Goal: Transaction & Acquisition: Subscribe to service/newsletter

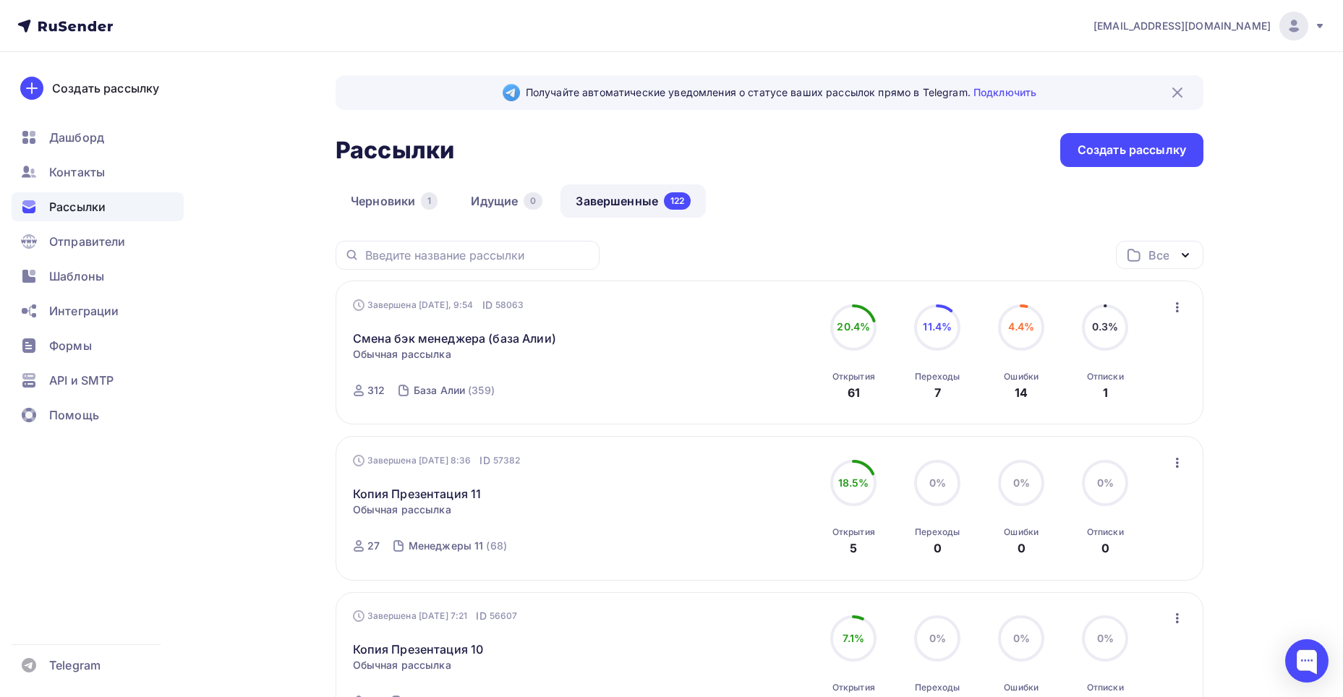
scroll to position [72, 0]
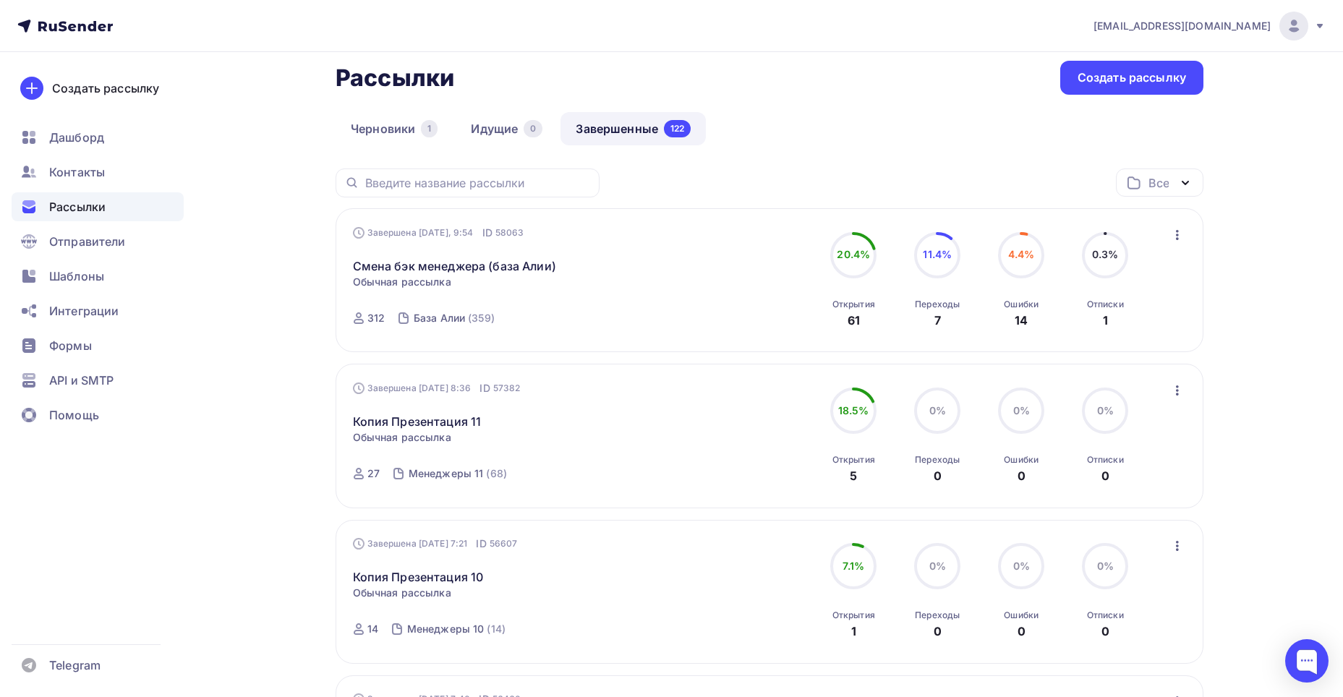
click at [1180, 236] on icon "button" at bounding box center [1176, 234] width 17 height 17
click at [1130, 324] on div "Копировать в новую" at bounding box center [1111, 330] width 148 height 17
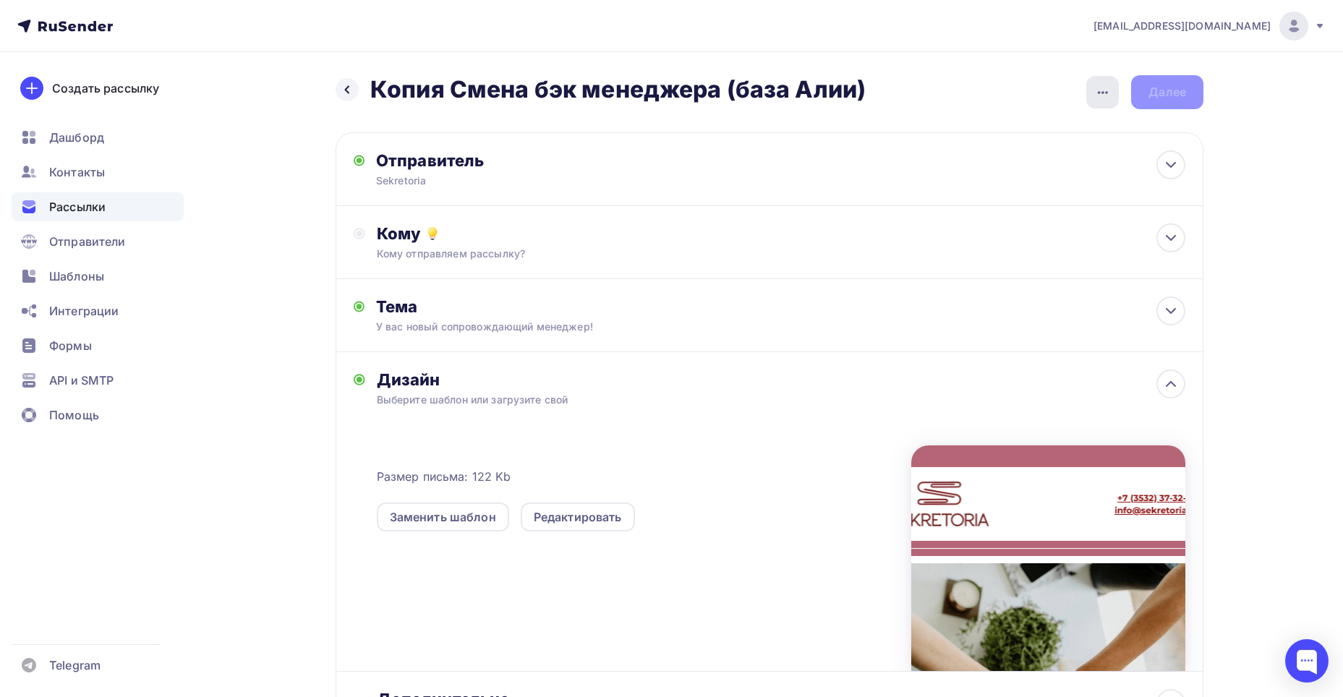
click at [1092, 88] on div "button" at bounding box center [1102, 92] width 33 height 33
click at [979, 172] on div "Переименовать рассылку" at bounding box center [1025, 166] width 179 height 17
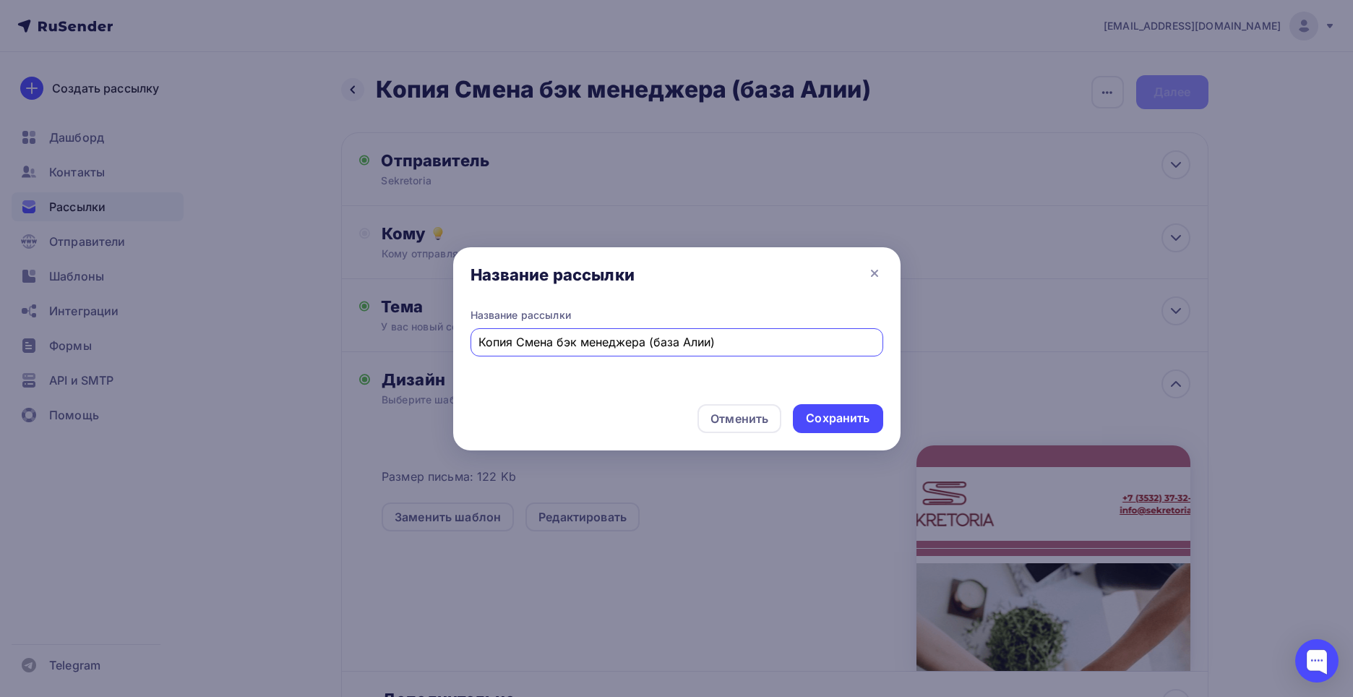
click at [694, 341] on input "Копия Смена бэк менеджера (база Алии)" at bounding box center [677, 341] width 396 height 17
click at [518, 343] on input "Копия Смена бэк менеджера (база Насти)" at bounding box center [677, 341] width 396 height 17
type input "Смена бэк менеджера (база Насти)"
click at [833, 422] on div "Сохранить" at bounding box center [838, 418] width 64 height 17
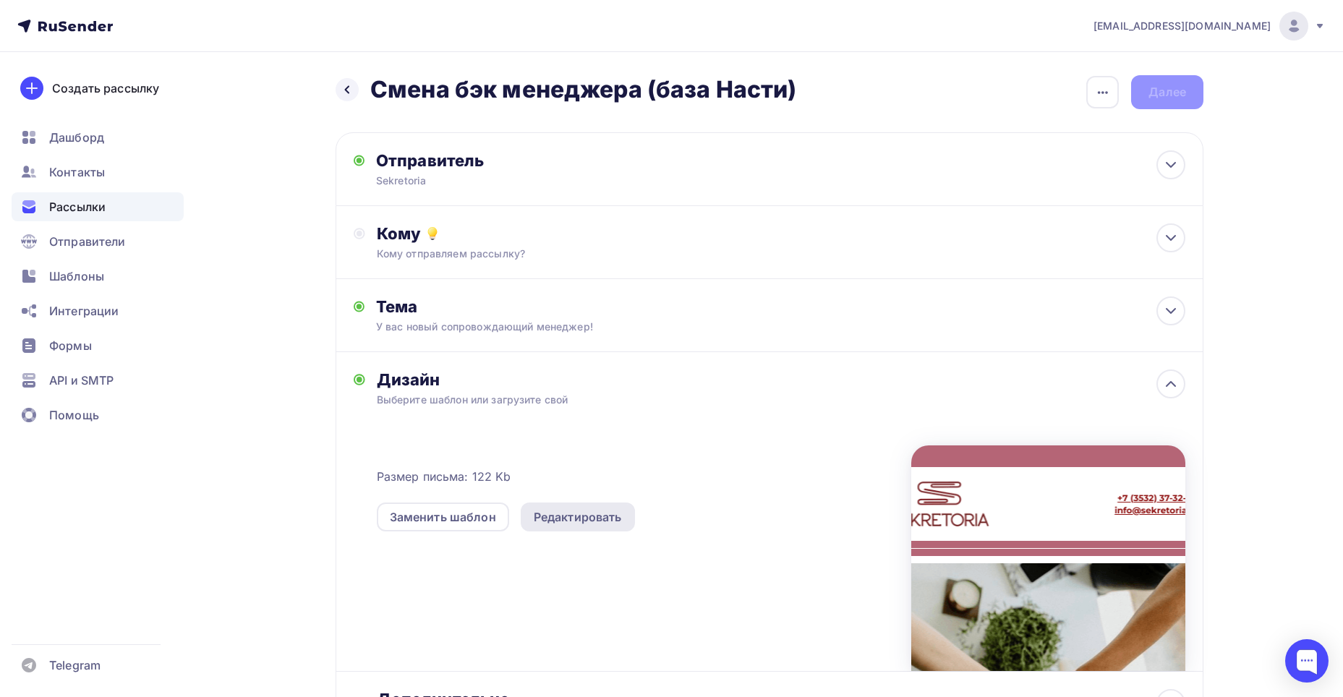
click at [596, 518] on div "Редактировать" at bounding box center [578, 516] width 88 height 17
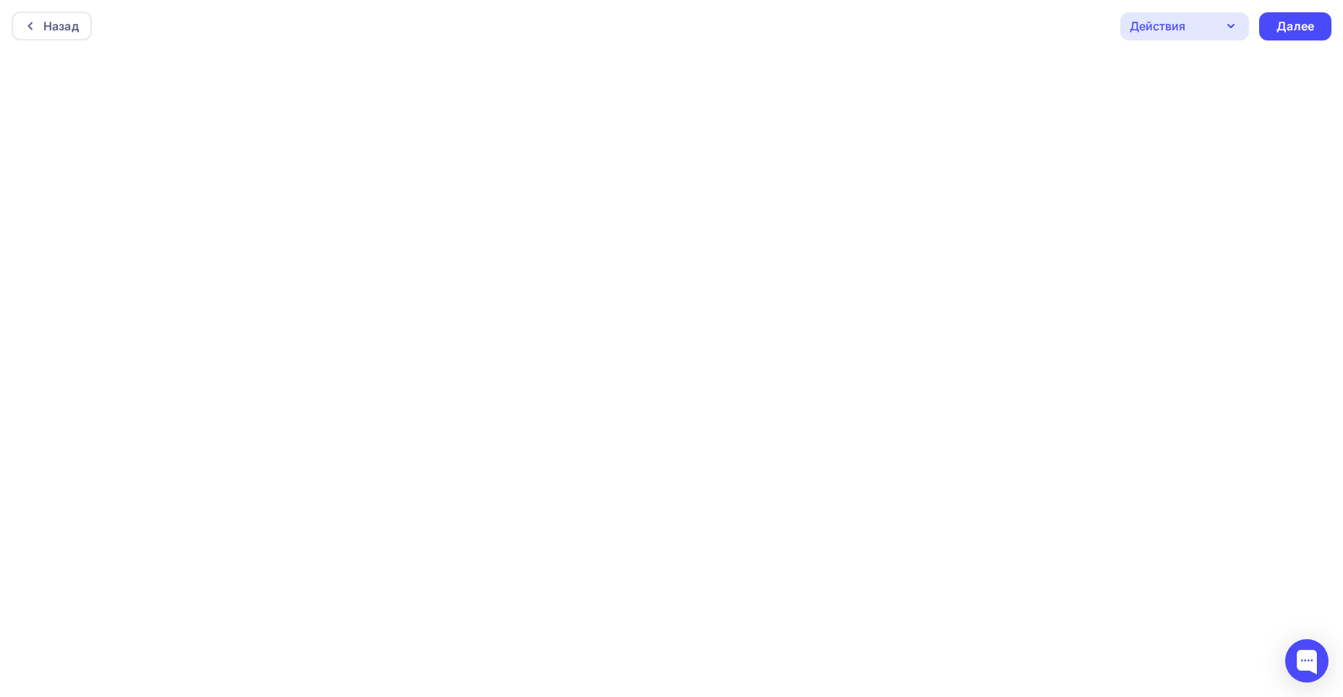
scroll to position [4, 0]
click at [1310, 31] on div "Далее" at bounding box center [1295, 23] width 72 height 28
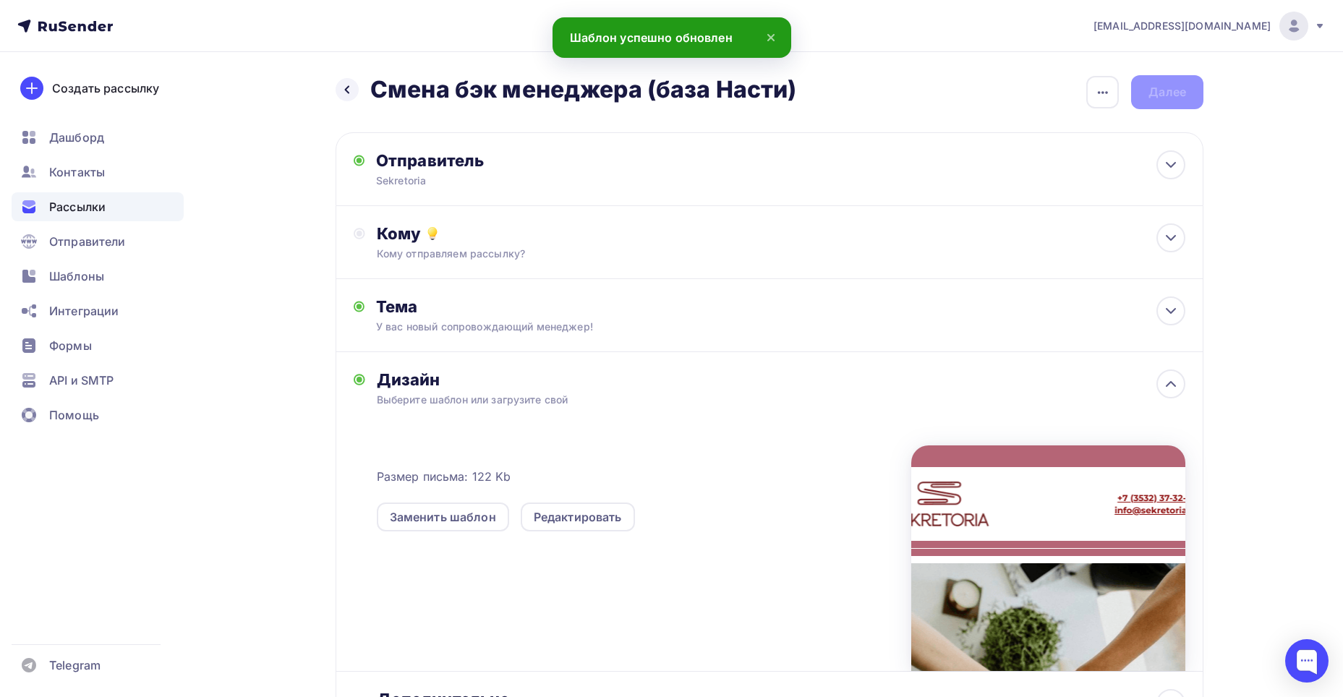
click at [591, 254] on div "Кому отправляем рассылку?" at bounding box center [741, 254] width 728 height 14
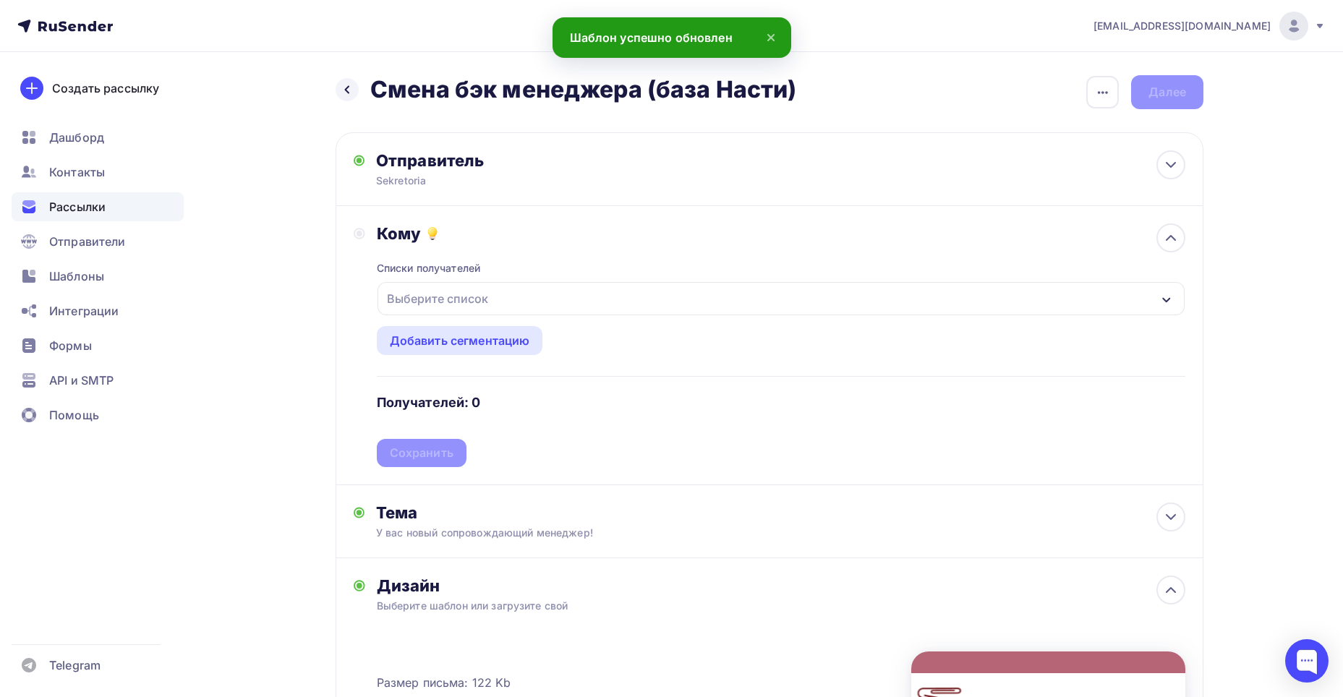
click at [561, 304] on div "Выберите список" at bounding box center [780, 298] width 807 height 33
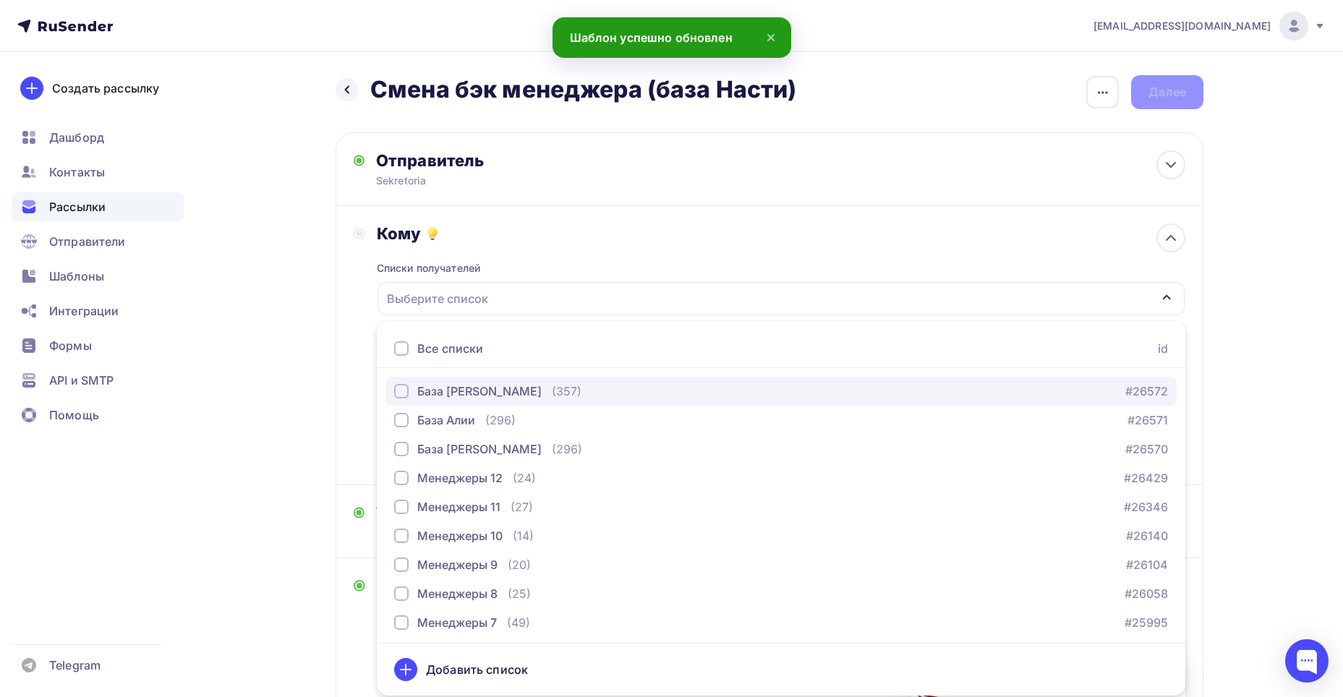
click at [403, 395] on div "button" at bounding box center [401, 391] width 14 height 14
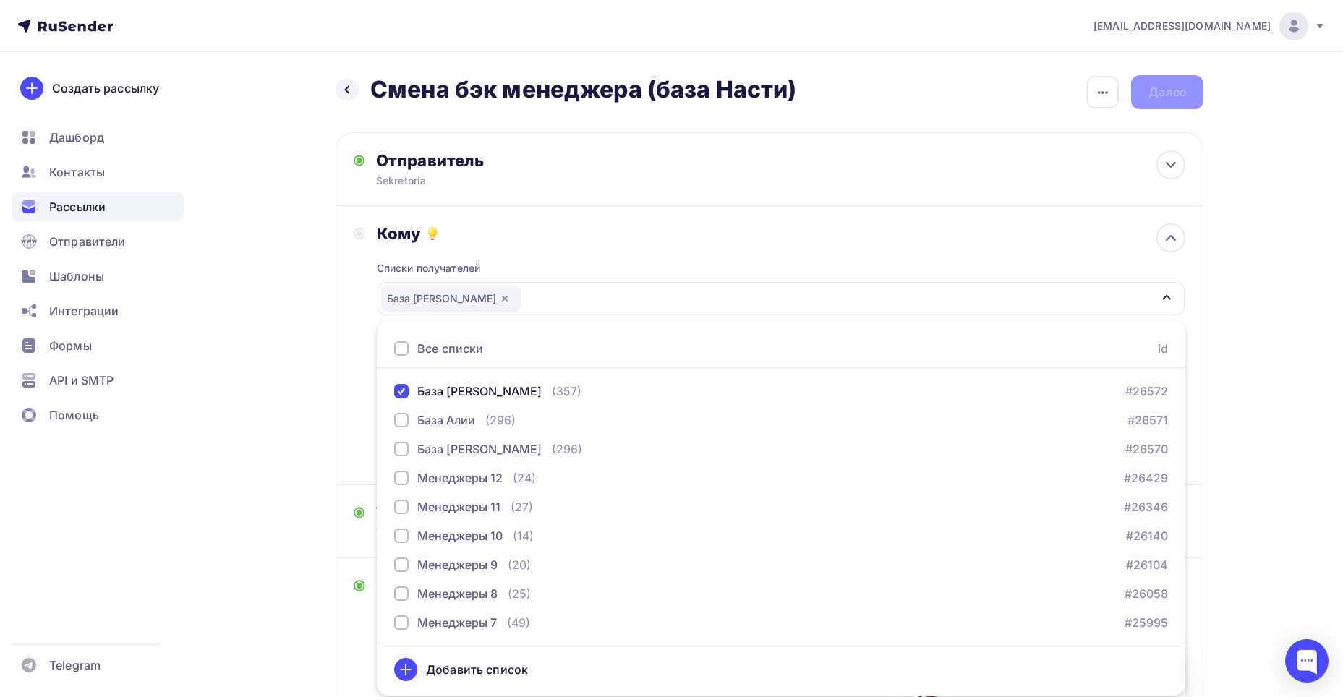
click at [362, 315] on div "Кому Списки получателей База Рыжковой Анастасии Все списки id База Рыжковой Ана…" at bounding box center [769, 345] width 831 height 244
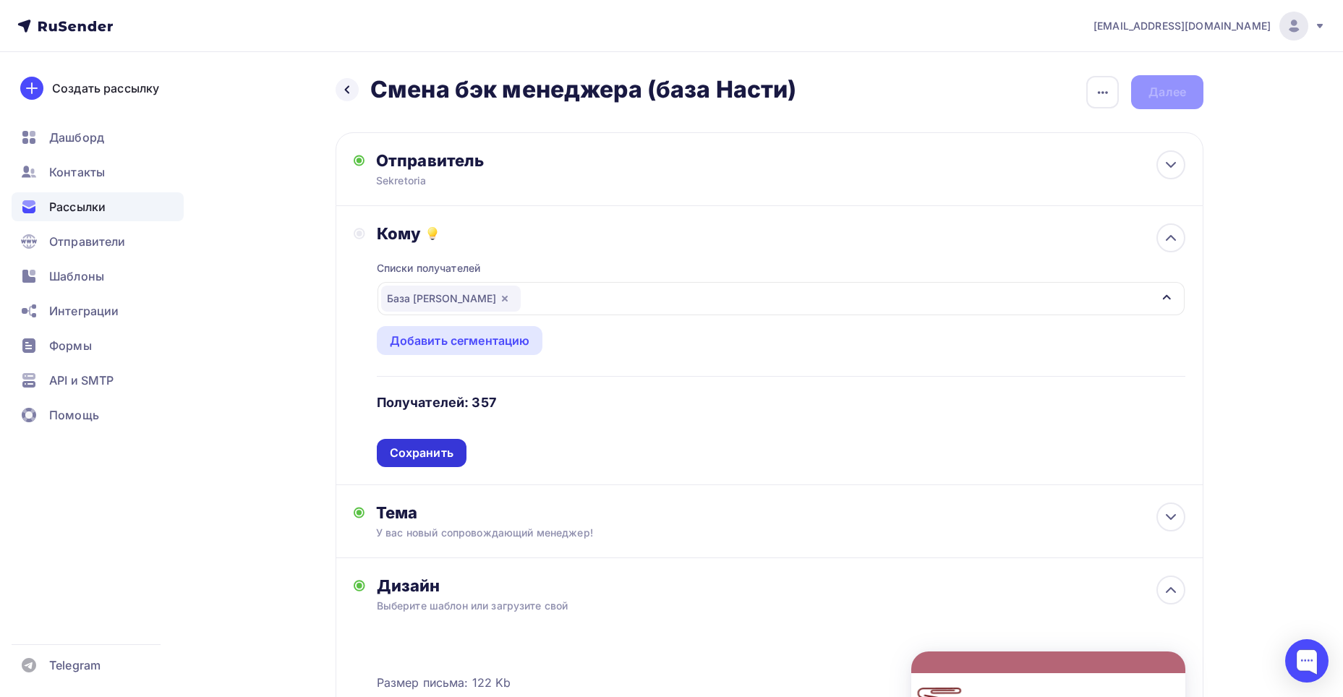
click at [419, 450] on div "Сохранить" at bounding box center [422, 453] width 64 height 17
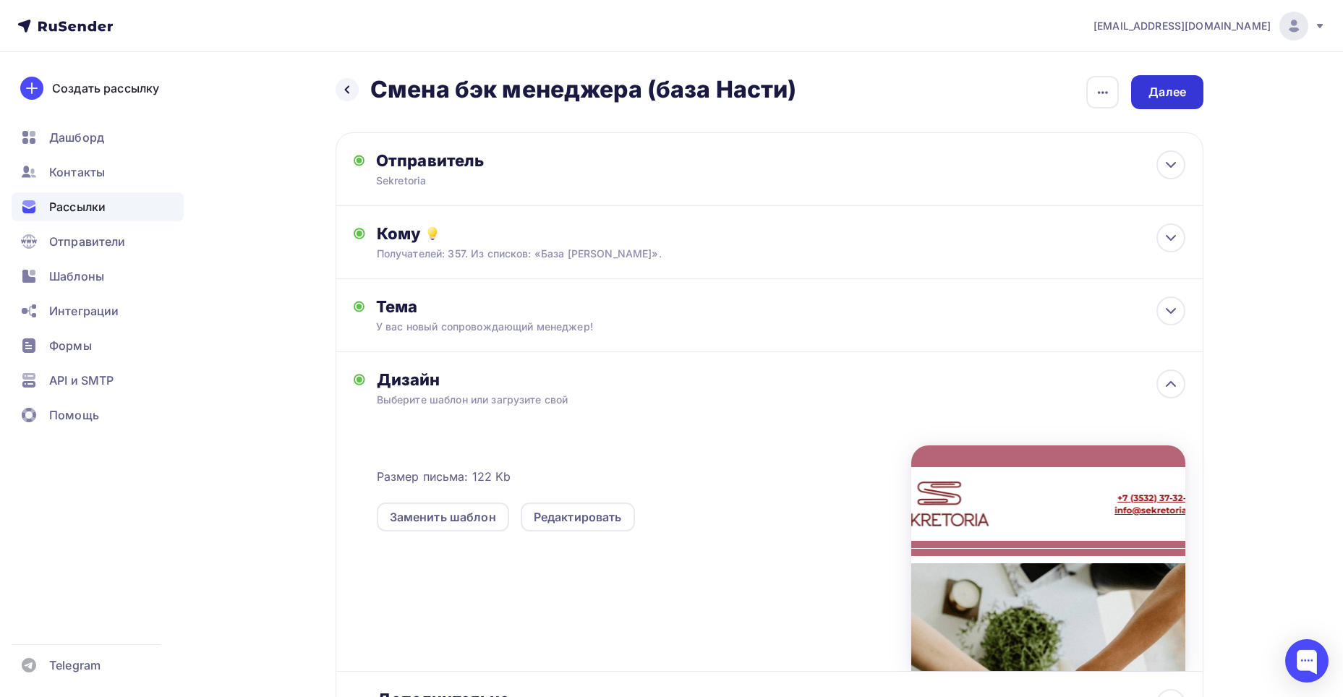
click at [1155, 106] on div "Далее" at bounding box center [1167, 92] width 72 height 34
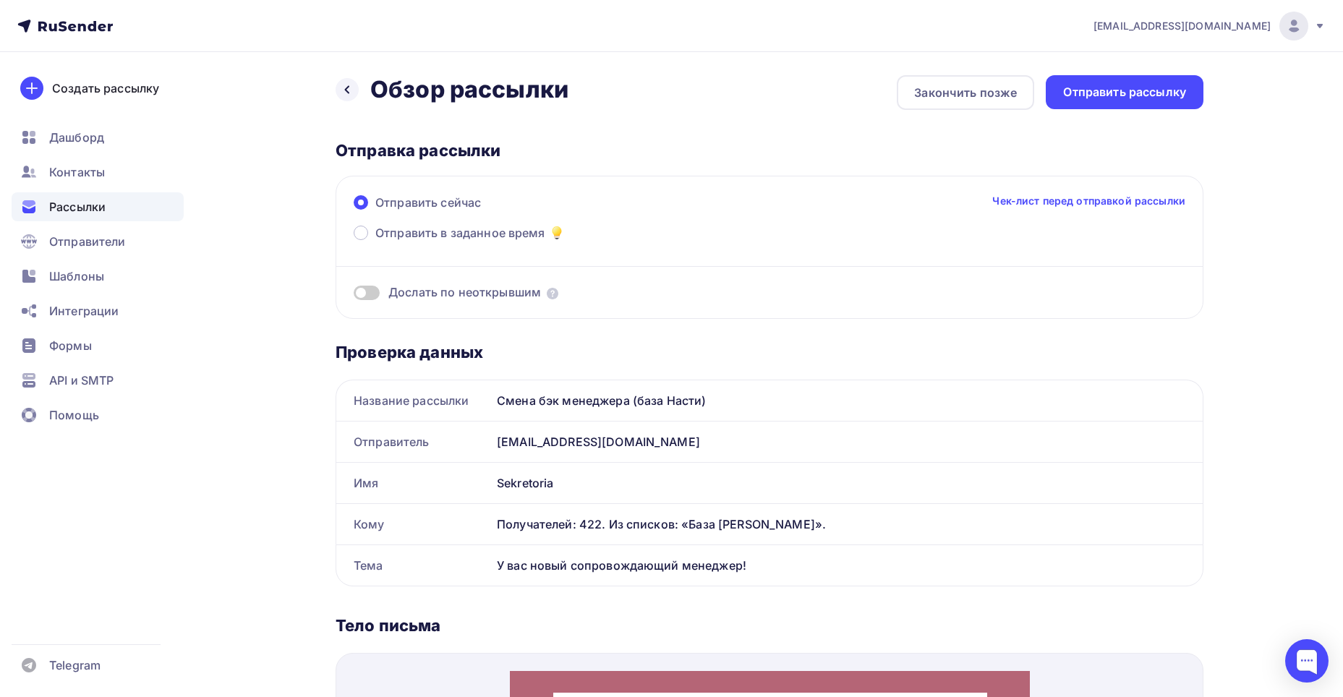
click at [1129, 92] on div "Отправить рассылку" at bounding box center [1124, 92] width 123 height 17
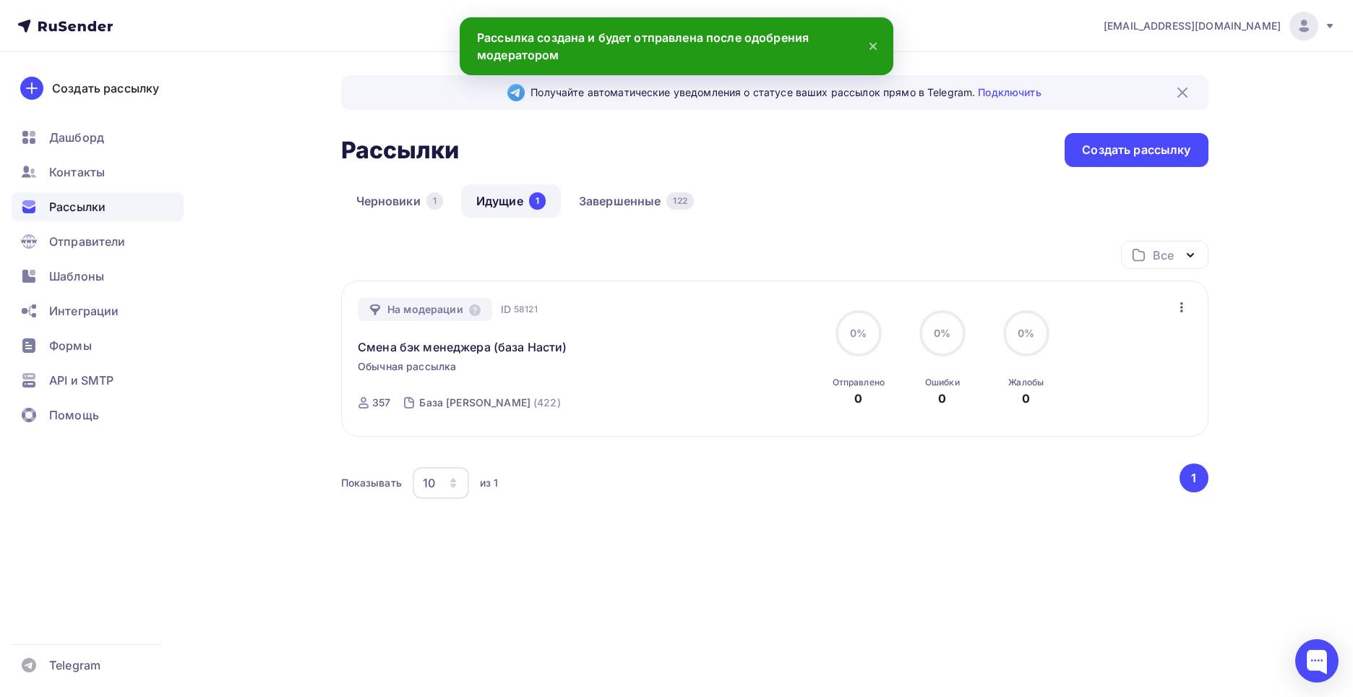
click at [1175, 305] on icon "button" at bounding box center [1181, 307] width 17 height 17
click at [842, 238] on div "Черновики 1 Идущие 1 Завершенные 122" at bounding box center [775, 212] width 868 height 56
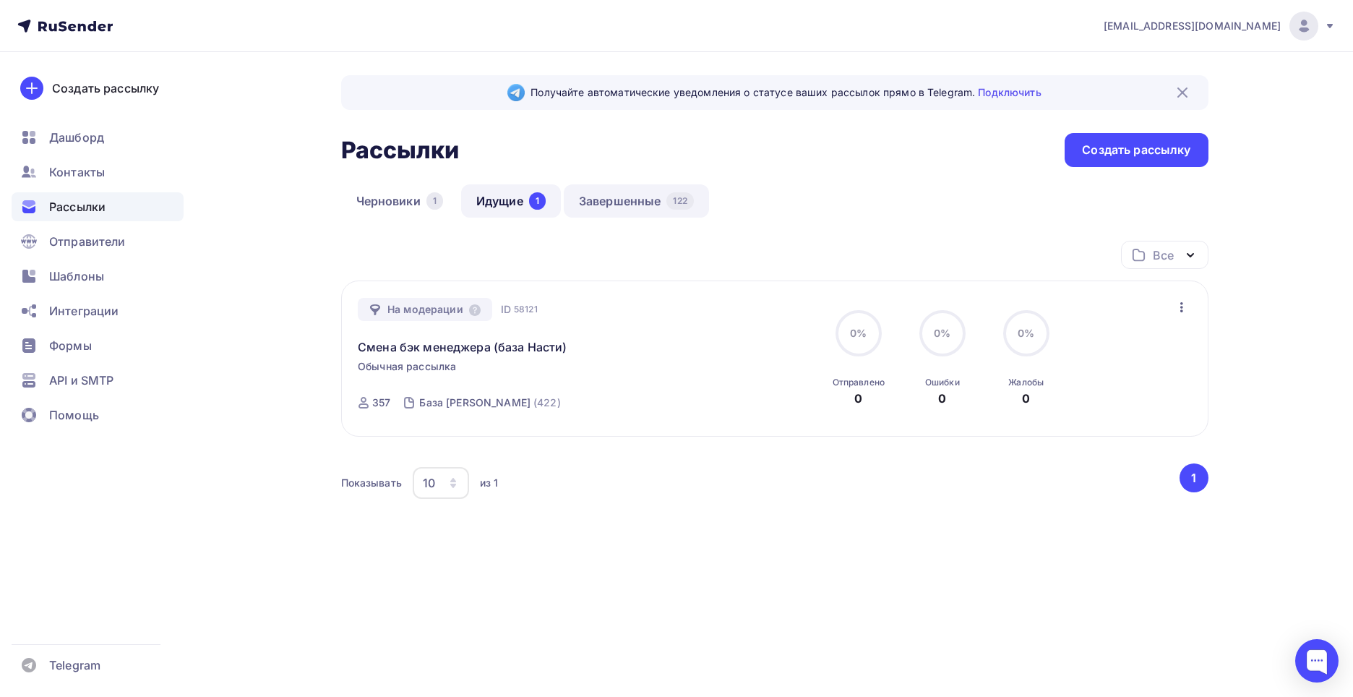
click at [633, 212] on link "Завершенные 122" at bounding box center [636, 200] width 145 height 33
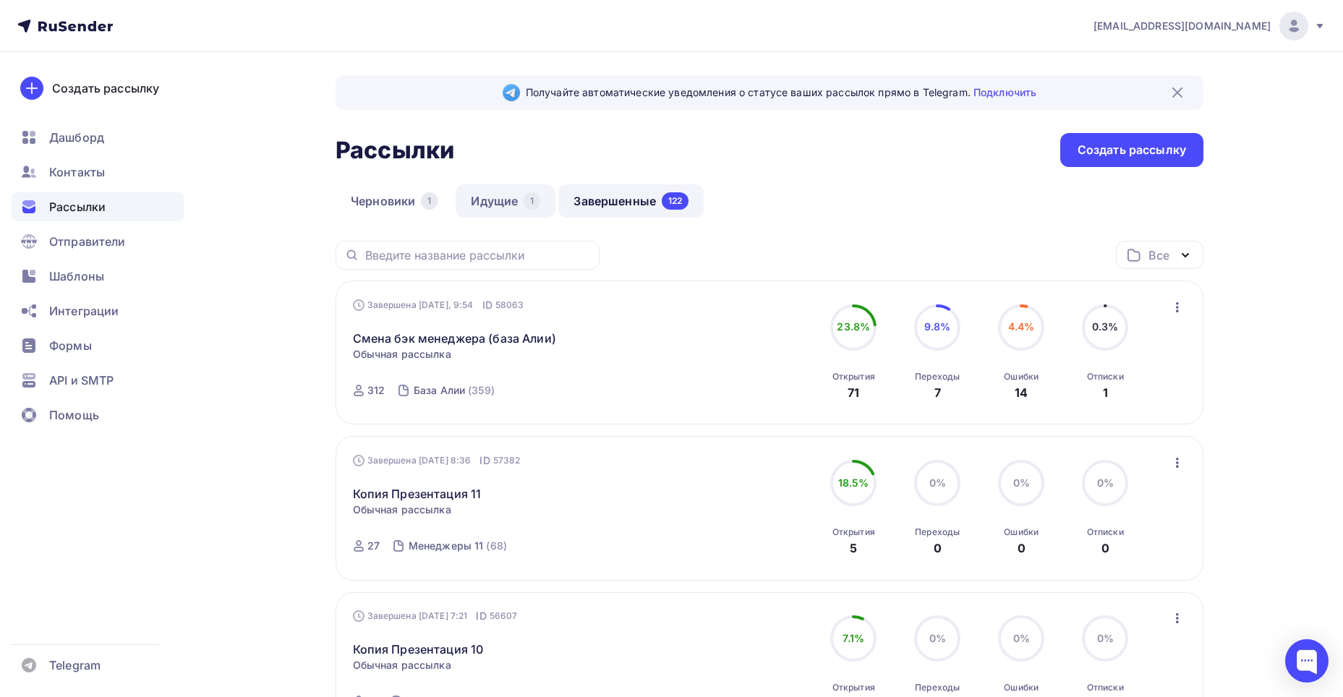
click at [487, 198] on link "Идущие 1" at bounding box center [505, 200] width 100 height 33
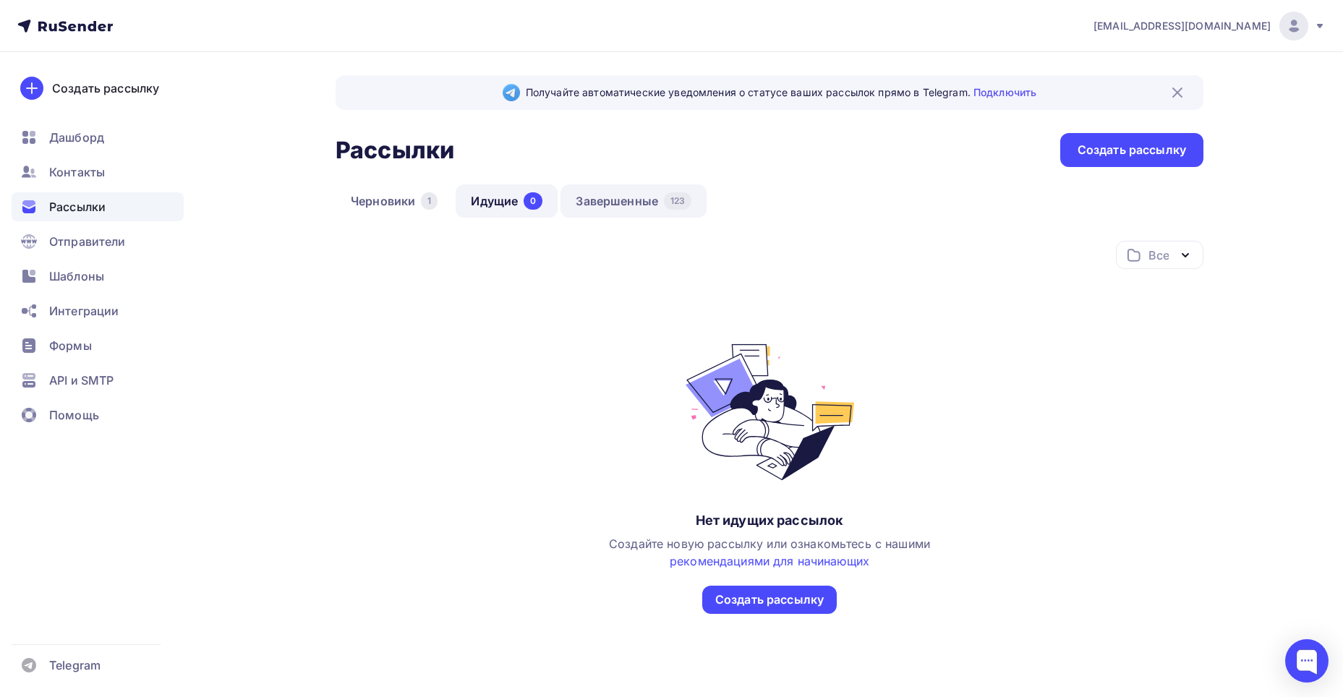
click at [593, 203] on link "Завершенные 123" at bounding box center [633, 200] width 146 height 33
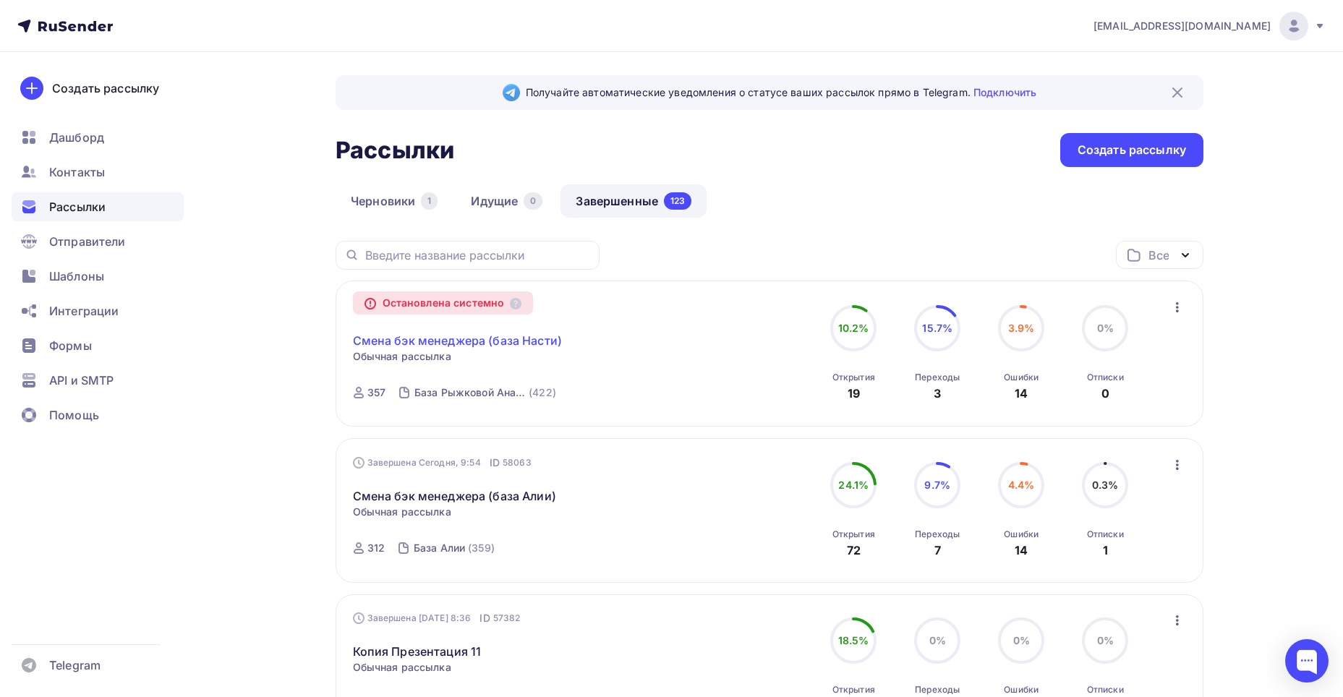
click at [531, 345] on link "Смена бэк менеджера (база Насти)" at bounding box center [457, 340] width 209 height 17
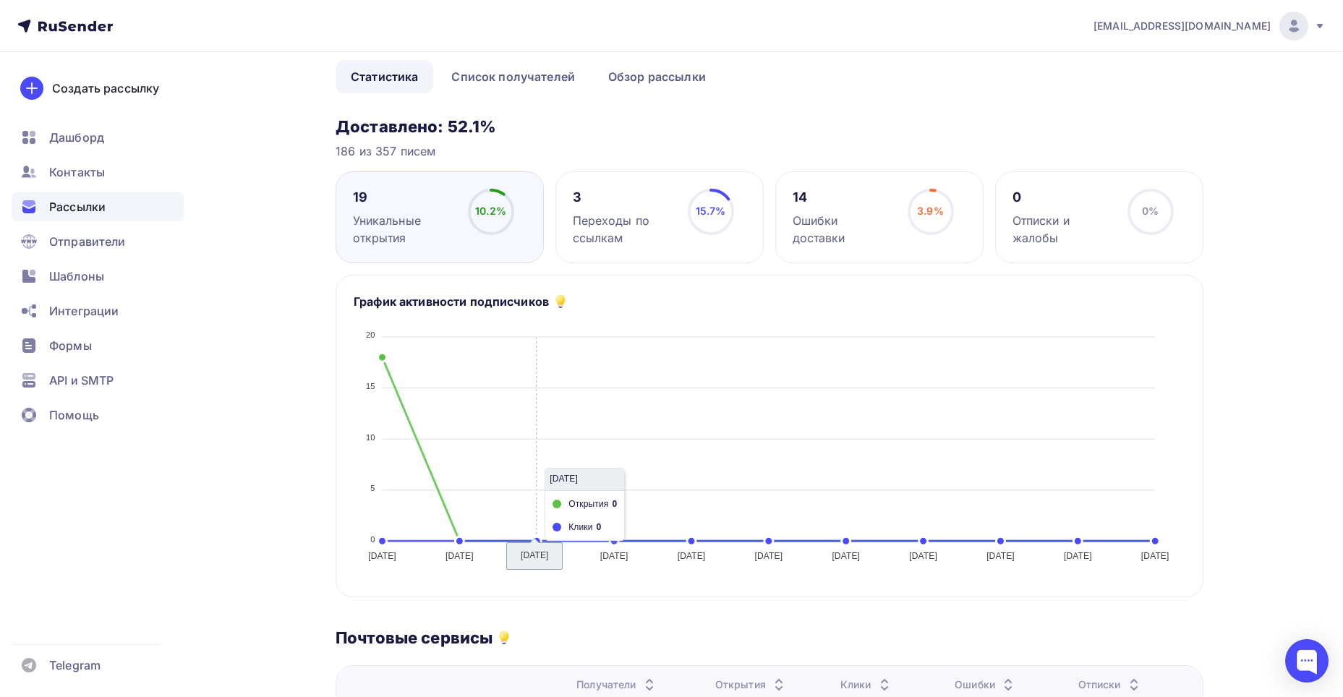
scroll to position [72, 0]
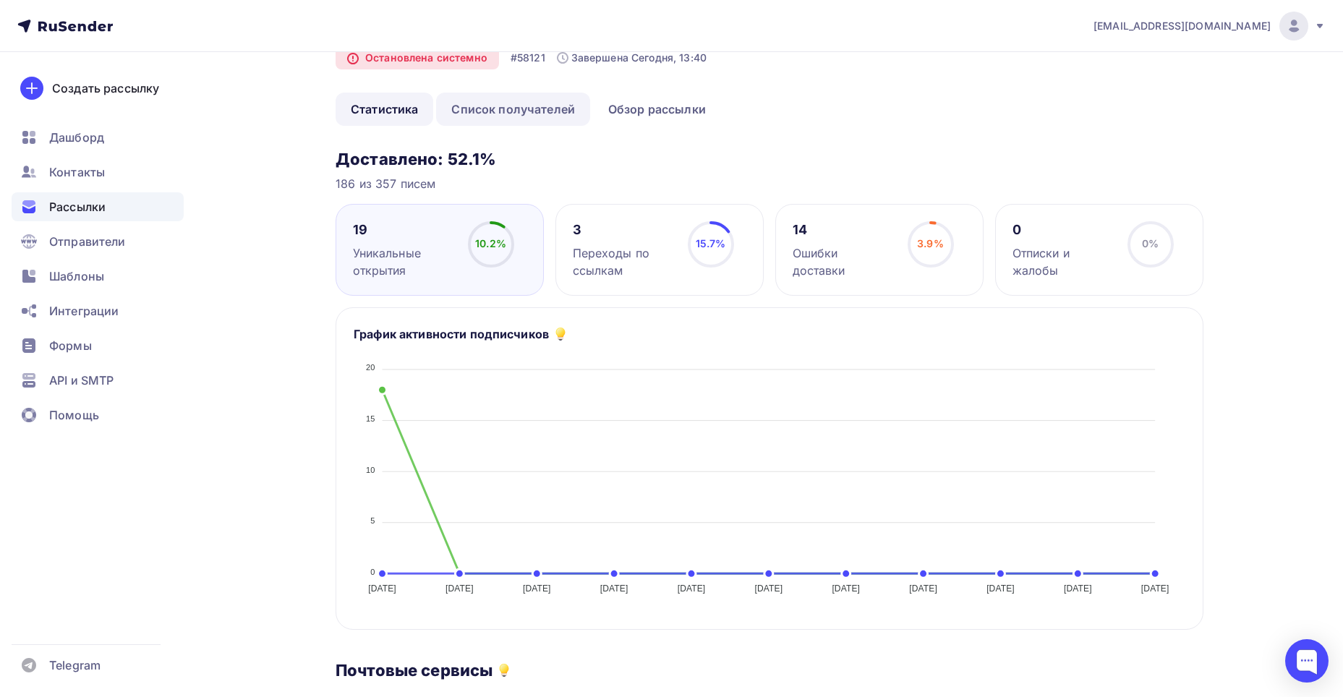
click at [501, 116] on link "Список получателей" at bounding box center [513, 109] width 154 height 33
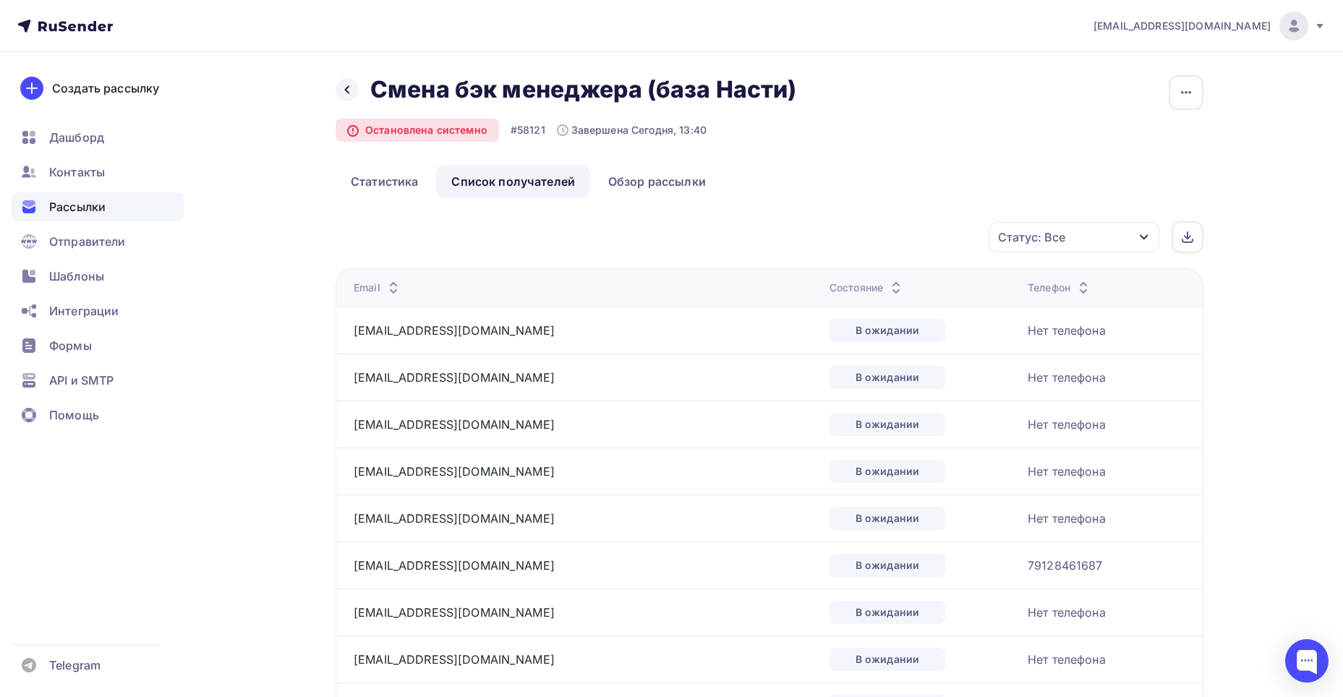
click at [1033, 227] on div "Статус: Все" at bounding box center [1073, 237] width 171 height 30
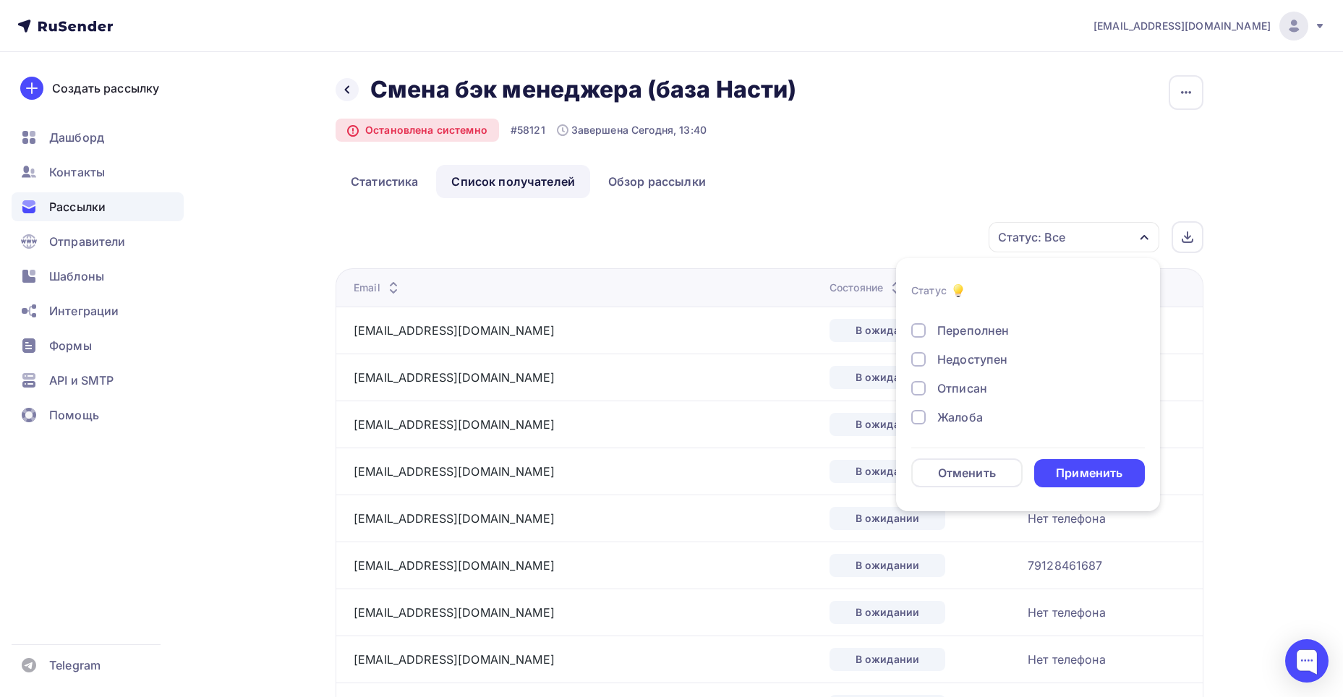
scroll to position [134, 0]
click at [919, 421] on div at bounding box center [918, 417] width 14 height 14
click at [1092, 473] on div "Применить" at bounding box center [1089, 473] width 67 height 17
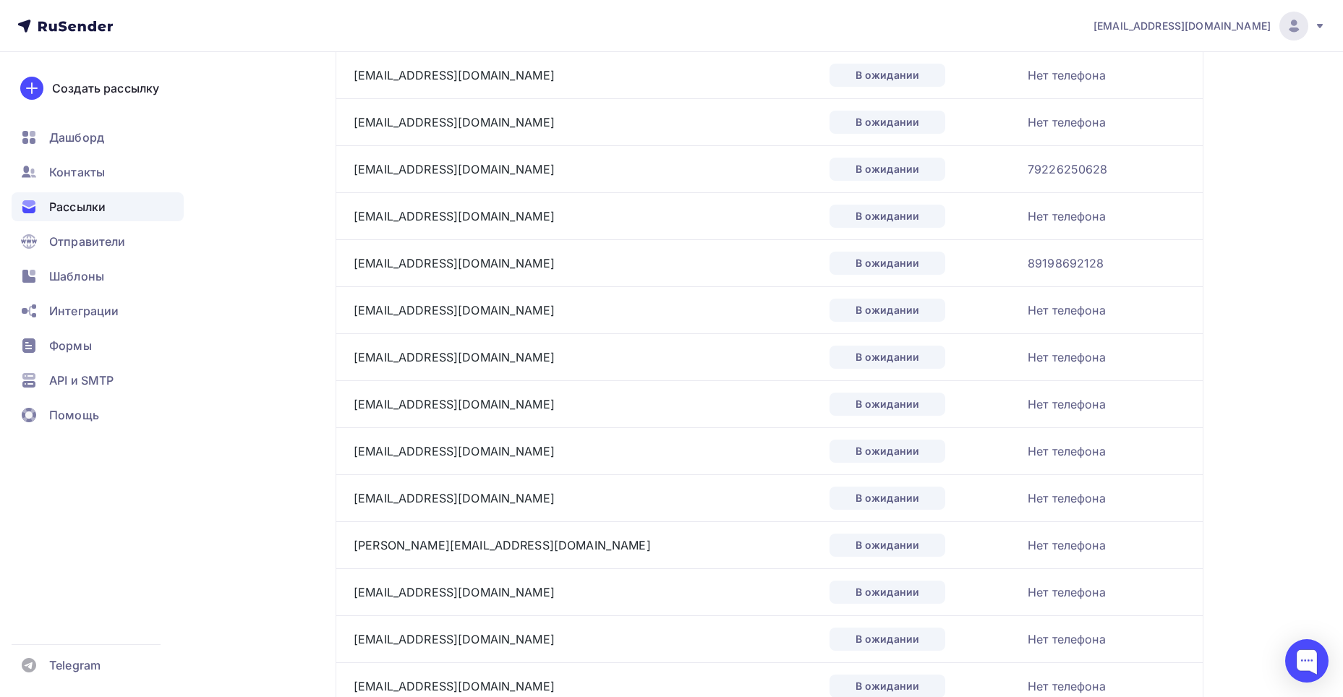
scroll to position [2072, 0]
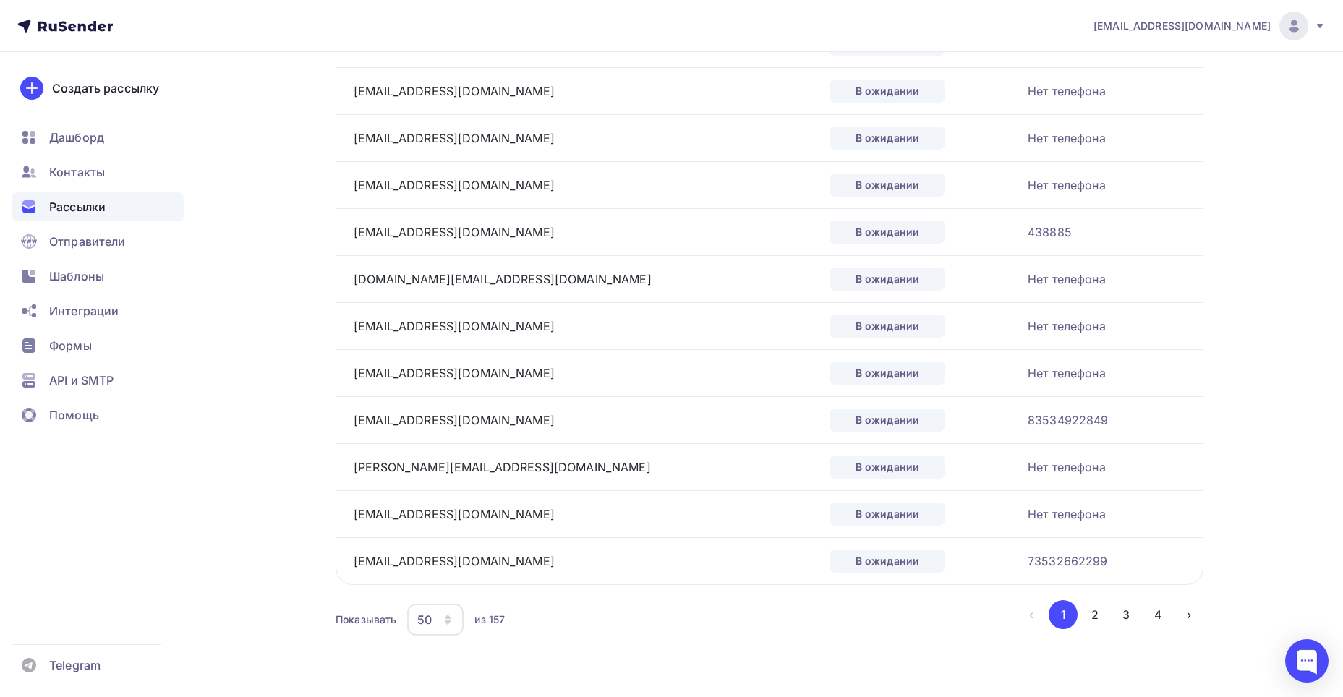
click at [454, 623] on div "50" at bounding box center [435, 620] width 56 height 32
click at [491, 588] on link "100" at bounding box center [493, 574] width 156 height 29
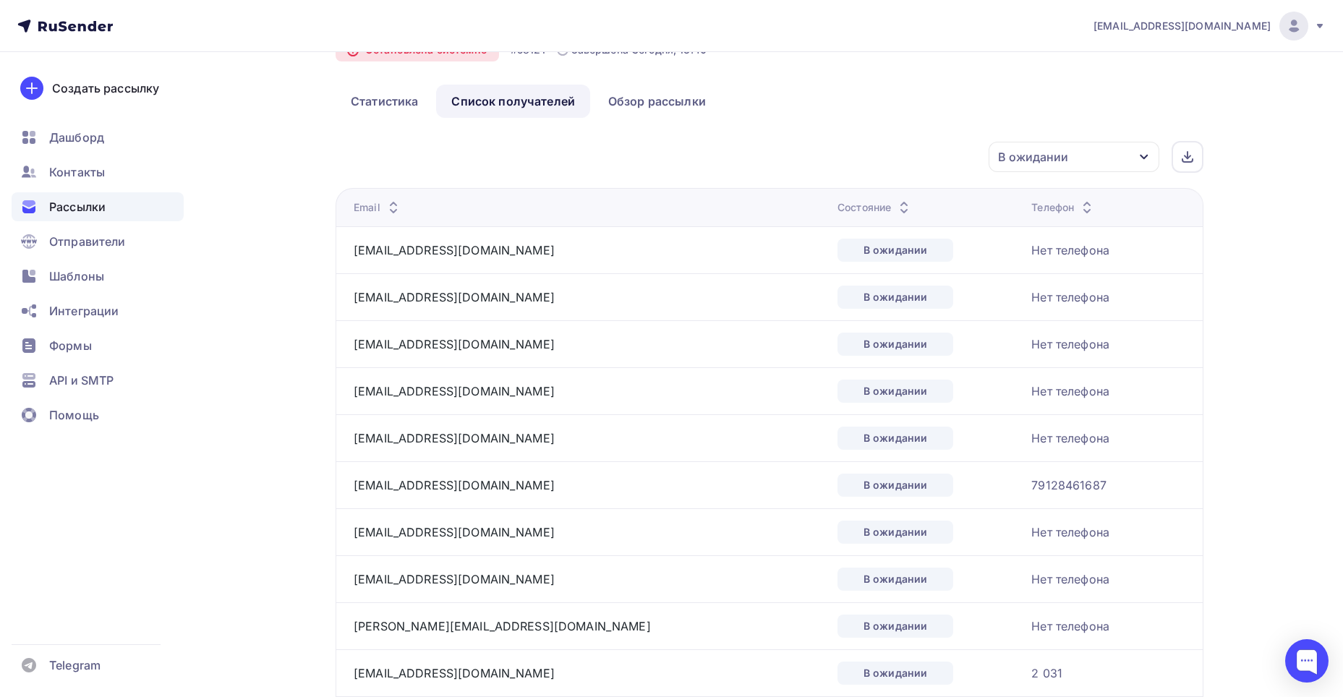
scroll to position [97, 0]
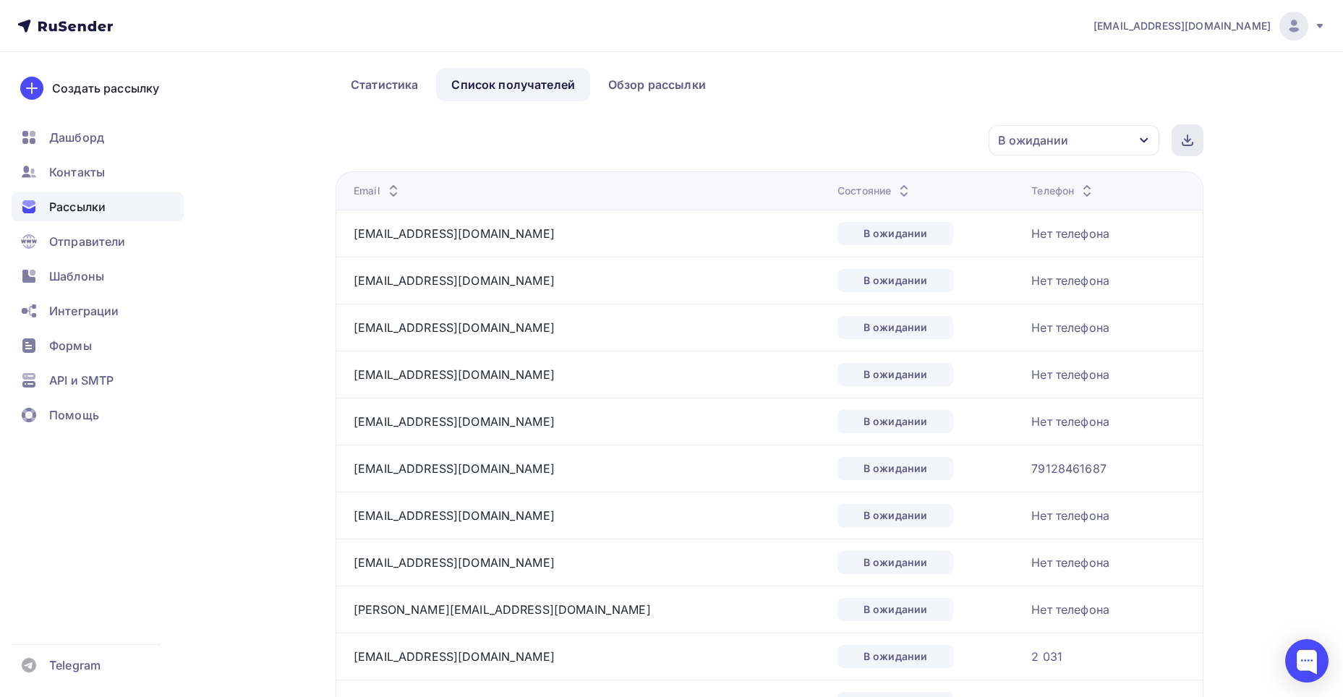
click at [1189, 140] on icon at bounding box center [1187, 140] width 6 height 3
click at [66, 174] on span "Контакты" at bounding box center [77, 171] width 56 height 17
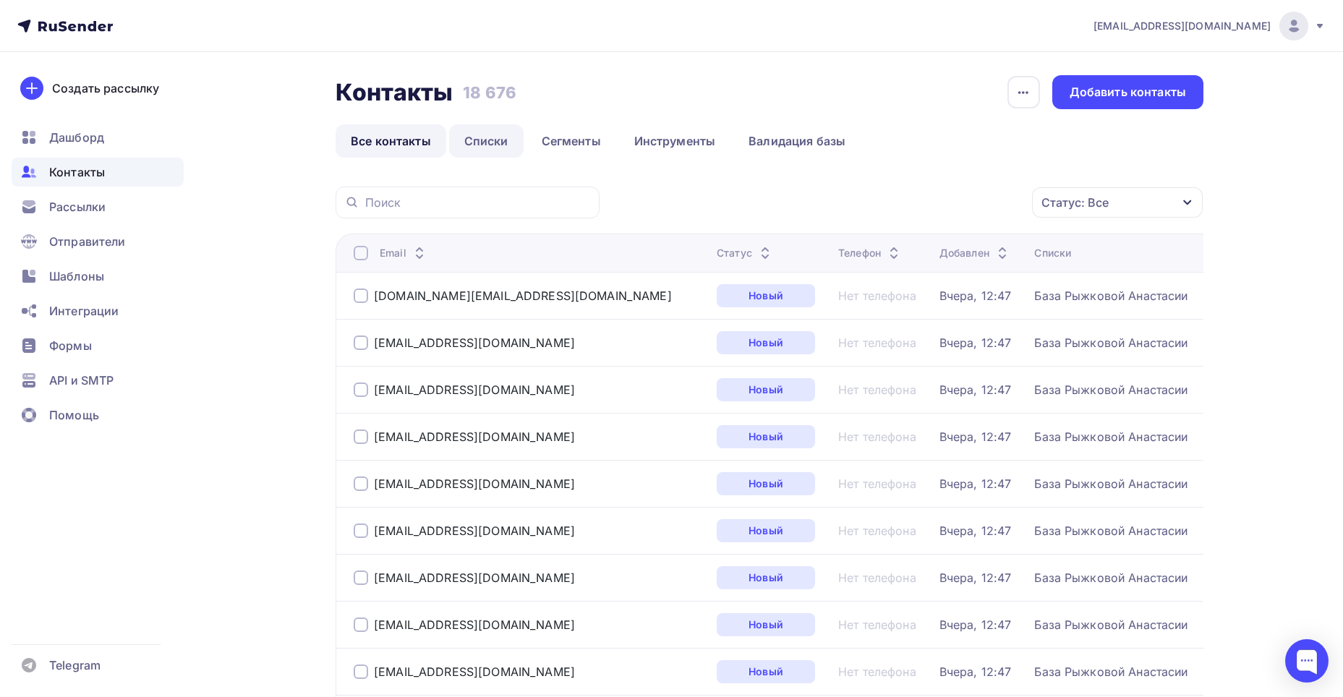
click at [483, 150] on link "Списки" at bounding box center [486, 140] width 74 height 33
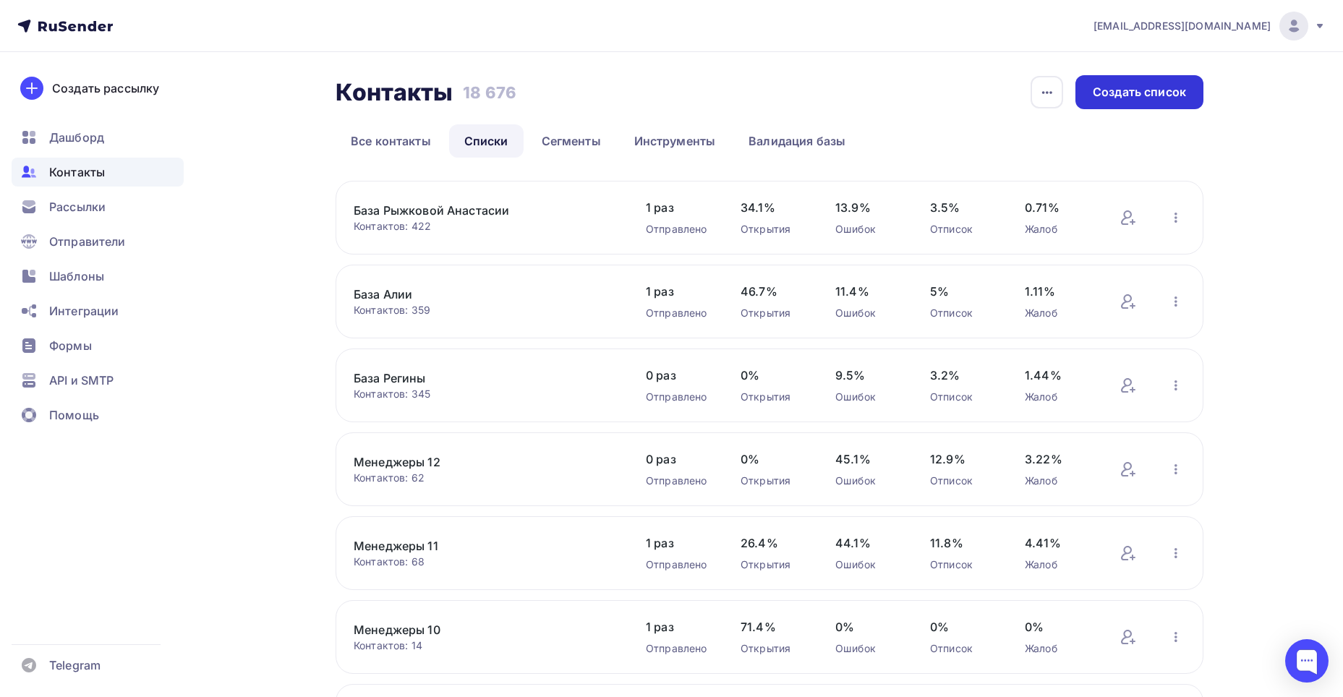
click at [1122, 106] on div "Создать список" at bounding box center [1139, 92] width 128 height 34
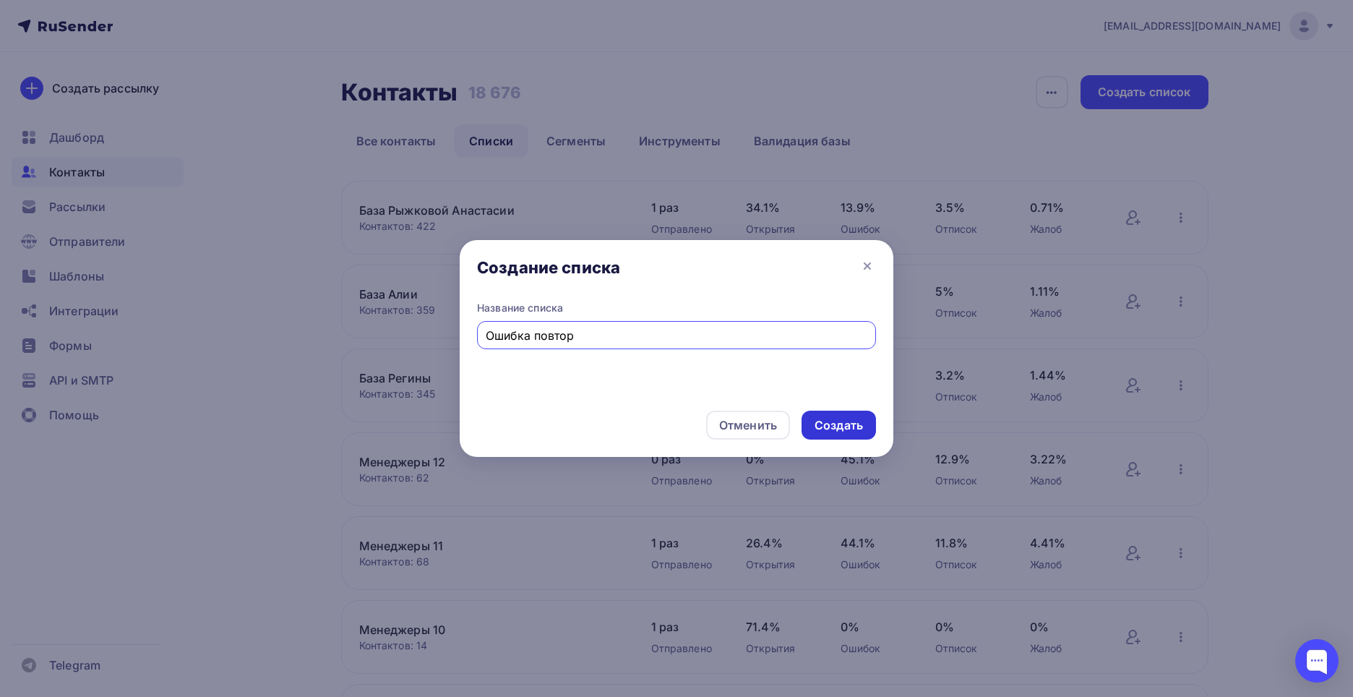
type input "Ошибка повтор"
click at [841, 419] on div "Создать" at bounding box center [839, 425] width 48 height 17
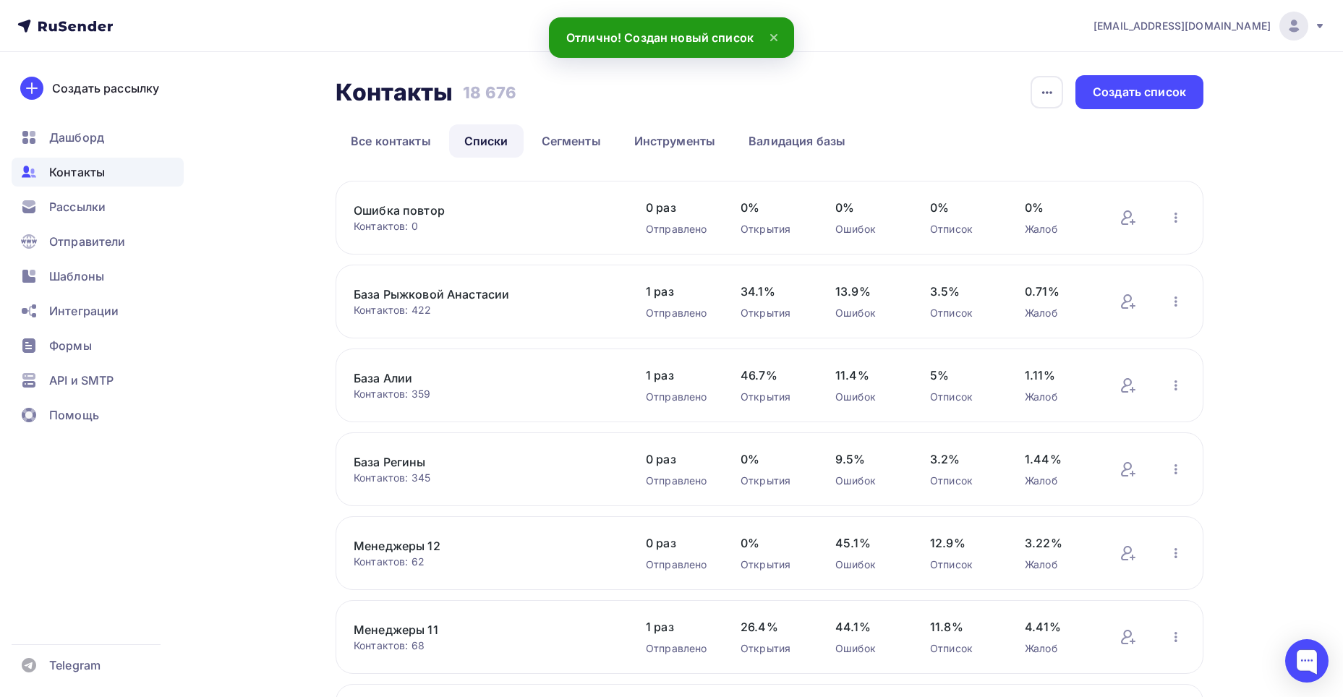
click at [422, 206] on link "Ошибка повтор" at bounding box center [477, 210] width 246 height 17
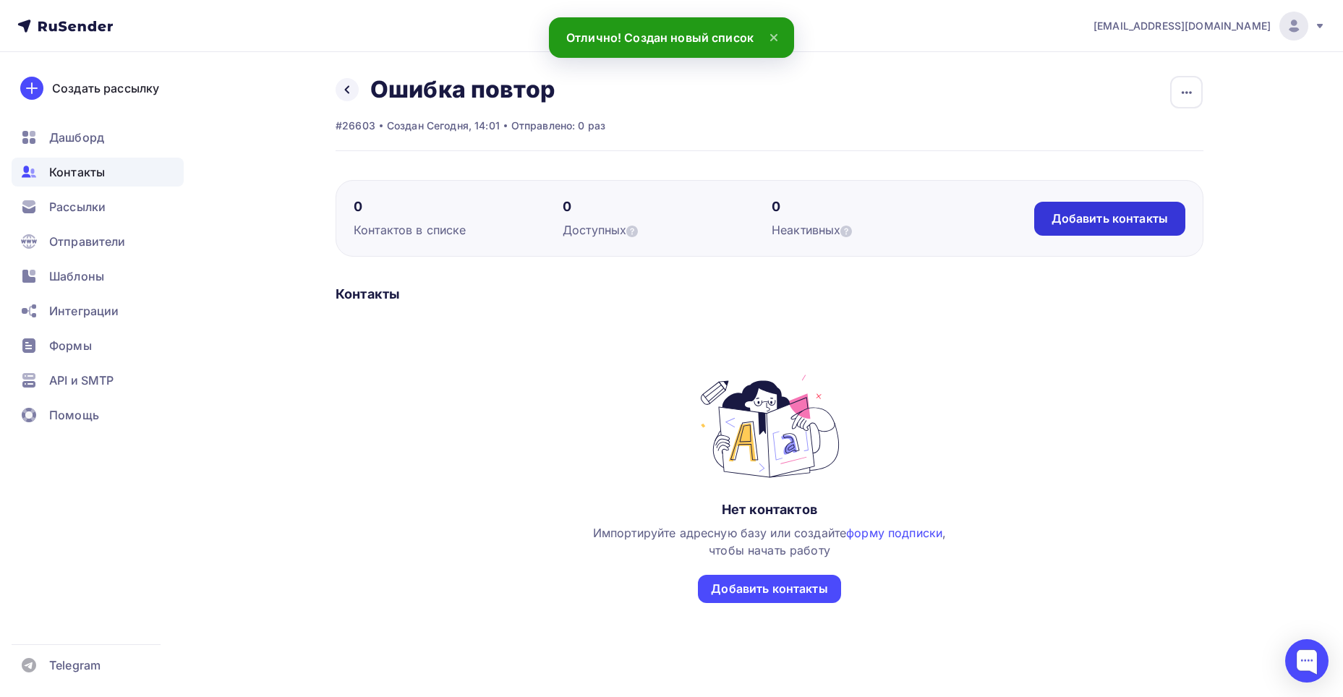
click at [1083, 222] on div "Добавить контакты" at bounding box center [1109, 218] width 116 height 17
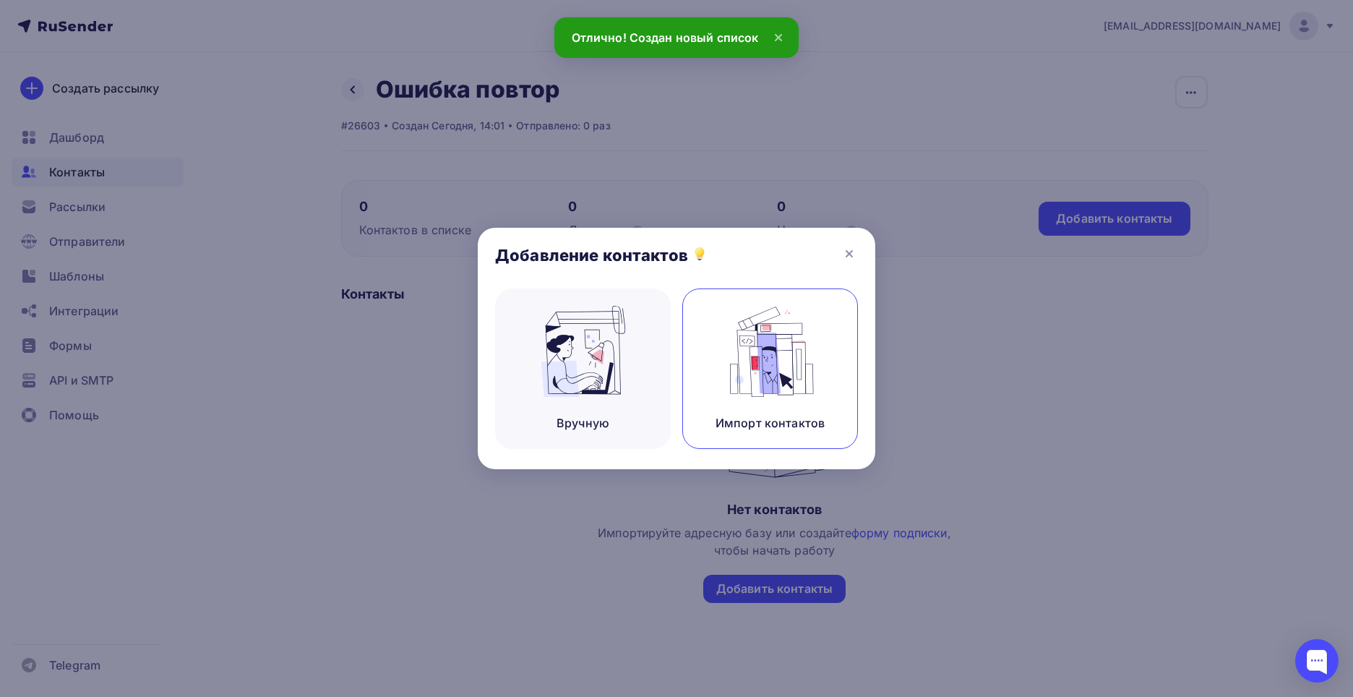
click at [747, 354] on img at bounding box center [770, 351] width 97 height 91
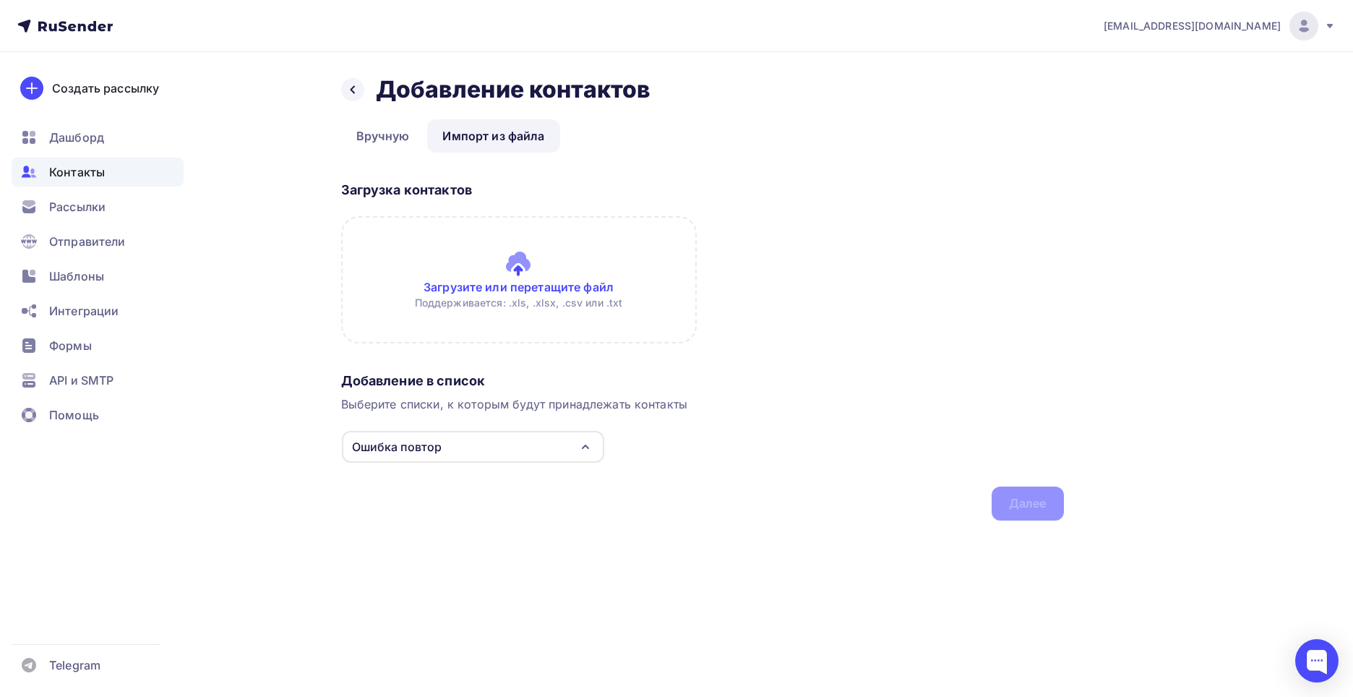
click at [461, 290] on input "file" at bounding box center [519, 279] width 356 height 127
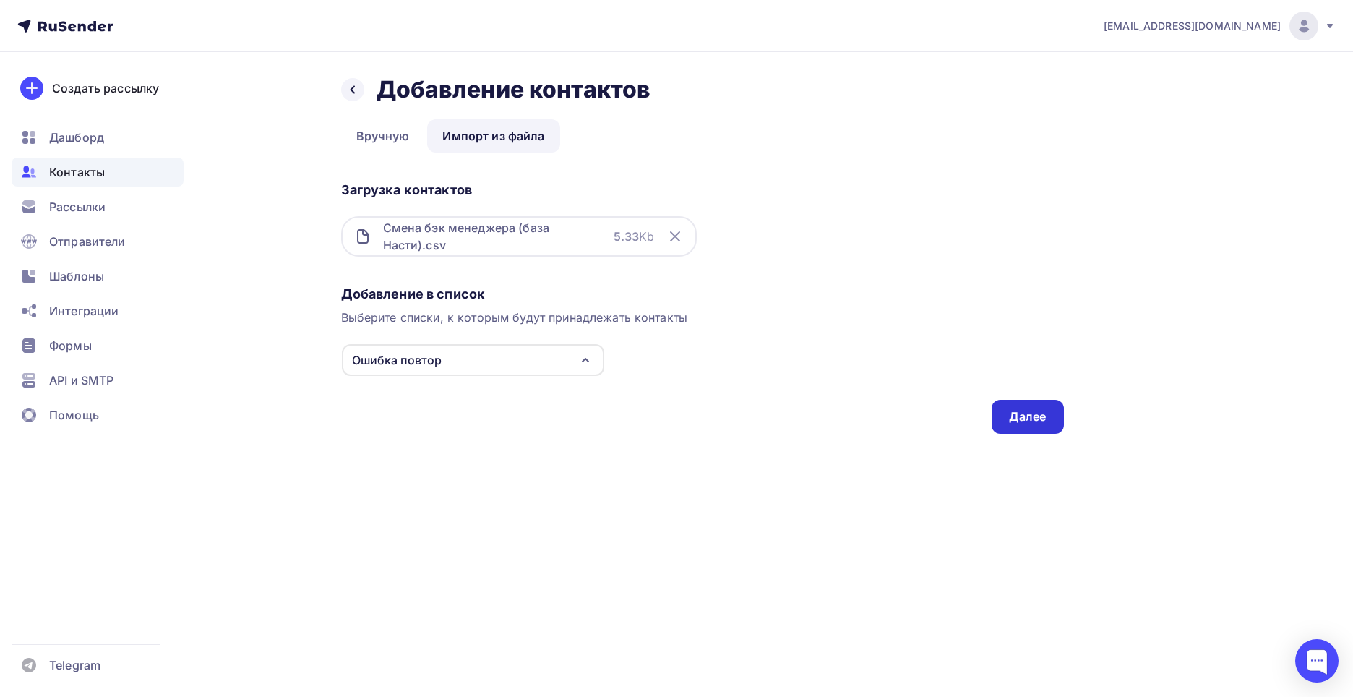
click at [1019, 421] on div "Далее" at bounding box center [1028, 416] width 38 height 17
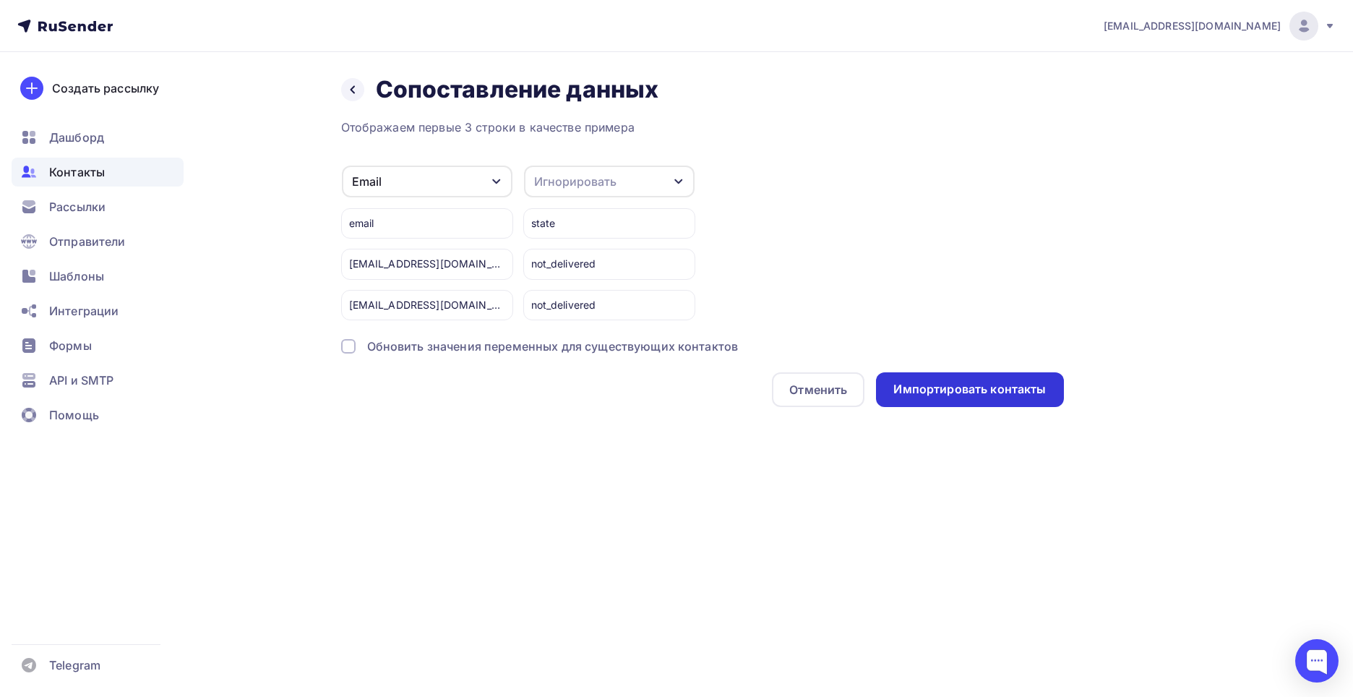
click at [959, 385] on div "Импортировать контакты" at bounding box center [970, 389] width 153 height 17
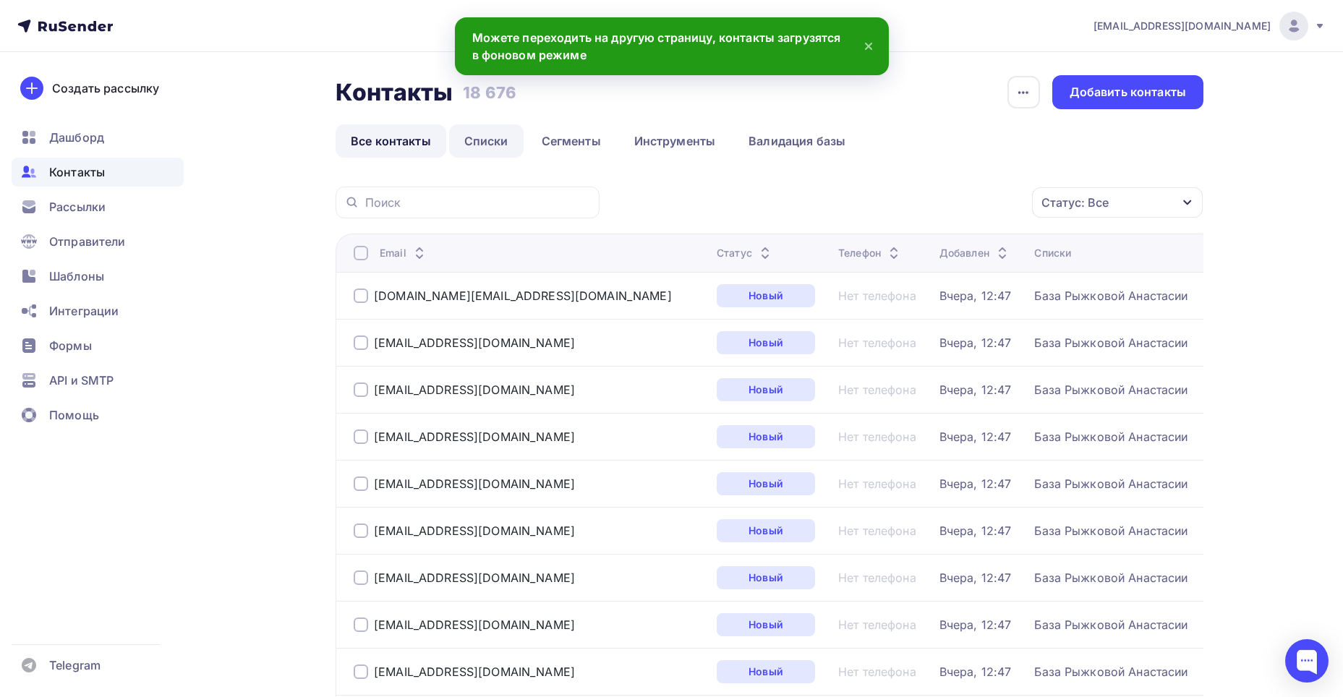
click at [480, 132] on link "Списки" at bounding box center [486, 140] width 74 height 33
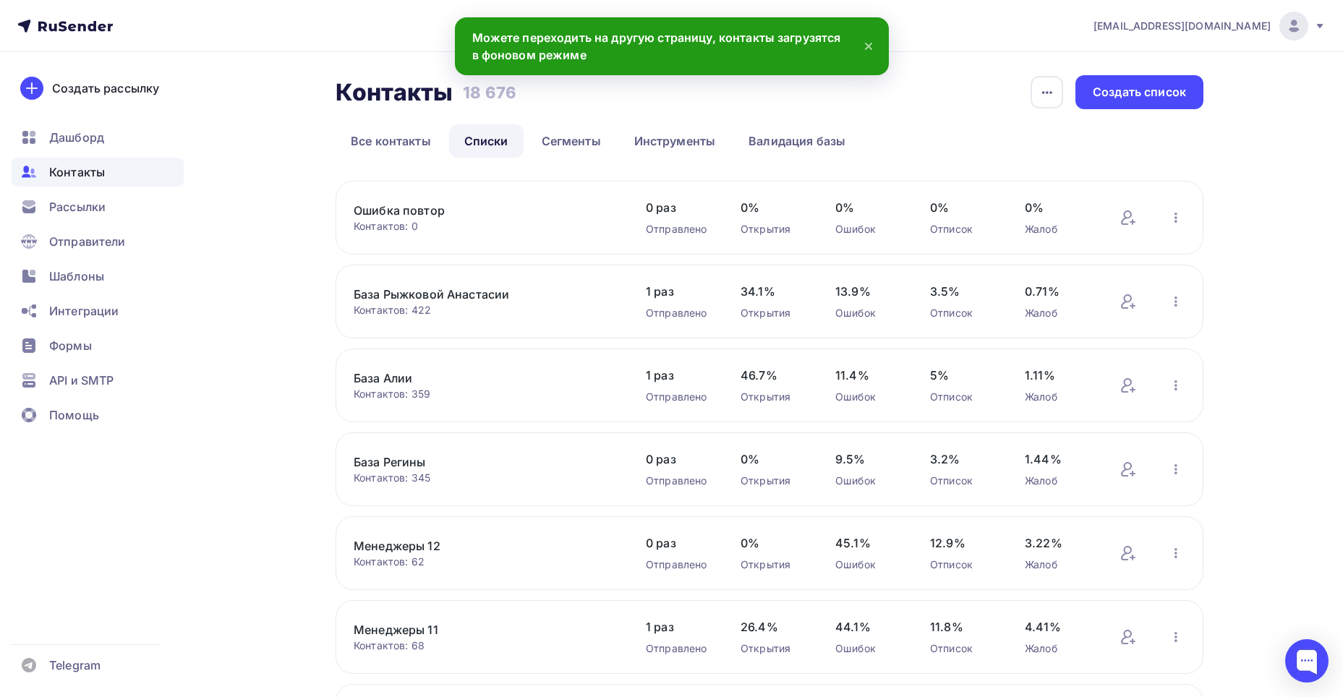
click at [439, 293] on link "База Рыжковой Анастасии" at bounding box center [477, 294] width 246 height 17
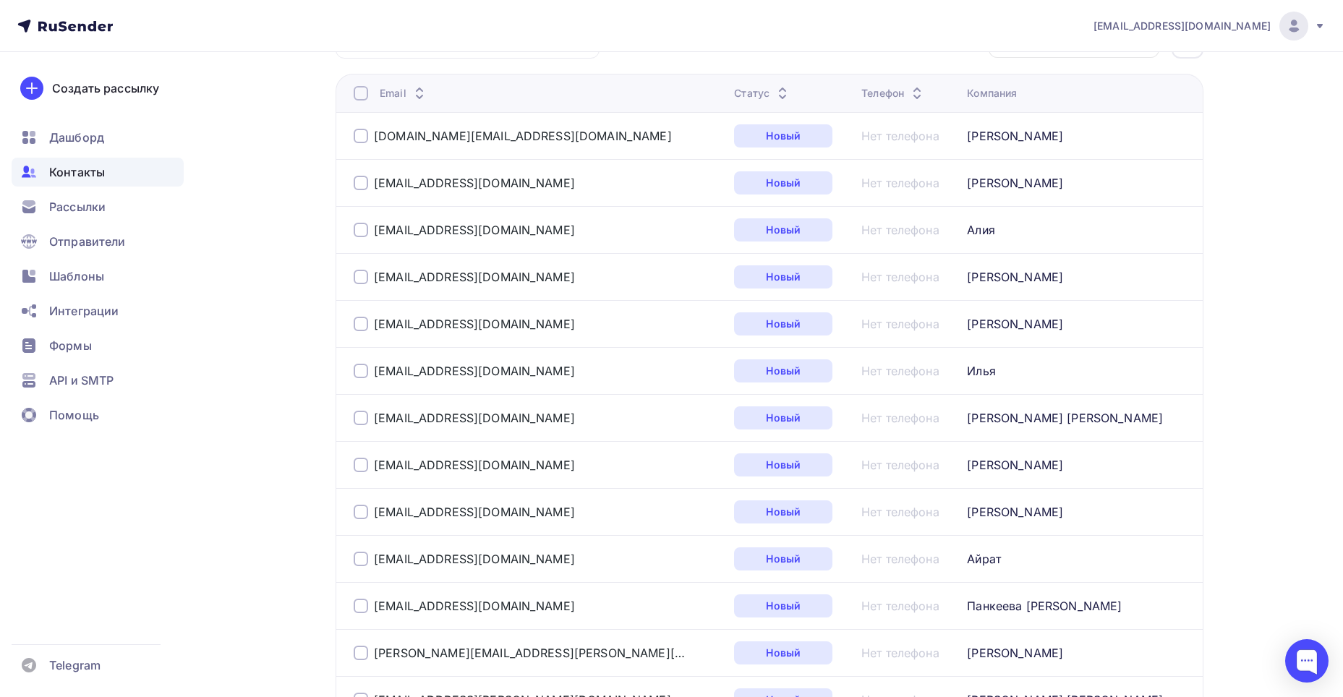
scroll to position [362, 0]
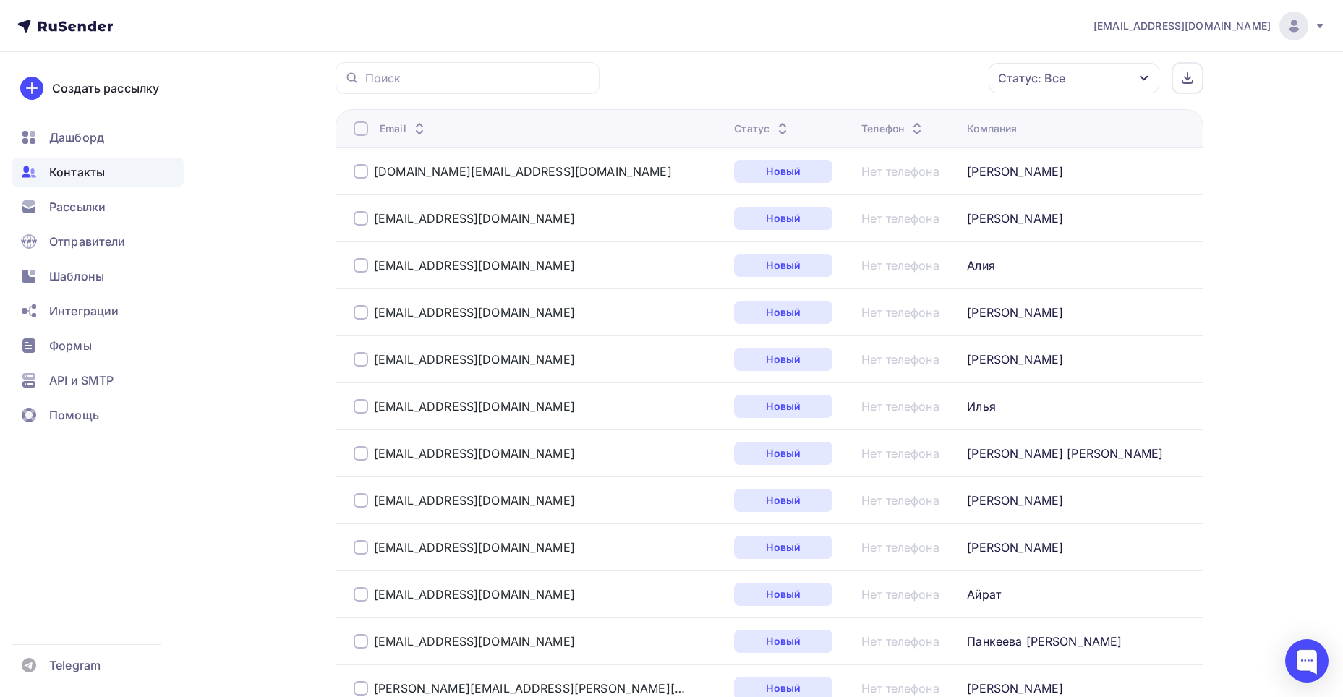
click at [1047, 69] on div "Статус: Все" at bounding box center [1073, 78] width 171 height 30
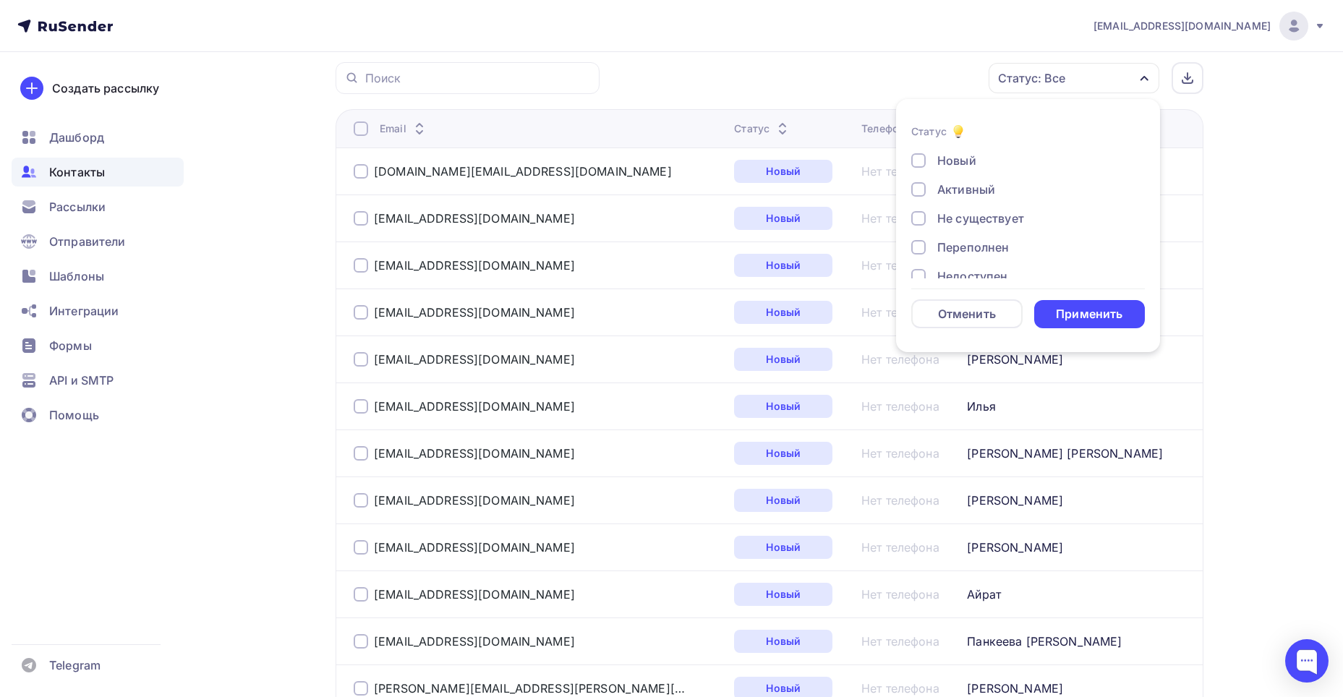
drag, startPoint x: 923, startPoint y: 160, endPoint x: 945, endPoint y: 176, distance: 26.9
click at [923, 159] on div at bounding box center [918, 160] width 14 height 14
drag, startPoint x: 1126, startPoint y: 321, endPoint x: 1170, endPoint y: 286, distance: 56.0
click at [1126, 320] on div "Применить" at bounding box center [1089, 314] width 111 height 28
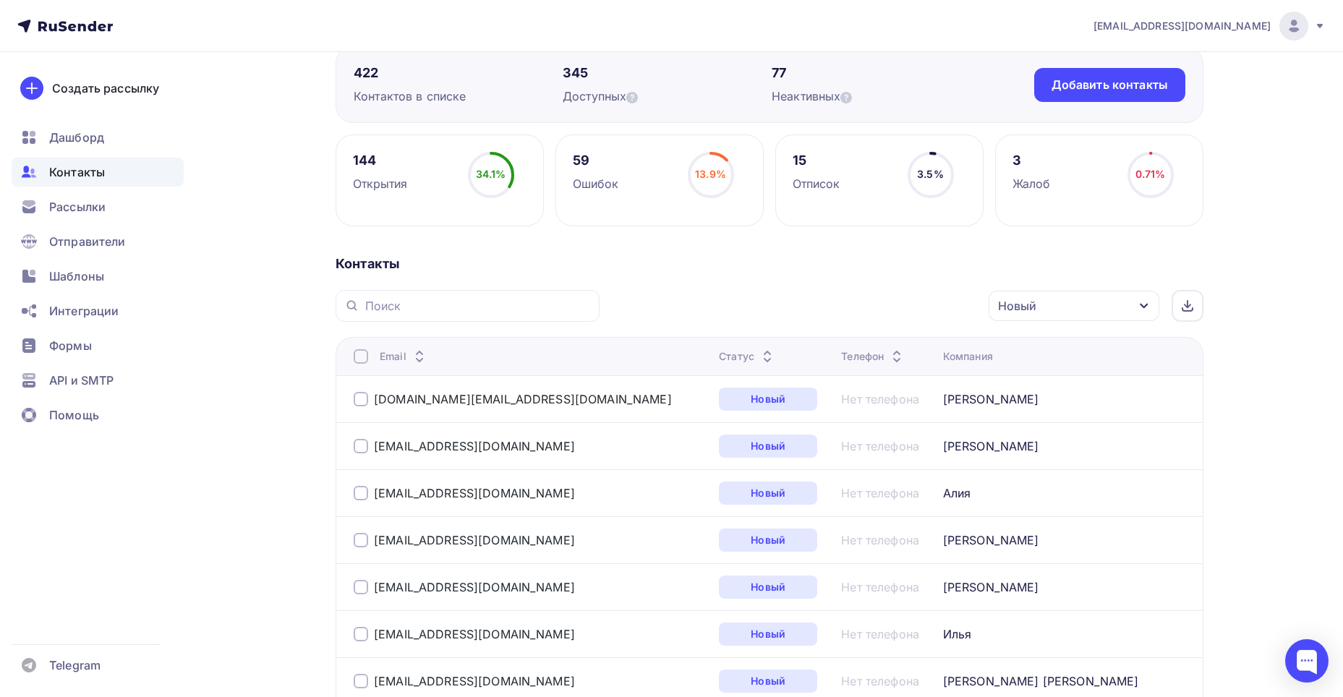
scroll to position [0, 0]
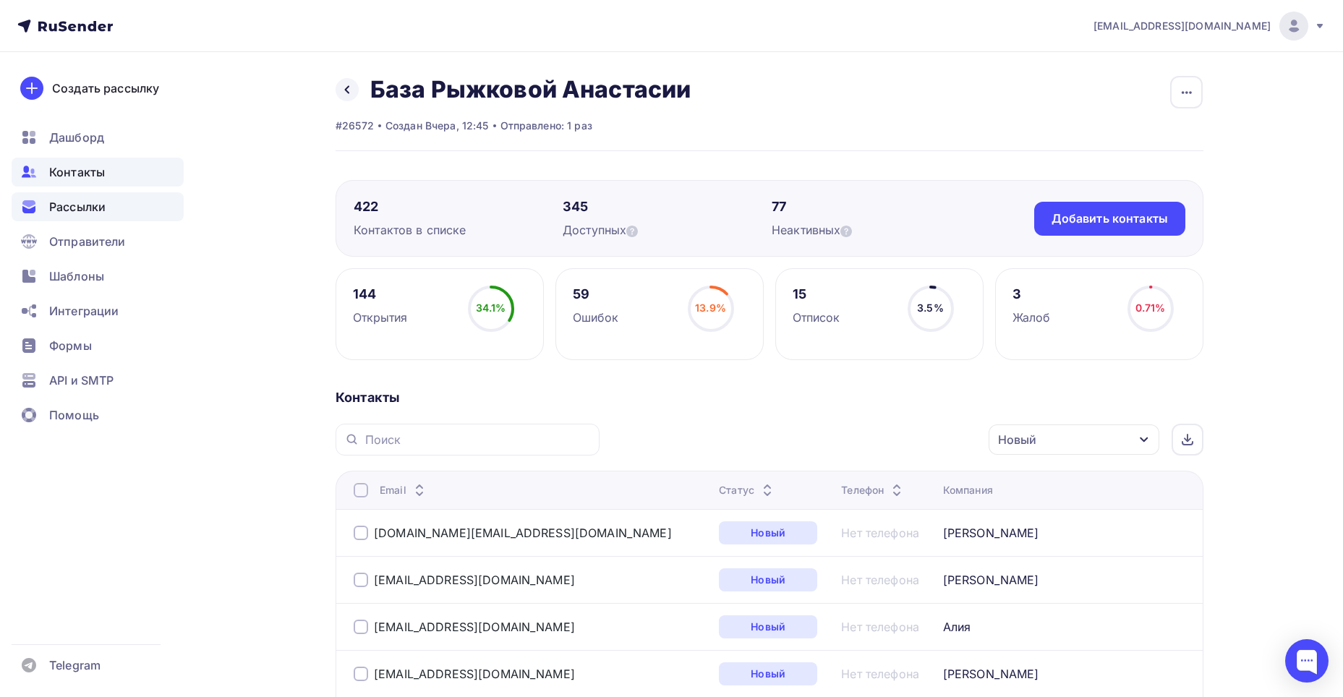
click at [112, 210] on div "Рассылки" at bounding box center [98, 206] width 172 height 29
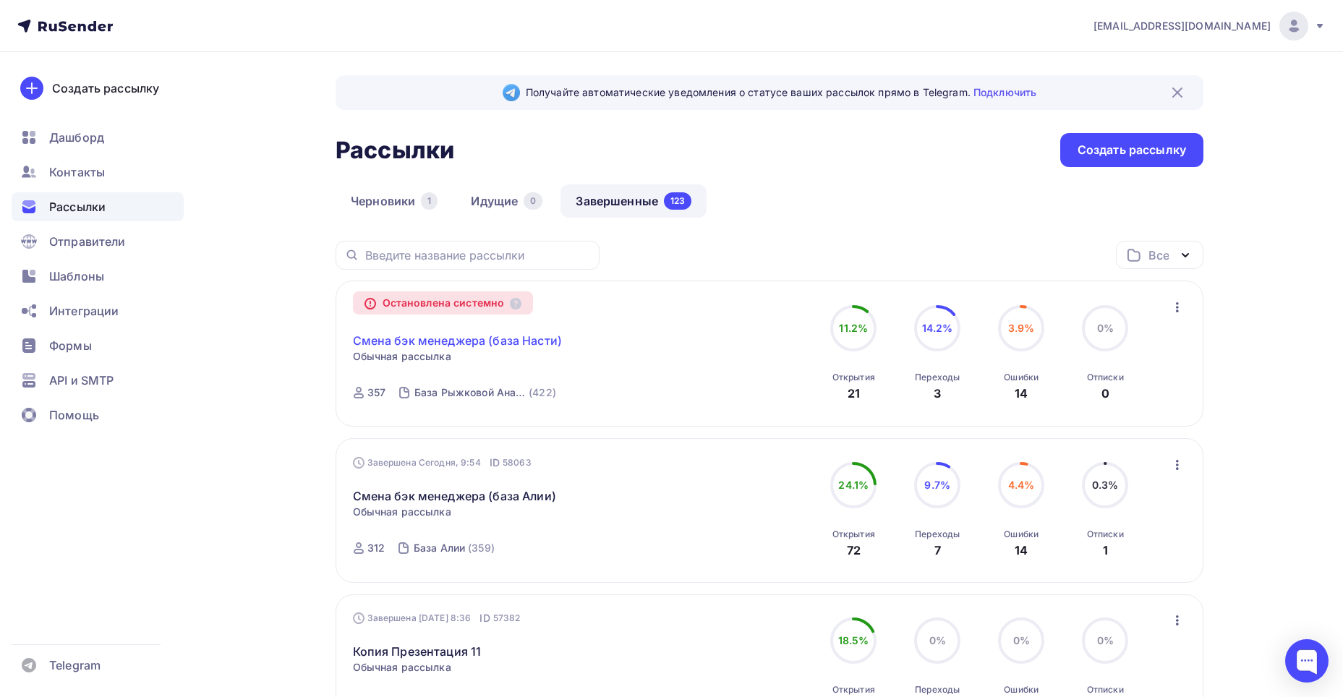
click at [480, 342] on link "Смена бэк менеджера (база Насти)" at bounding box center [457, 340] width 209 height 17
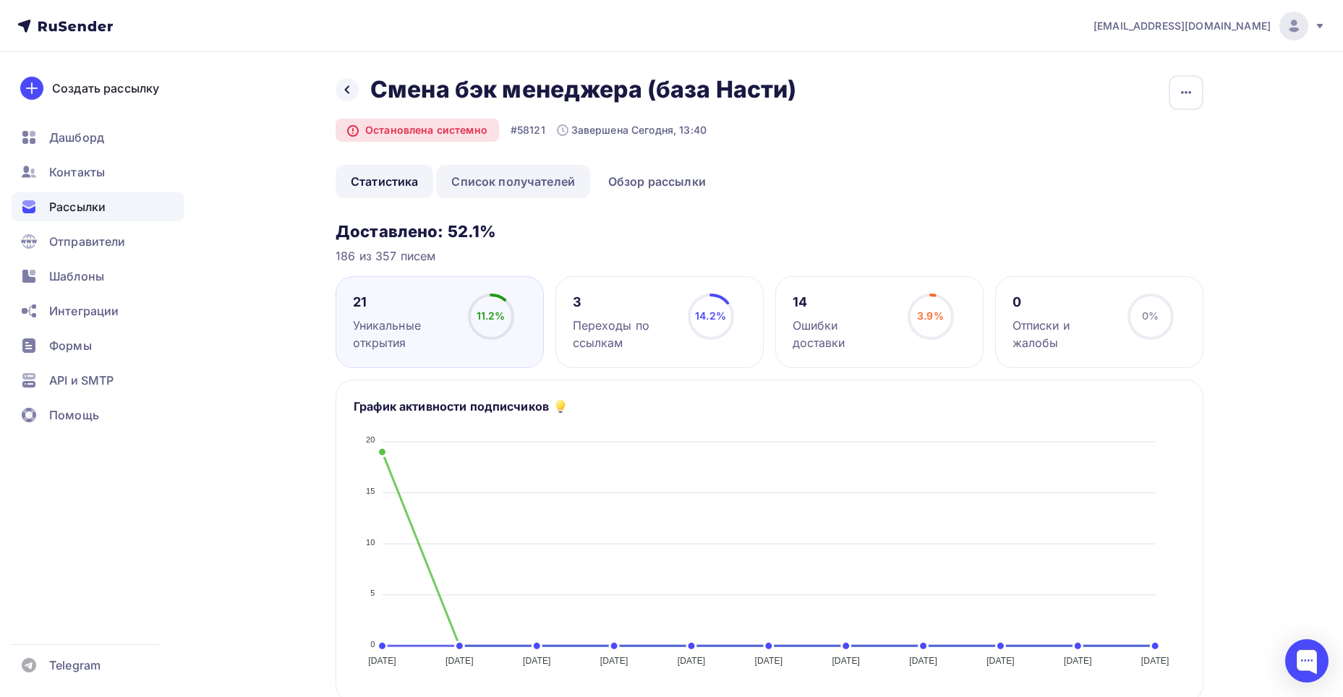
click at [490, 186] on link "Список получателей" at bounding box center [513, 181] width 154 height 33
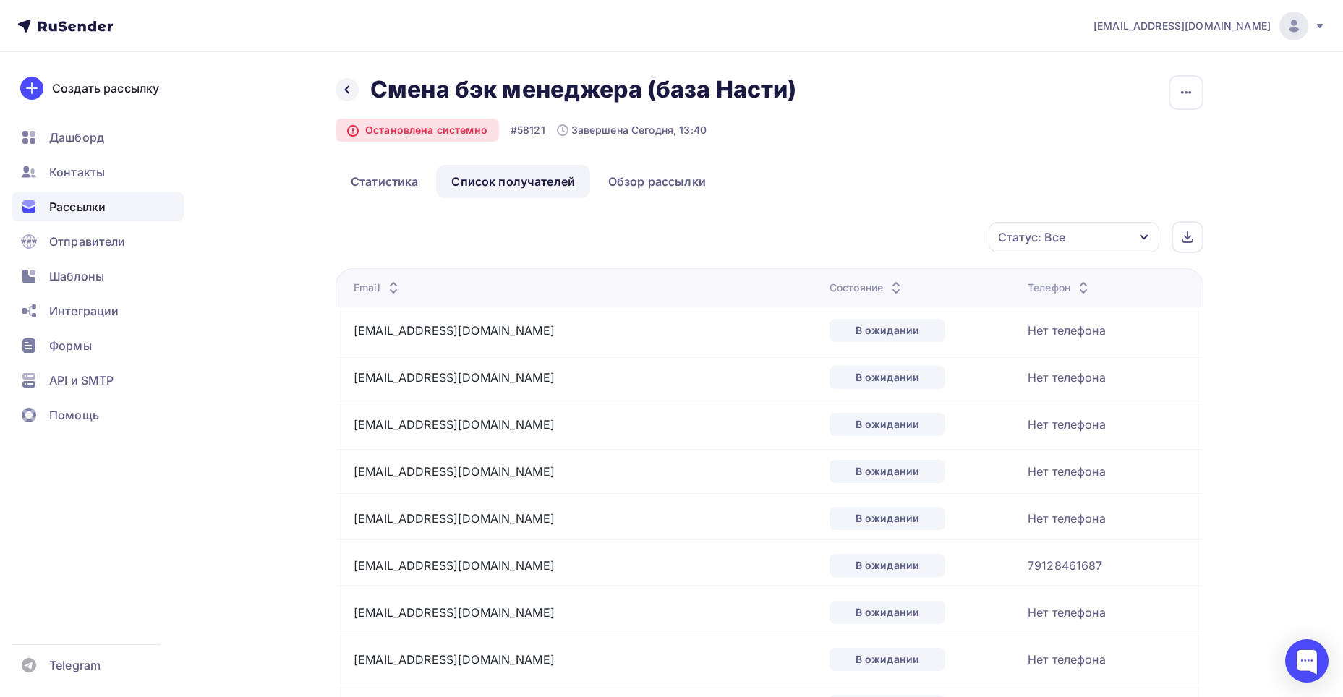
click at [1036, 241] on div "Статус: Все" at bounding box center [1031, 236] width 67 height 17
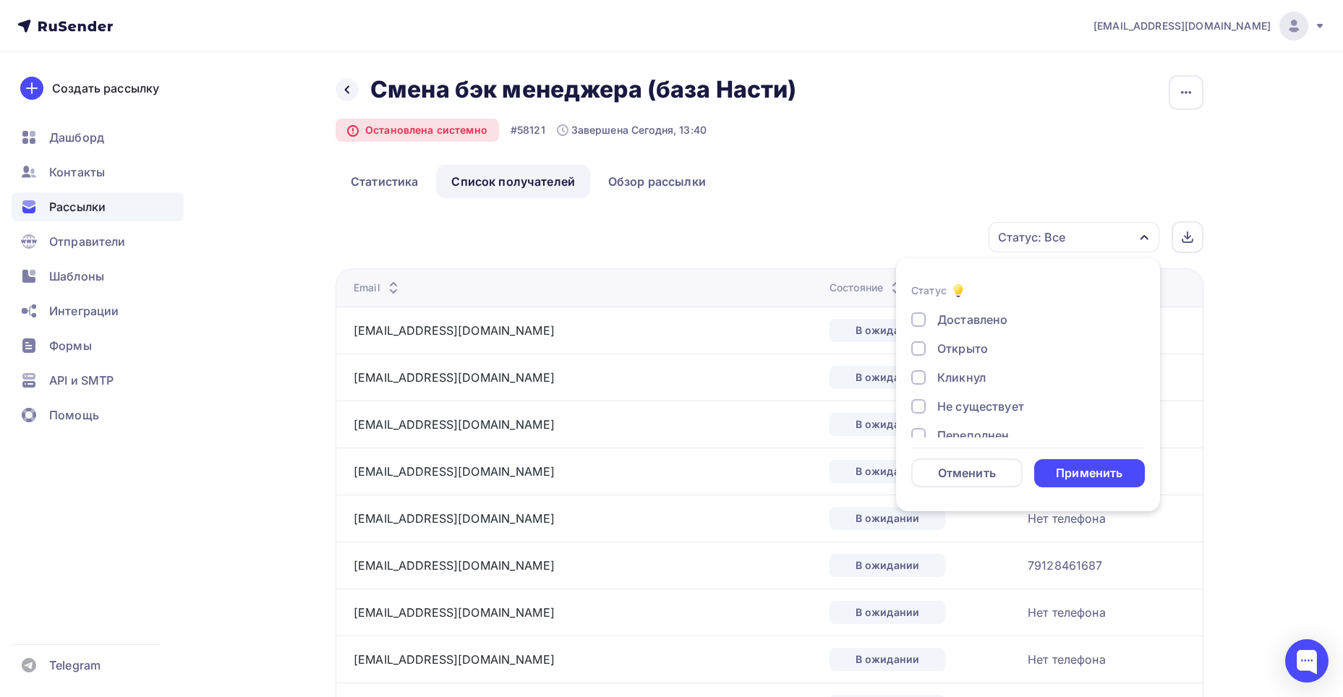
drag, startPoint x: 920, startPoint y: 316, endPoint x: 1027, endPoint y: 372, distance: 121.0
click at [921, 316] on div at bounding box center [918, 319] width 14 height 14
drag, startPoint x: 1117, startPoint y: 464, endPoint x: 1115, endPoint y: 457, distance: 7.5
click at [1115, 458] on form "Статус Доставлено Открыто Кликнул Не существует Переполнен Недоступен Отписан Ж…" at bounding box center [1028, 384] width 234 height 205
click at [1121, 471] on div "Применить" at bounding box center [1089, 473] width 67 height 17
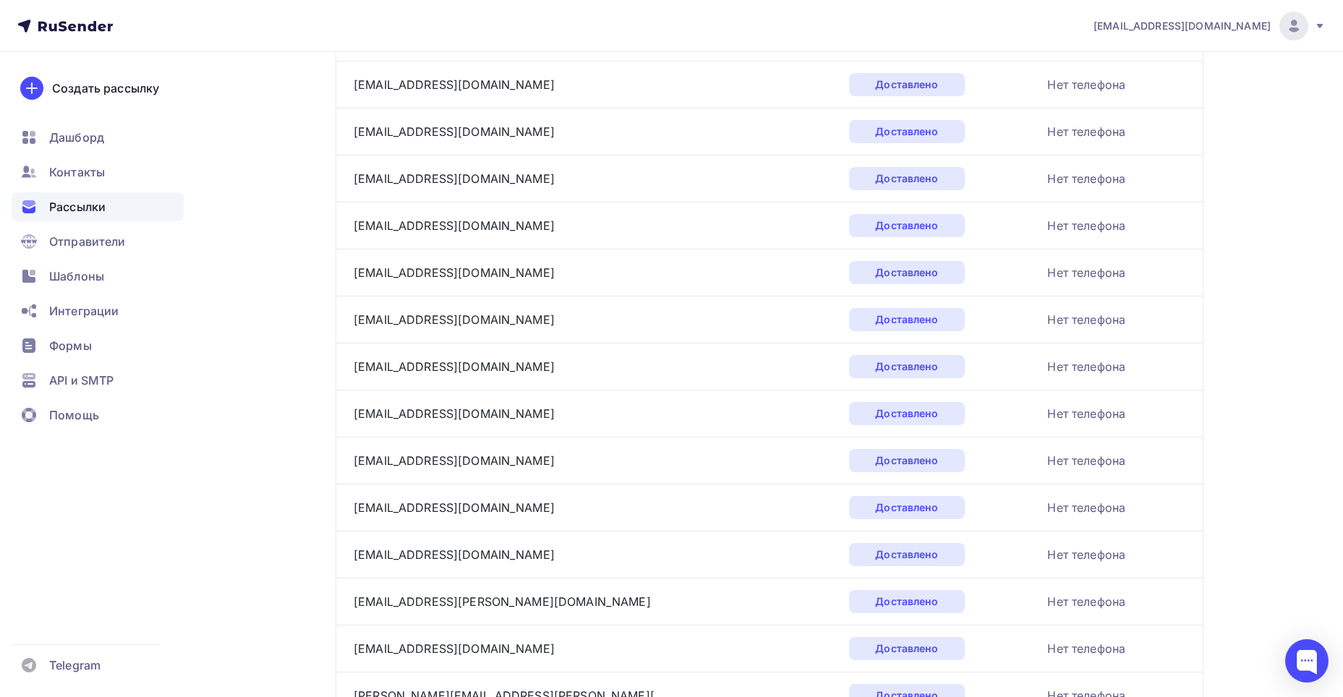
scroll to position [2072, 0]
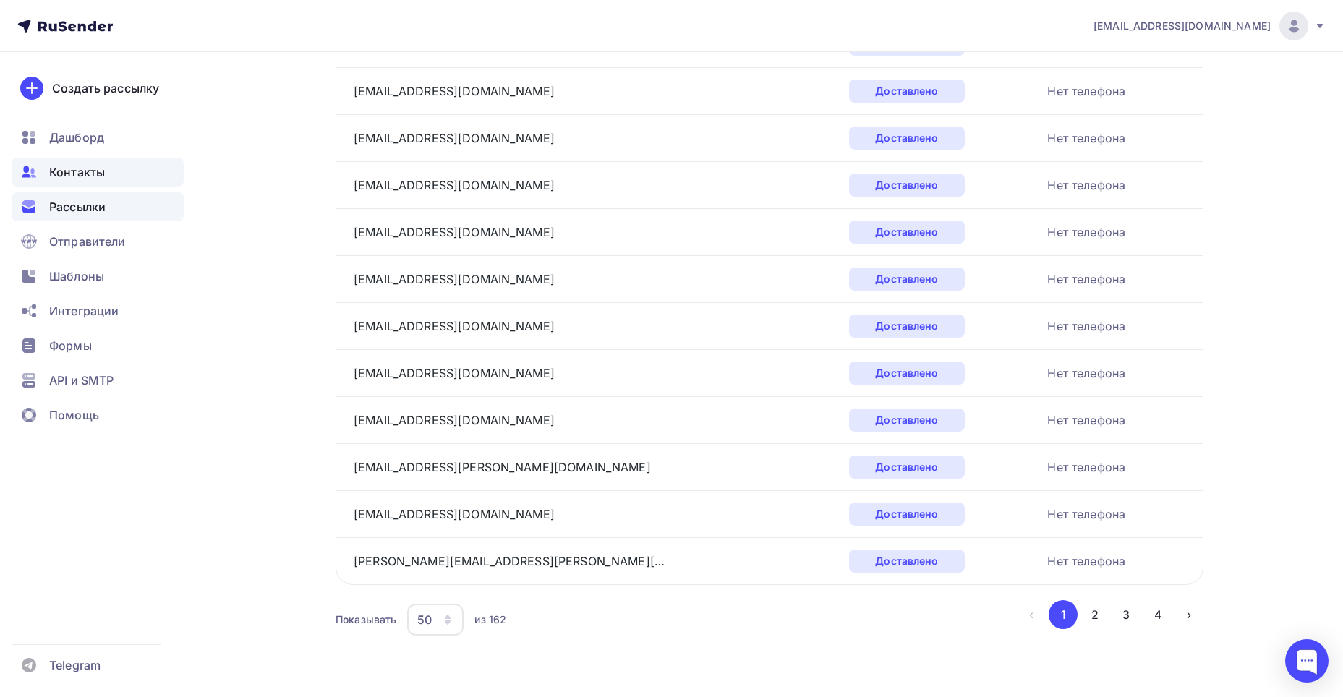
click at [90, 175] on span "Контакты" at bounding box center [77, 171] width 56 height 17
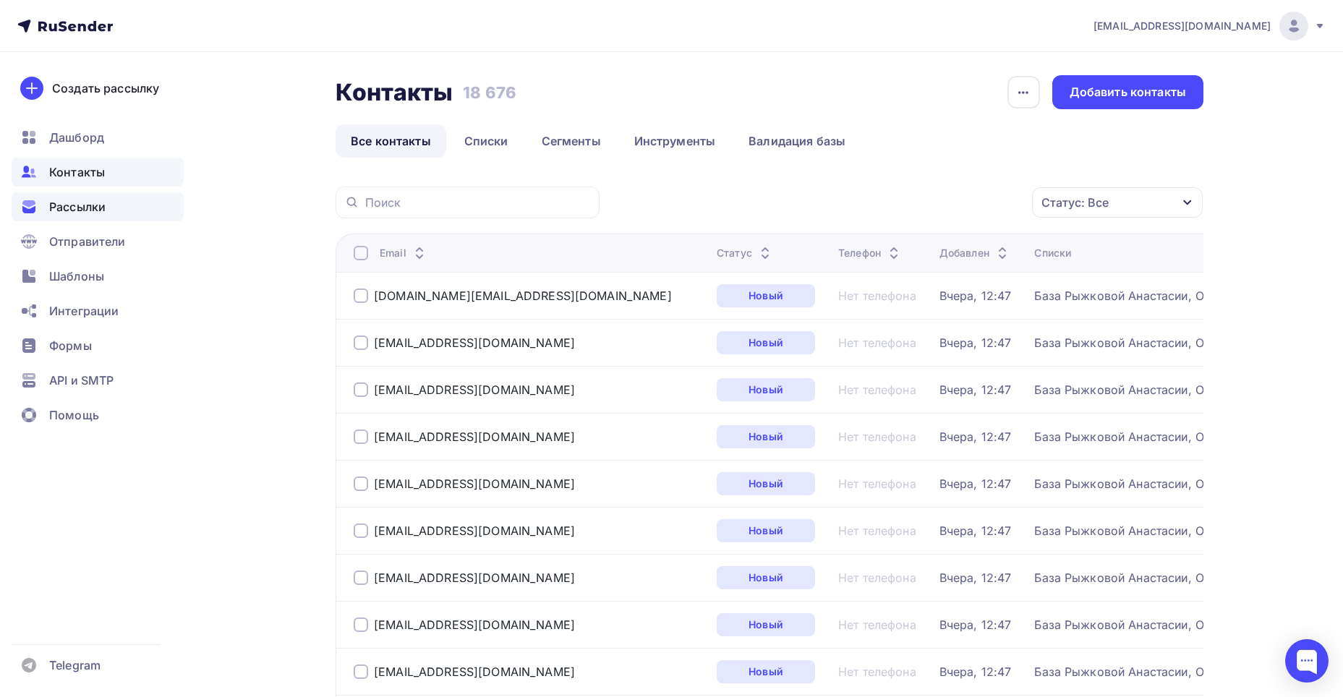
click at [130, 210] on div "Рассылки" at bounding box center [98, 206] width 172 height 29
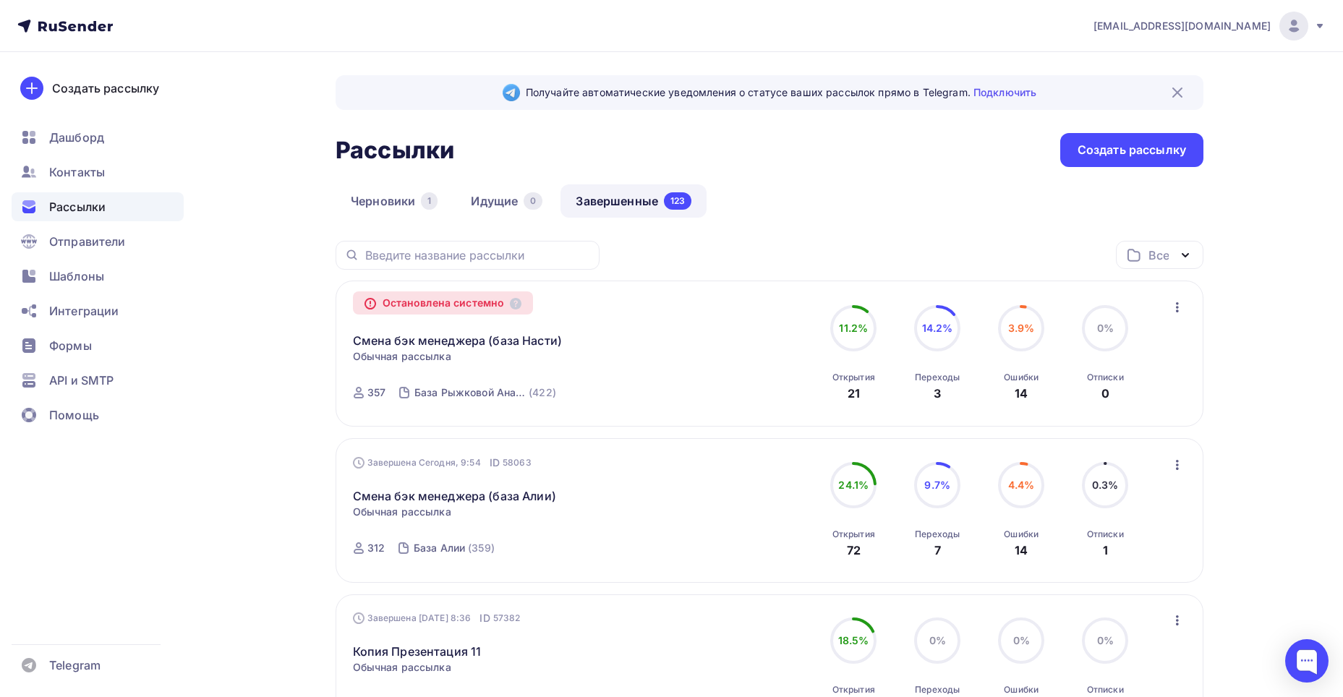
click at [1175, 311] on icon "button" at bounding box center [1176, 307] width 17 height 17
click at [1102, 350] on div "Копировать в новую" at bounding box center [1111, 344] width 148 height 17
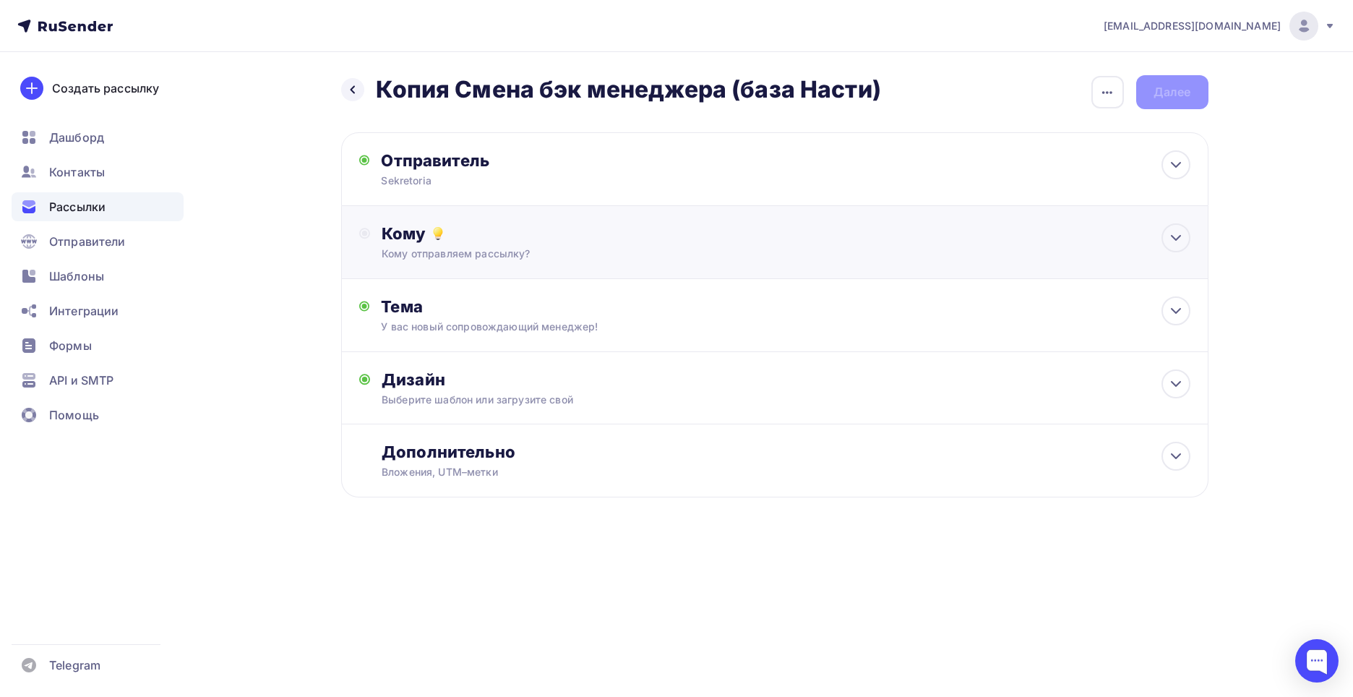
click at [517, 236] on div "Кому" at bounding box center [786, 233] width 808 height 20
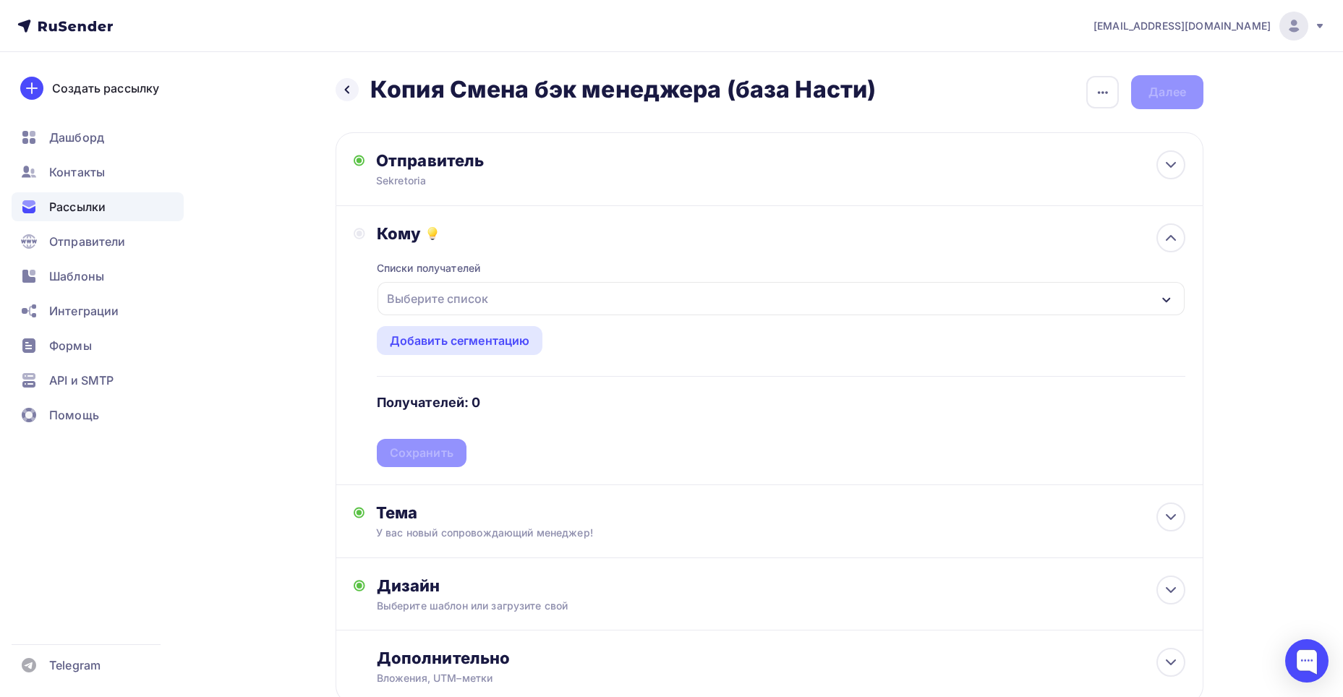
click at [519, 305] on div "Выберите список" at bounding box center [780, 298] width 807 height 33
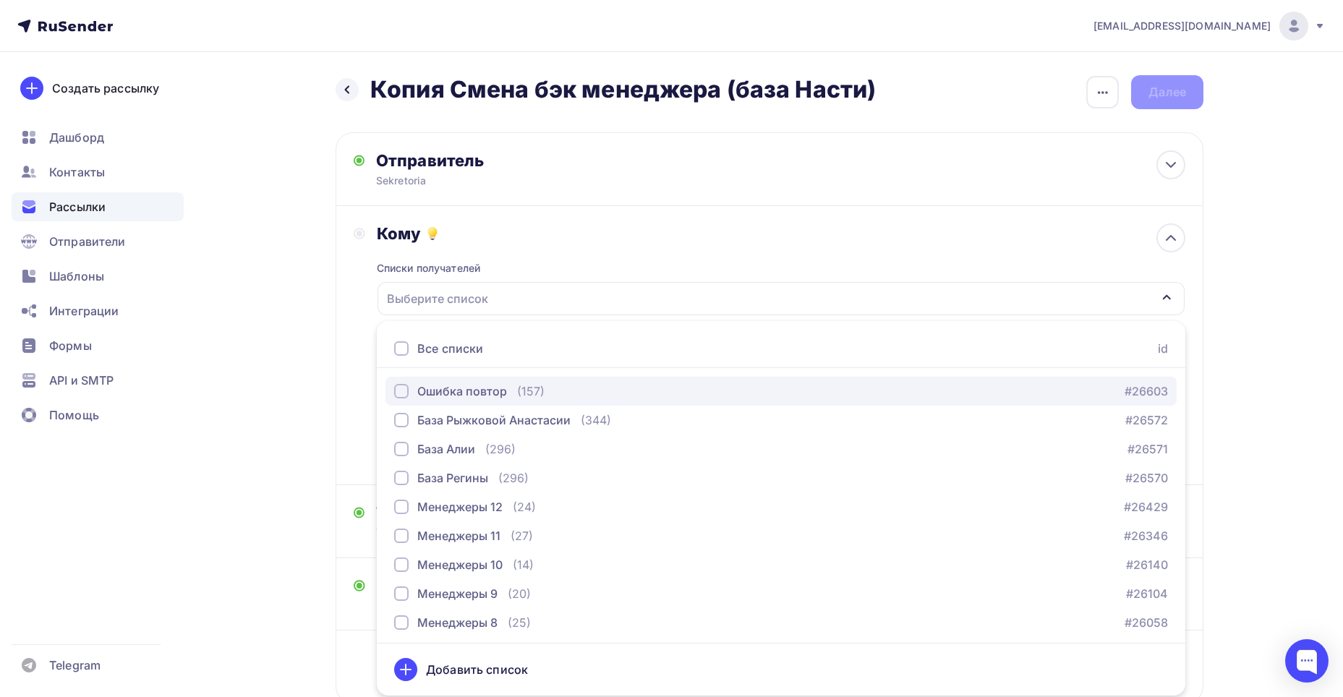
click at [398, 388] on div "button" at bounding box center [401, 391] width 14 height 14
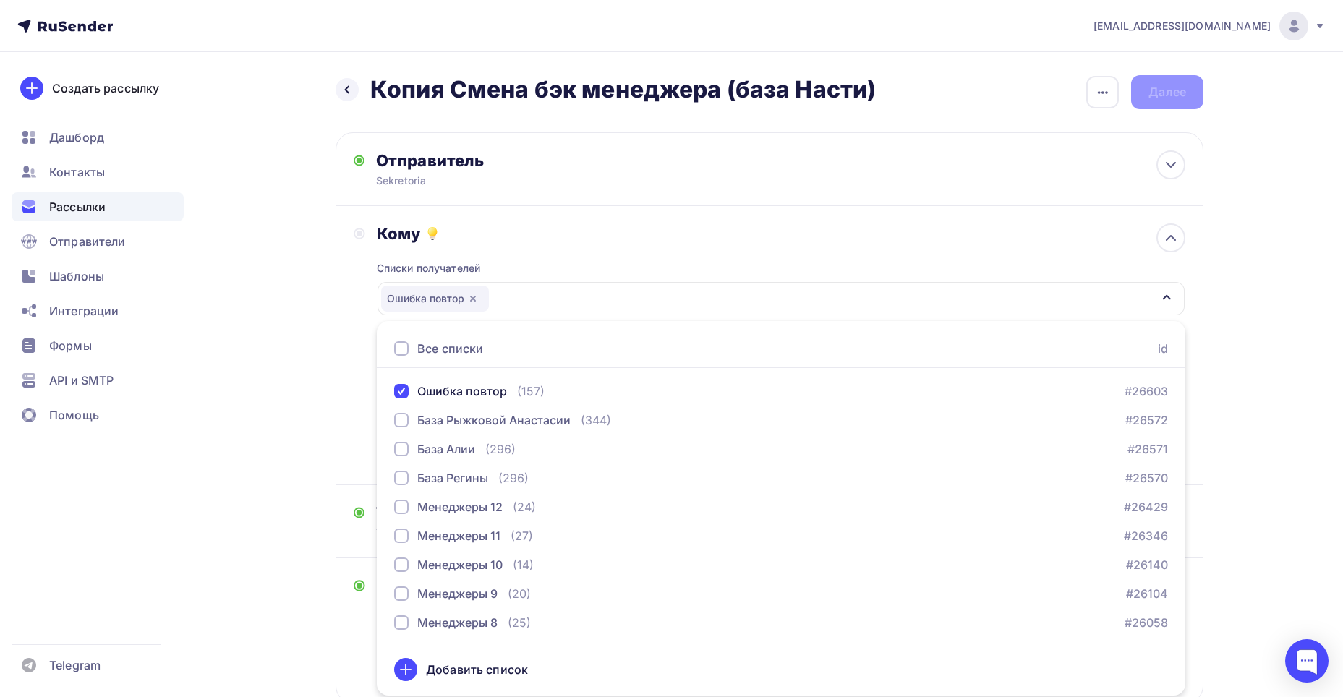
click at [1243, 223] on div "Назад Копия Смена бэк менеджера (база Насти) Копия Смена бэк менеджера (база На…" at bounding box center [671, 424] width 1185 height 745
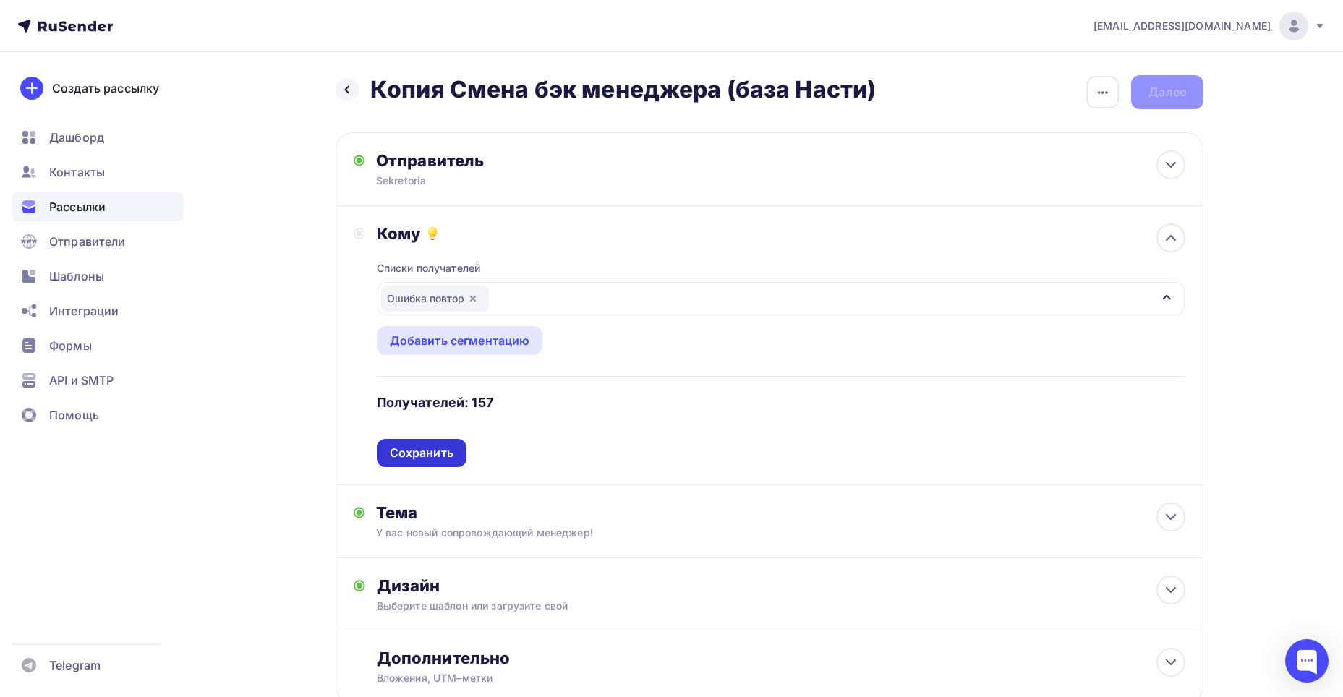
click at [401, 458] on div "Сохранить" at bounding box center [422, 453] width 64 height 17
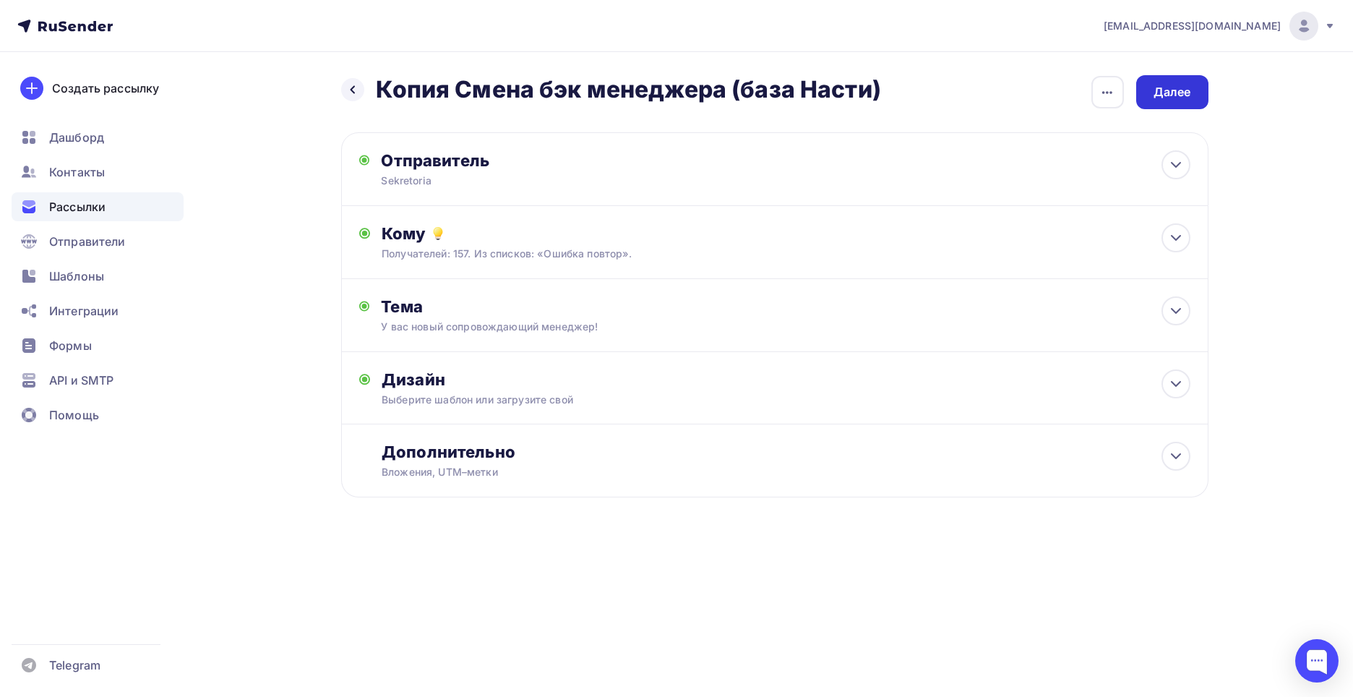
click at [1190, 102] on div "Далее" at bounding box center [1173, 92] width 72 height 34
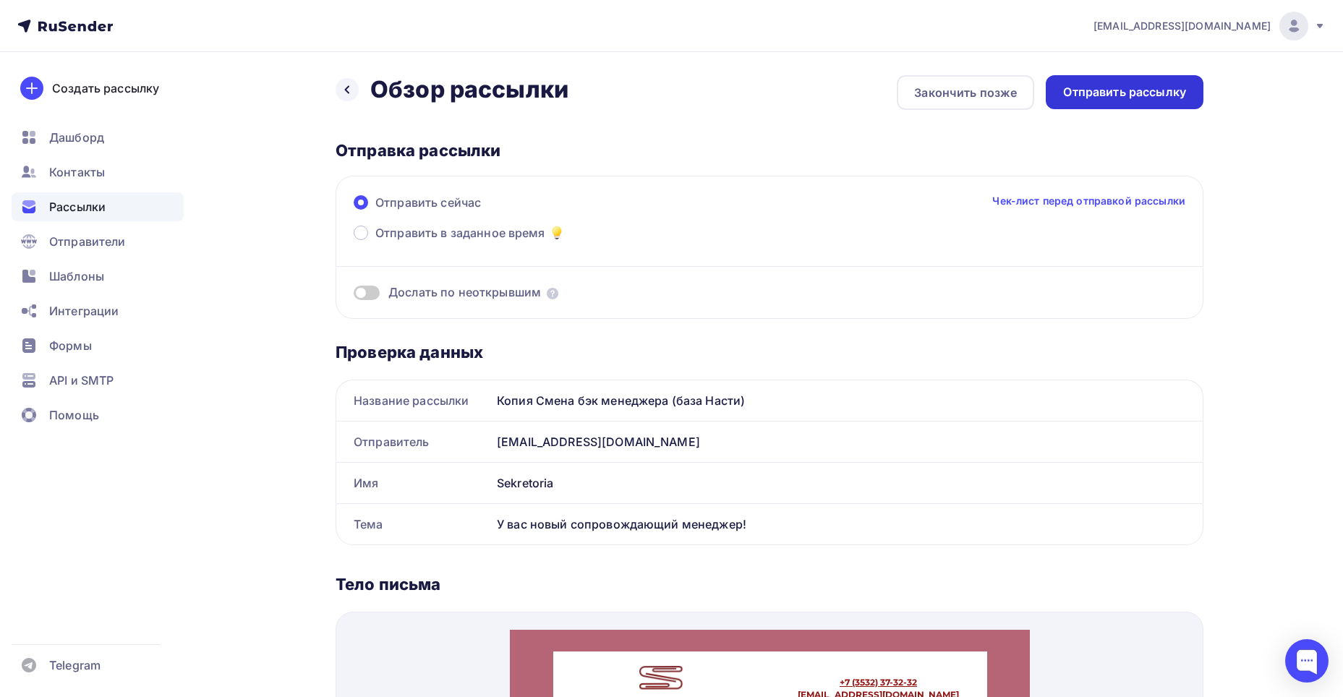
click at [1082, 91] on div "Отправить рассылку" at bounding box center [1124, 92] width 123 height 17
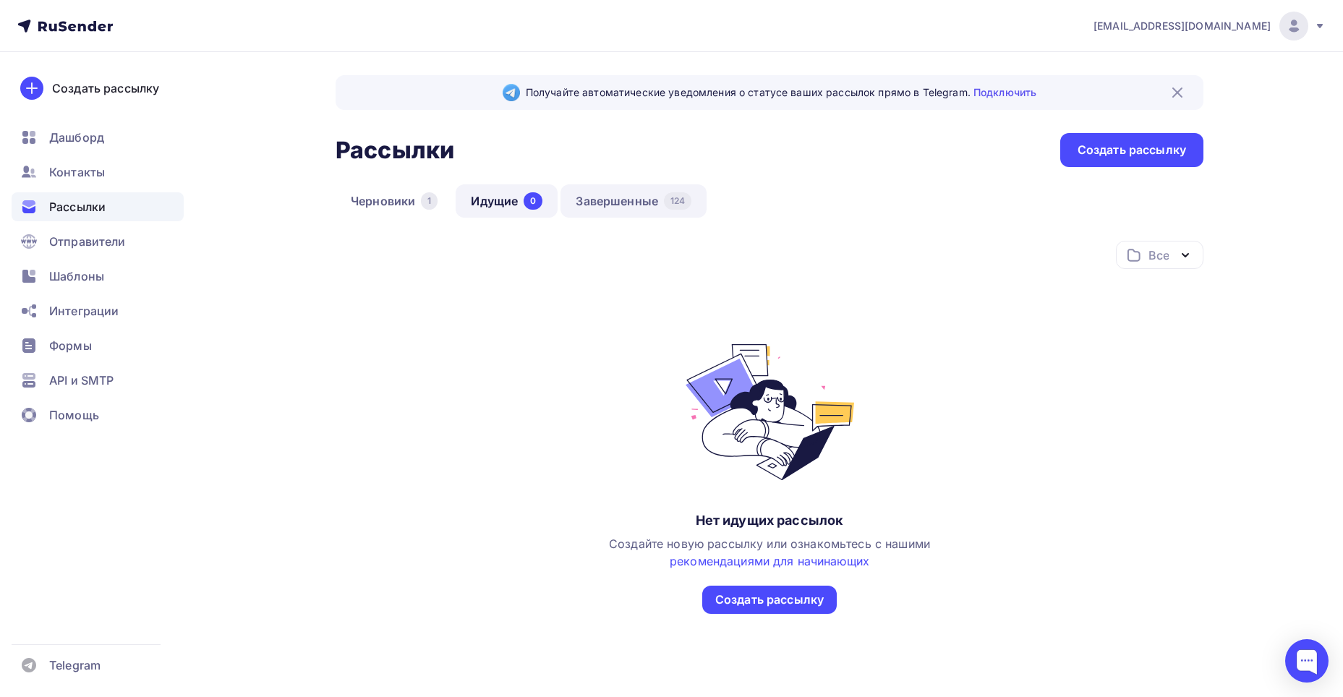
click at [577, 194] on link "Завершенные 124" at bounding box center [633, 200] width 146 height 33
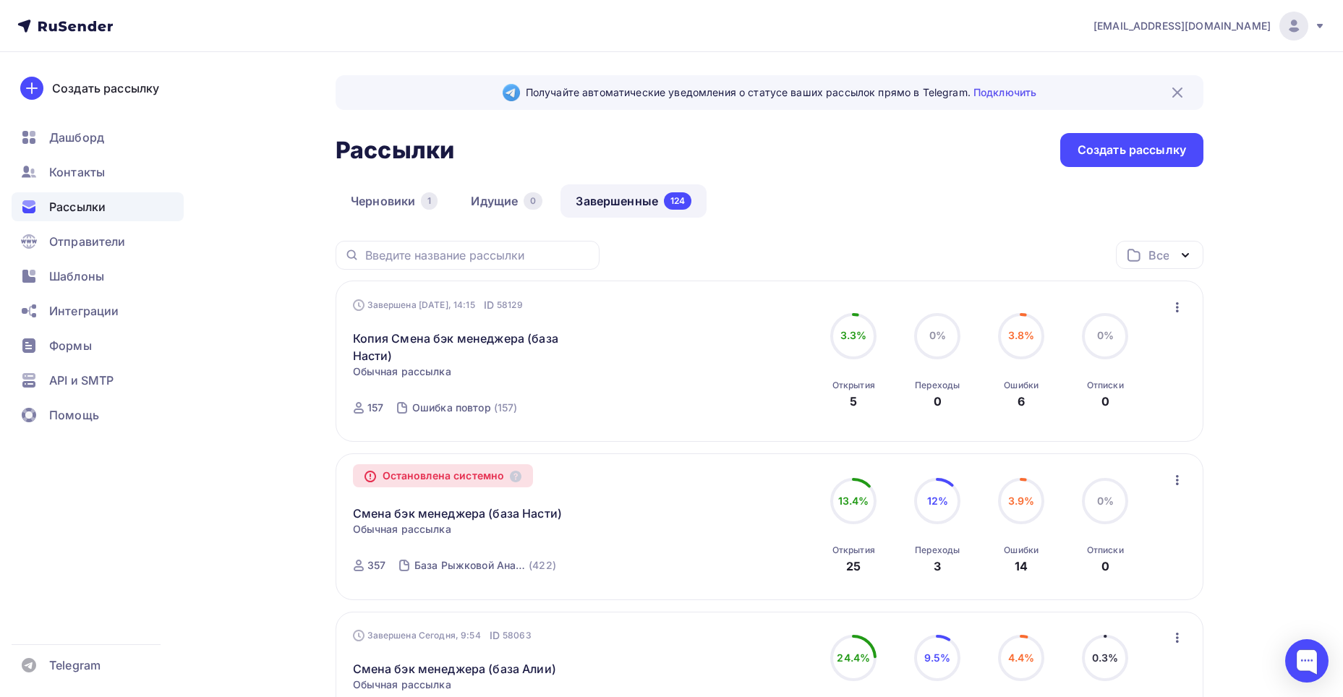
click at [1174, 313] on icon "button" at bounding box center [1176, 307] width 17 height 17
click at [1145, 399] on div "Копировать в новую" at bounding box center [1111, 402] width 148 height 17
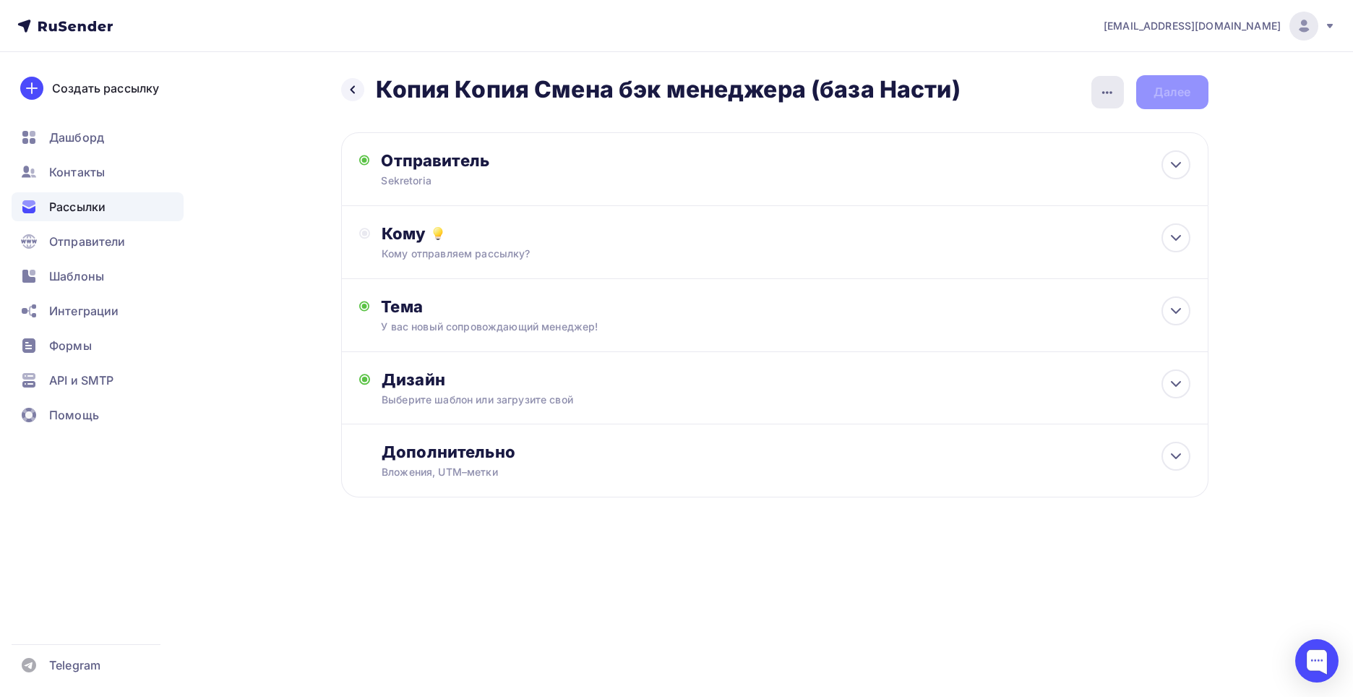
click at [1103, 95] on icon "button" at bounding box center [1107, 92] width 17 height 17
click at [962, 173] on div "Переименовать рассылку" at bounding box center [1031, 166] width 179 height 17
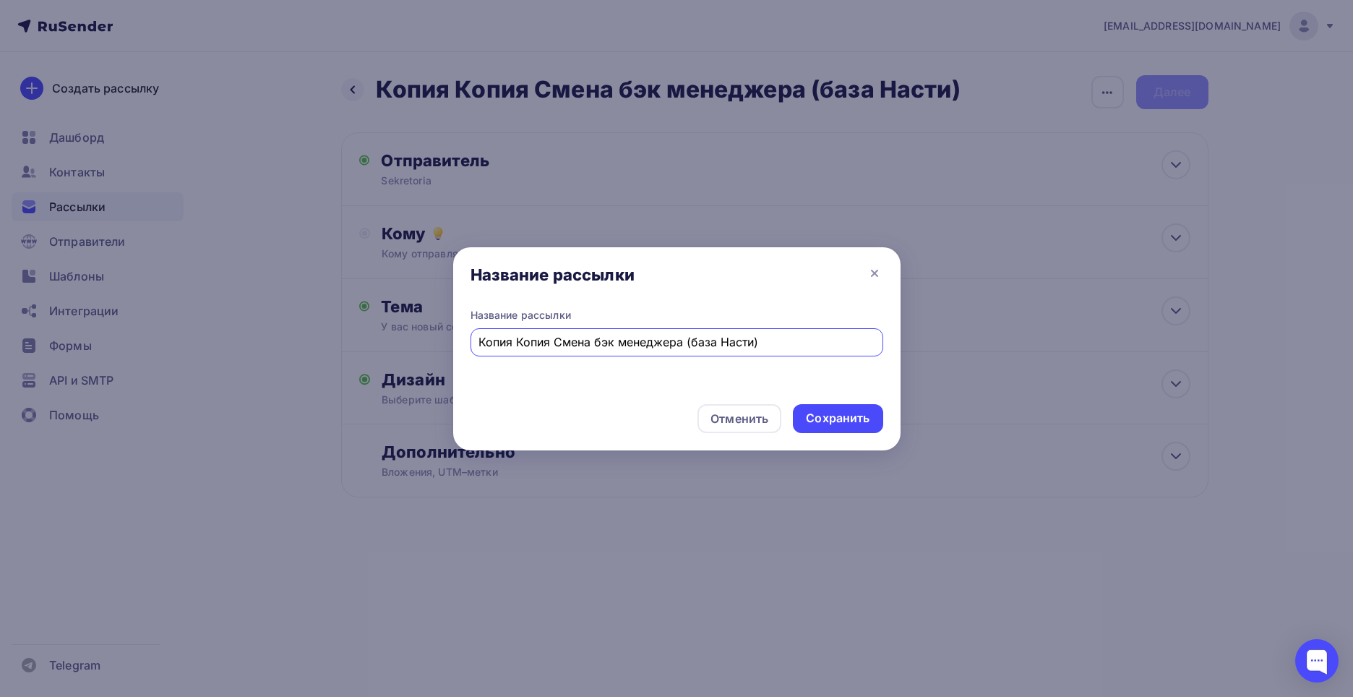
drag, startPoint x: 554, startPoint y: 344, endPoint x: 373, endPoint y: 348, distance: 180.8
click at [373, 348] on div "Название рассылки Название рассылки Копия Копия Смена бэк менеджера (база Насти…" at bounding box center [676, 348] width 1353 height 697
click at [661, 343] on input "Смена бэк менеджера (база Насти)" at bounding box center [677, 341] width 396 height 17
type input "Смена бэк менеджера (база Регины)"
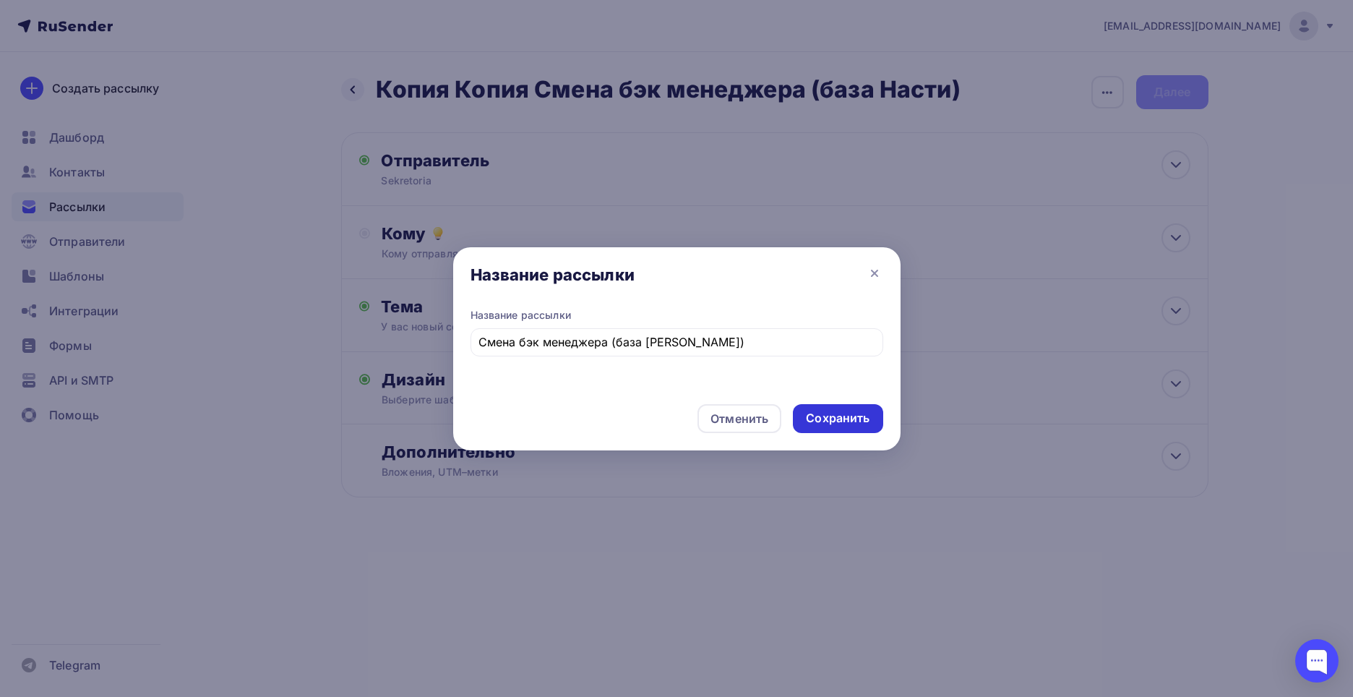
click at [840, 413] on div "Сохранить" at bounding box center [838, 418] width 64 height 17
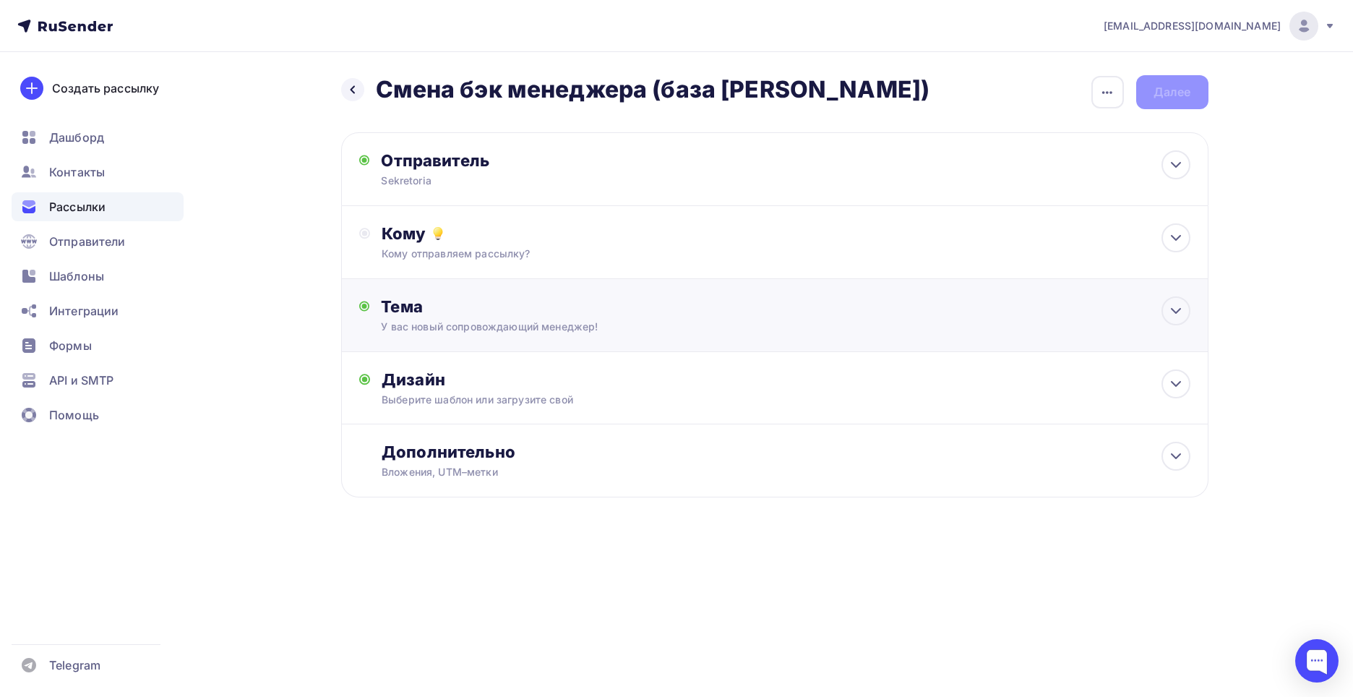
click at [602, 309] on div "Тема" at bounding box center [524, 306] width 286 height 20
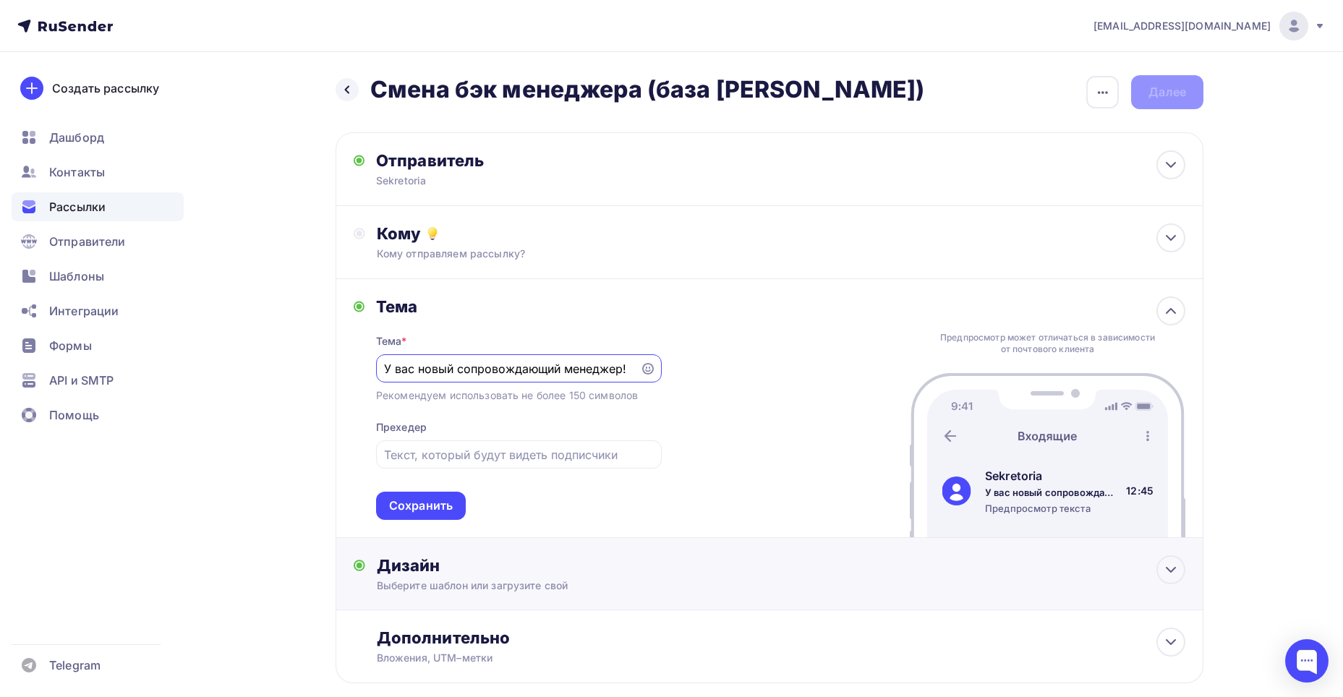
click at [492, 559] on div "Дизайн" at bounding box center [781, 565] width 808 height 20
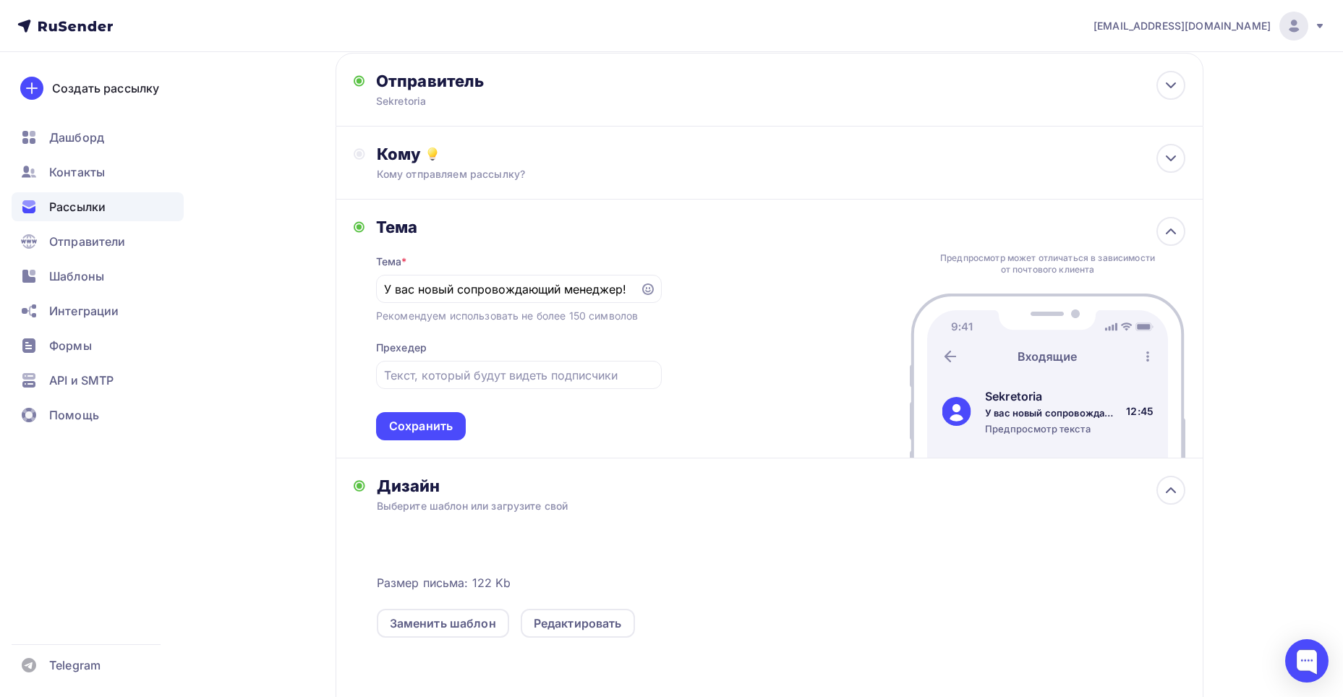
scroll to position [145, 0]
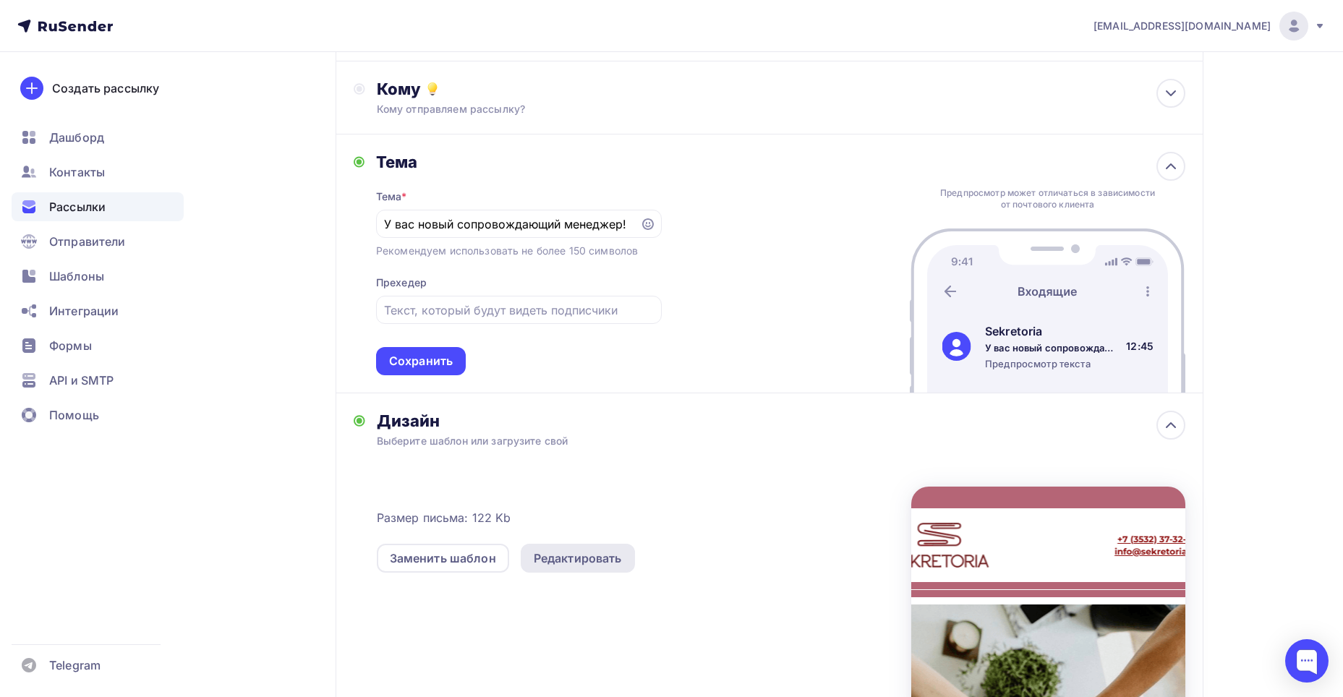
click at [545, 549] on div "Редактировать" at bounding box center [578, 558] width 114 height 29
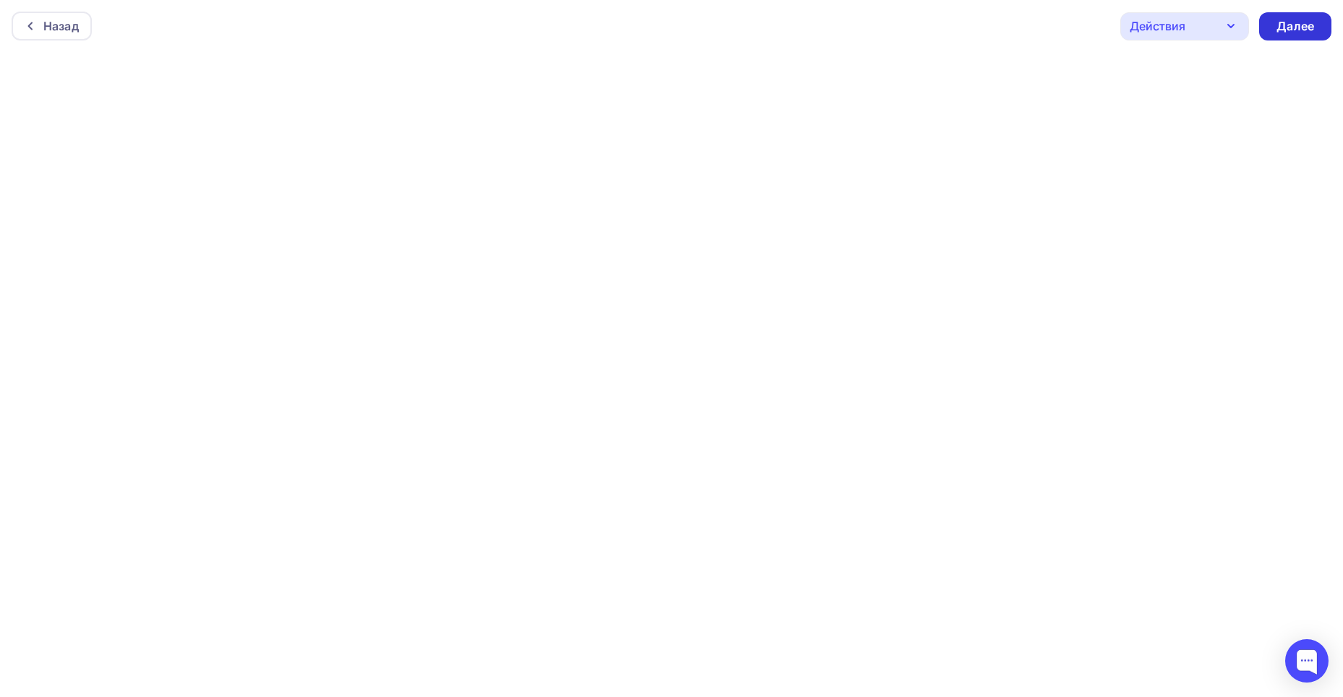
click at [1293, 16] on div "Далее" at bounding box center [1295, 26] width 72 height 28
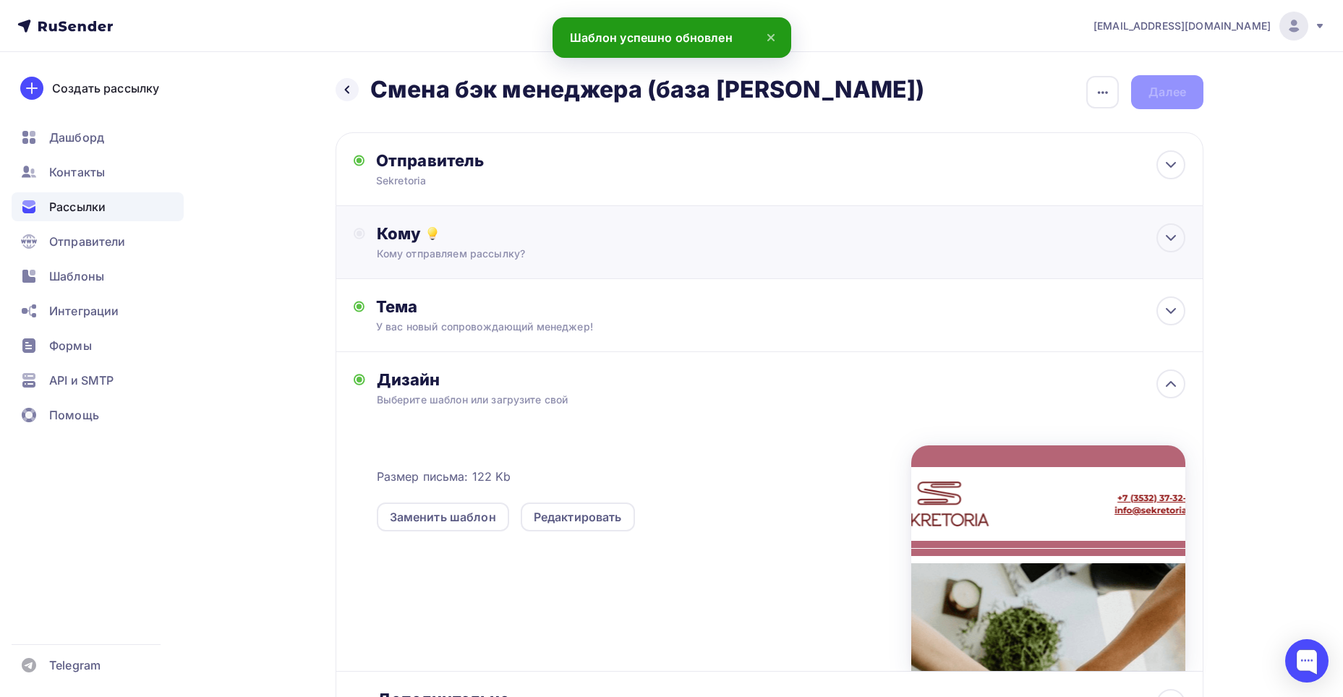
click at [587, 271] on div "Кому Кому отправляем рассылку? Списки получателей Выберите список Все списки id…" at bounding box center [769, 242] width 868 height 73
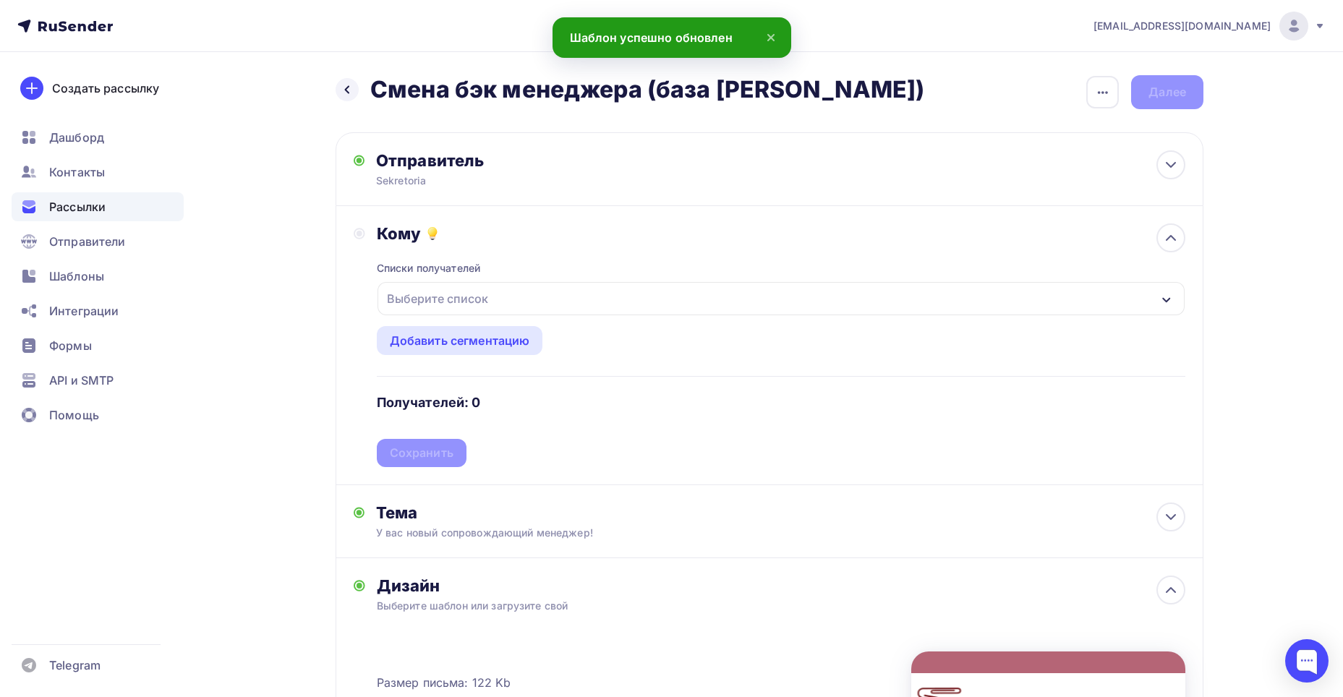
click at [554, 301] on div "Выберите список" at bounding box center [780, 298] width 807 height 33
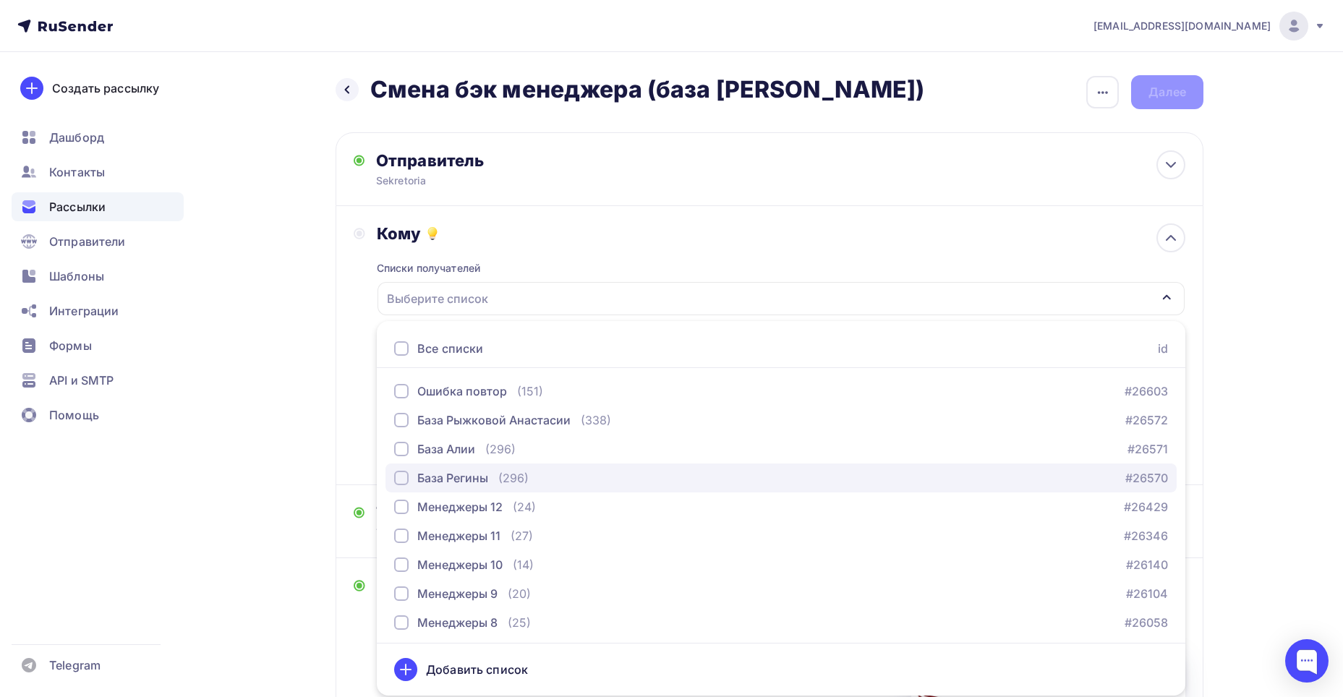
click at [404, 474] on div "button" at bounding box center [401, 478] width 14 height 14
click at [350, 318] on div "Кому Списки получателей База Регины Все списки id Ошибка повтор (151) #26603 Ба…" at bounding box center [769, 345] width 868 height 279
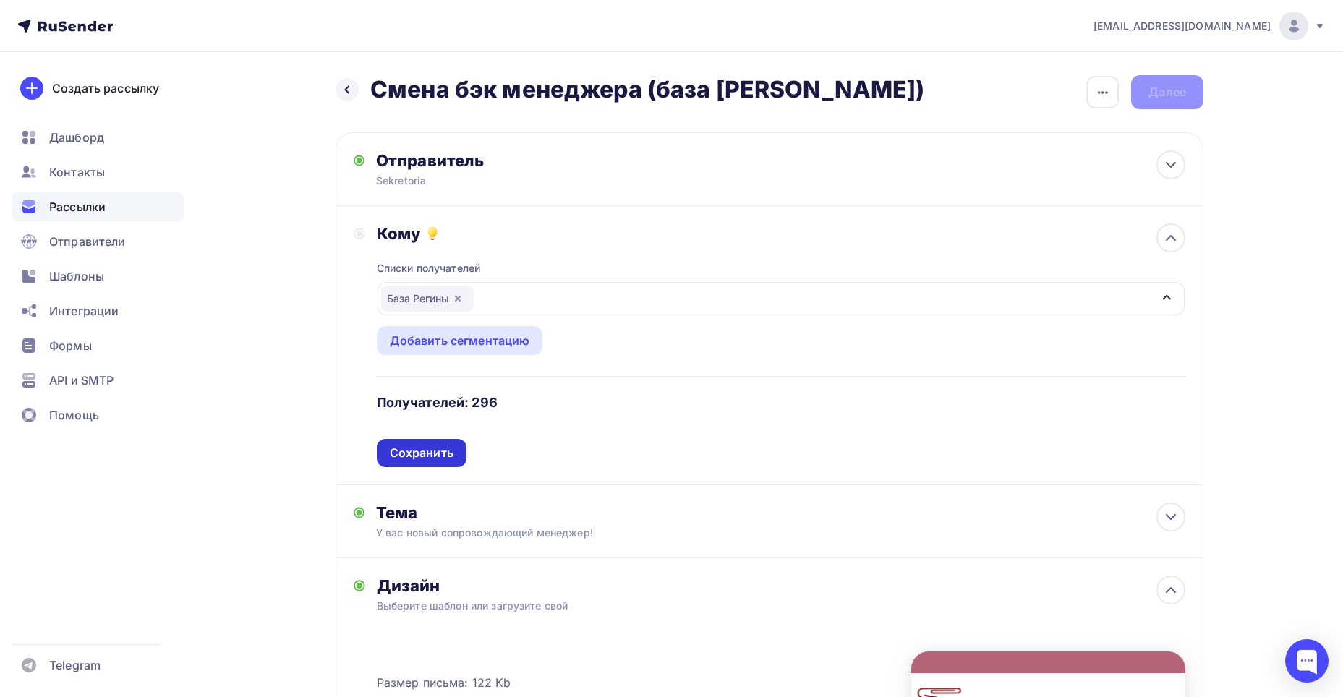
click at [424, 450] on div "Сохранить" at bounding box center [422, 453] width 64 height 17
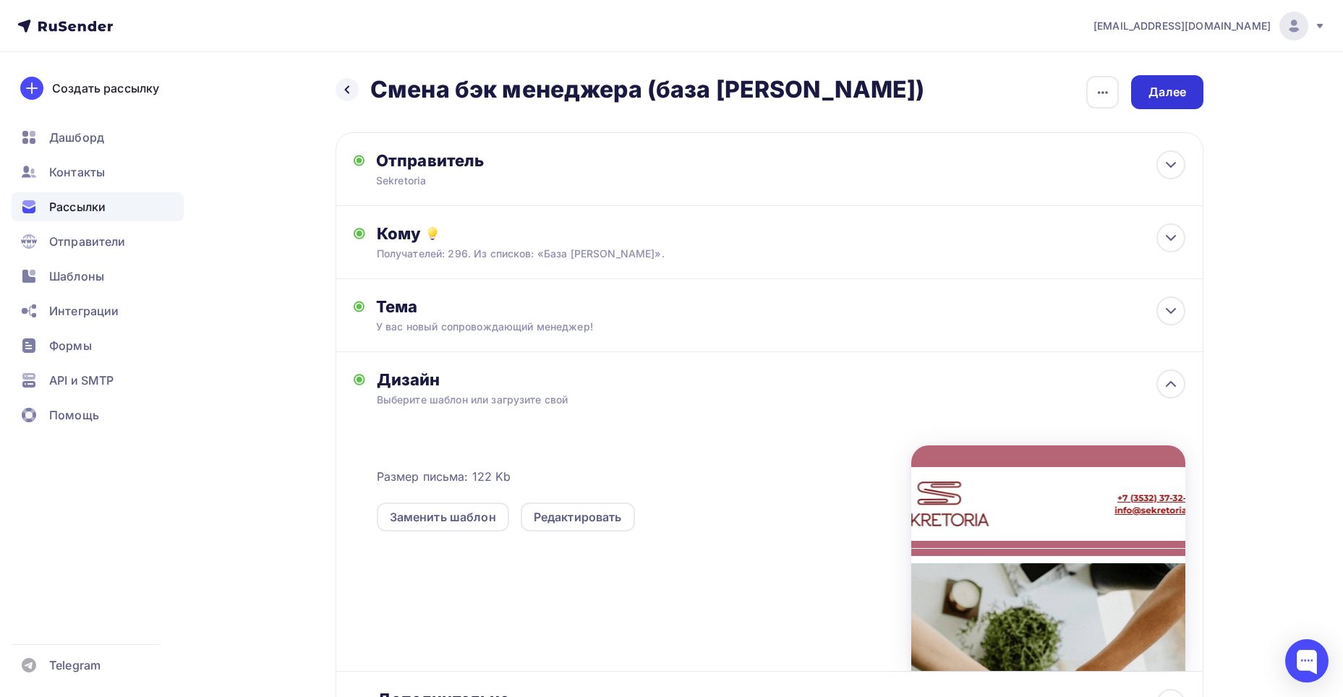
click at [1155, 95] on div "Далее" at bounding box center [1167, 92] width 38 height 17
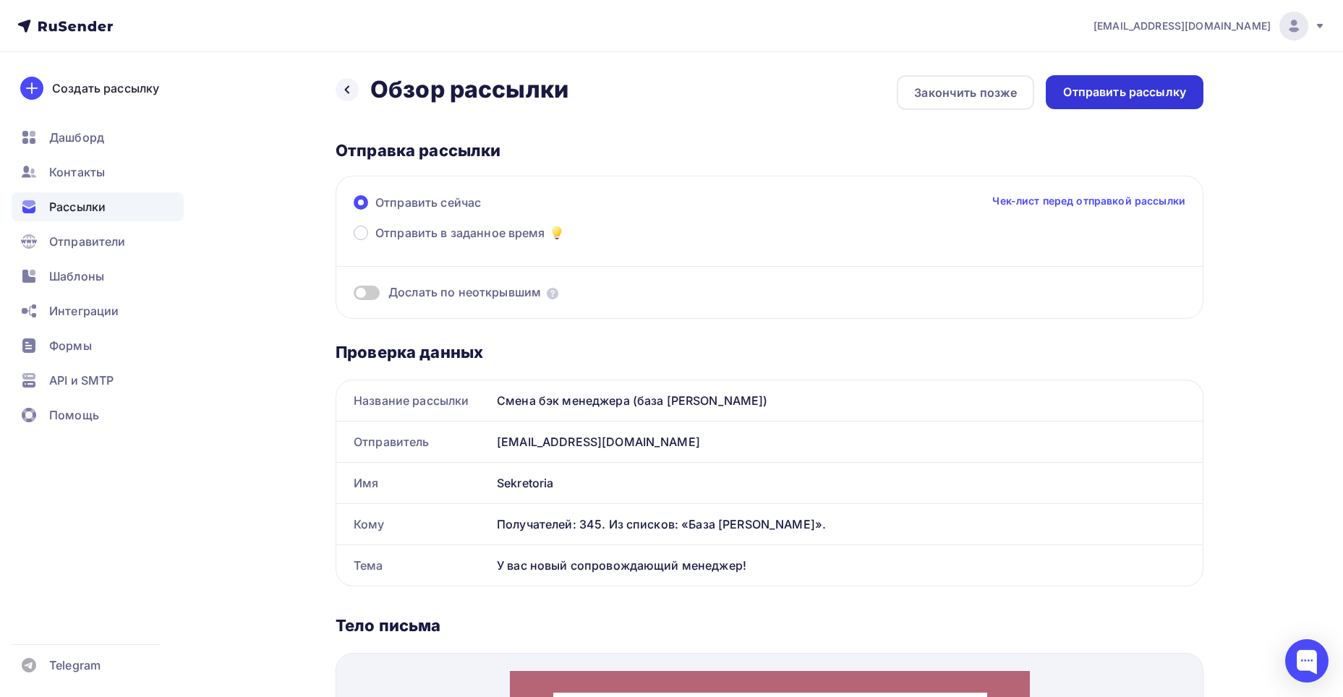
click at [1056, 76] on div "Отправить рассылку" at bounding box center [1124, 92] width 158 height 34
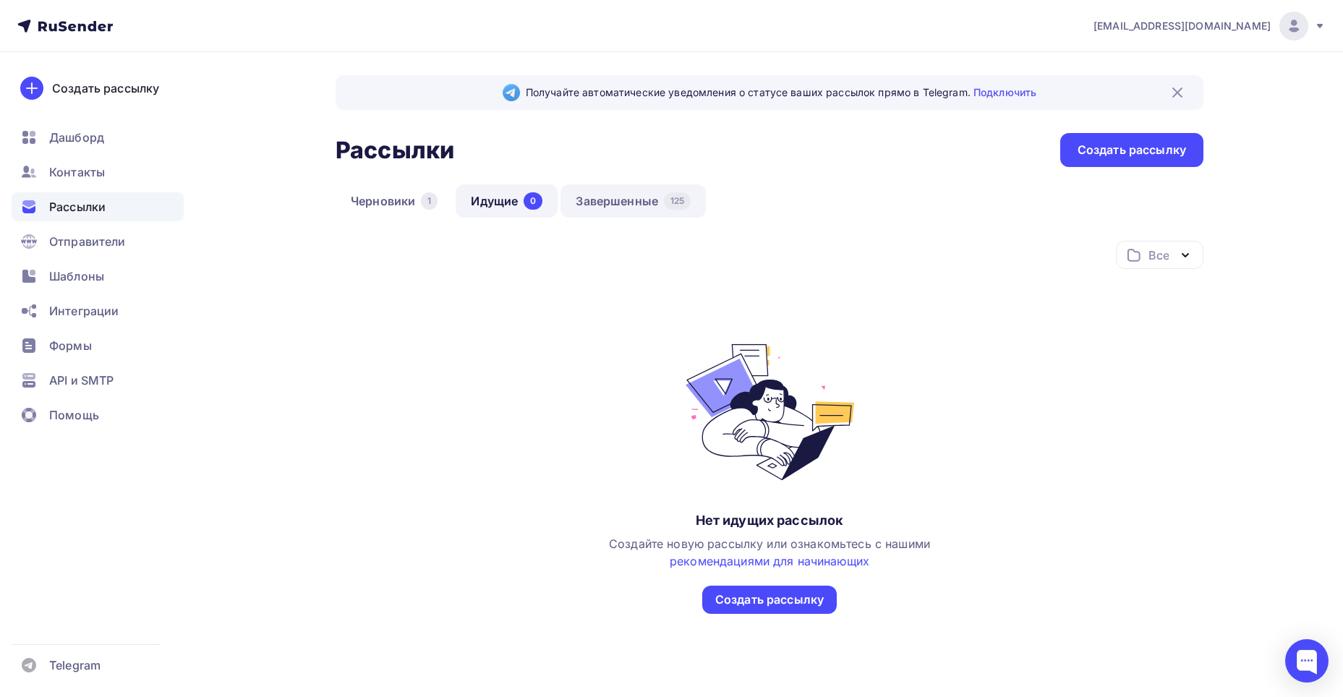
click at [633, 196] on link "Завершенные 125" at bounding box center [632, 200] width 145 height 33
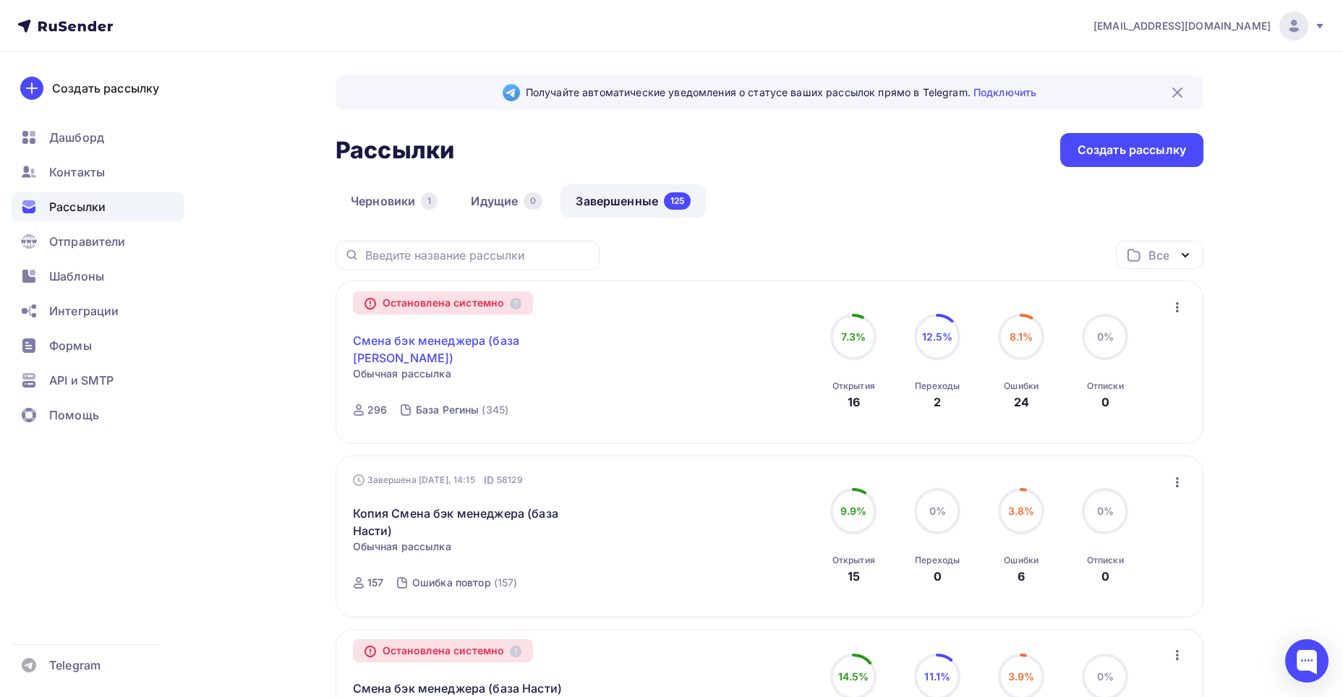
click at [525, 339] on link "Смена бэк менеджера (база [PERSON_NAME])" at bounding box center [477, 349] width 248 height 35
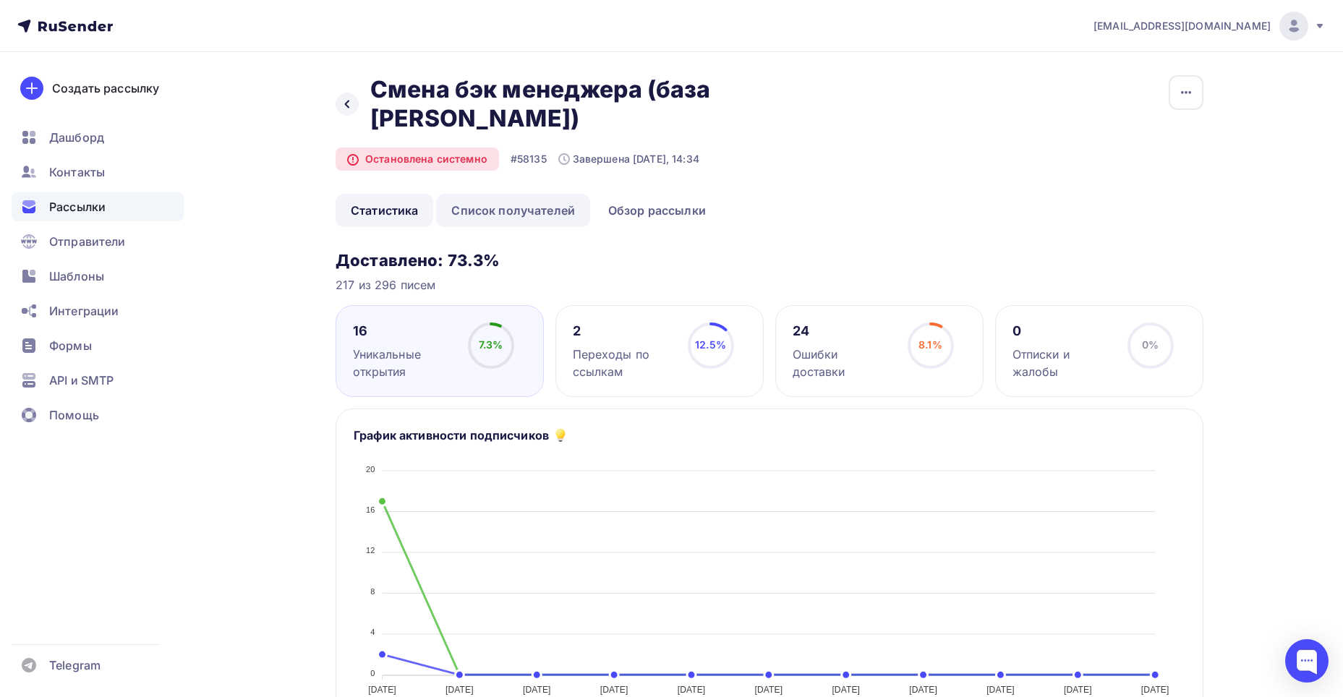
click at [488, 210] on link "Список получателей" at bounding box center [513, 210] width 154 height 33
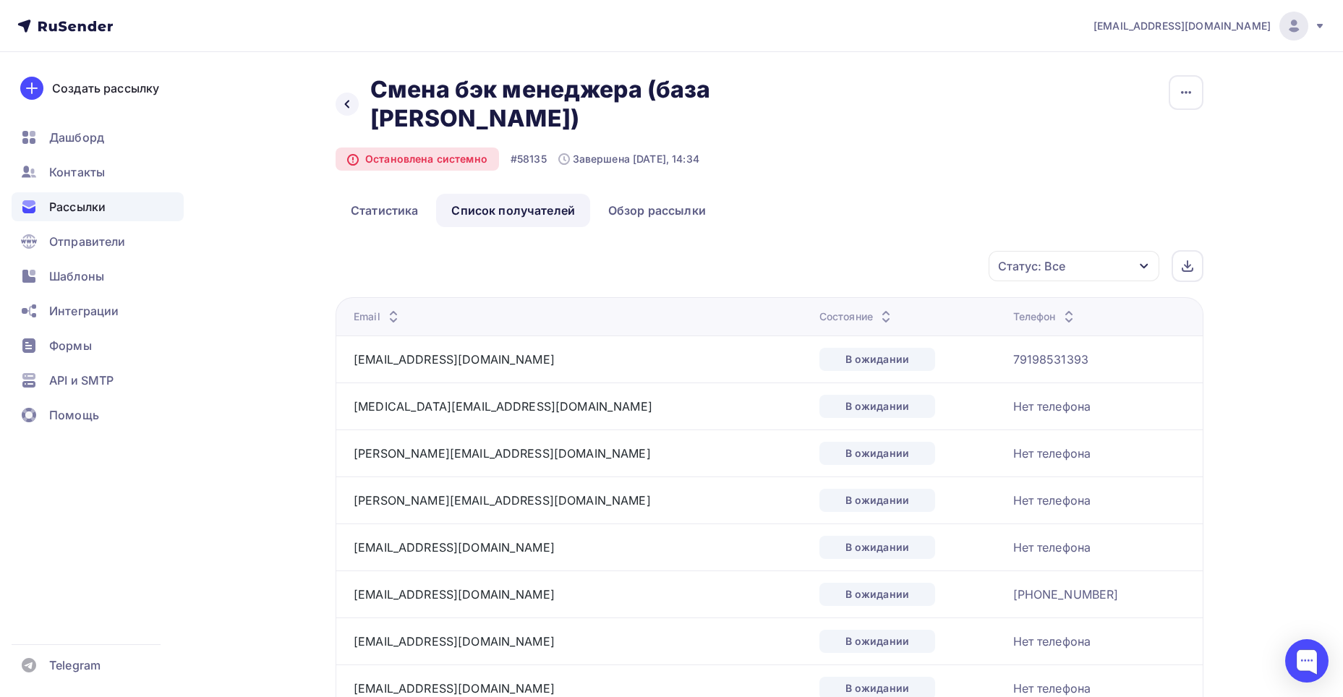
click at [1066, 266] on div "Статус: Все" at bounding box center [1073, 266] width 171 height 30
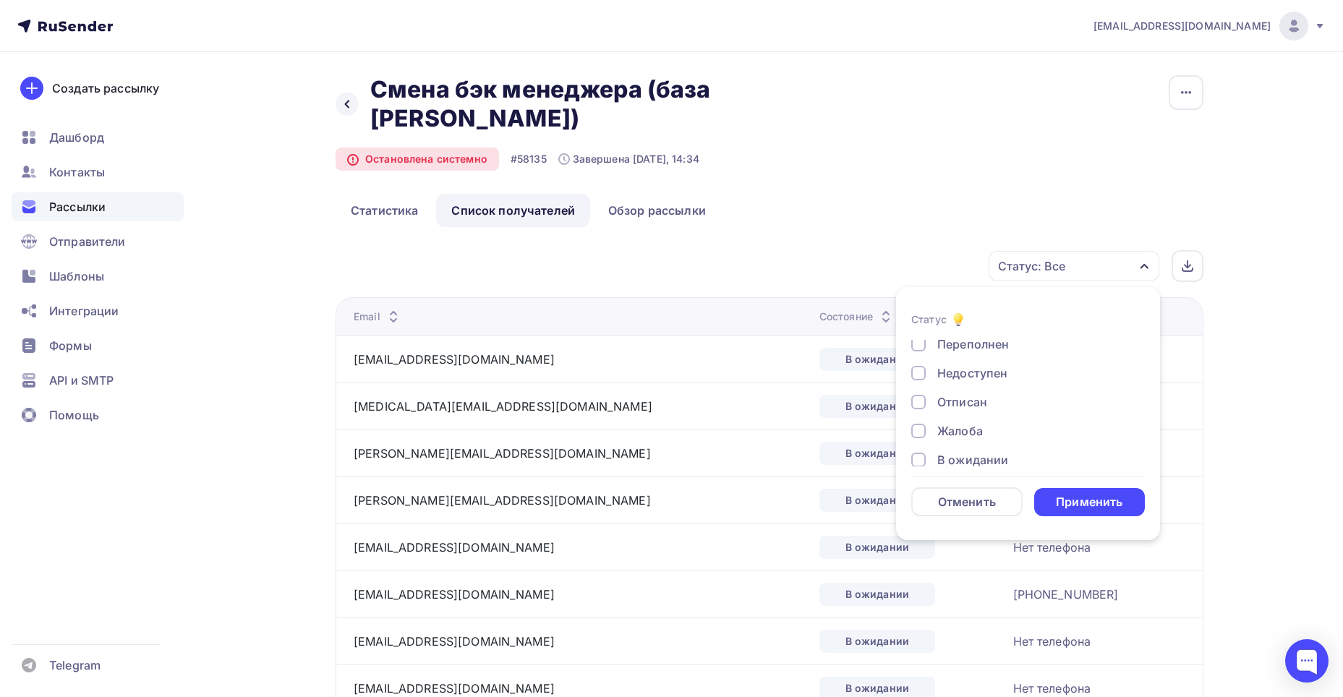
scroll to position [134, 0]
click at [920, 442] on div at bounding box center [918, 446] width 14 height 14
click at [1100, 497] on div "Применить" at bounding box center [1089, 502] width 67 height 17
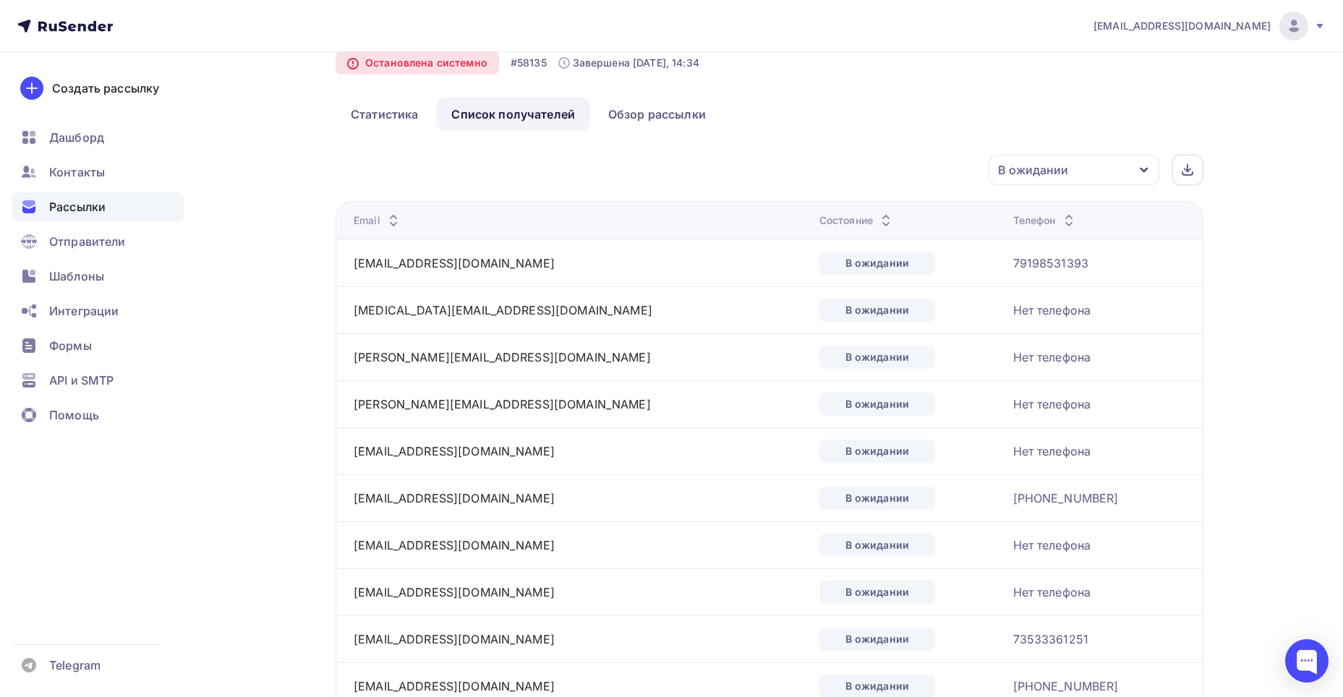
scroll to position [0, 0]
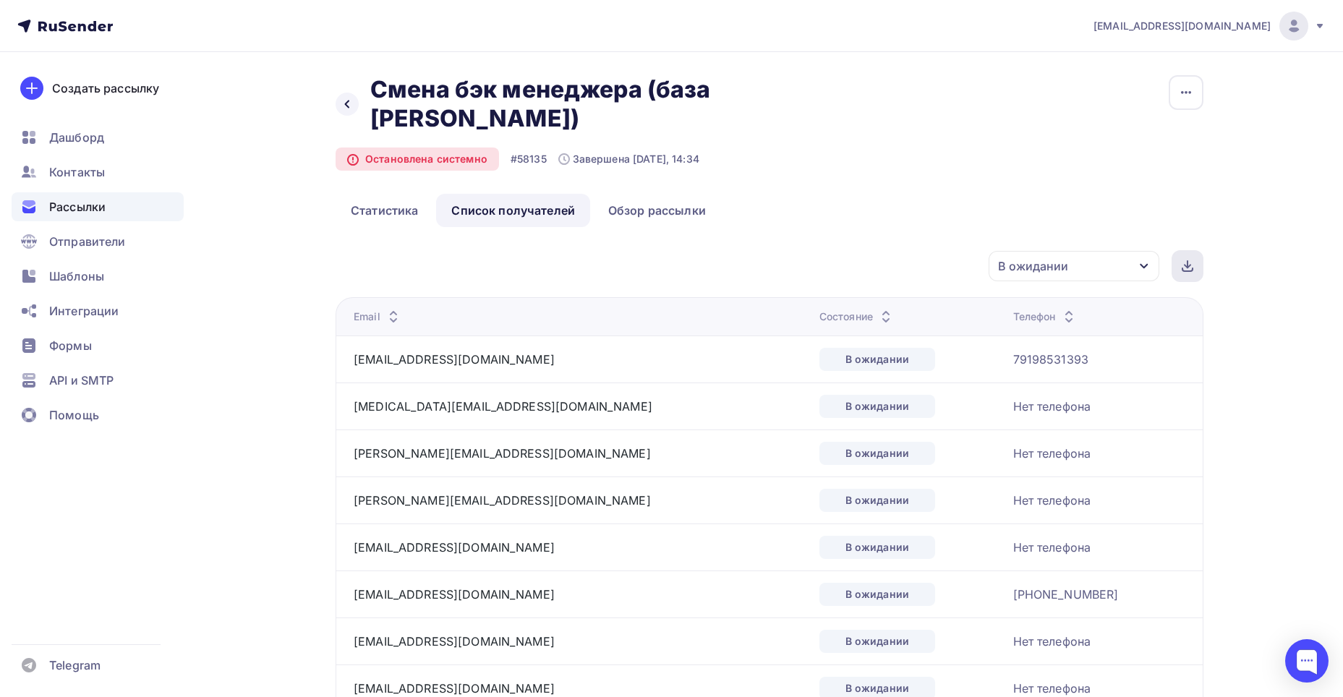
click at [1186, 269] on icon at bounding box center [1187, 266] width 12 height 12
click at [99, 196] on div "Рассылки" at bounding box center [98, 206] width 172 height 29
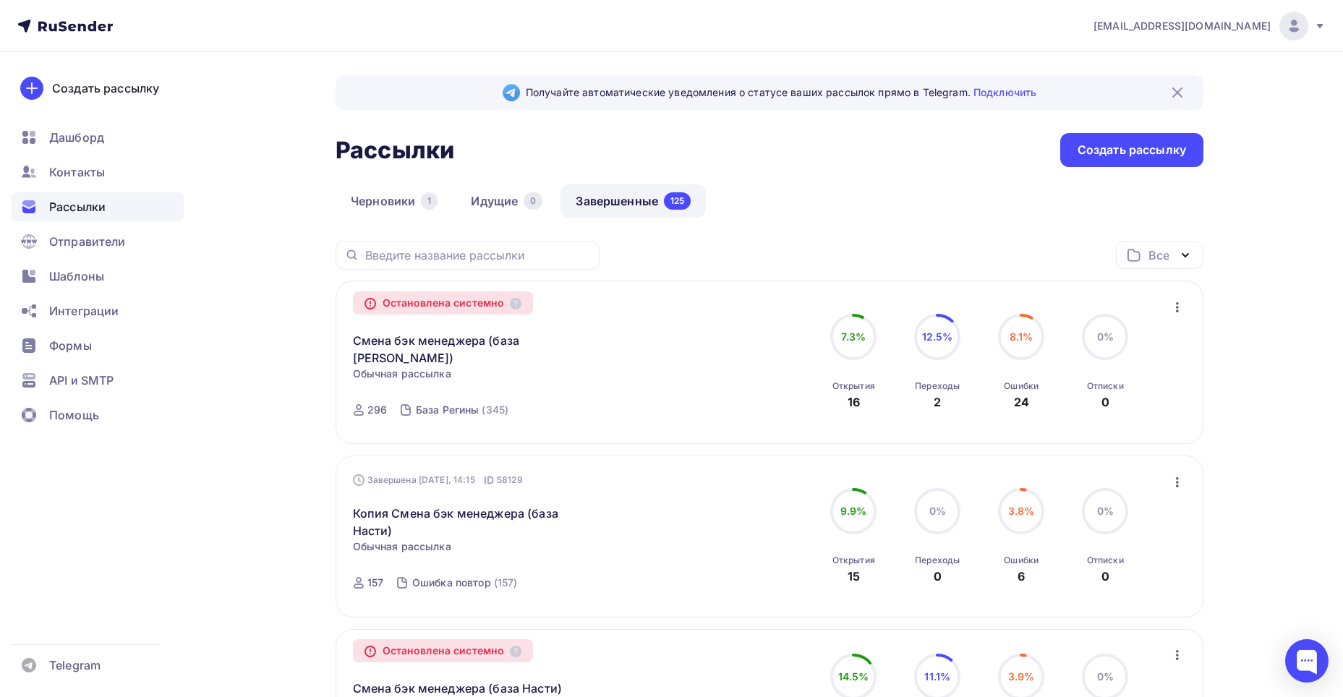
click at [1176, 307] on icon "button" at bounding box center [1177, 307] width 3 height 10
click at [1105, 342] on div "Копировать в новую" at bounding box center [1111, 344] width 148 height 17
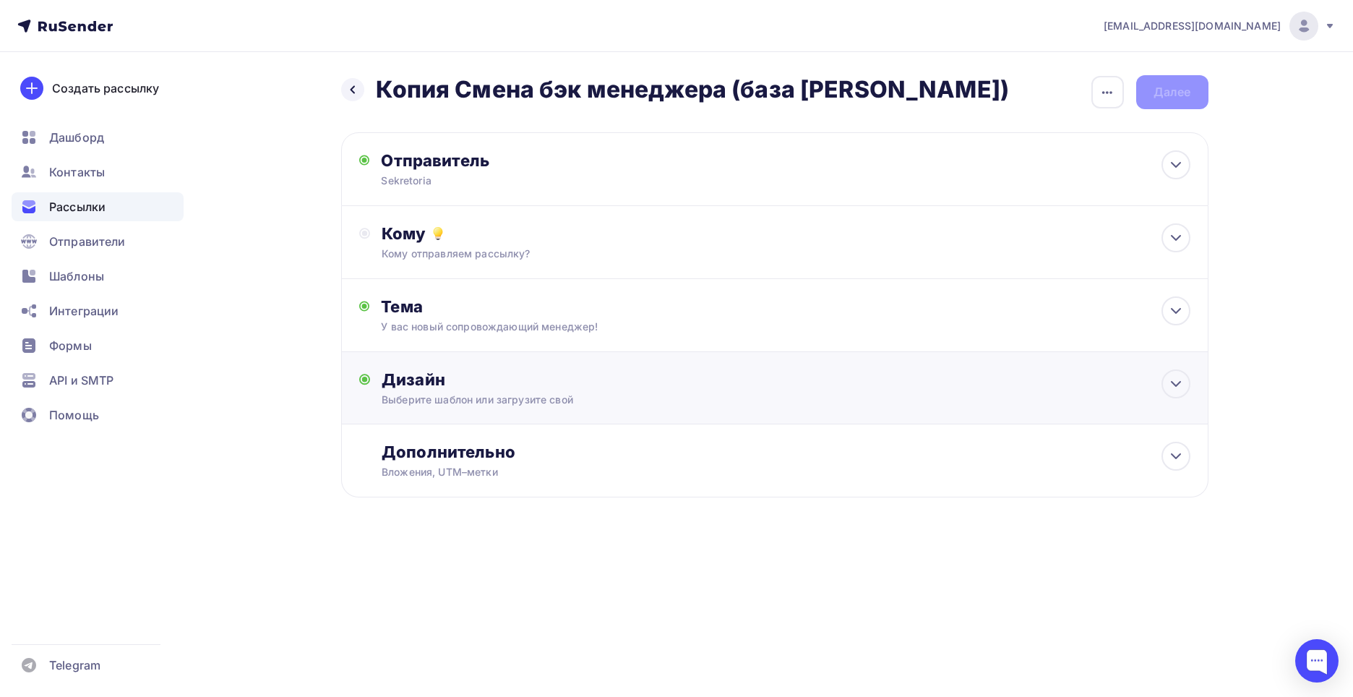
click at [554, 391] on div "Дизайн Выберите шаблон или загрузите свой Размер письма: 122 Kb Заменить шаблон…" at bounding box center [786, 388] width 808 height 38
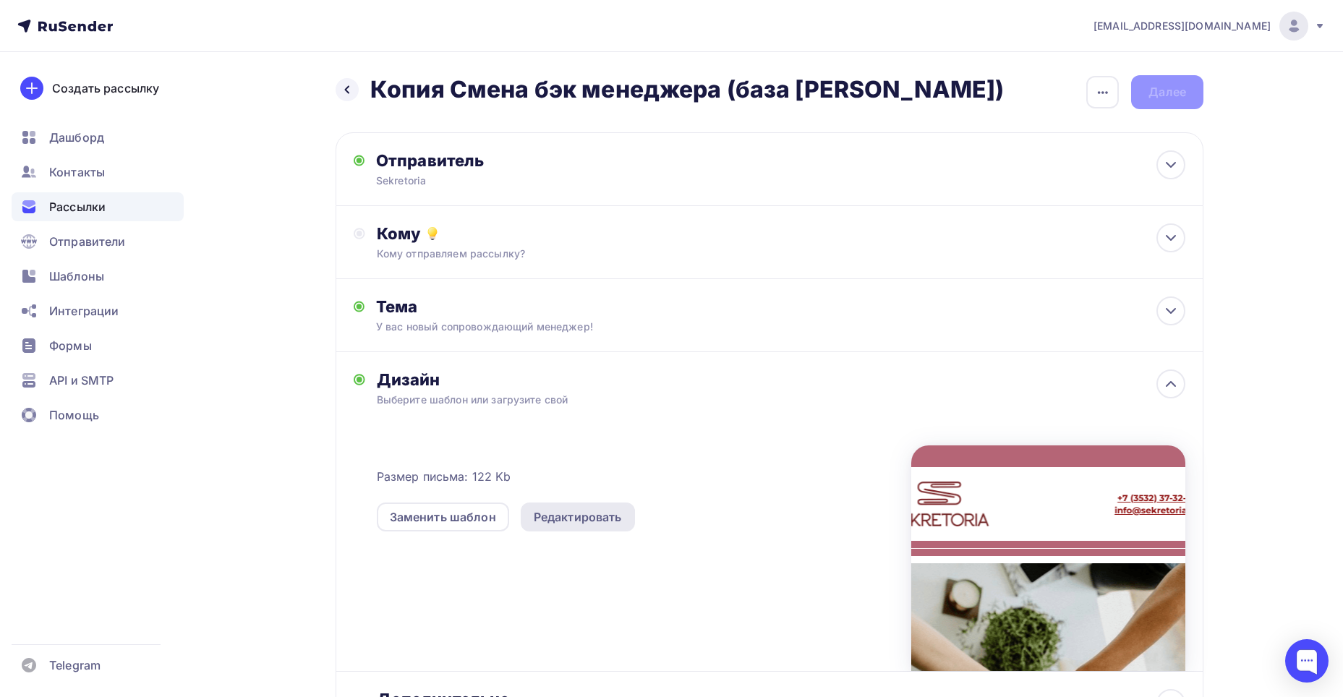
click at [591, 514] on div "Редактировать" at bounding box center [578, 516] width 88 height 17
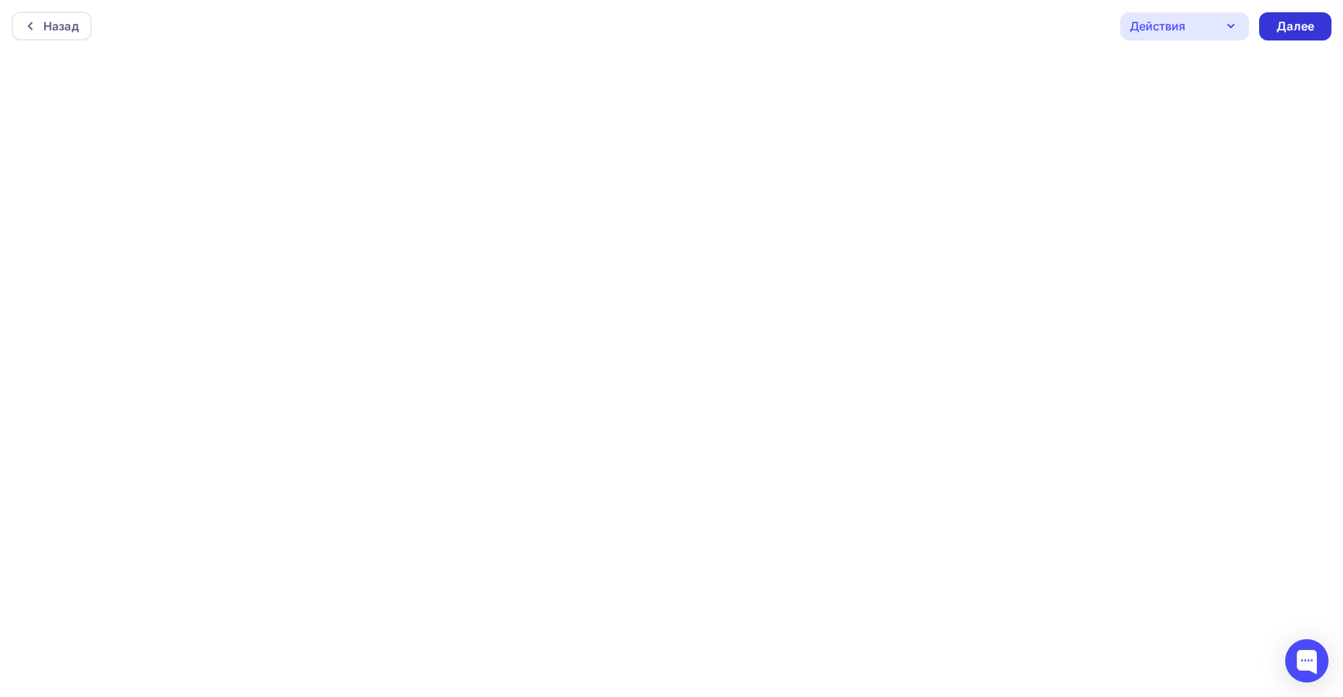
click at [1291, 26] on div "Далее" at bounding box center [1295, 26] width 38 height 17
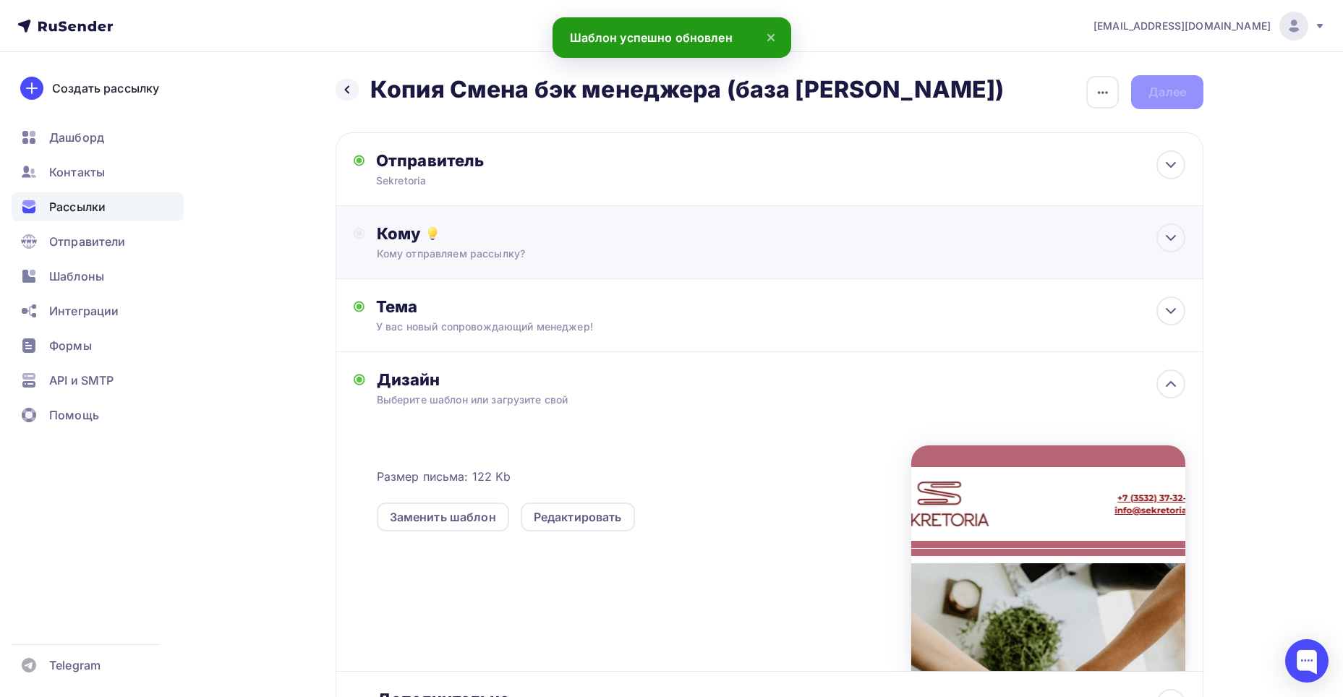
click at [707, 252] on div "Кому отправляем рассылку?" at bounding box center [741, 254] width 728 height 14
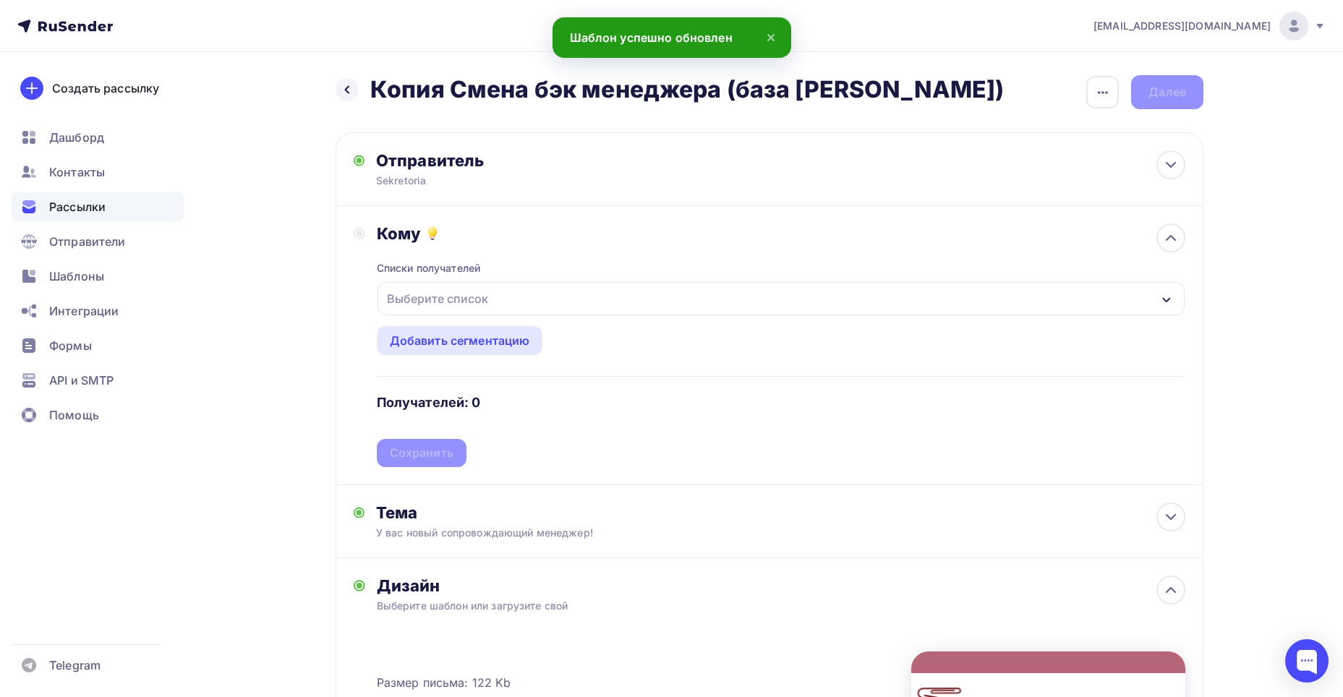
click at [529, 297] on div "Выберите список" at bounding box center [780, 298] width 807 height 33
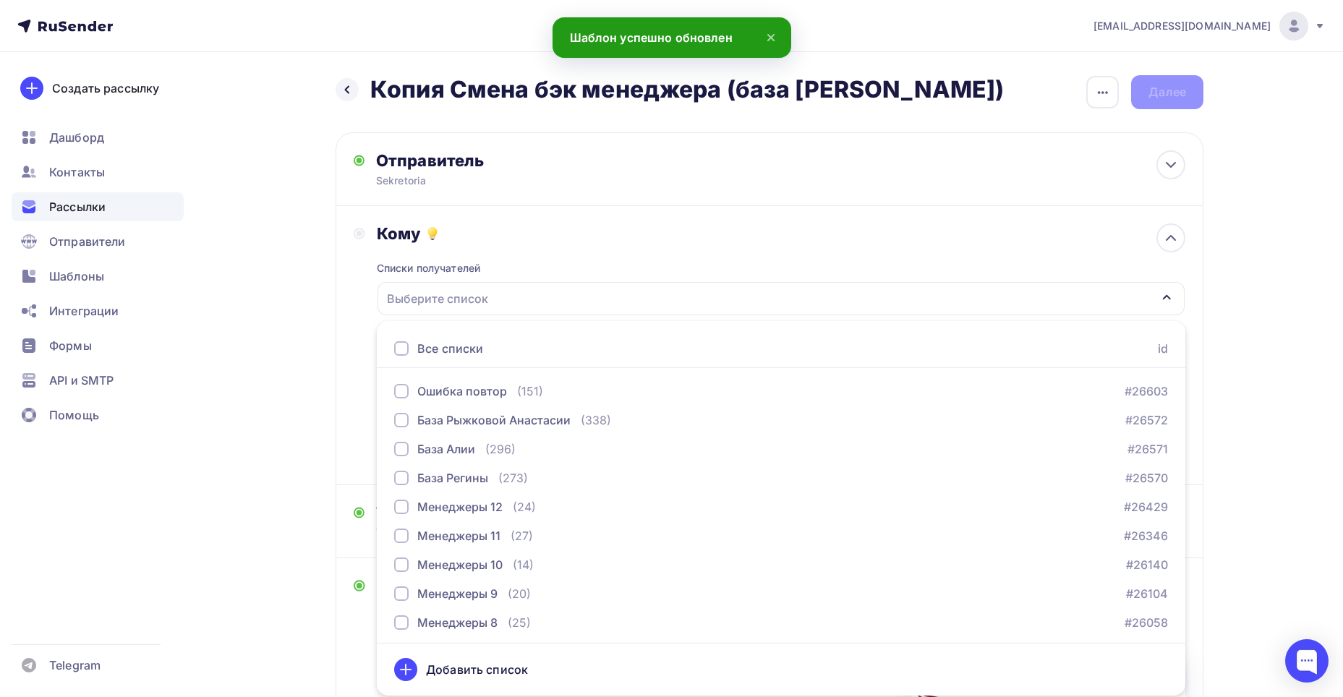
drag, startPoint x: 576, startPoint y: 227, endPoint x: 1110, endPoint y: 108, distance: 547.5
click at [583, 225] on div "Кому" at bounding box center [781, 233] width 808 height 20
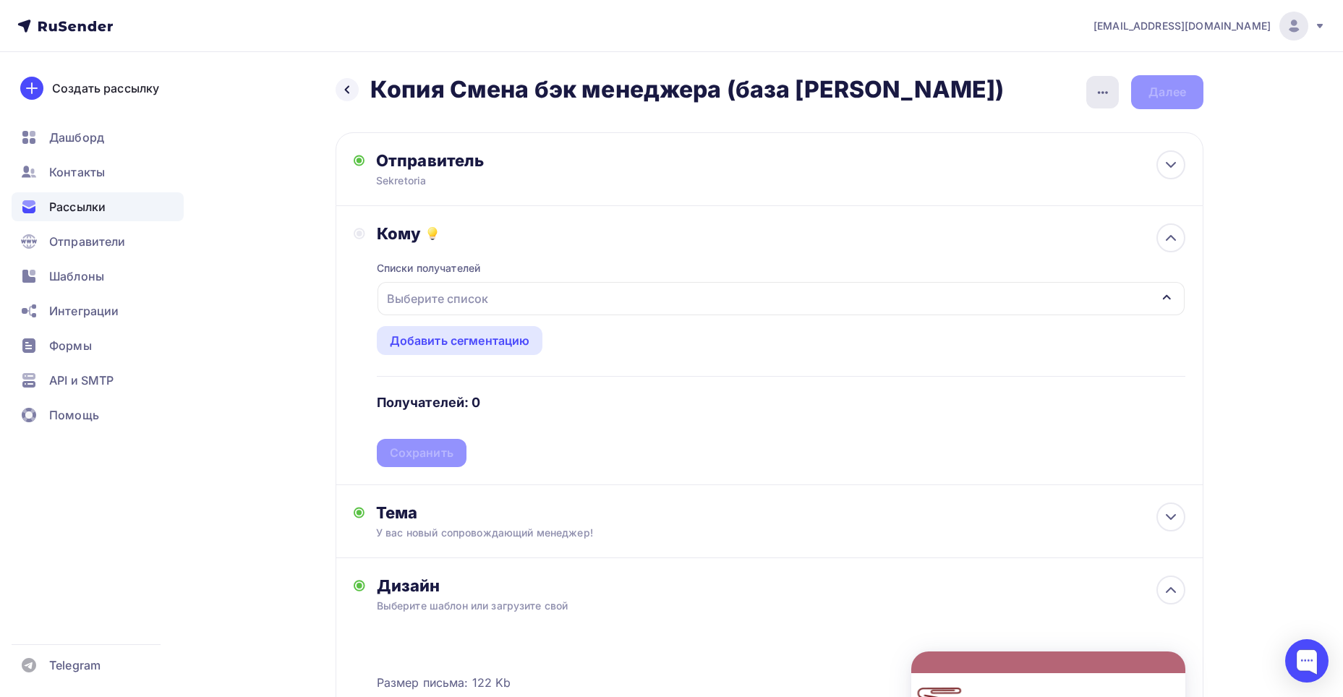
click at [1105, 93] on icon "button" at bounding box center [1103, 92] width 10 height 3
click at [1052, 129] on div "Закончить позже" at bounding box center [1025, 137] width 179 height 17
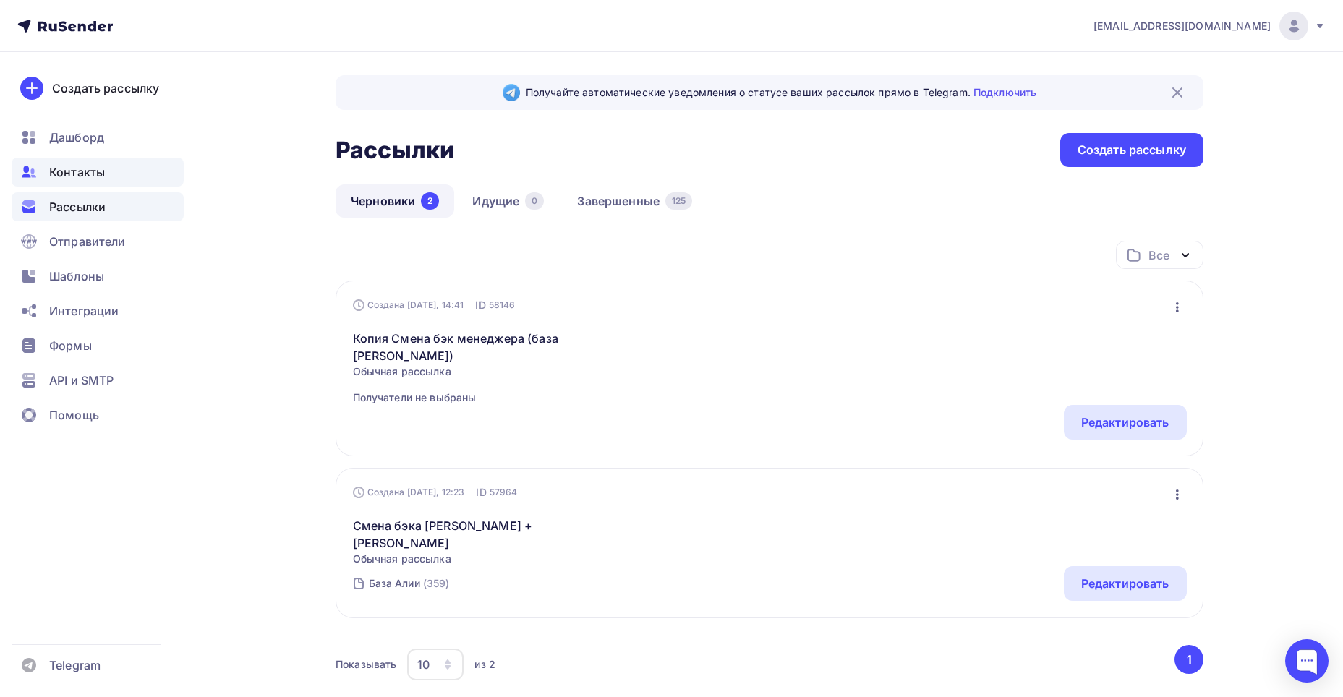
click at [115, 173] on div "Контакты" at bounding box center [98, 172] width 172 height 29
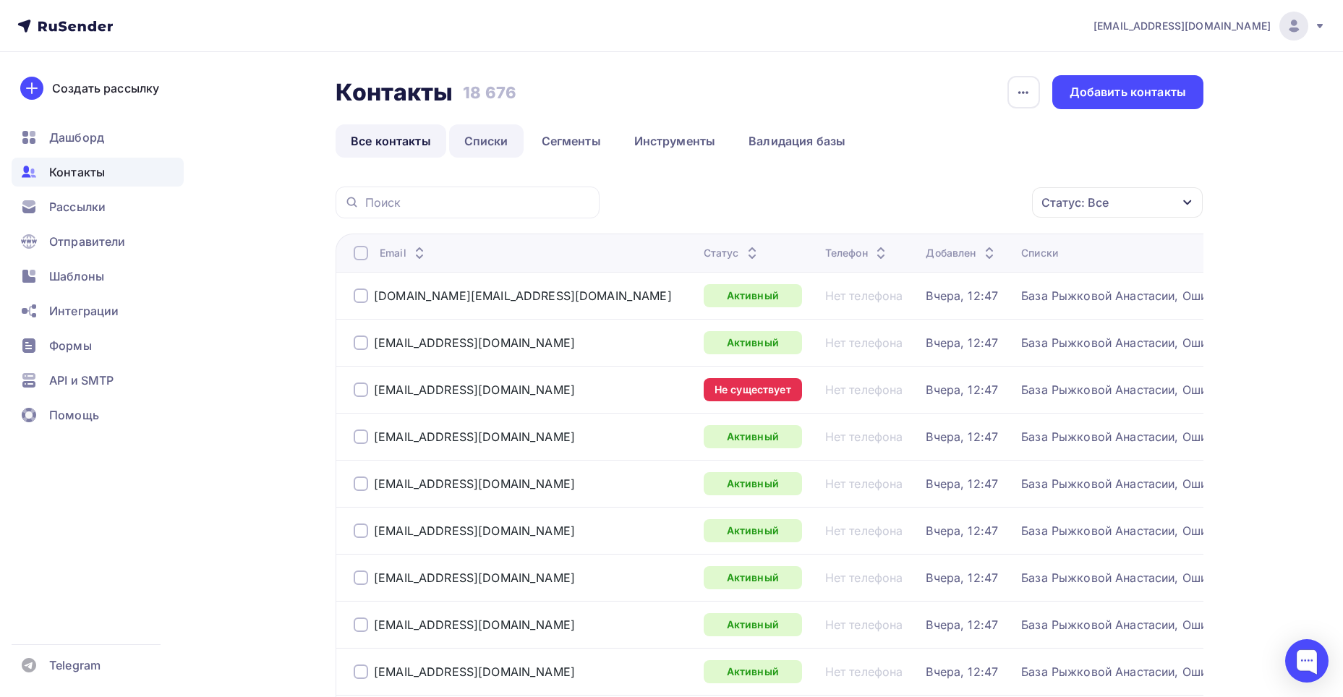
click at [477, 139] on link "Списки" at bounding box center [486, 140] width 74 height 33
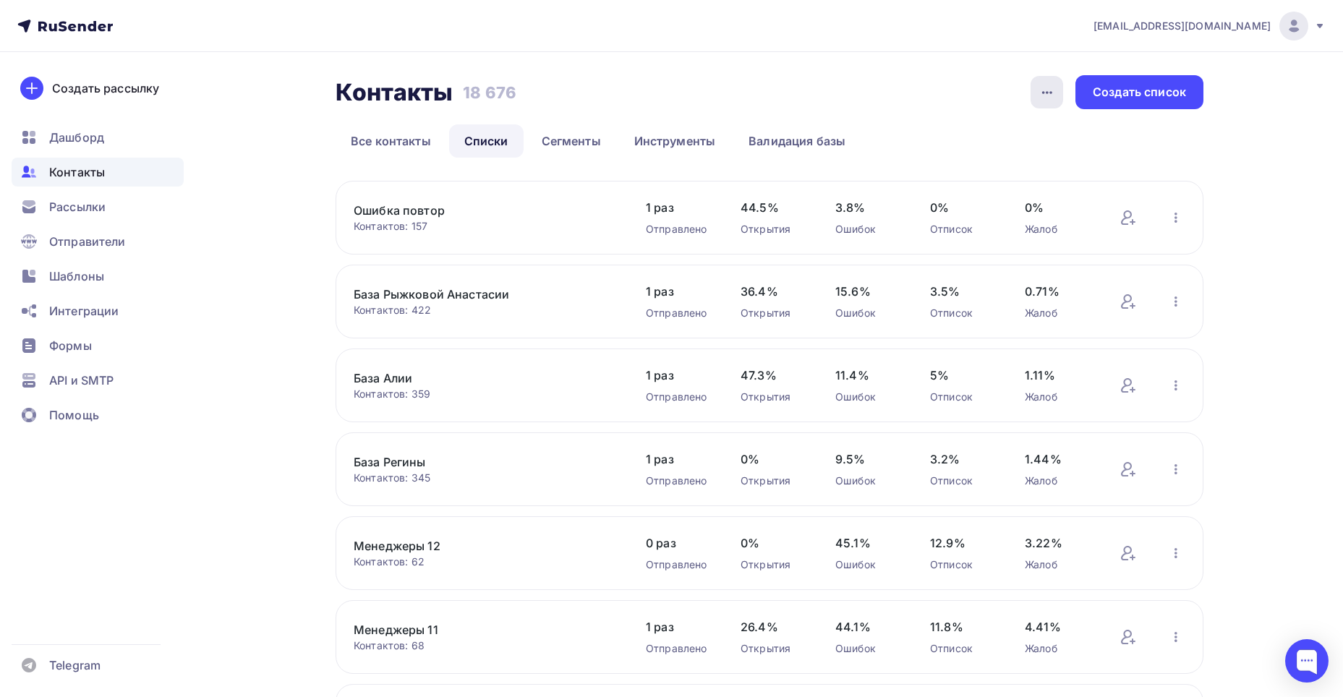
click at [1040, 98] on icon "button" at bounding box center [1046, 92] width 17 height 17
click at [839, 133] on link "Валидация базы" at bounding box center [796, 140] width 127 height 33
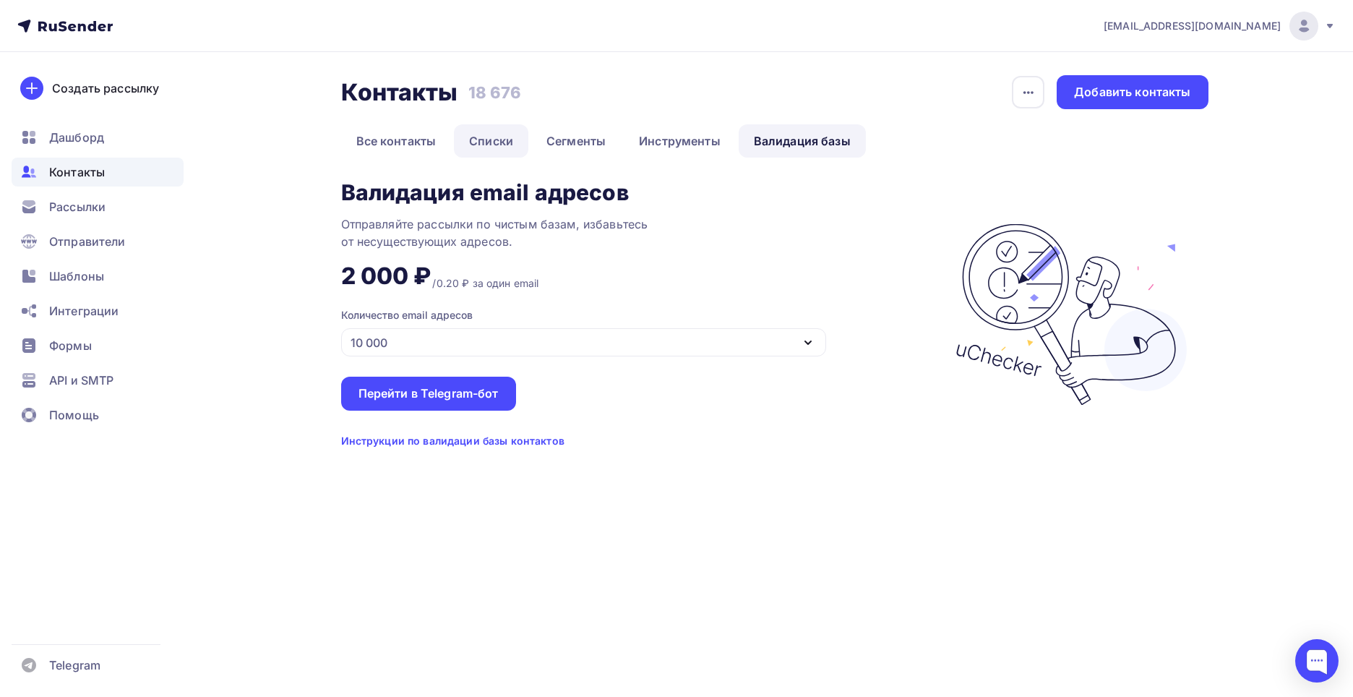
click at [485, 134] on link "Списки" at bounding box center [491, 140] width 74 height 33
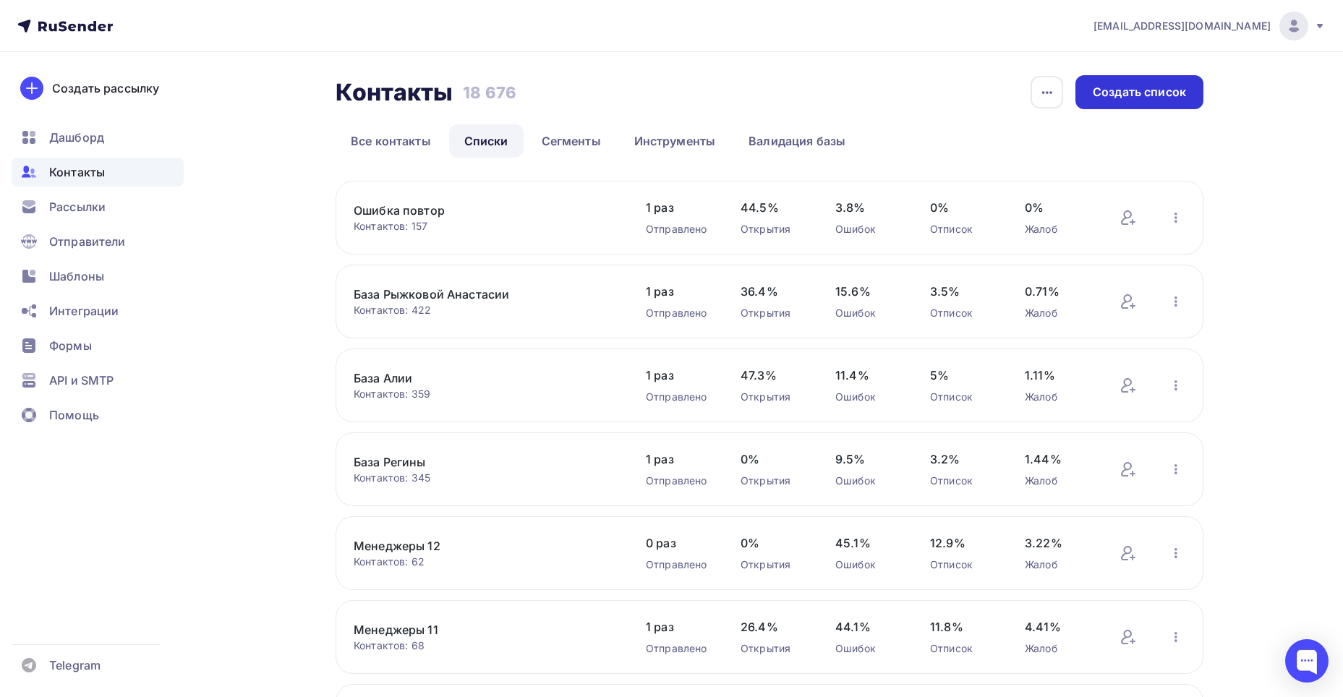
click at [1093, 103] on div "Создать список" at bounding box center [1139, 92] width 128 height 34
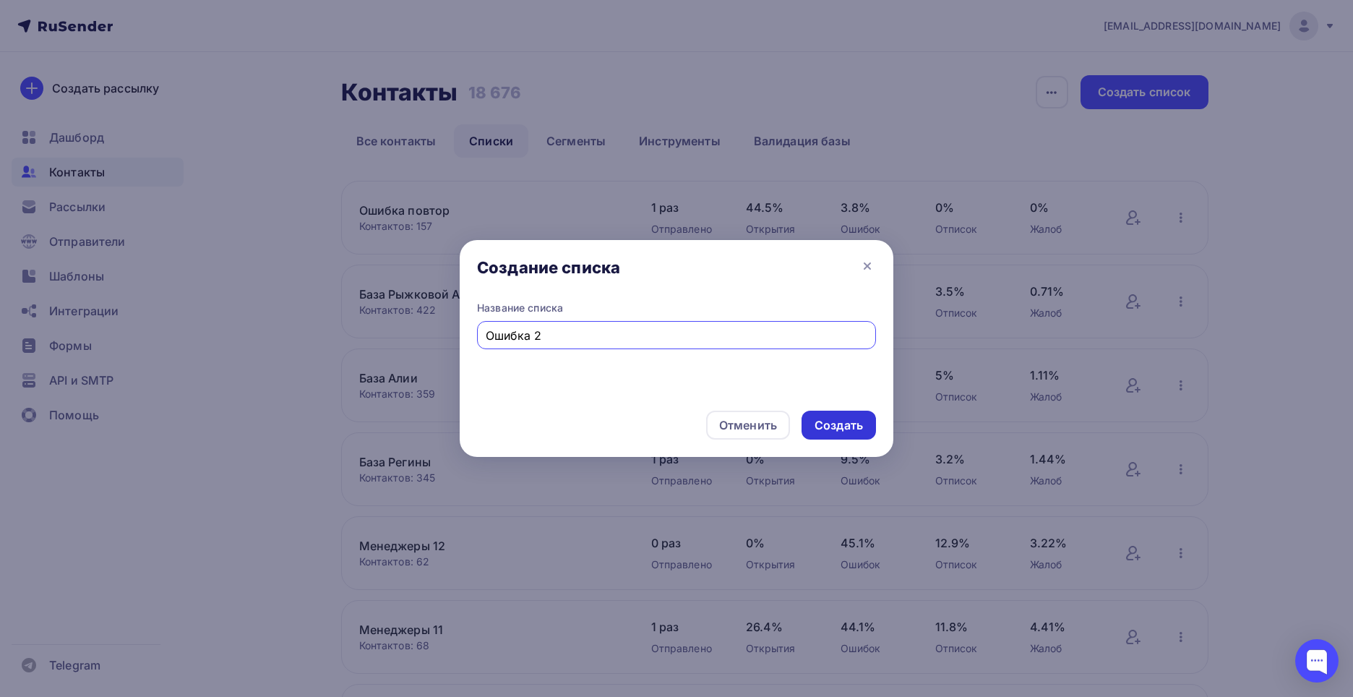
type input "Ошибка 2"
click at [869, 419] on div "Создать" at bounding box center [839, 425] width 74 height 29
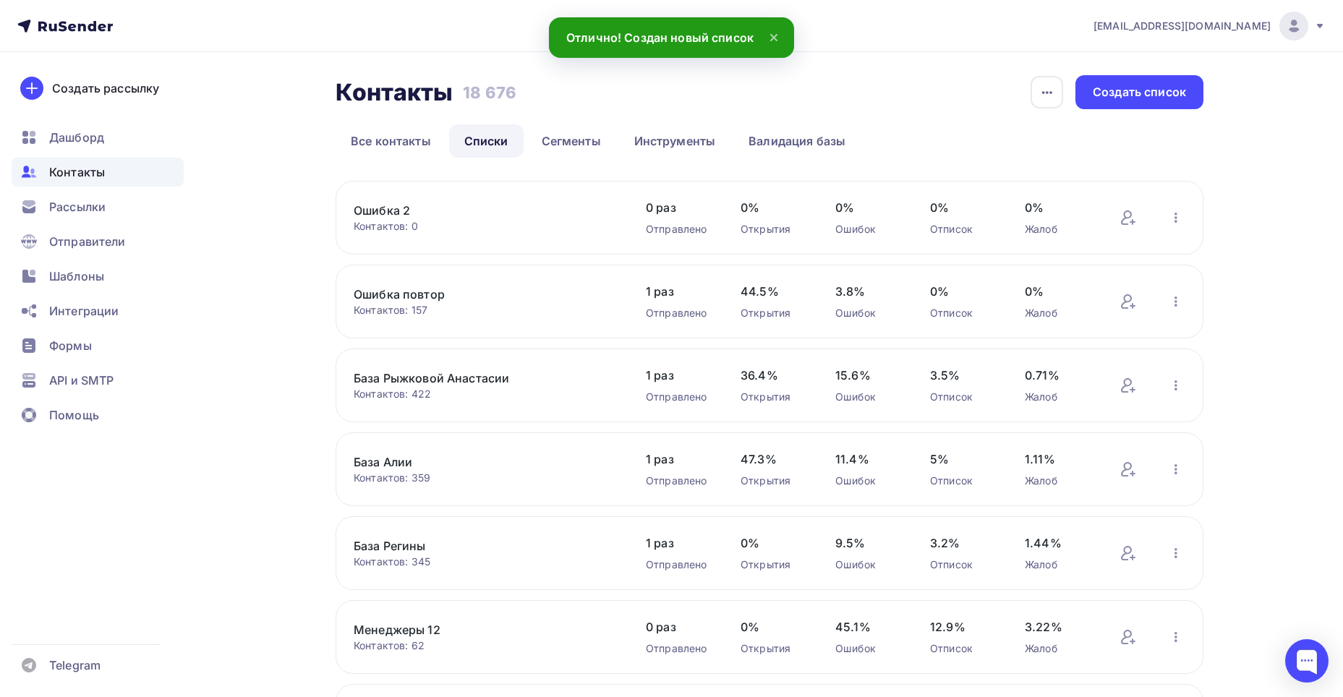
click at [406, 214] on link "Ошибка 2" at bounding box center [477, 210] width 246 height 17
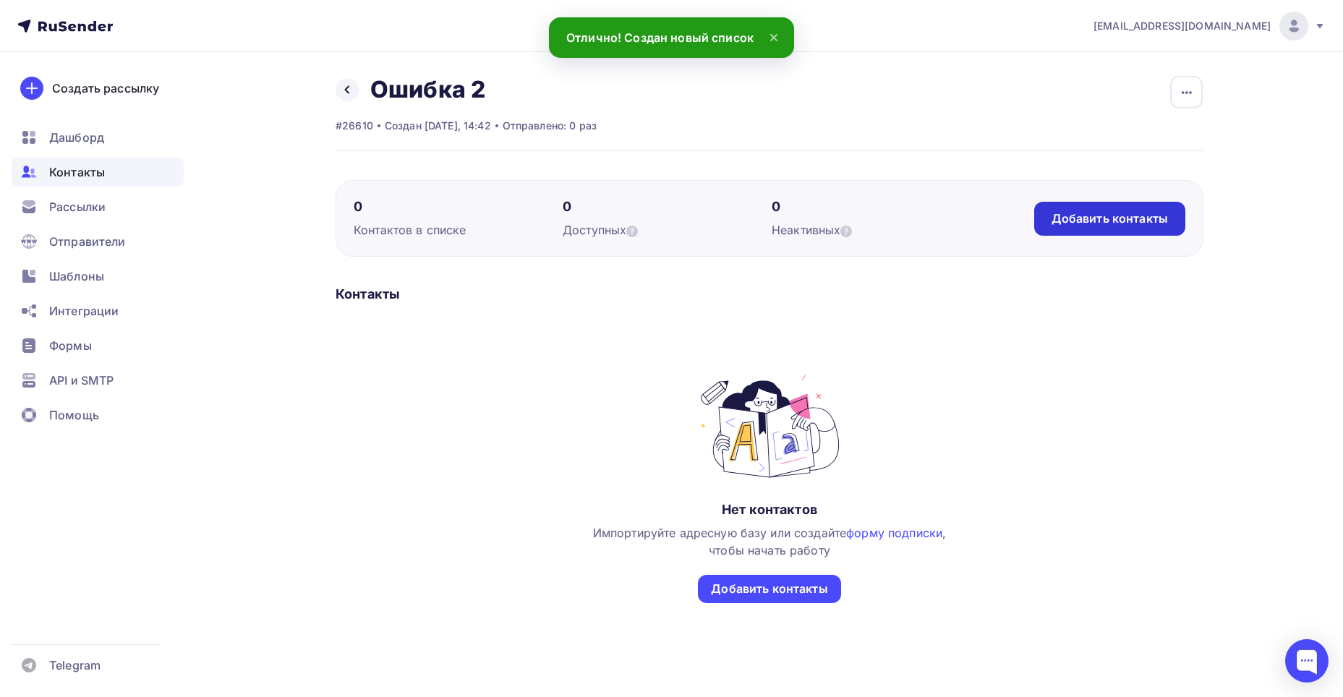
click at [1082, 223] on div "Добавить контакты" at bounding box center [1109, 218] width 116 height 17
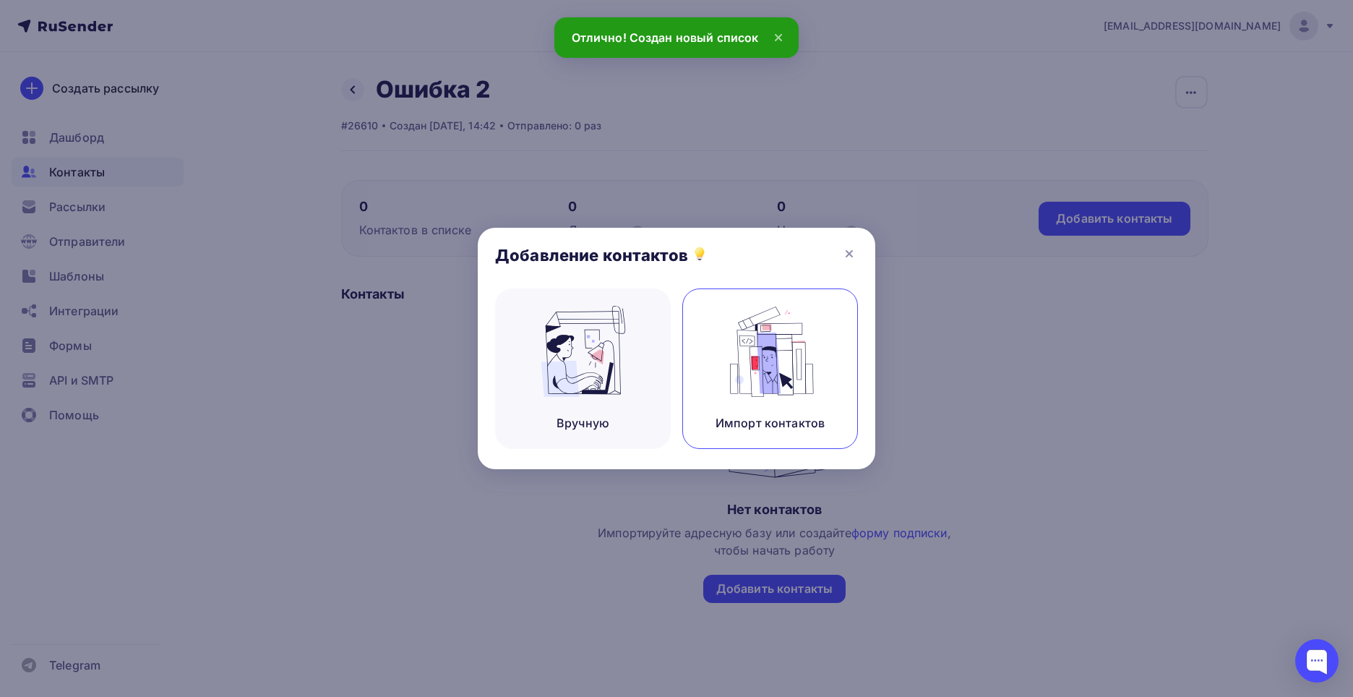
click at [785, 343] on img at bounding box center [770, 351] width 97 height 91
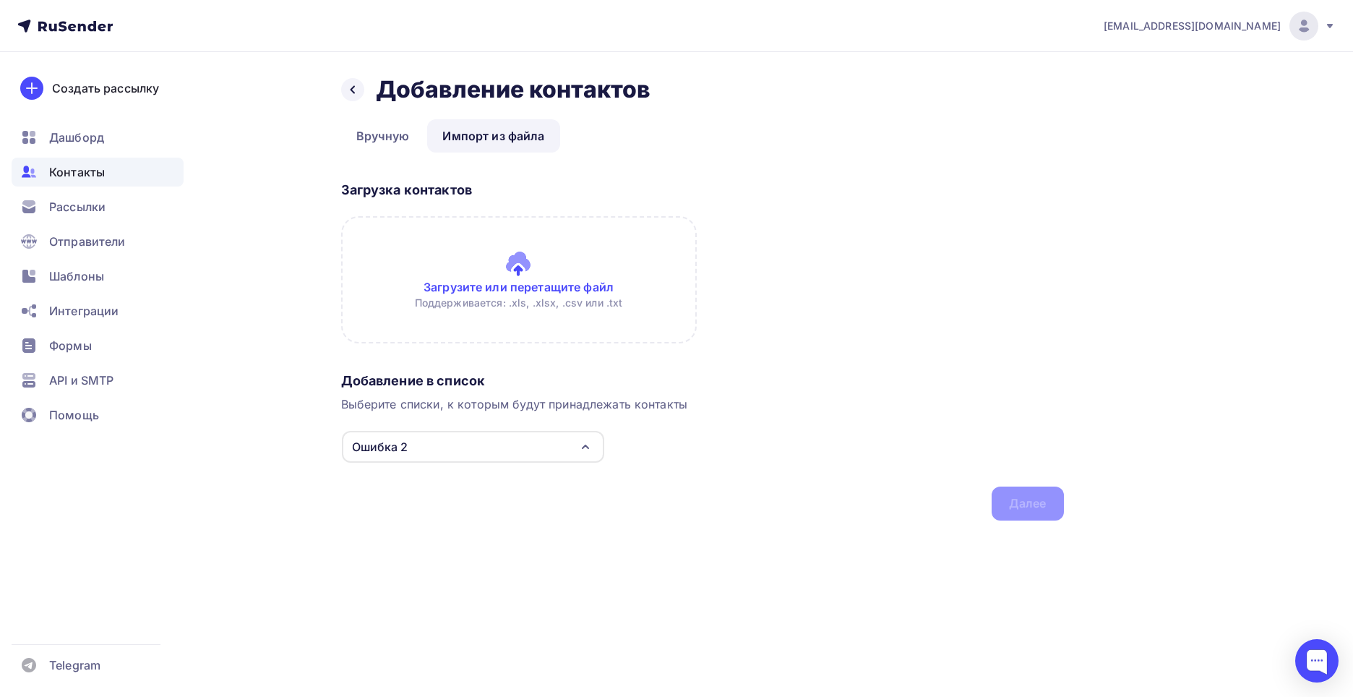
click at [468, 268] on input "file" at bounding box center [519, 279] width 356 height 127
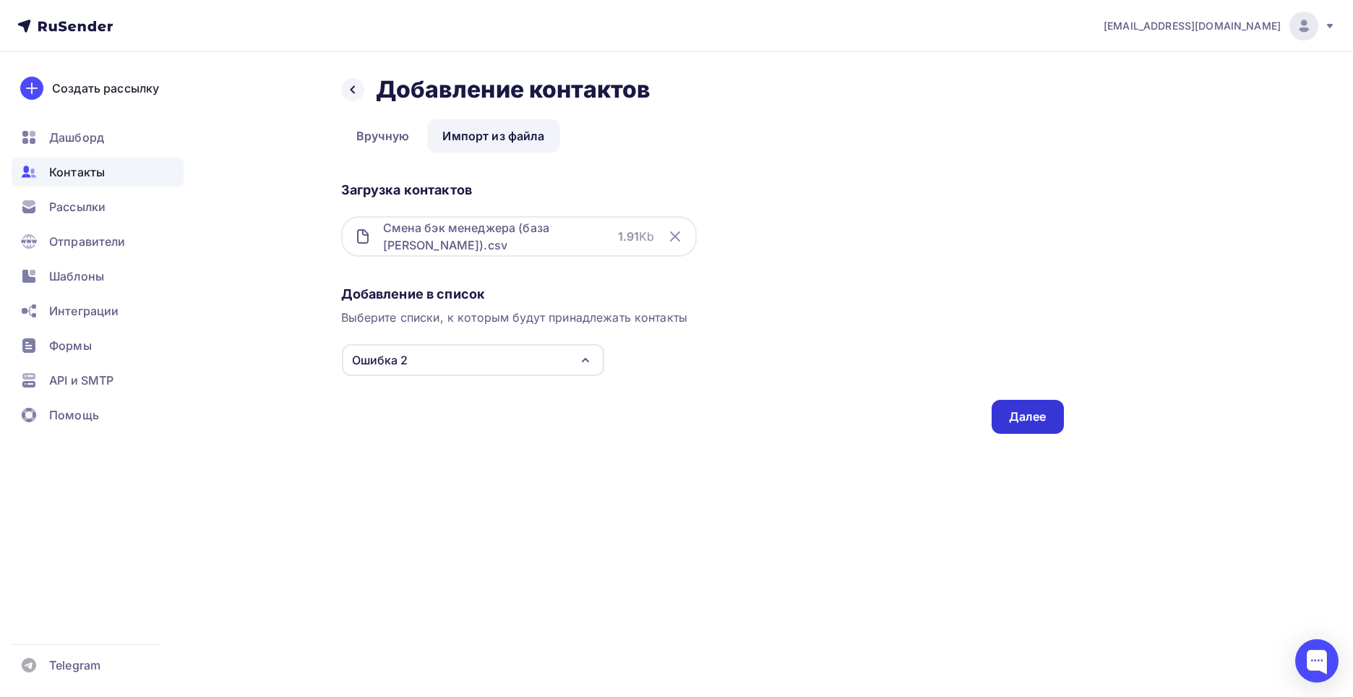
click at [1023, 426] on div "Далее" at bounding box center [1028, 417] width 72 height 34
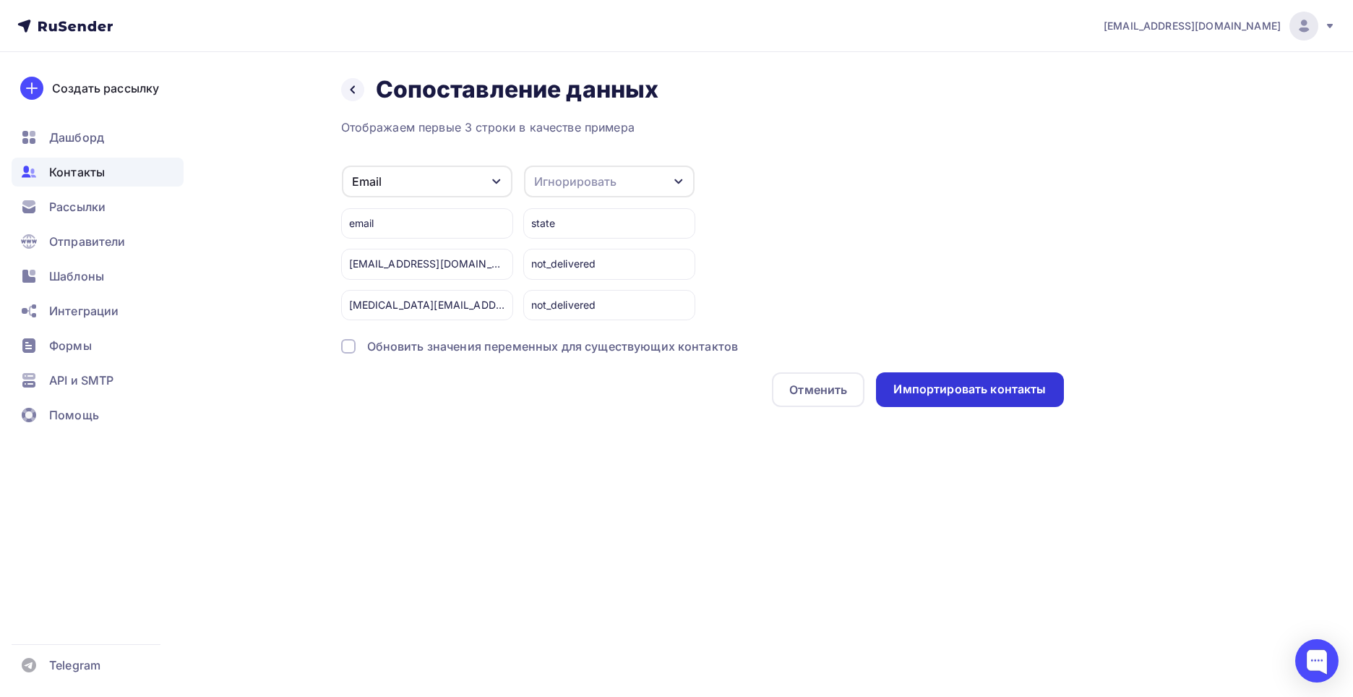
click at [962, 395] on div "Импортировать контакты" at bounding box center [970, 389] width 153 height 17
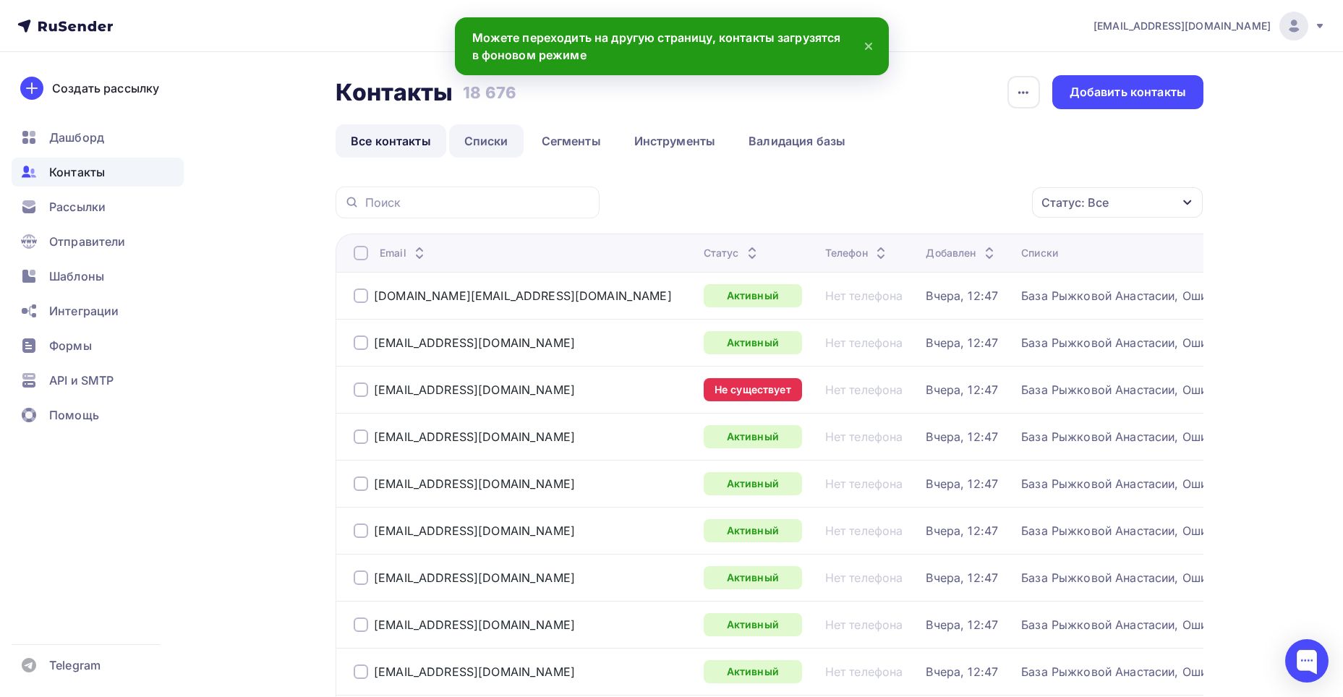
click at [479, 147] on link "Списки" at bounding box center [486, 140] width 74 height 33
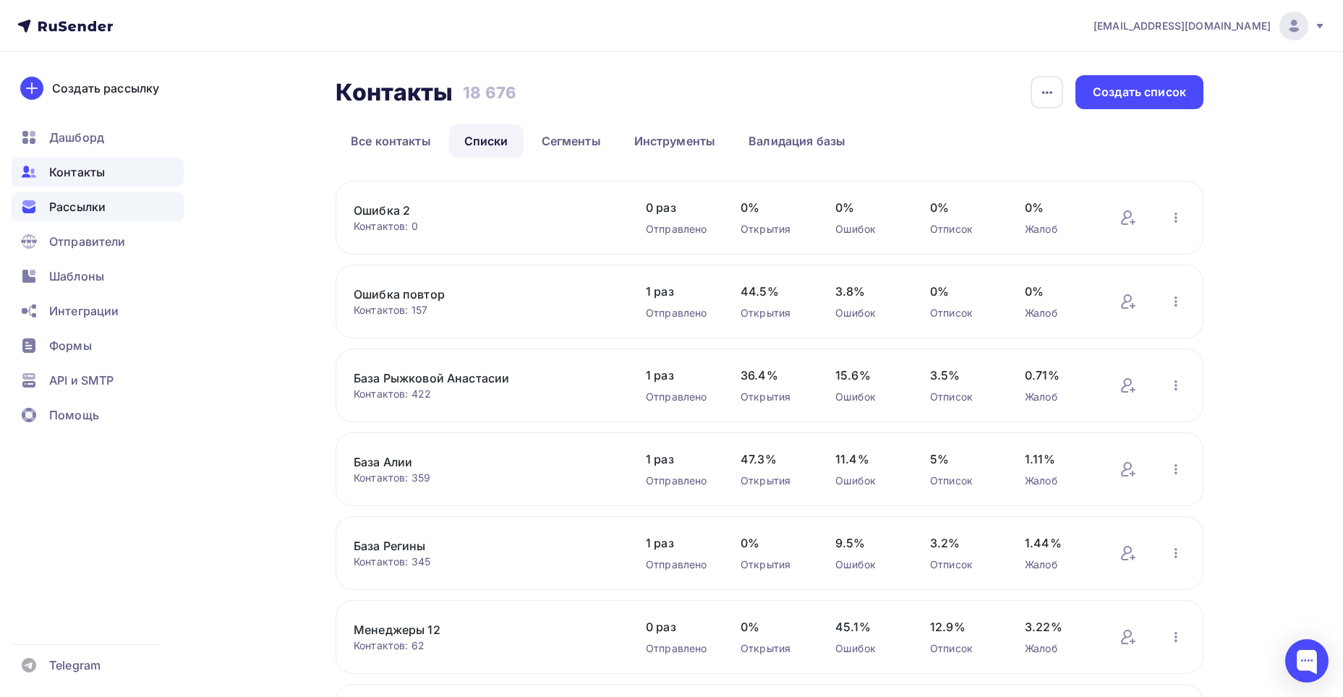
click at [156, 208] on div "Рассылки" at bounding box center [98, 206] width 172 height 29
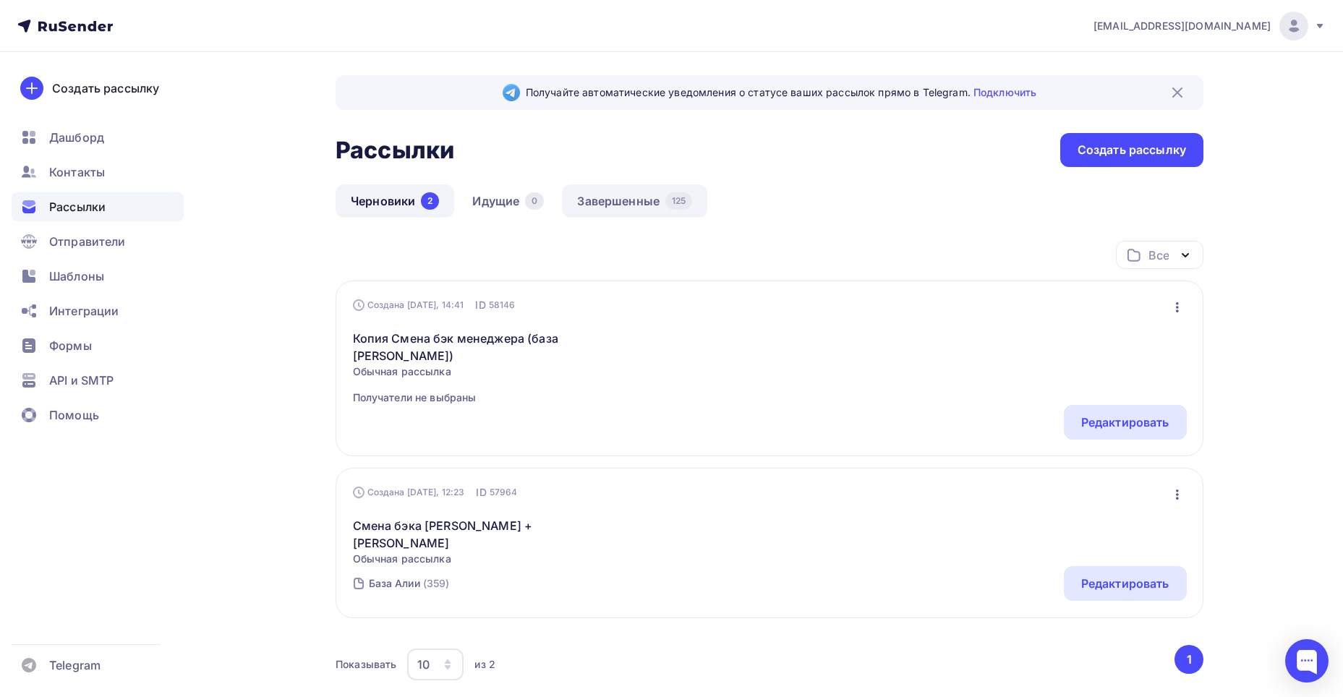
click at [586, 191] on link "Завершенные 125" at bounding box center [634, 200] width 145 height 33
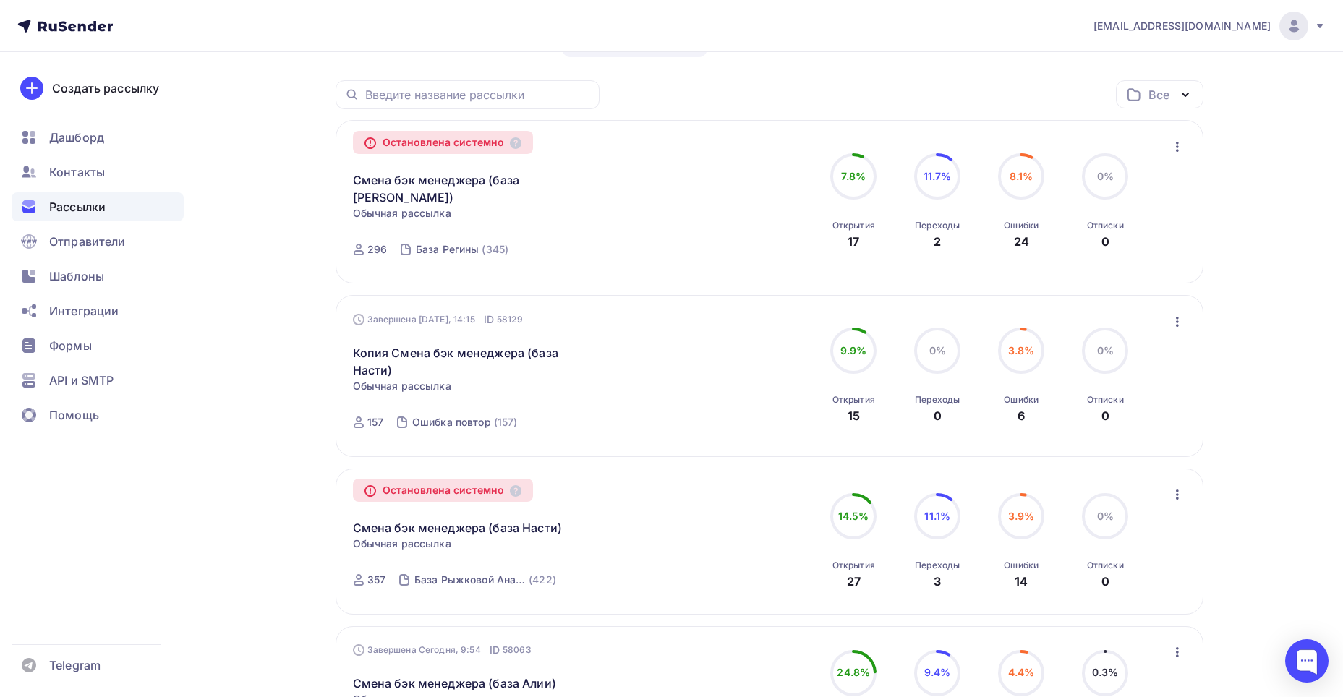
scroll to position [217, 0]
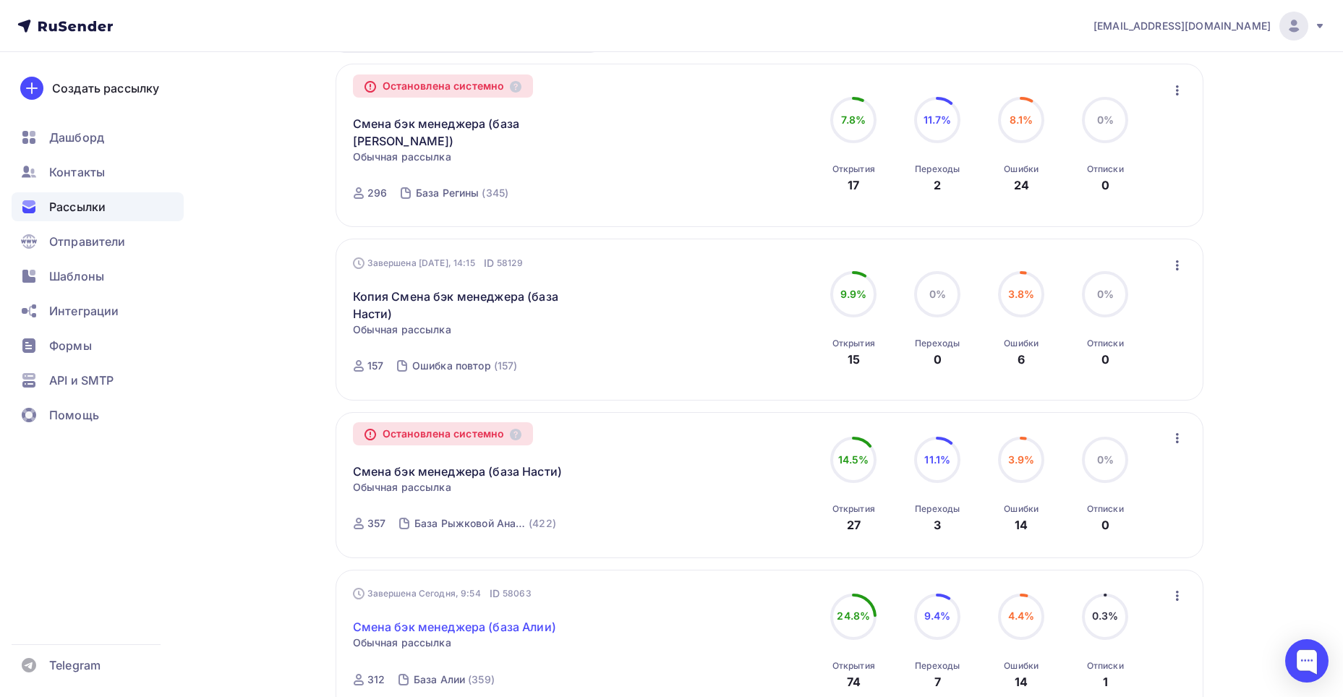
click at [549, 618] on link "Смена бэк менеджера (база Алии)" at bounding box center [454, 626] width 203 height 17
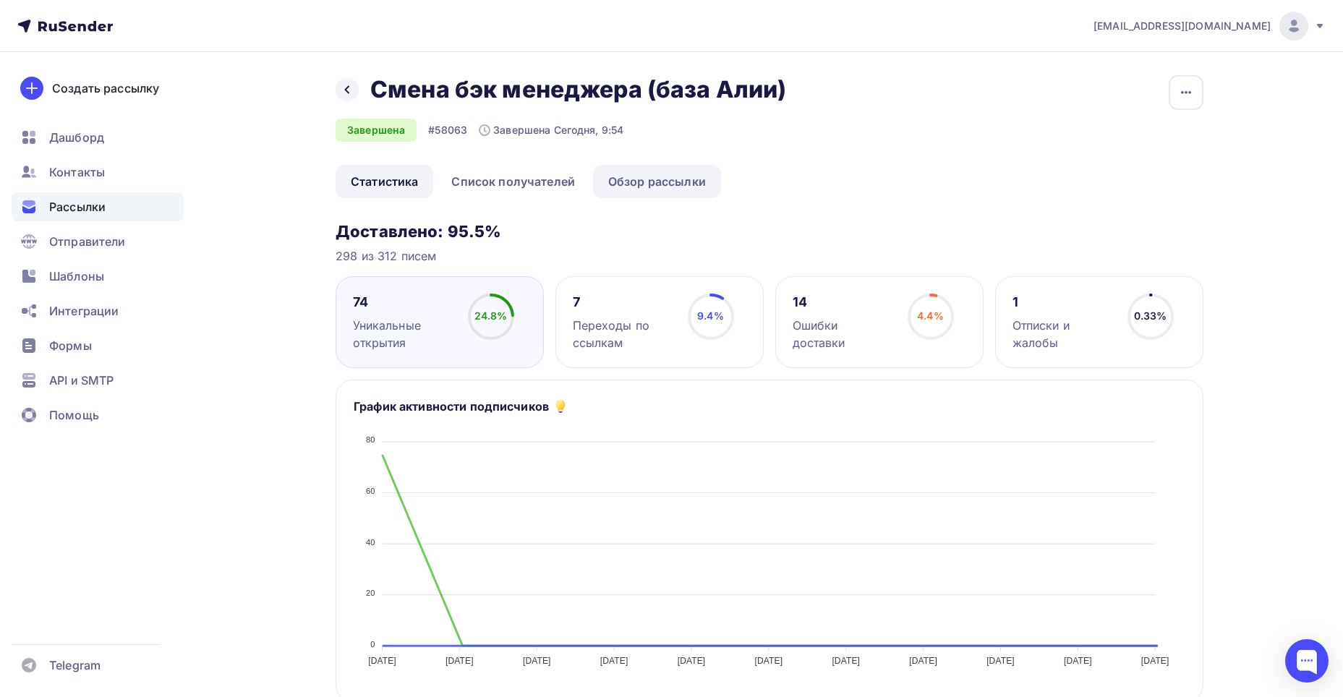
click at [672, 171] on link "Обзор рассылки" at bounding box center [657, 181] width 128 height 33
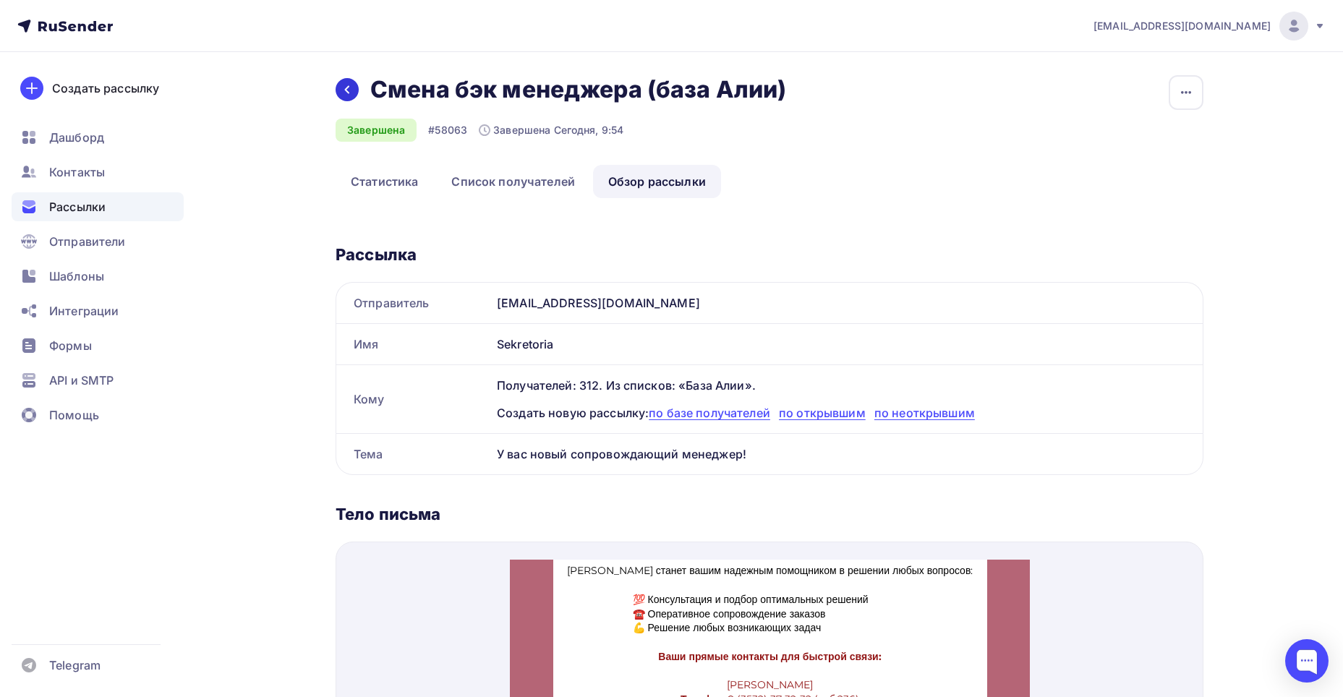
click at [351, 95] on icon at bounding box center [347, 90] width 12 height 12
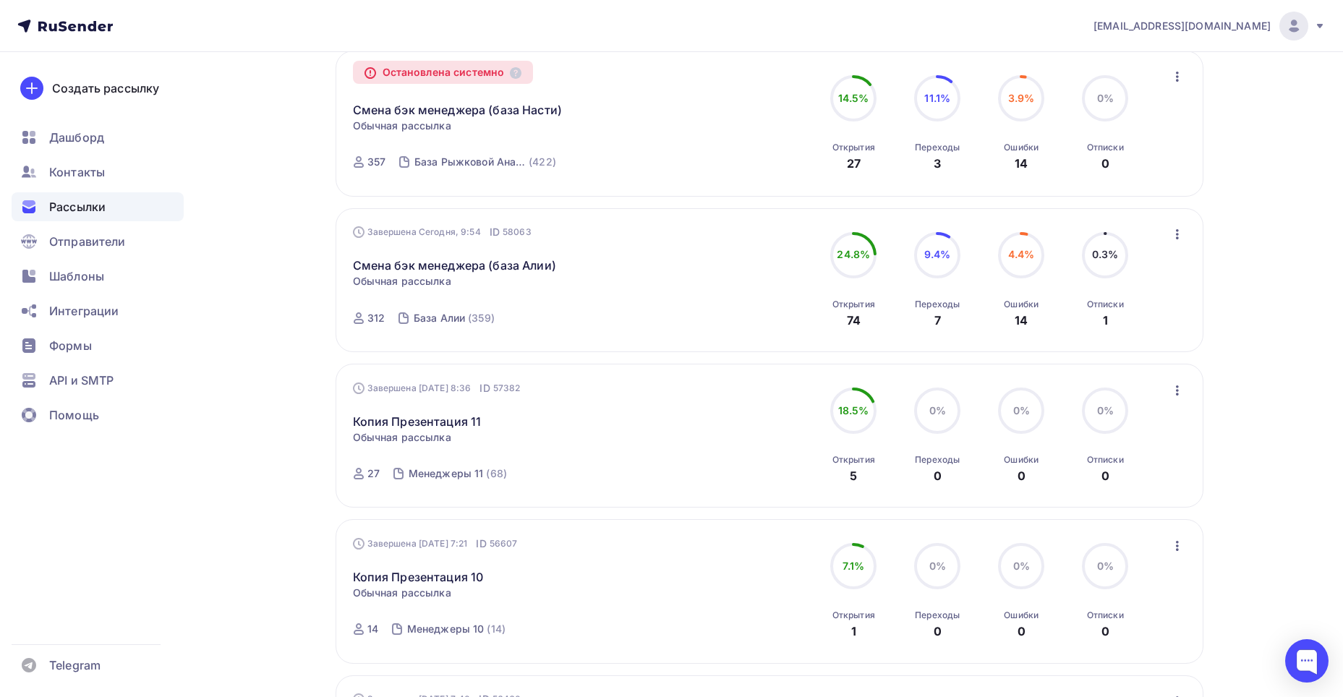
scroll to position [217, 0]
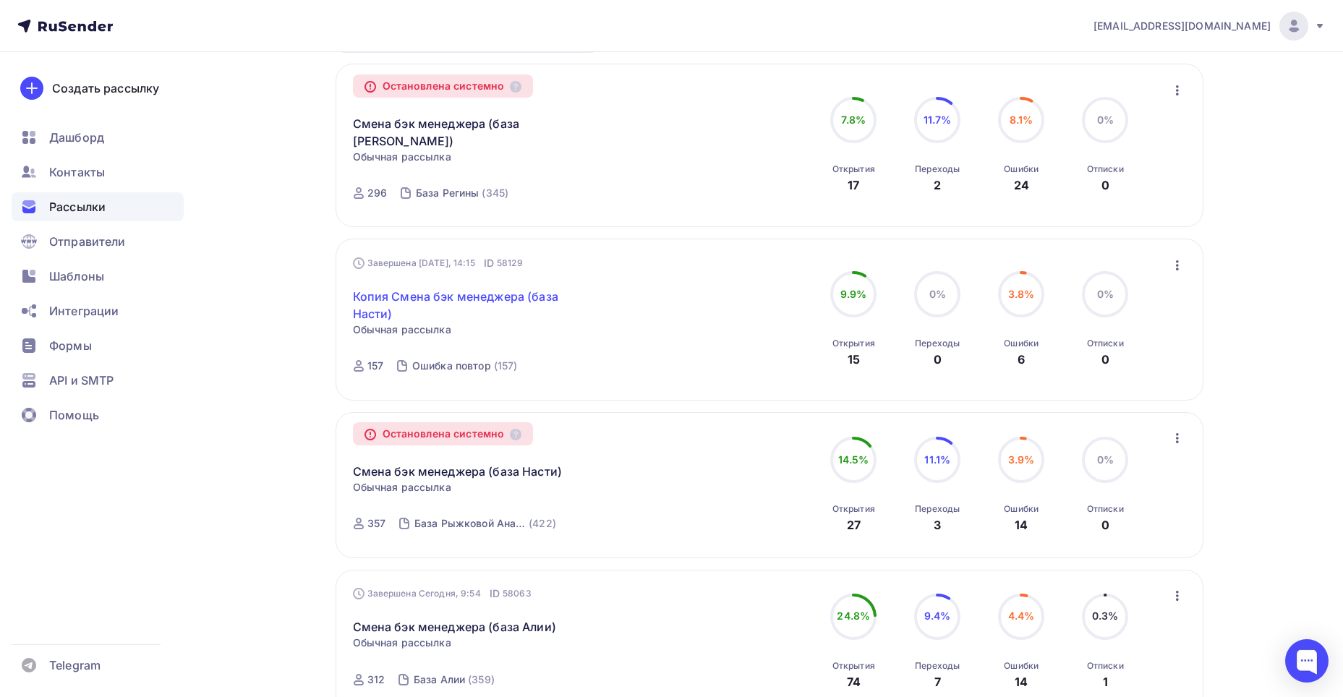
click at [496, 288] on link "Копия Смена бэк менеджера (база Насти)" at bounding box center [477, 305] width 248 height 35
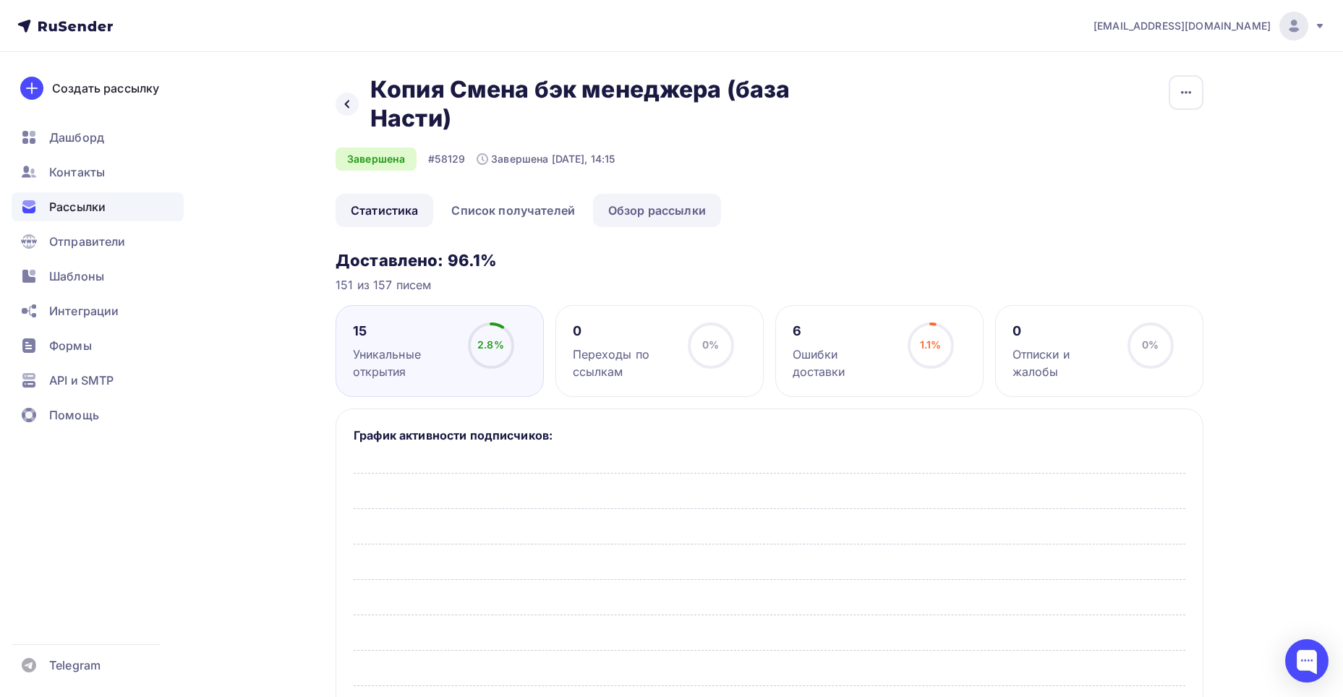
click at [659, 200] on link "Обзор рассылки" at bounding box center [657, 210] width 128 height 33
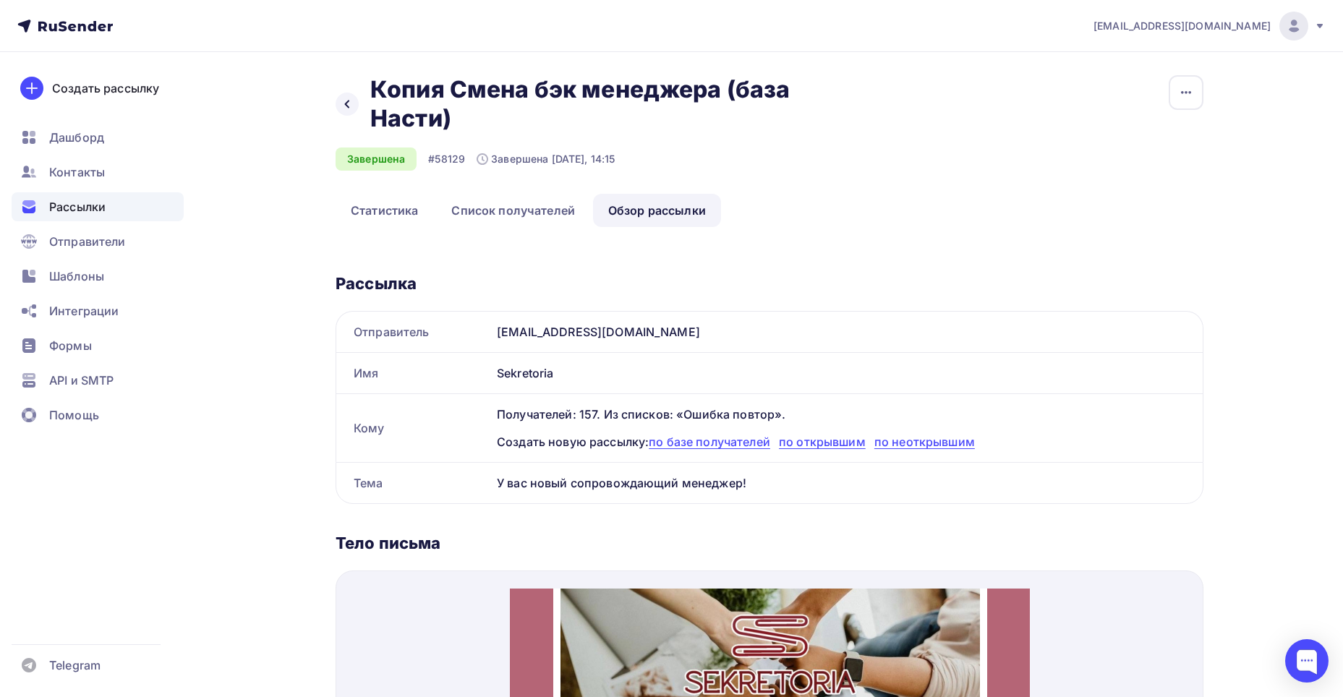
click at [335, 98] on div "Назад Копия Смена бэк менеджера (база Насти) Копия Смена бэк менеджера (база На…" at bounding box center [671, 636] width 1185 height 1169
click at [335, 98] on div "Назад Копия Смена бэк менеджера (база Насти) Копия Смена бэк менеджера (база На…" at bounding box center [576, 104] width 482 height 58
click at [346, 100] on icon at bounding box center [347, 104] width 12 height 12
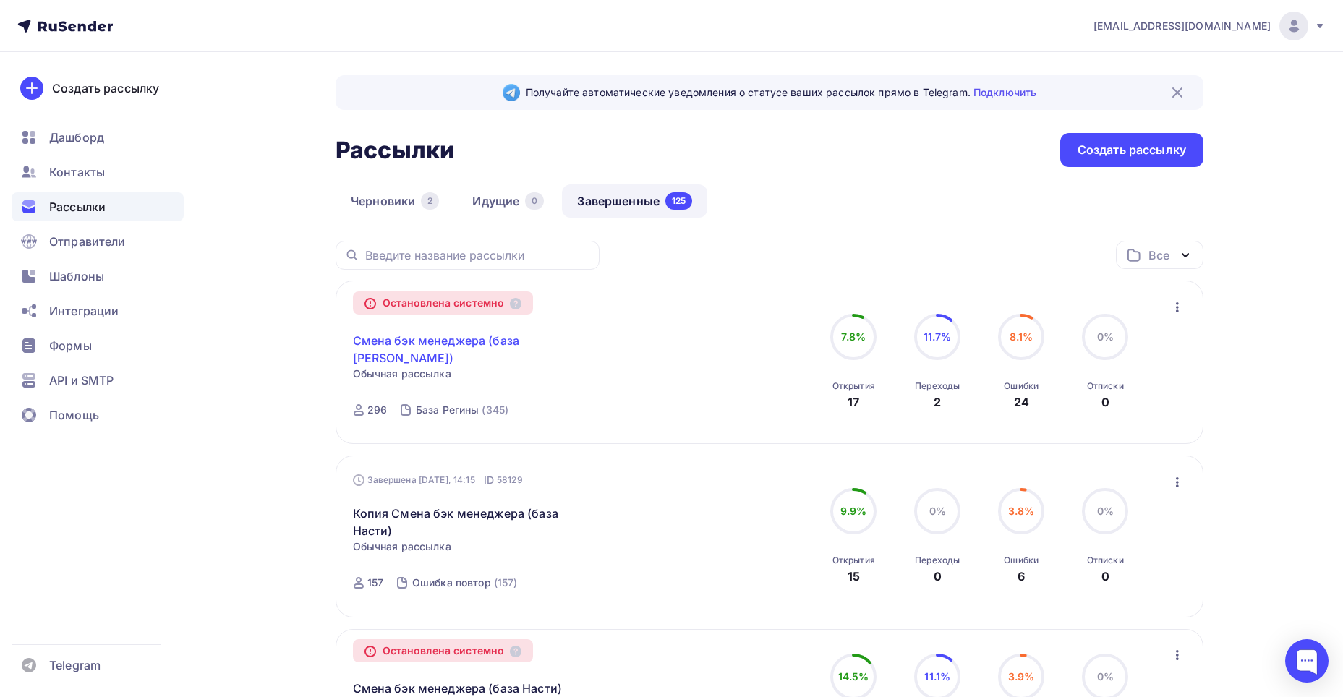
click at [447, 347] on link "Смена бэк менеджера (база Регины)" at bounding box center [477, 349] width 248 height 35
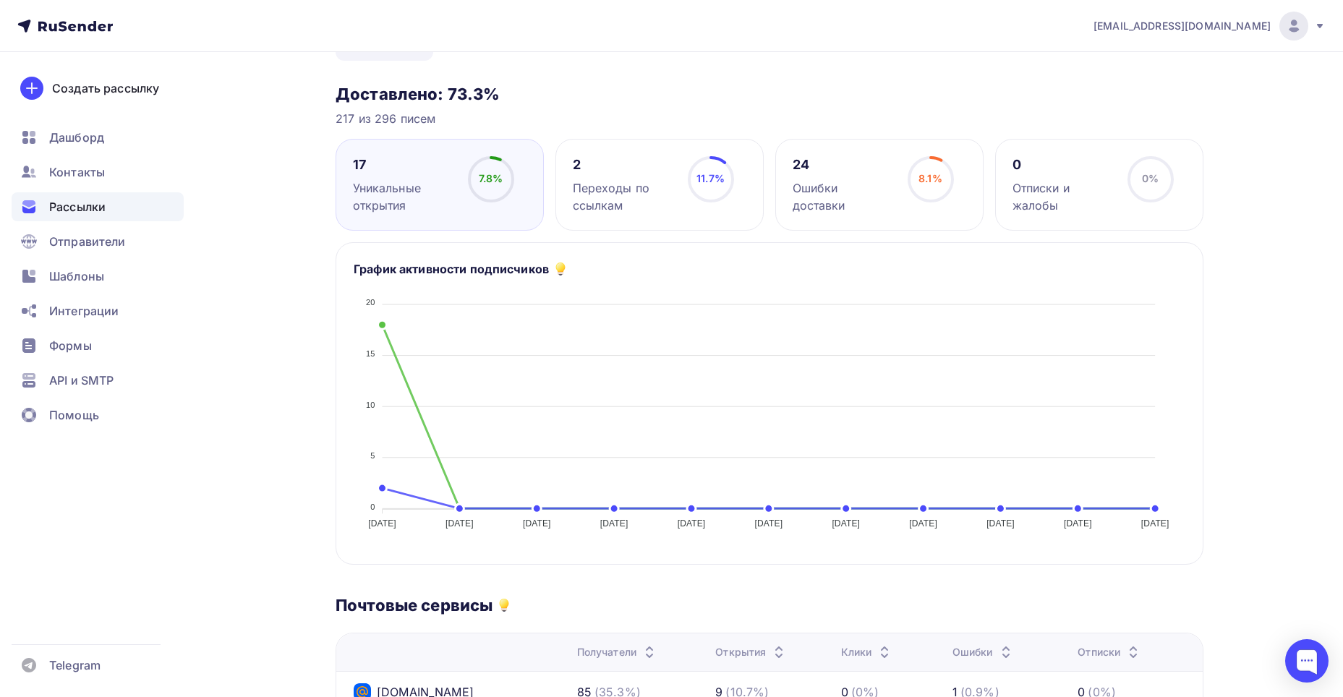
scroll to position [145, 0]
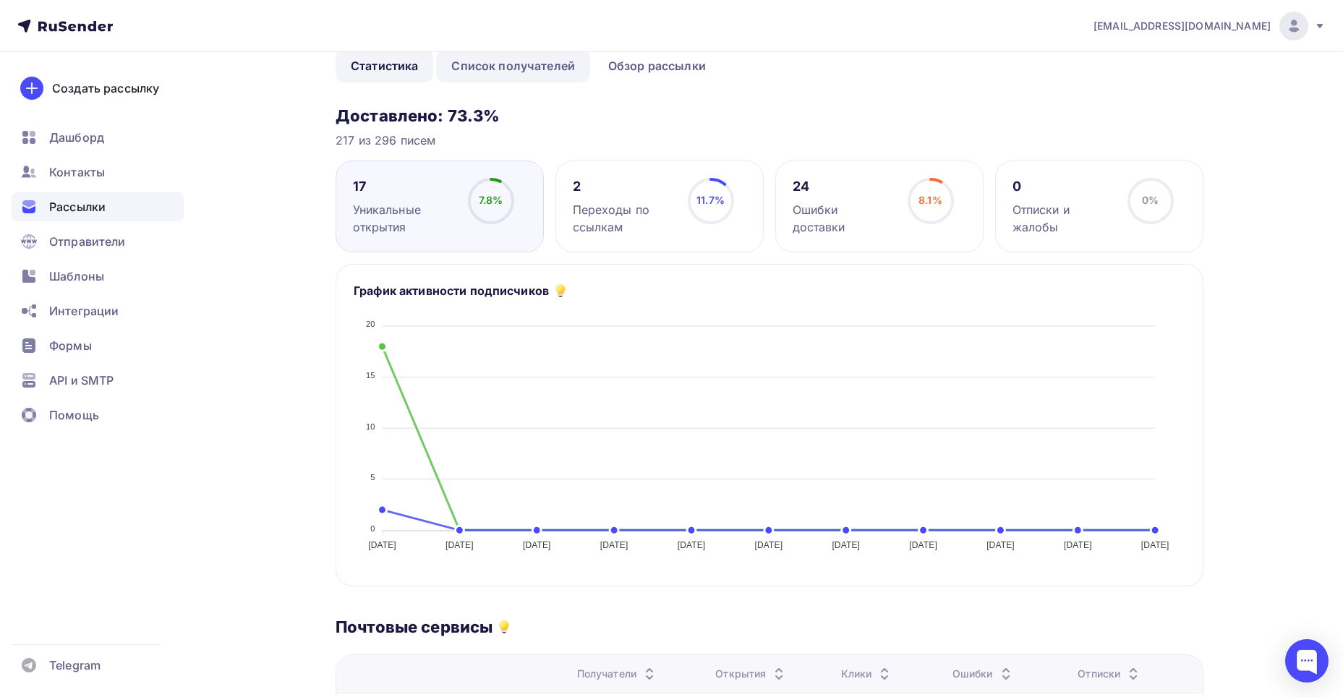
click at [480, 69] on link "Список получателей" at bounding box center [513, 65] width 154 height 33
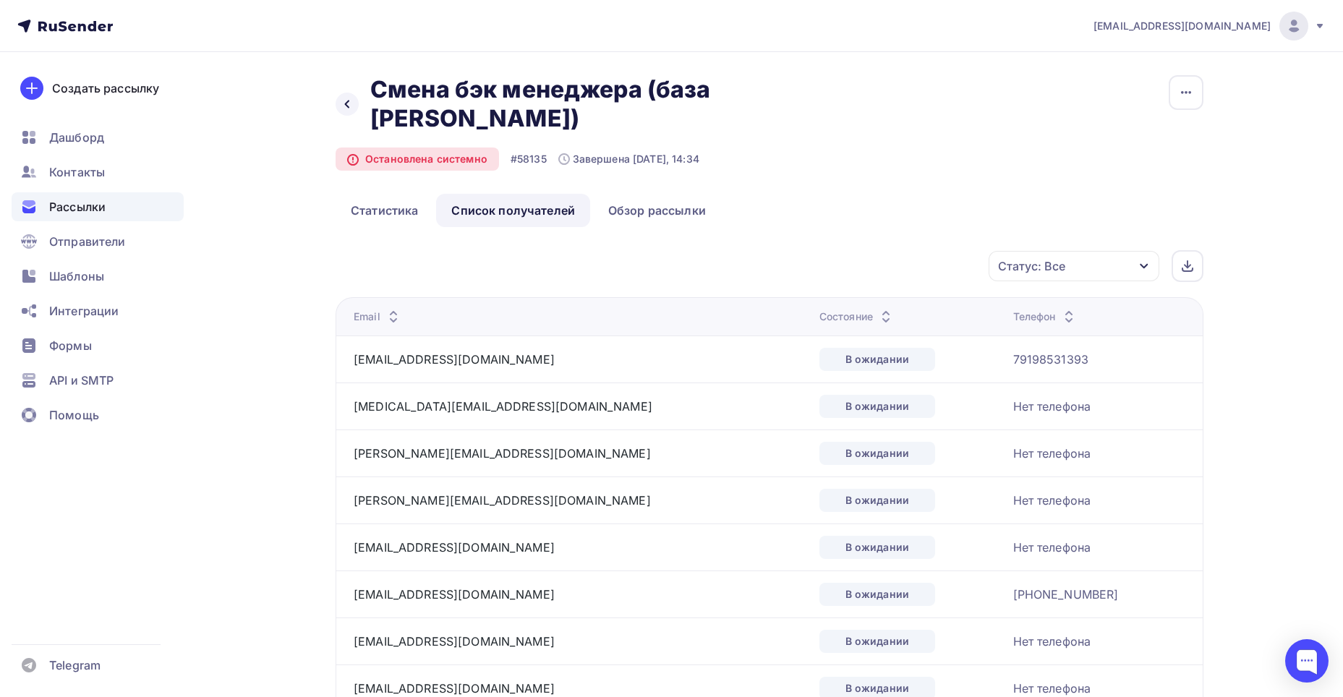
click at [1032, 257] on div "Статус: Все" at bounding box center [1031, 265] width 67 height 17
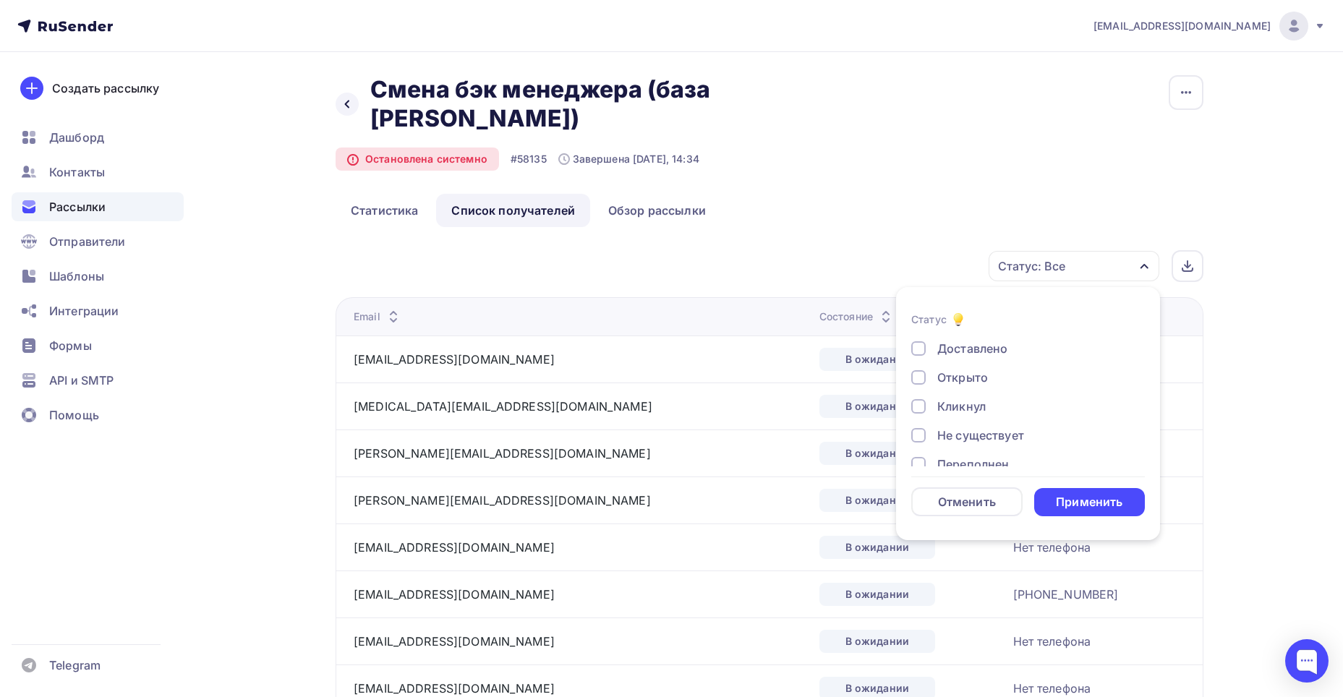
click at [919, 341] on div at bounding box center [918, 348] width 14 height 14
drag, startPoint x: 1149, startPoint y: 503, endPoint x: 1121, endPoint y: 500, distance: 28.3
click at [1143, 498] on li "Статус Доставлено Открыто Кликнул Не существует Переполнен Недоступен Отписан Ж…" at bounding box center [1028, 414] width 264 height 236
drag, startPoint x: 1121, startPoint y: 500, endPoint x: 1175, endPoint y: 419, distance: 98.1
click at [1121, 498] on div "Применить" at bounding box center [1089, 502] width 67 height 17
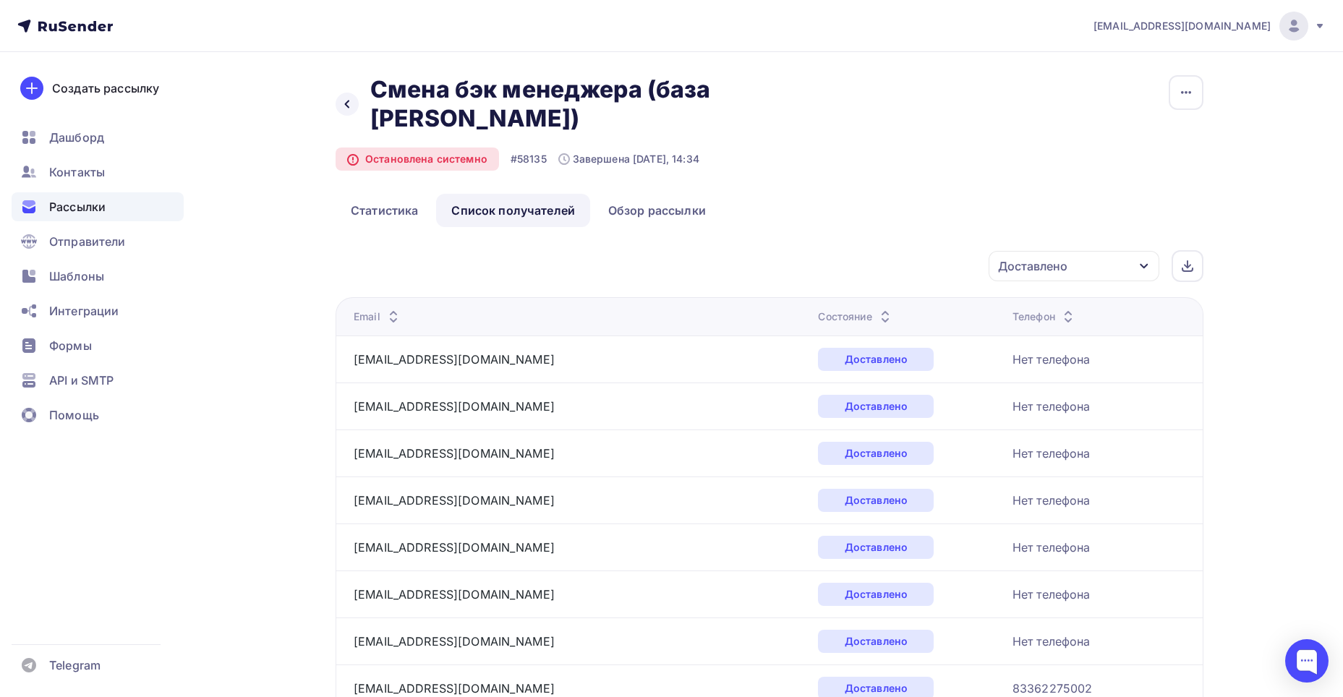
click at [1053, 275] on div "Доставлено" at bounding box center [1073, 266] width 171 height 30
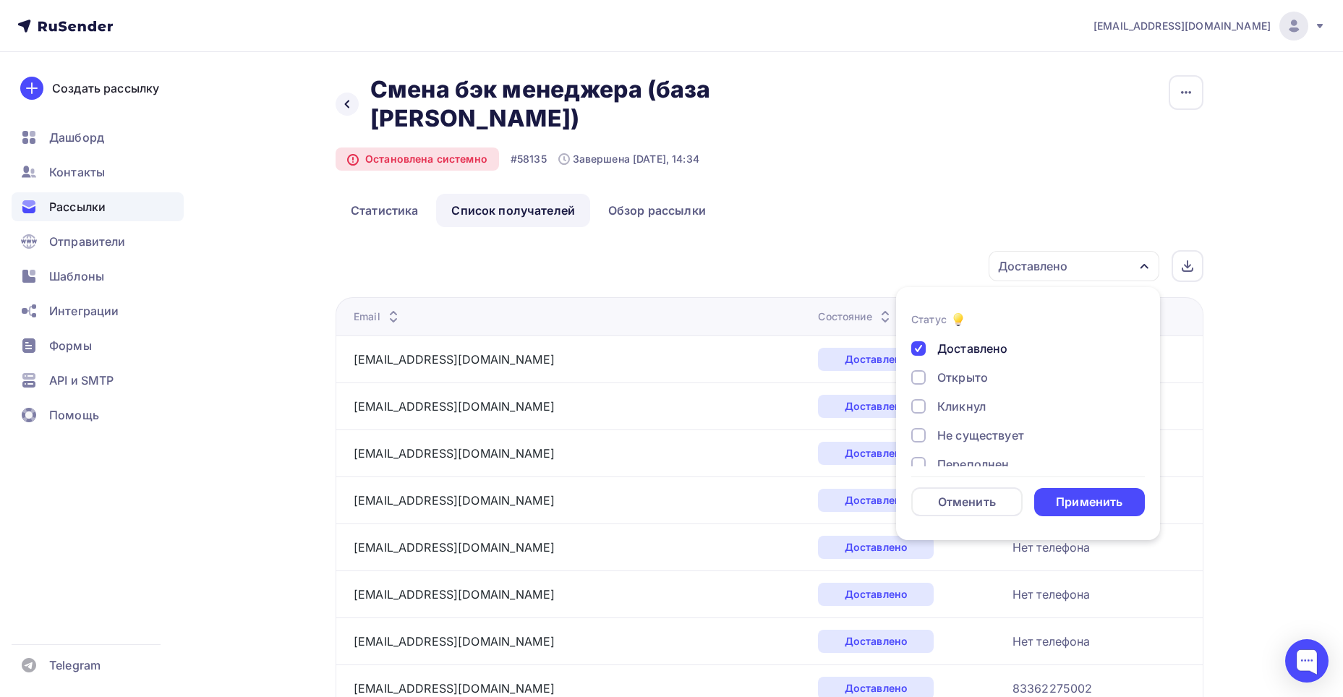
click at [918, 341] on div at bounding box center [918, 348] width 14 height 14
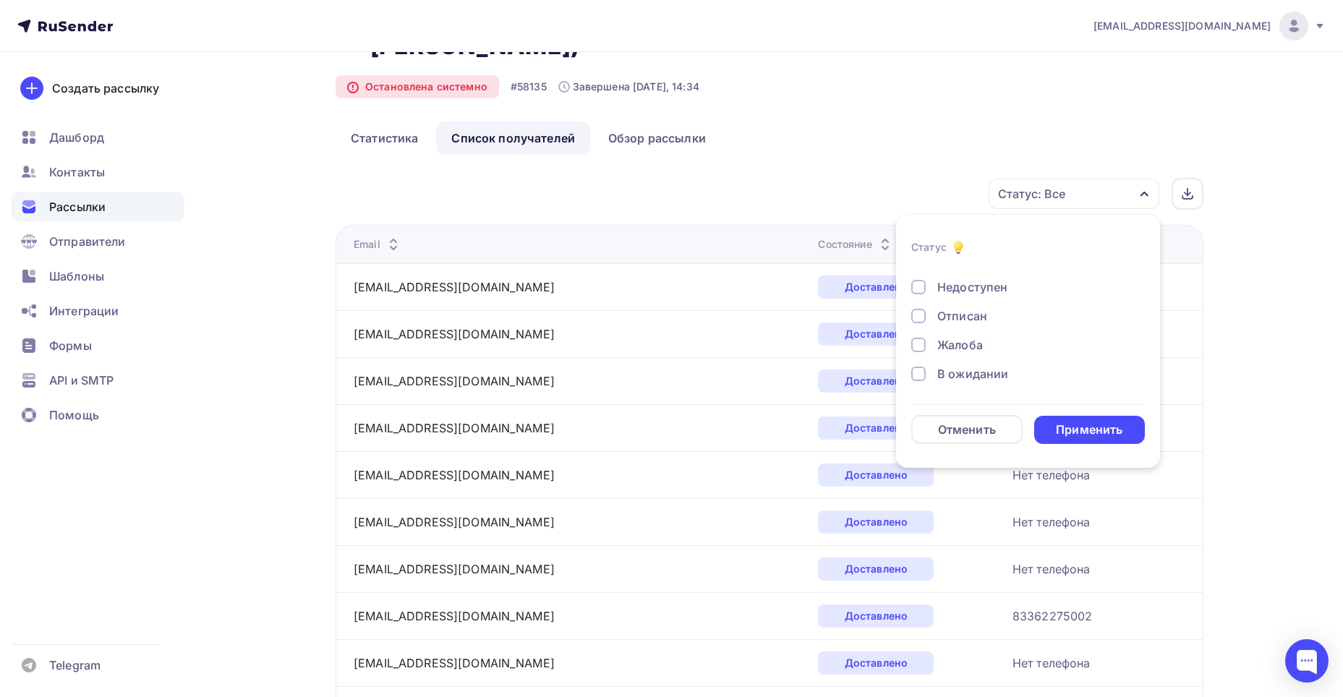
click at [915, 379] on div at bounding box center [918, 374] width 14 height 14
drag, startPoint x: 1080, startPoint y: 424, endPoint x: 1083, endPoint y: 416, distance: 8.5
click at [1081, 424] on div "Применить" at bounding box center [1089, 430] width 67 height 17
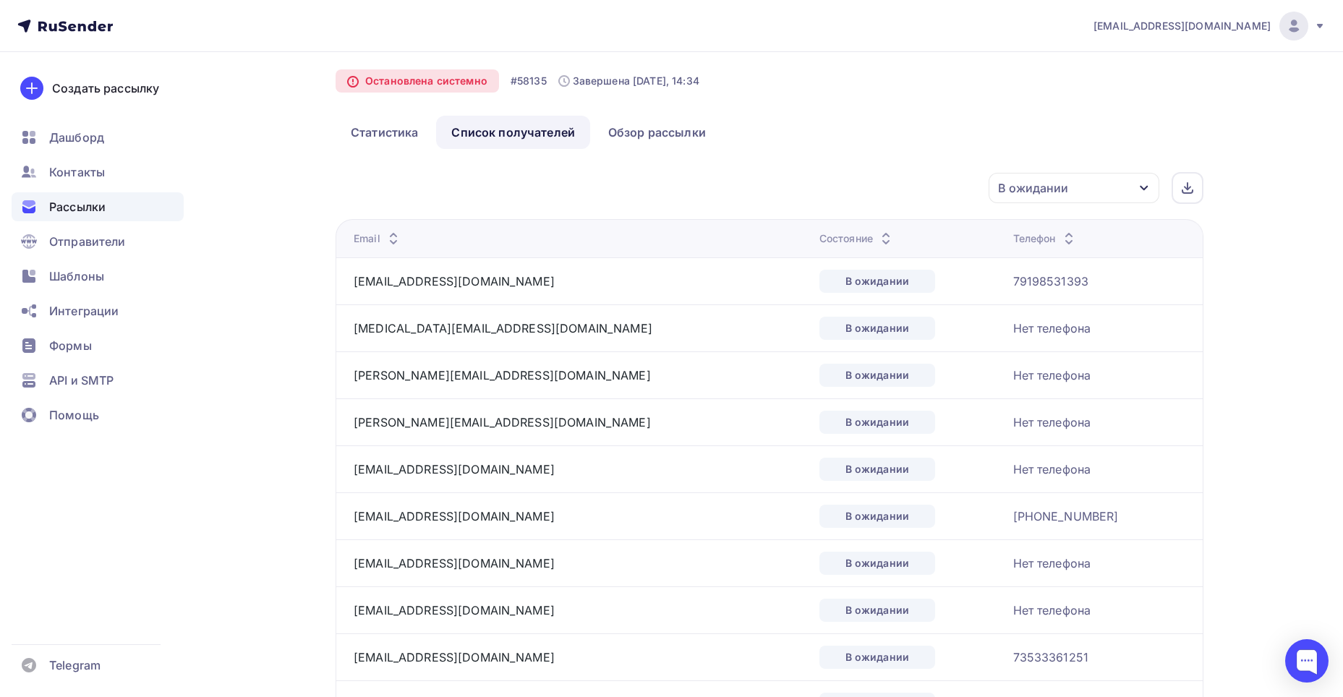
scroll to position [0, 0]
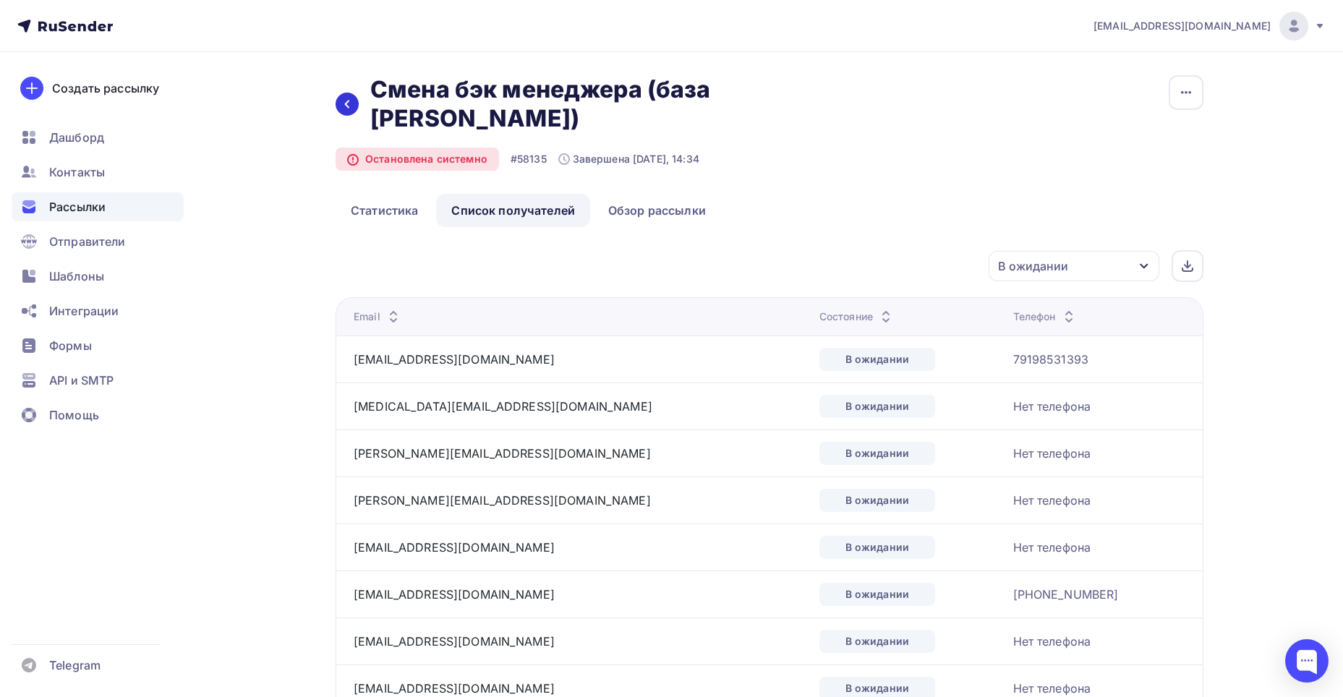
click at [347, 99] on icon at bounding box center [347, 104] width 12 height 12
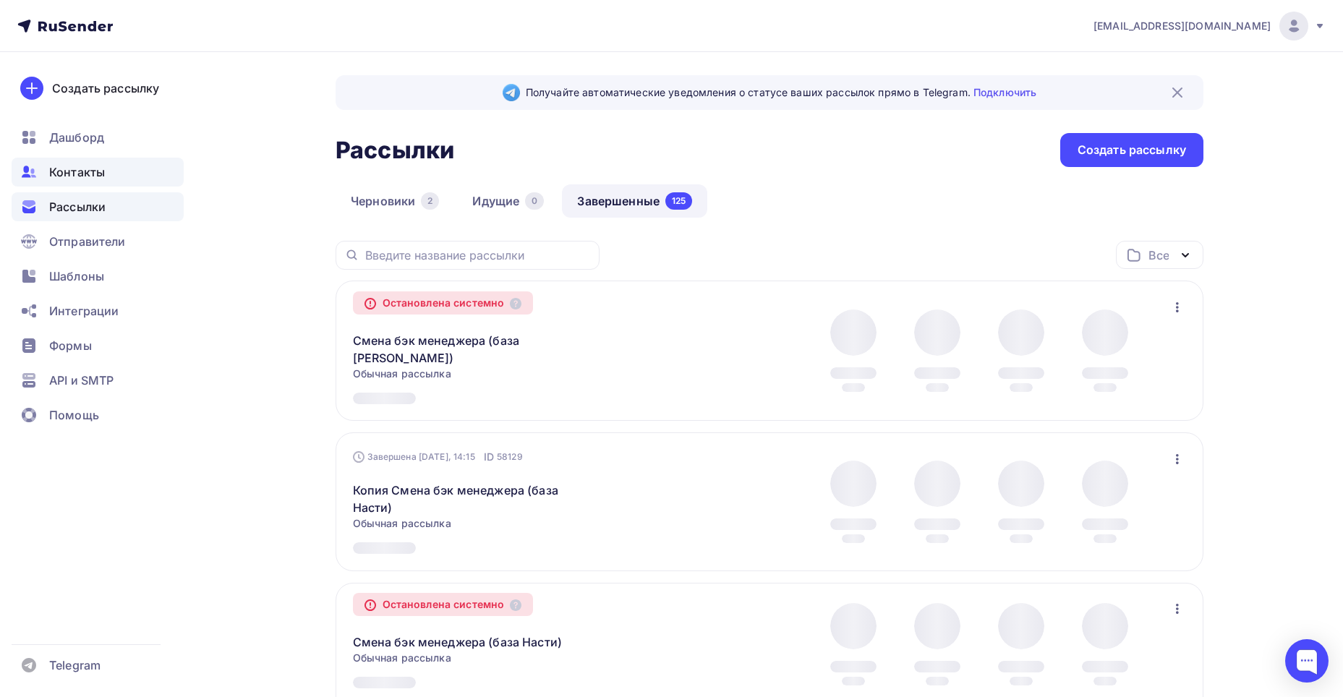
click at [111, 180] on div "Контакты" at bounding box center [98, 172] width 172 height 29
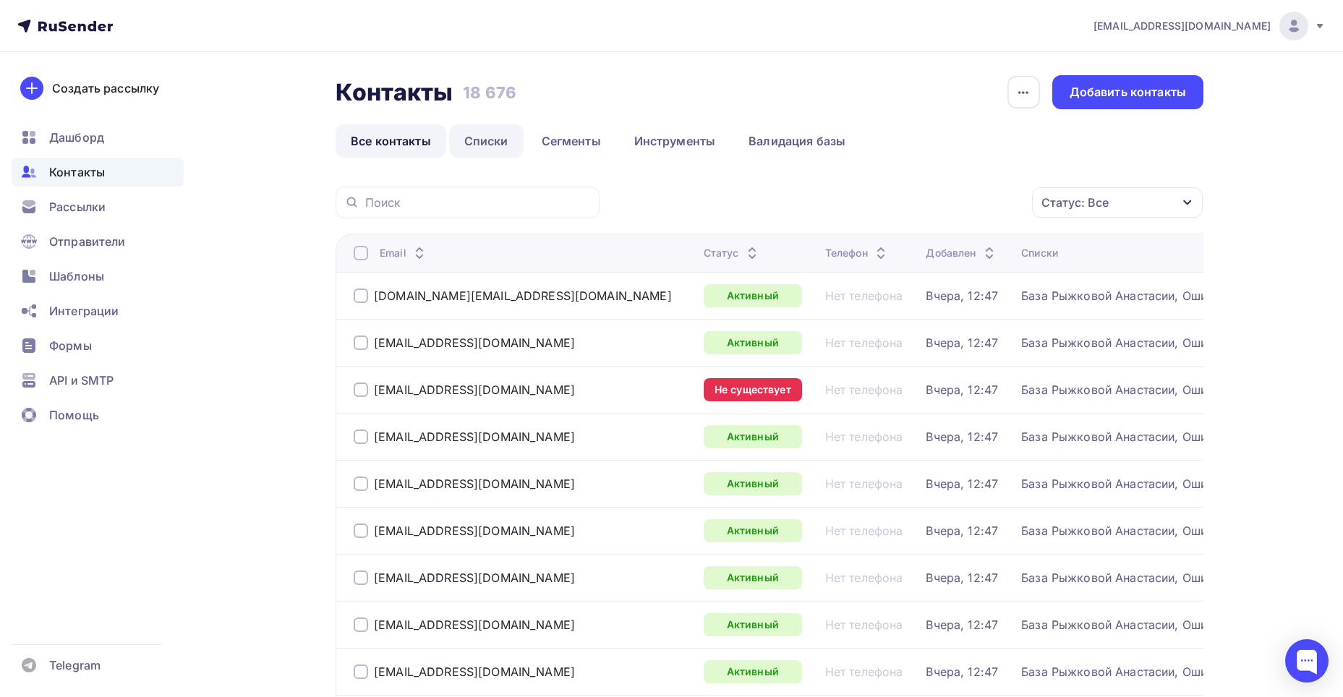
click at [489, 145] on link "Списки" at bounding box center [486, 140] width 74 height 33
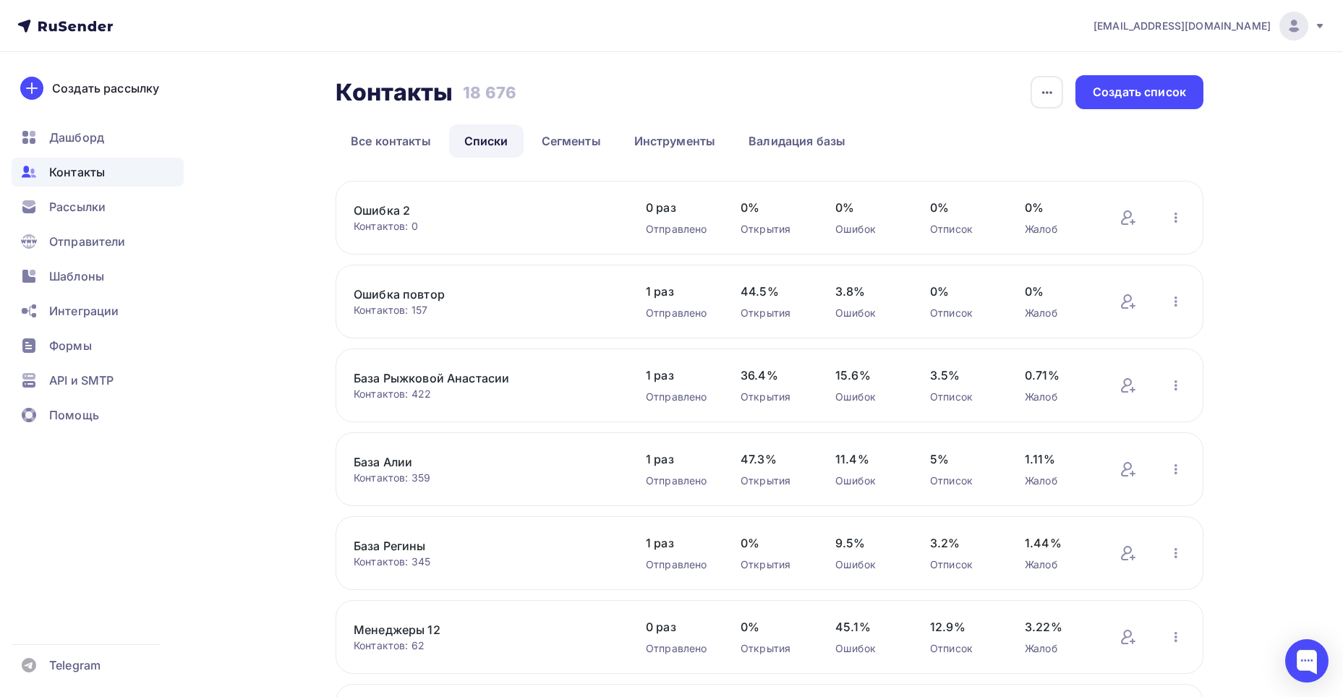
click at [395, 211] on link "Ошибка 2" at bounding box center [477, 210] width 246 height 17
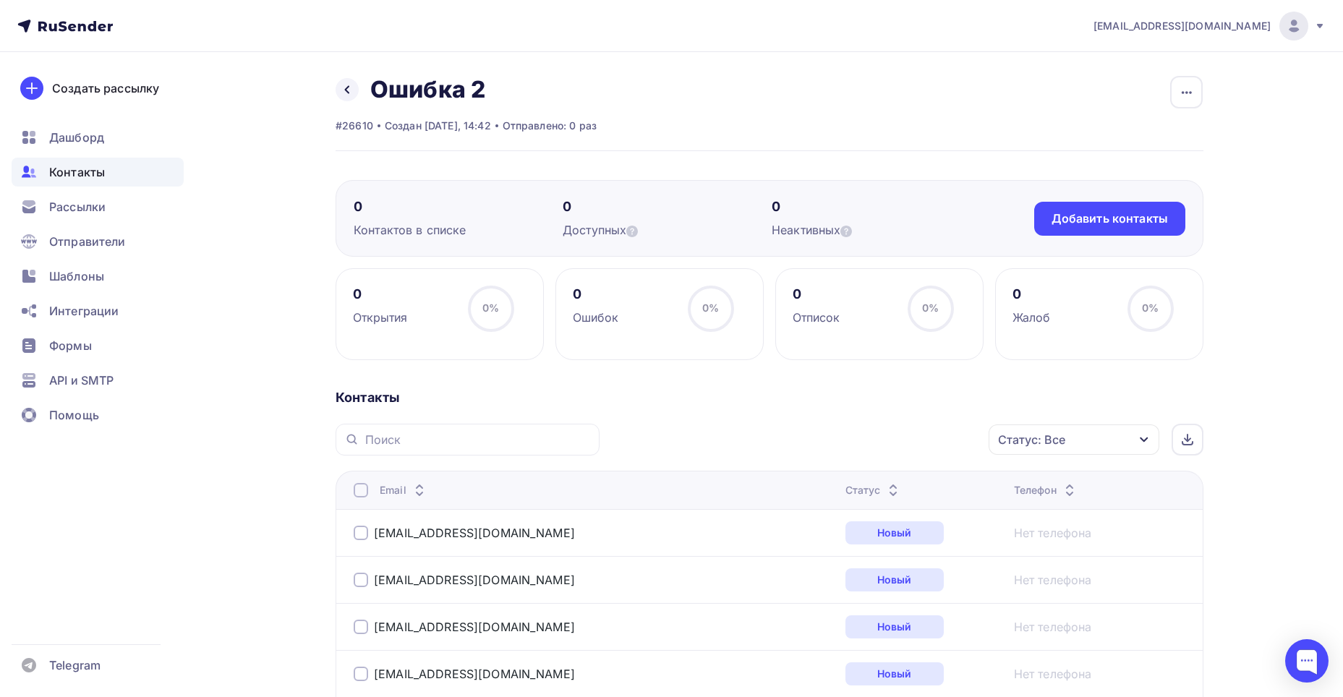
click at [359, 87] on div "Назад Ошибка 2 Переименовать список Скачать список Отписать адреса Настроить по…" at bounding box center [465, 89] width 261 height 29
click at [45, 205] on div "Рассылки" at bounding box center [98, 206] width 172 height 29
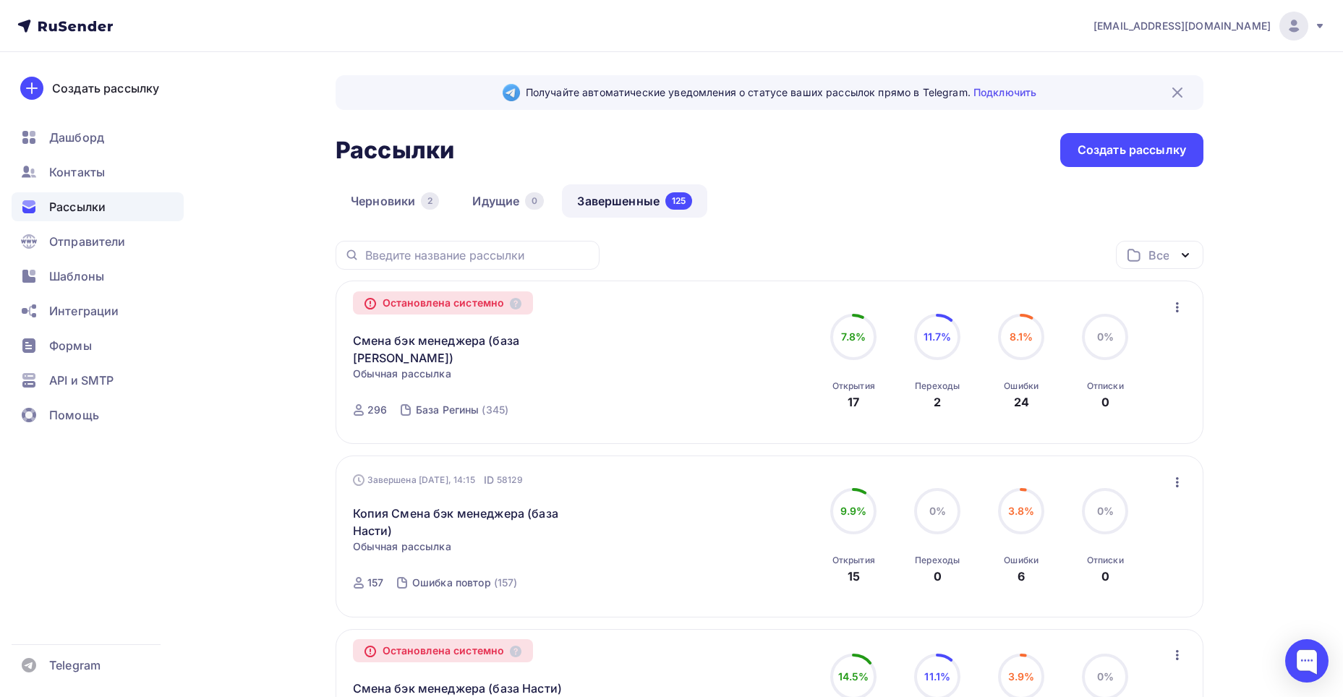
click at [1169, 306] on icon "button" at bounding box center [1176, 307] width 17 height 17
click at [1113, 346] on div "Копировать в новую" at bounding box center [1111, 344] width 148 height 17
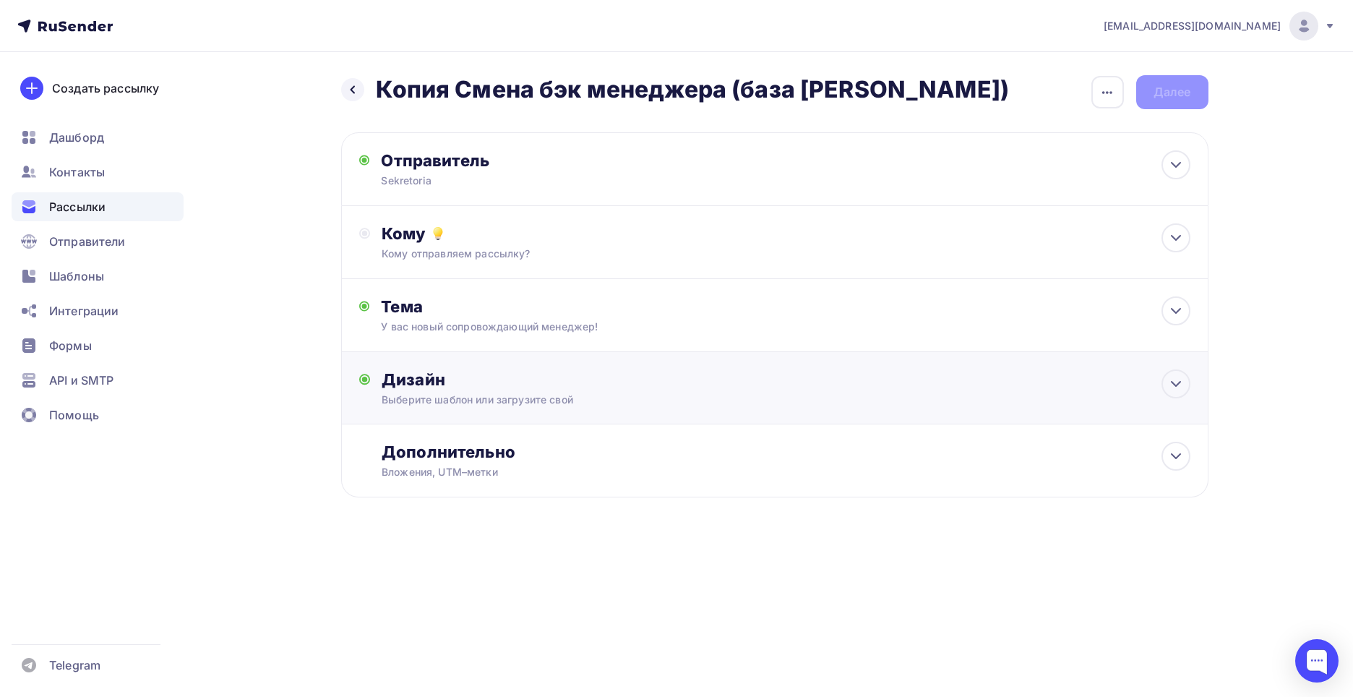
click at [502, 382] on div "Дизайн" at bounding box center [786, 379] width 808 height 20
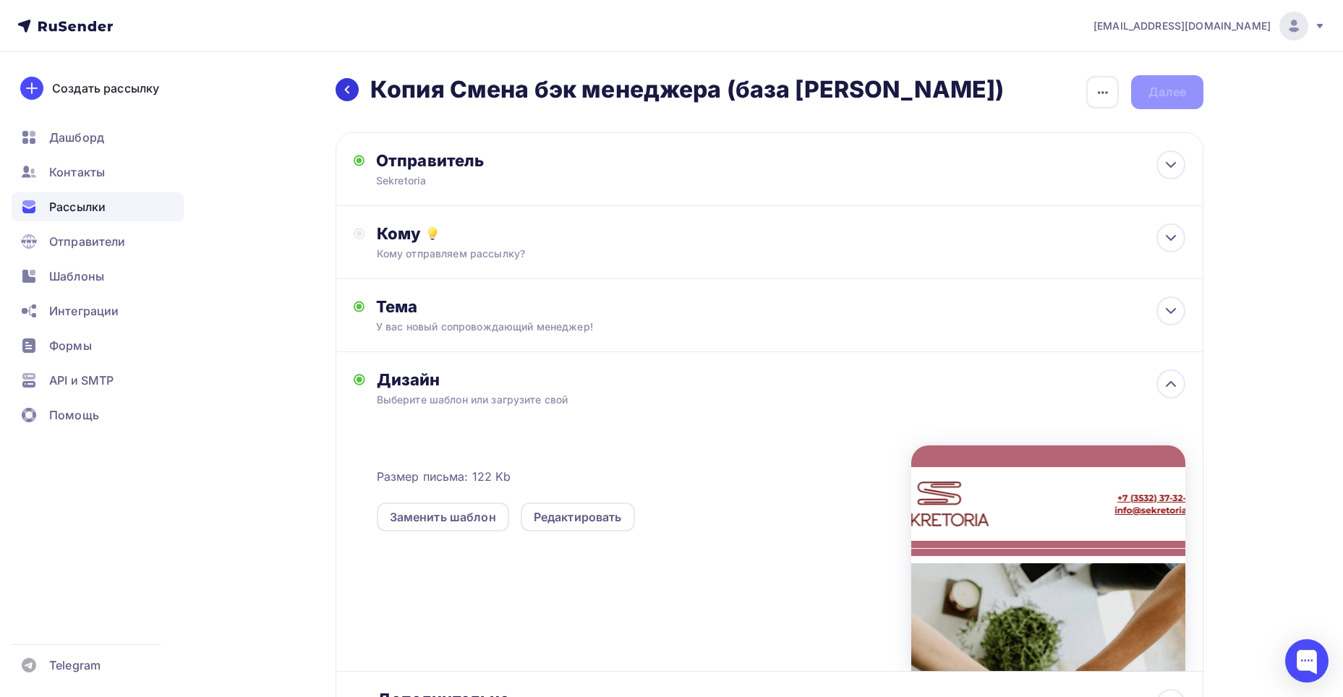
click at [349, 98] on div at bounding box center [346, 89] width 23 height 23
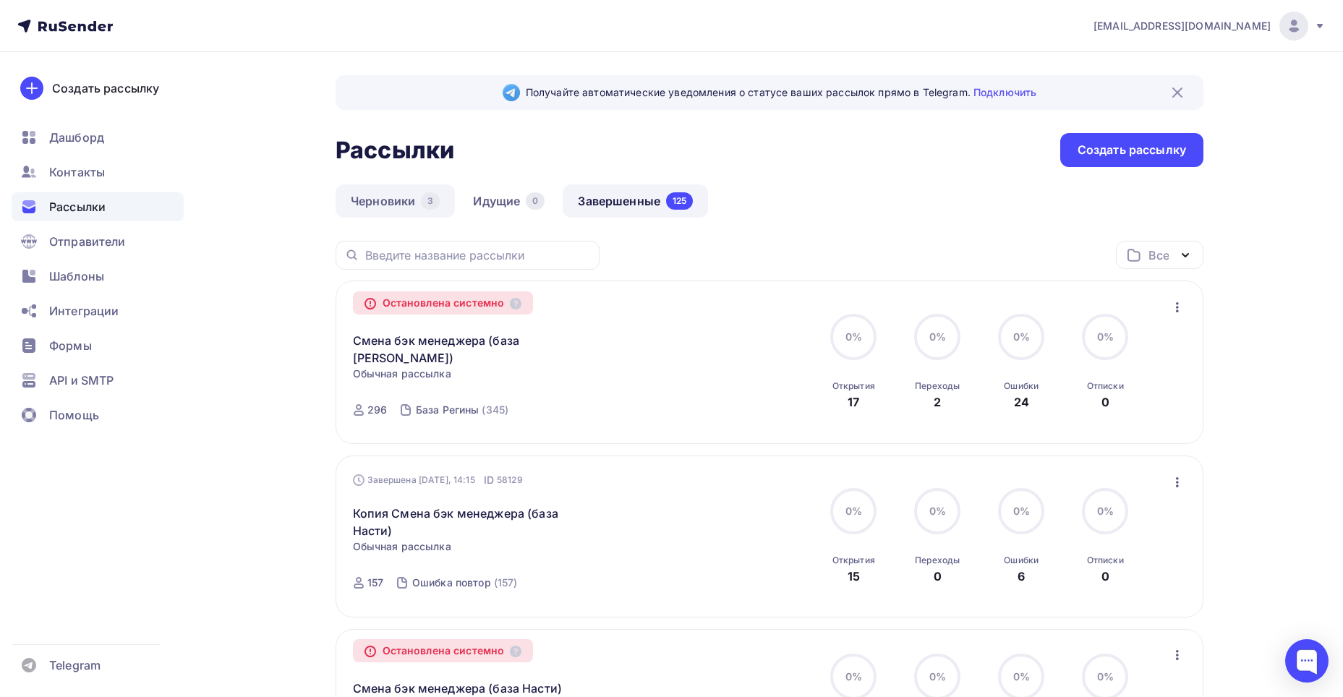
click at [393, 202] on link "Черновики 3" at bounding box center [394, 200] width 119 height 33
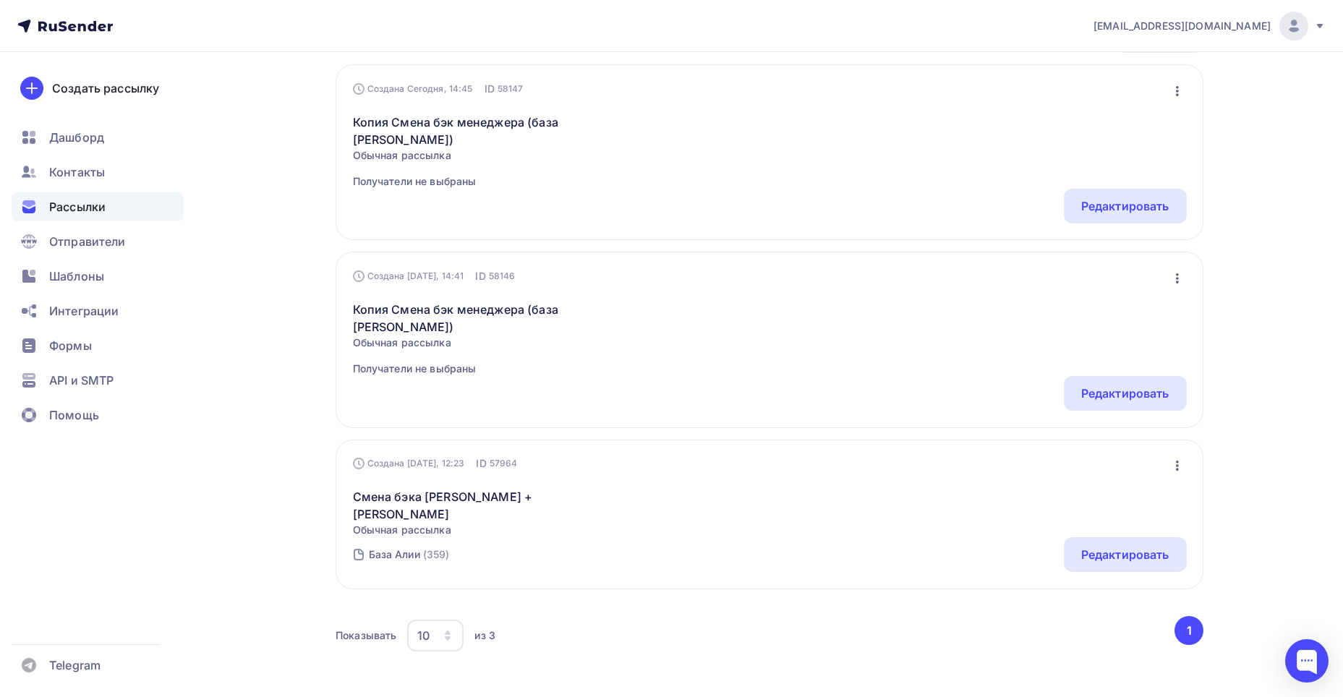
scroll to position [217, 0]
click at [1182, 464] on icon "button" at bounding box center [1176, 464] width 17 height 17
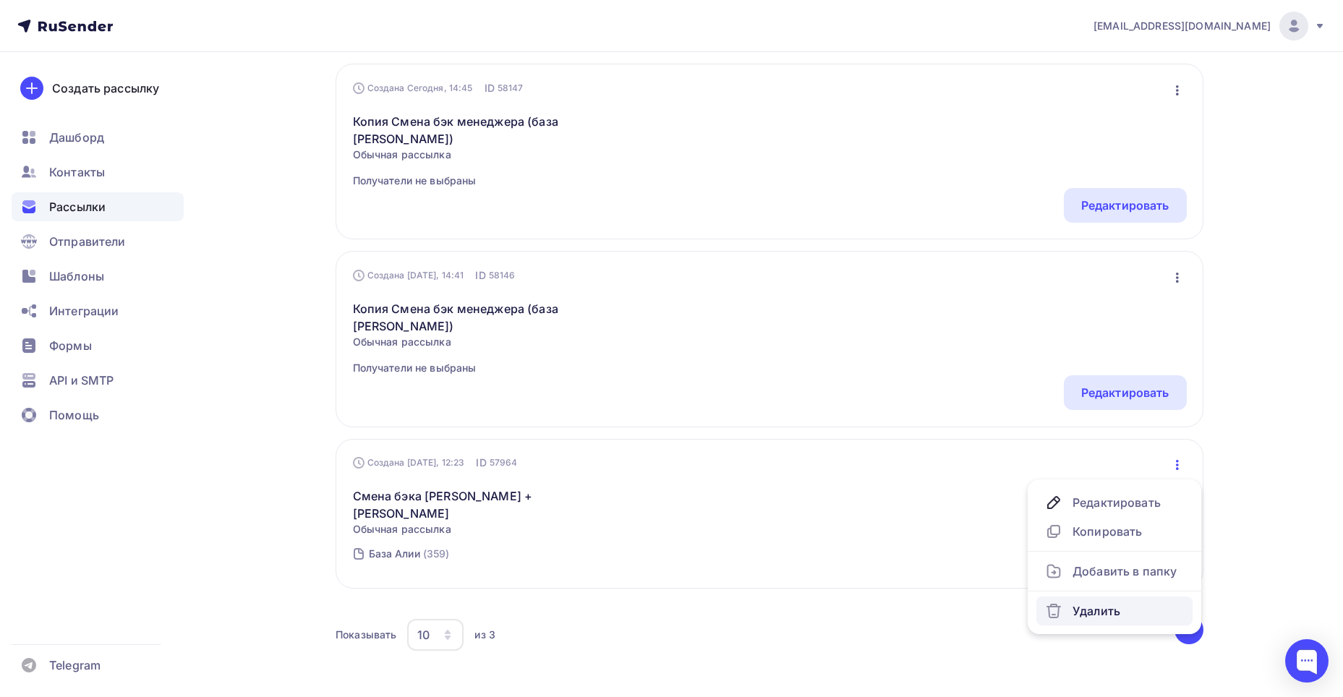
click at [1122, 610] on div "Удалить" at bounding box center [1114, 610] width 139 height 17
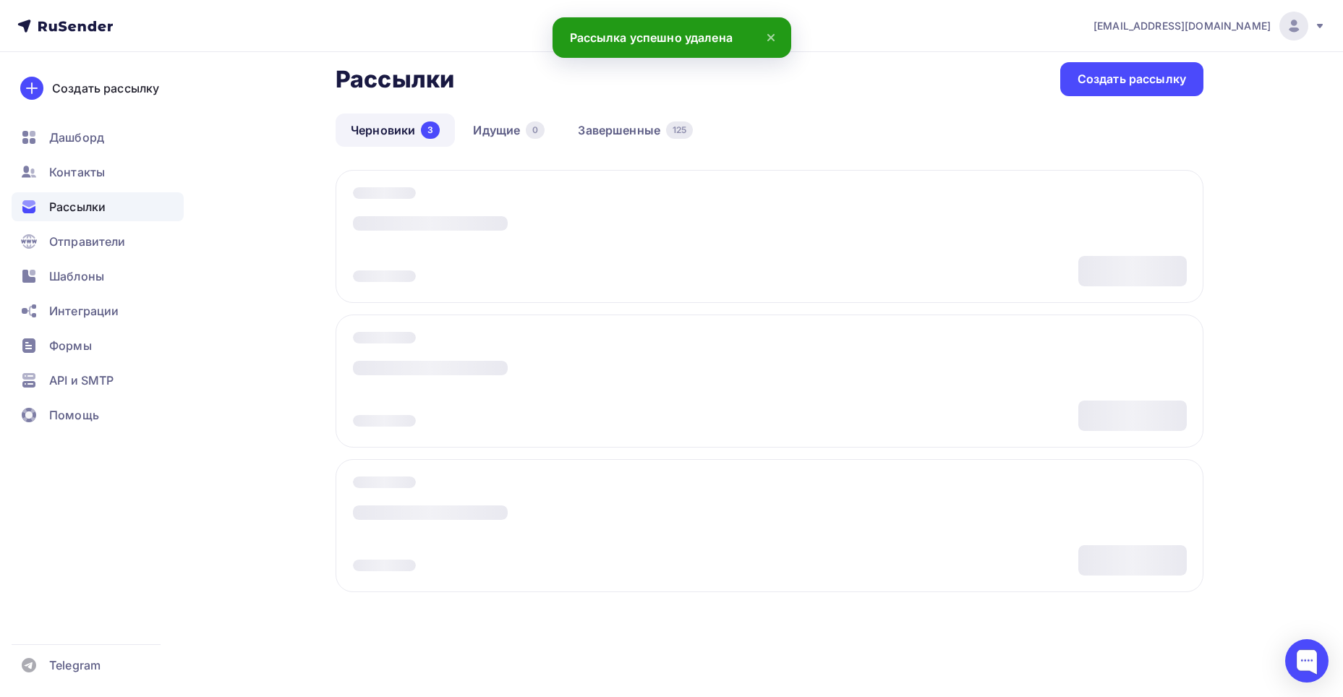
scroll to position [71, 0]
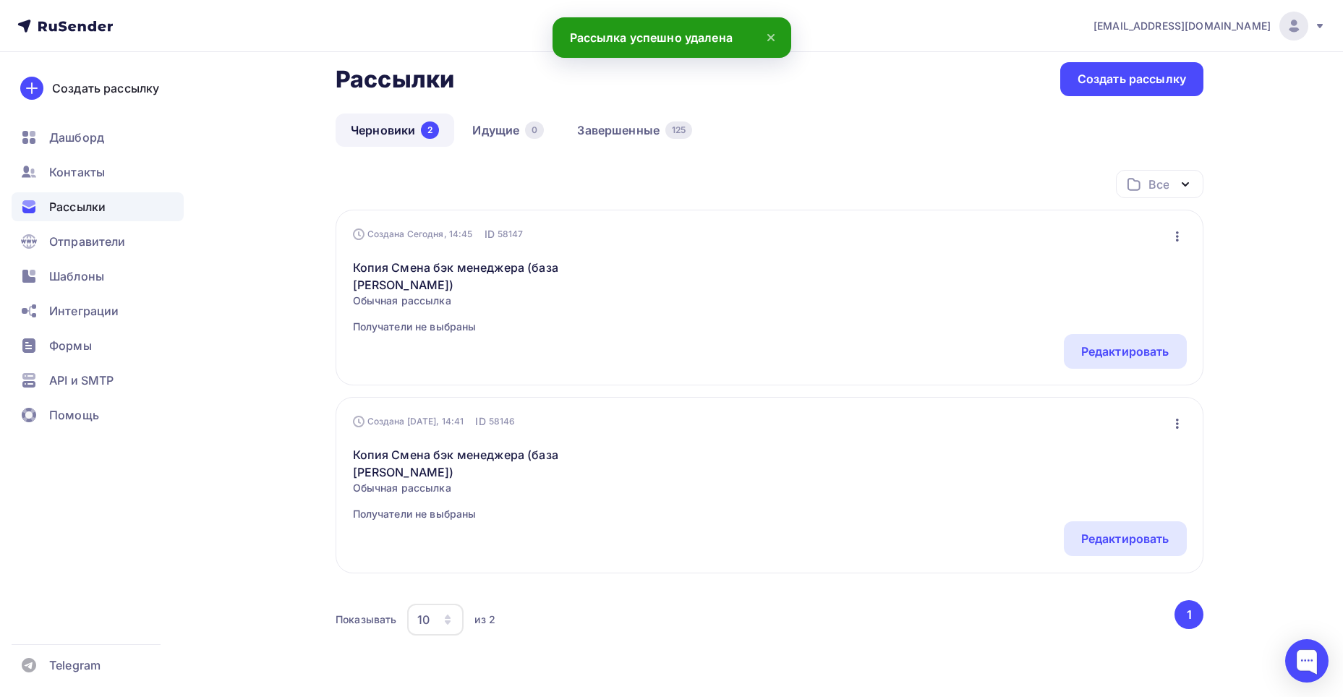
click at [1177, 237] on icon "button" at bounding box center [1177, 236] width 3 height 10
click at [1126, 381] on div "Удалить" at bounding box center [1114, 382] width 139 height 17
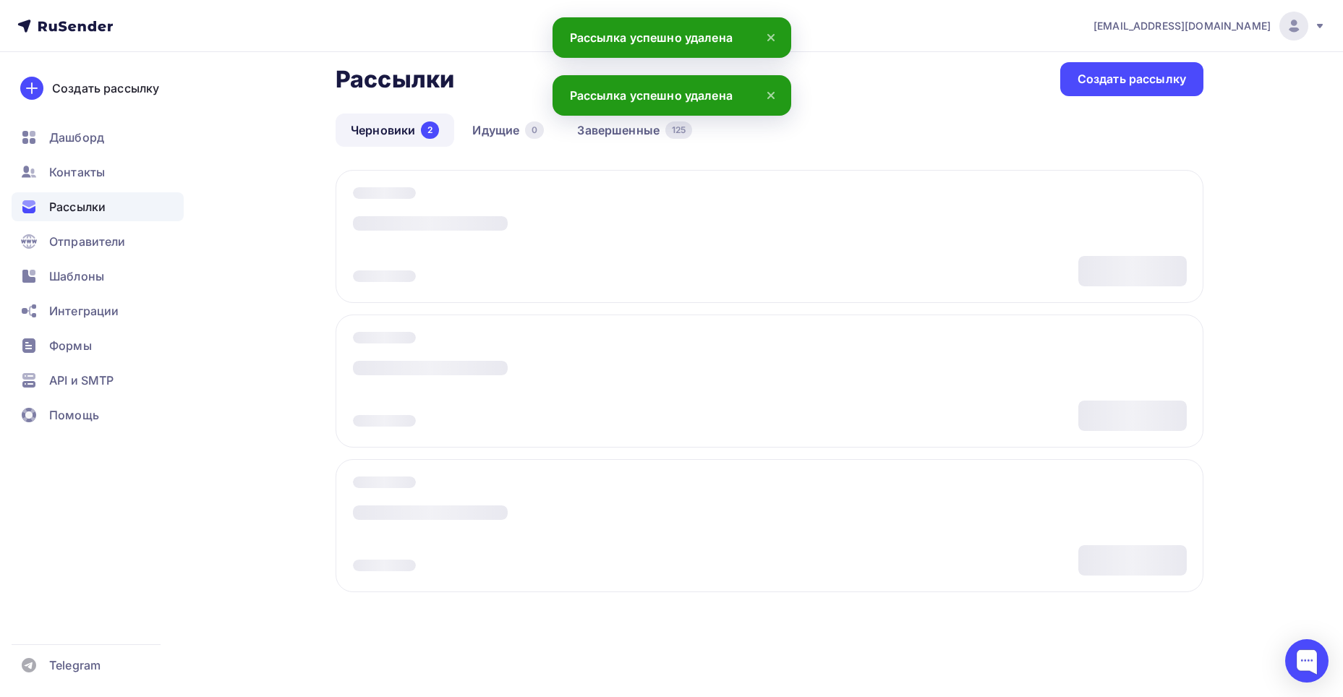
scroll to position [0, 0]
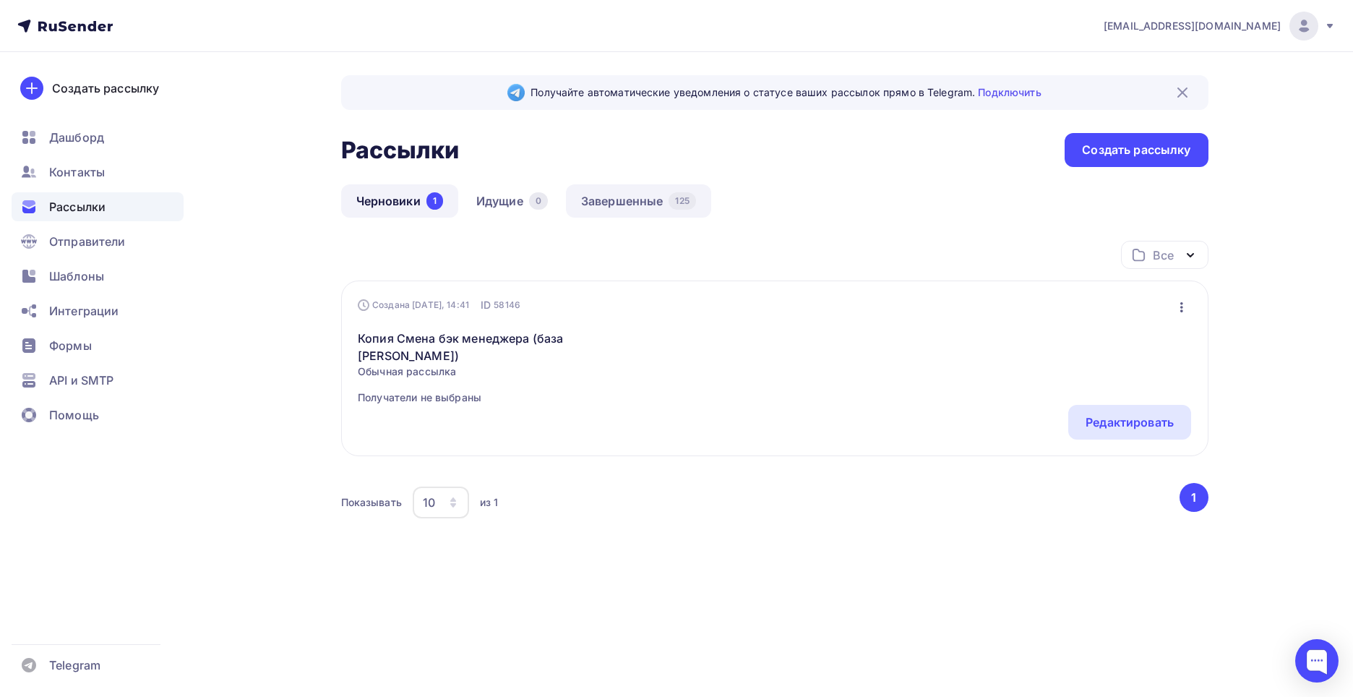
click at [621, 197] on link "Завершенные 125" at bounding box center [638, 200] width 145 height 33
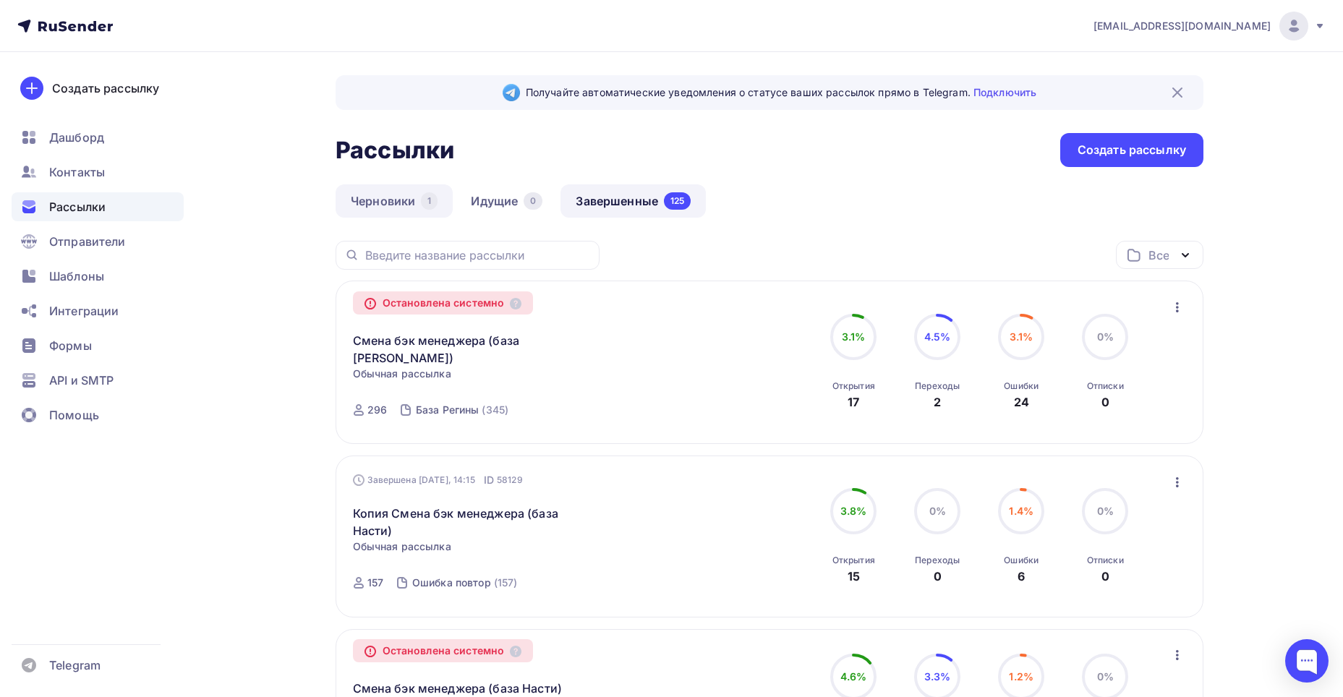
click at [396, 208] on link "Черновики 1" at bounding box center [393, 200] width 117 height 33
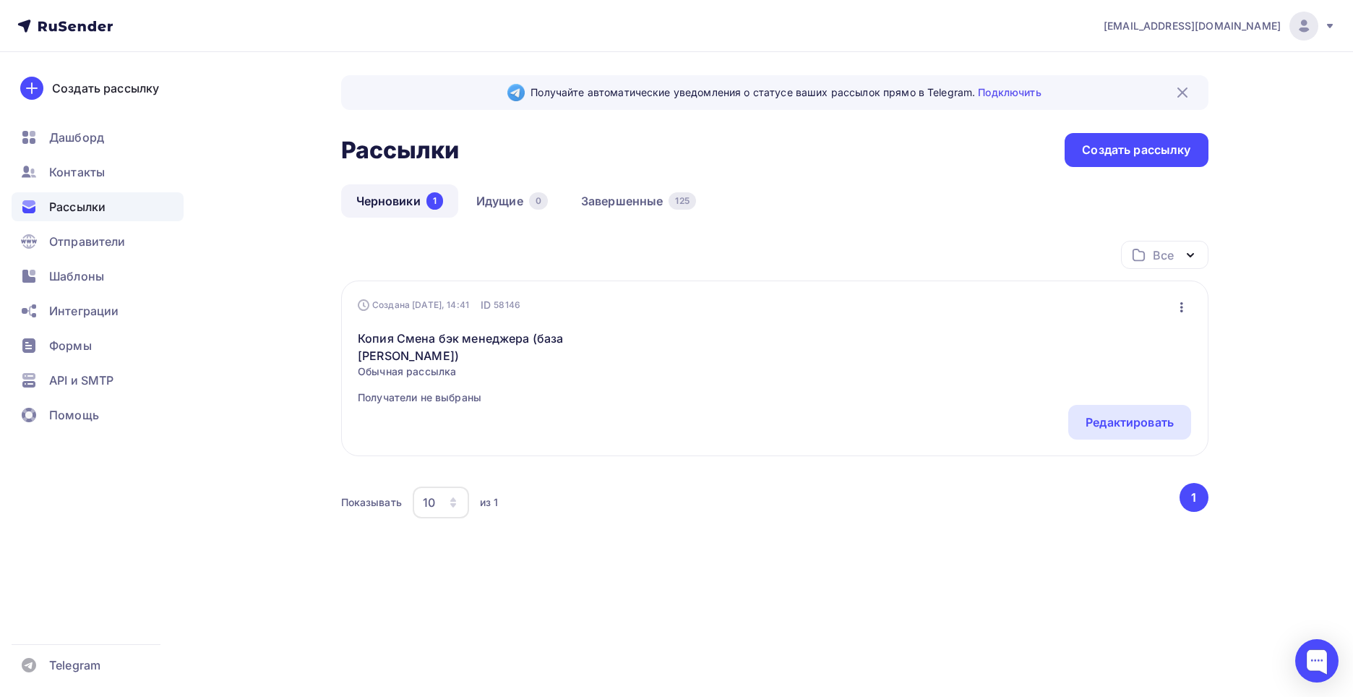
click at [1182, 307] on icon "button" at bounding box center [1182, 307] width 3 height 10
click at [1084, 346] on div "Редактировать" at bounding box center [1119, 344] width 139 height 17
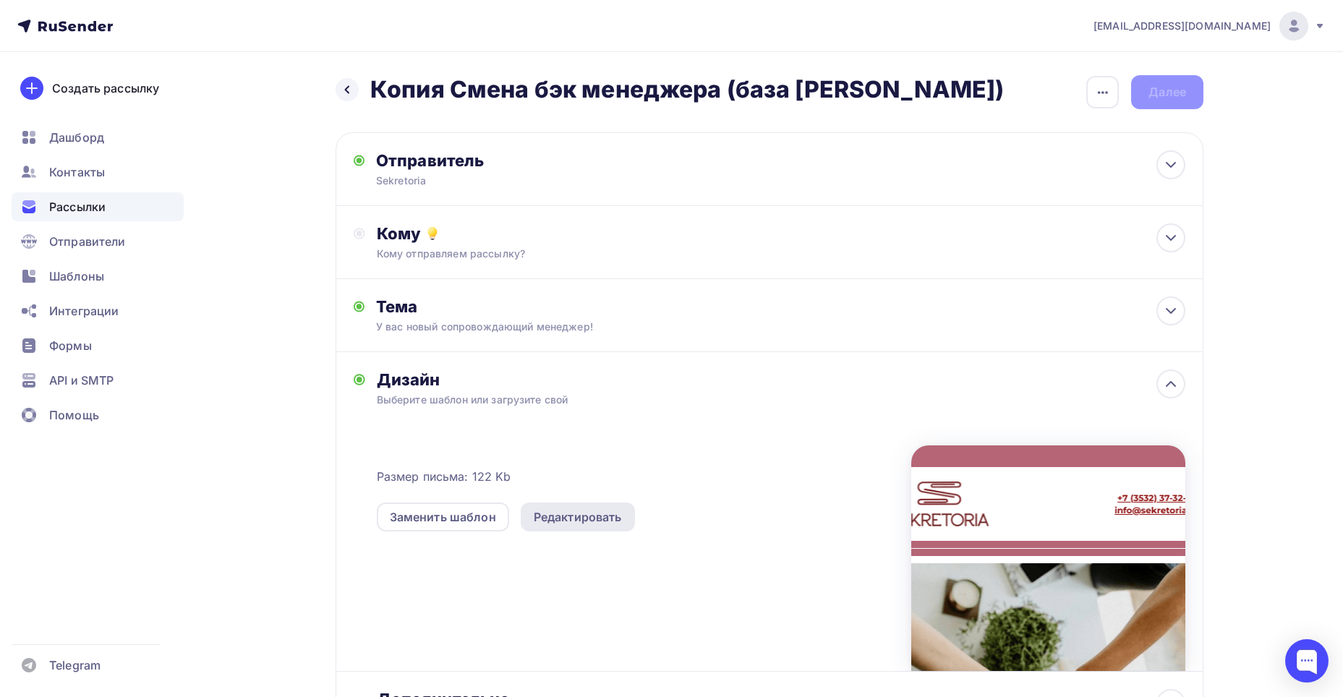
click at [589, 523] on div "Редактировать" at bounding box center [578, 516] width 88 height 17
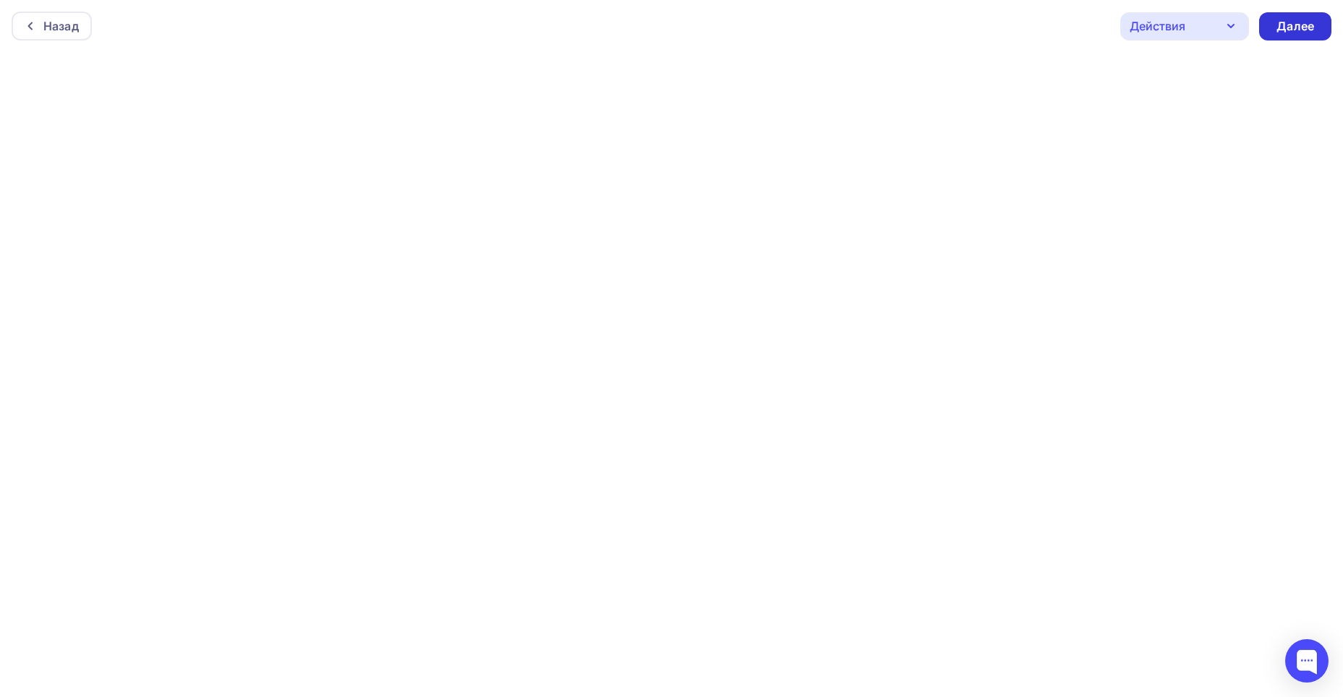
click at [1309, 26] on div "Далее" at bounding box center [1295, 26] width 38 height 17
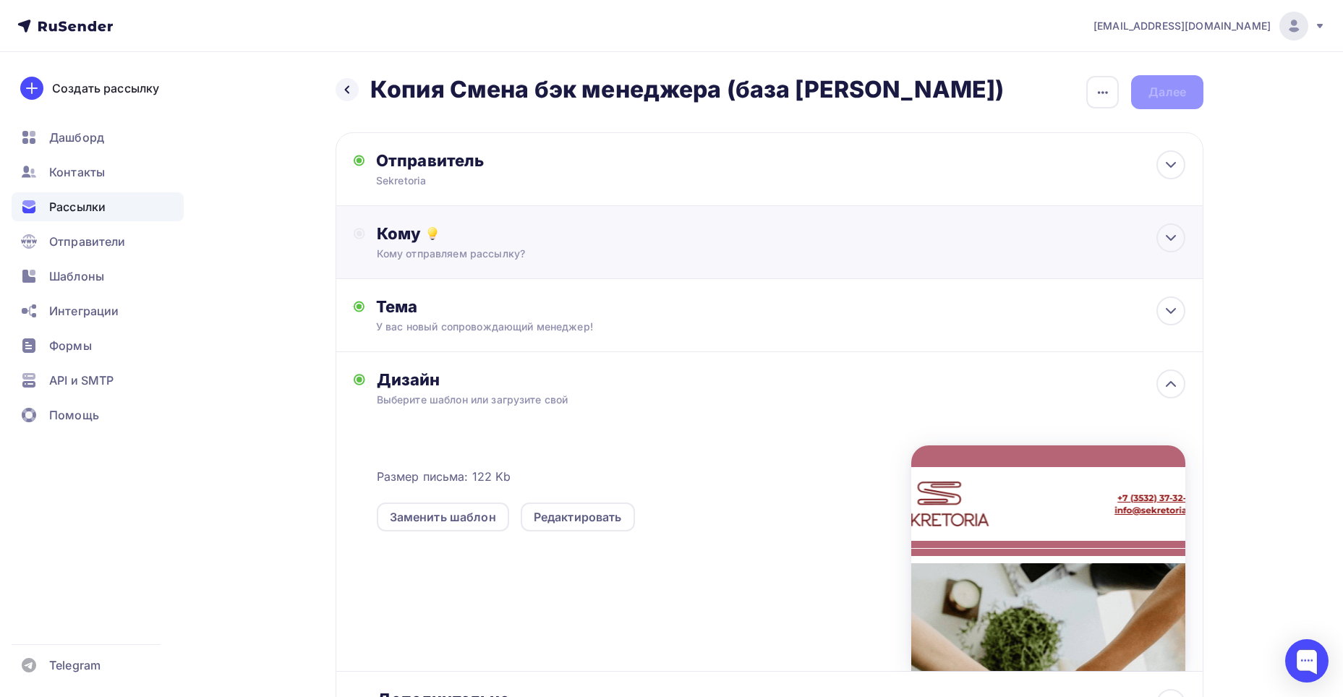
click at [566, 261] on div "Кому Кому отправляем рассылку? Списки получателей Выберите список Все списки id…" at bounding box center [769, 242] width 868 height 73
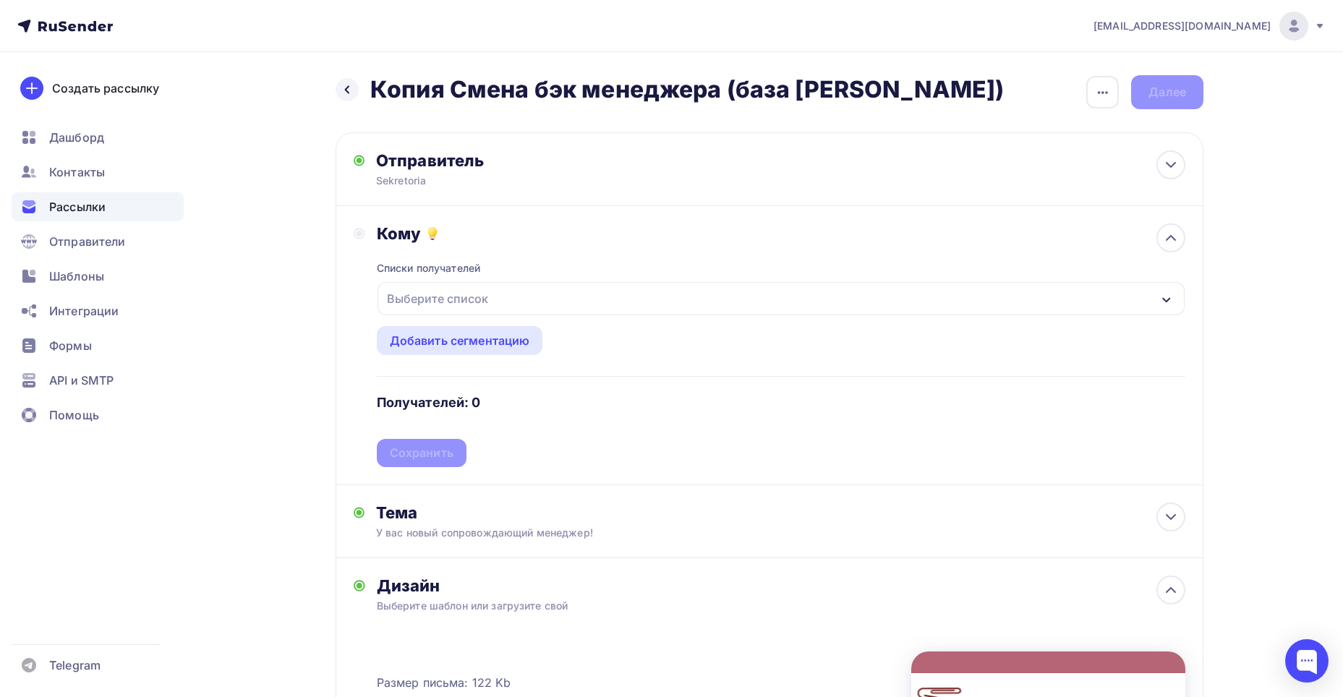
click at [561, 291] on div "Выберите список" at bounding box center [780, 298] width 807 height 33
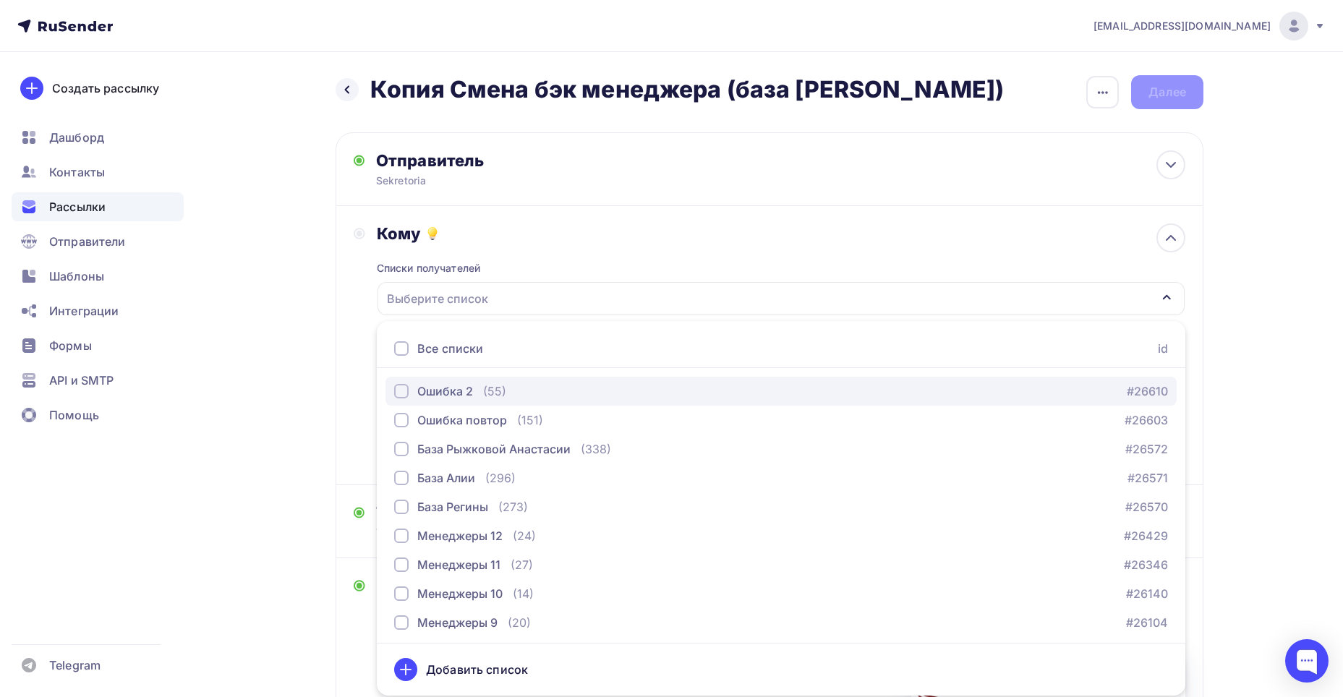
click at [401, 387] on div "button" at bounding box center [401, 391] width 14 height 14
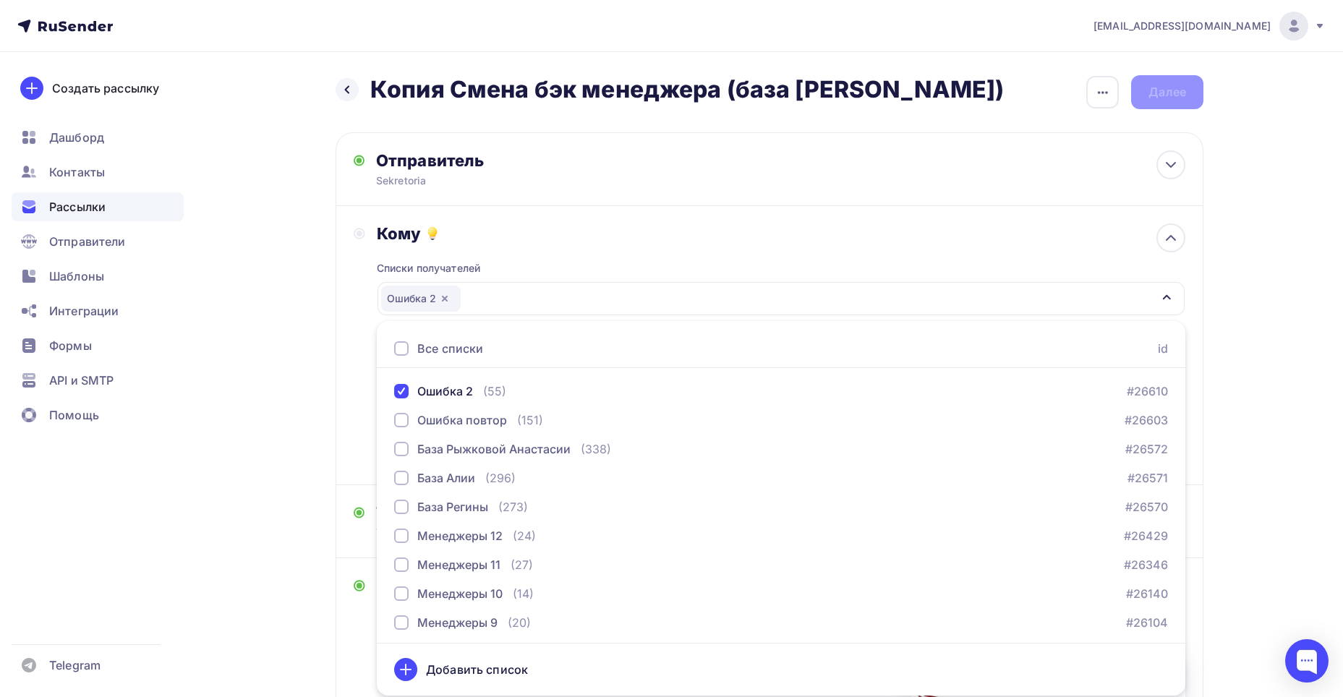
click at [355, 291] on div "Кому Списки получателей Ошибка 2 Все списки id Ошибка 2 (55) #26610 Ошибка повт…" at bounding box center [769, 345] width 831 height 244
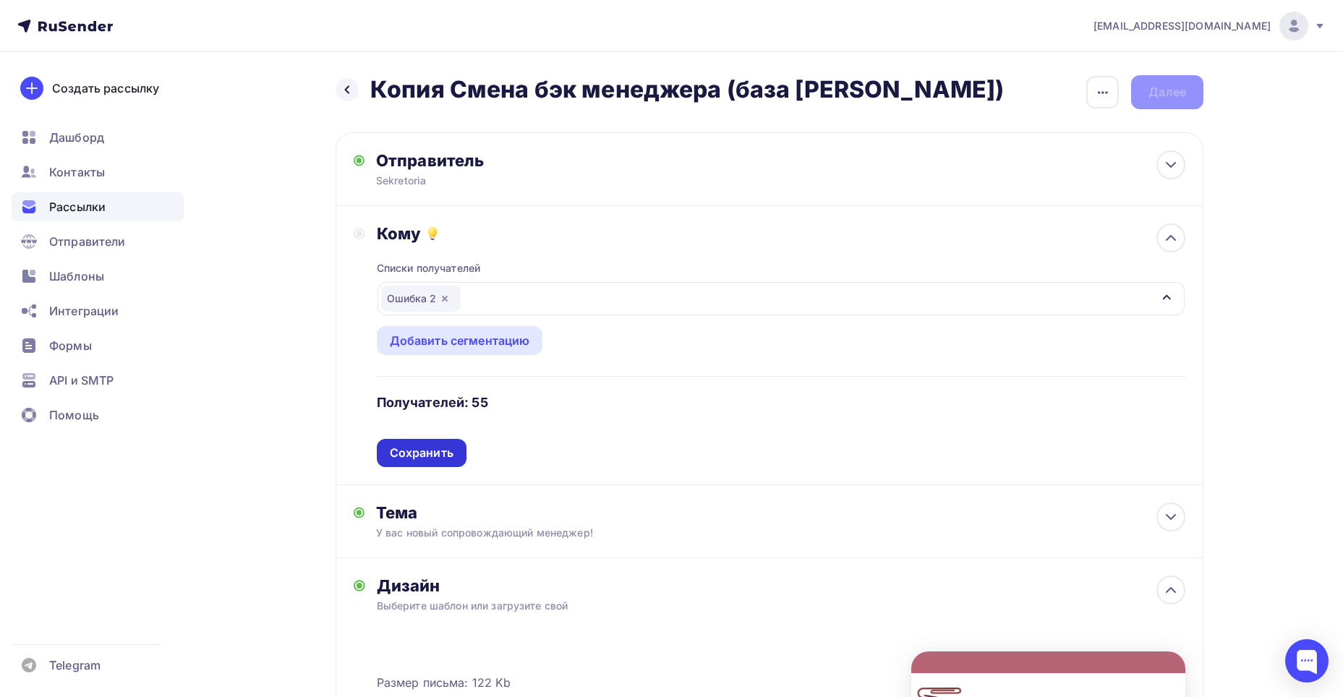
click at [433, 455] on div "Сохранить" at bounding box center [422, 453] width 64 height 17
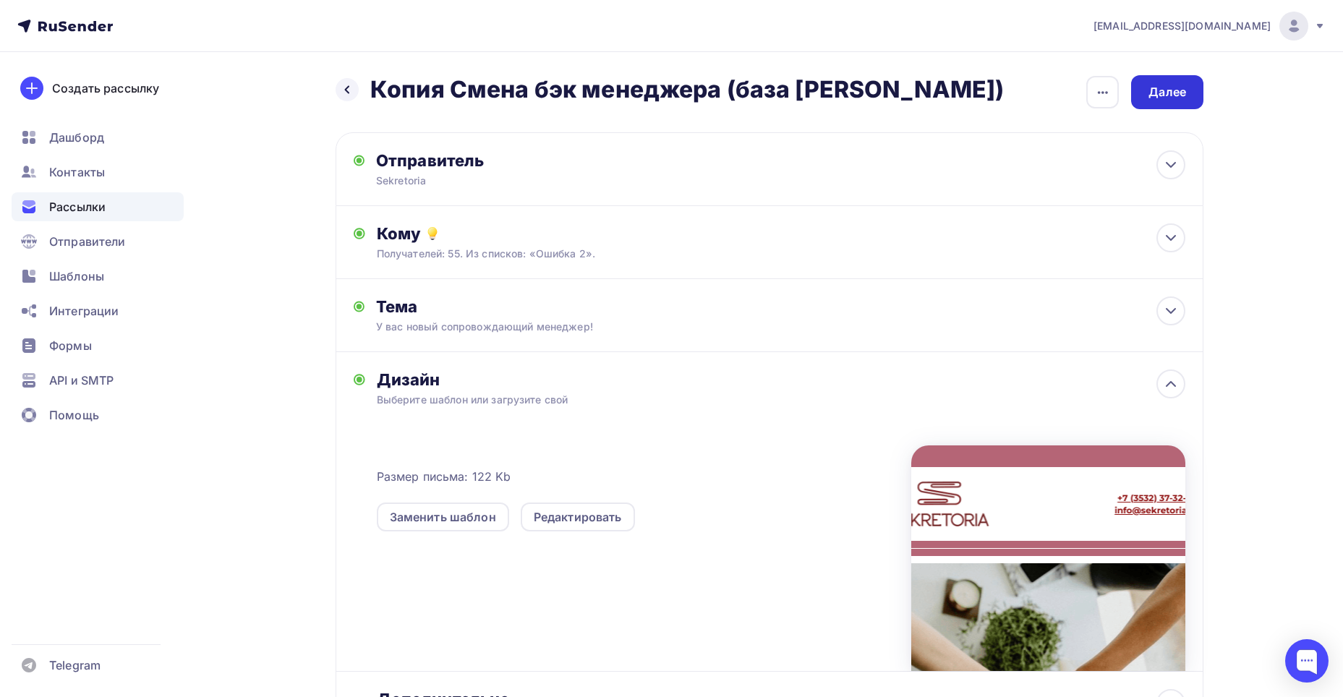
click at [1185, 101] on div "Далее" at bounding box center [1167, 92] width 72 height 34
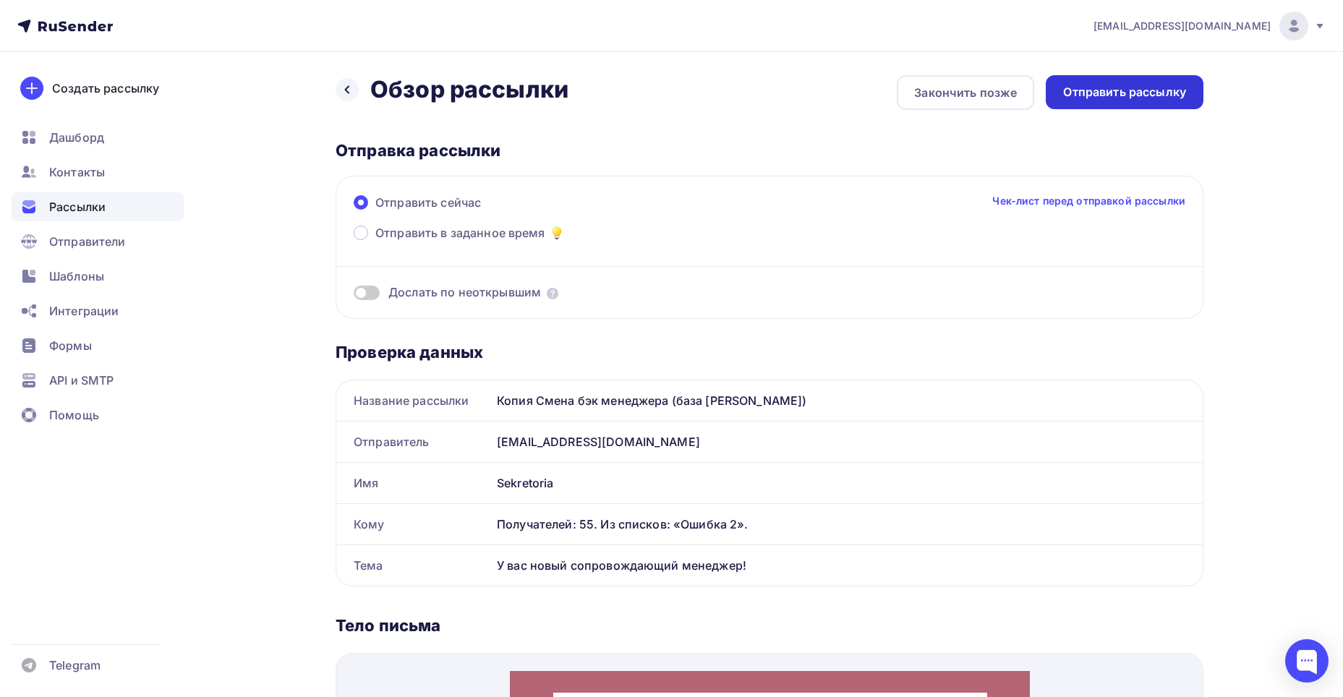
click at [1157, 99] on div "Отправить рассылку" at bounding box center [1124, 92] width 123 height 17
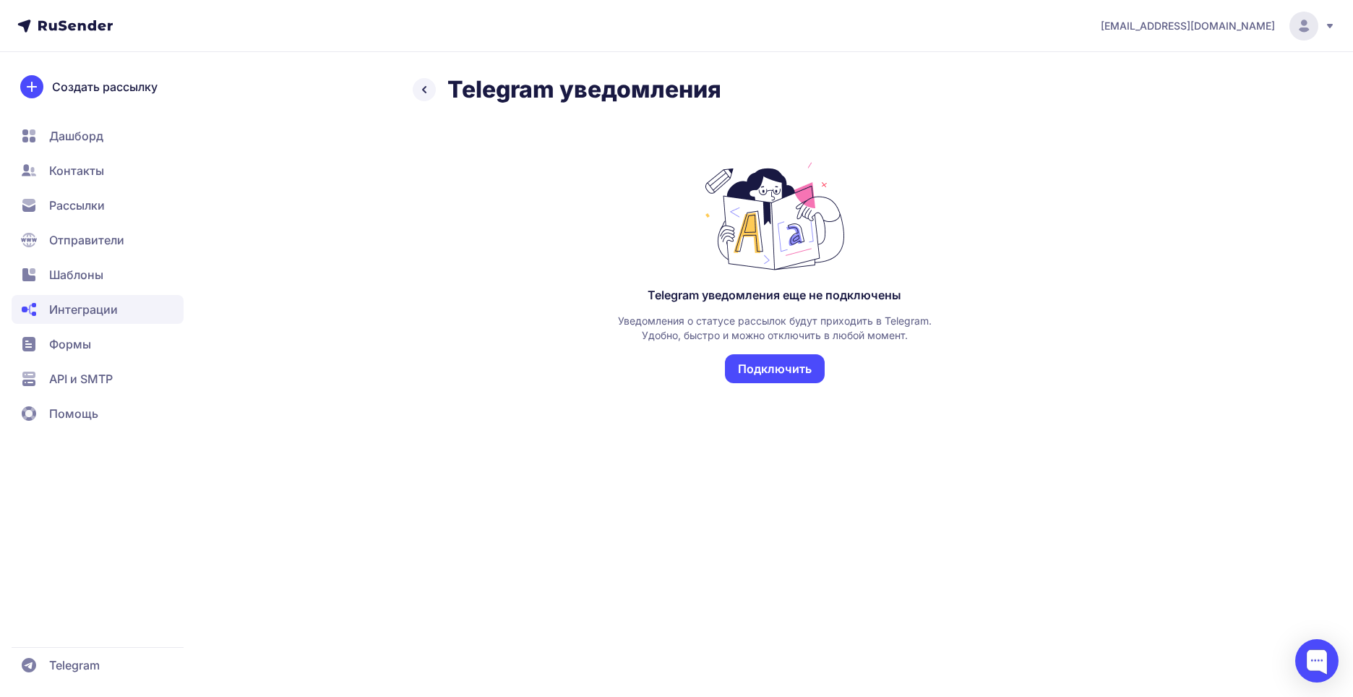
click at [748, 369] on button "Подключить" at bounding box center [775, 368] width 100 height 29
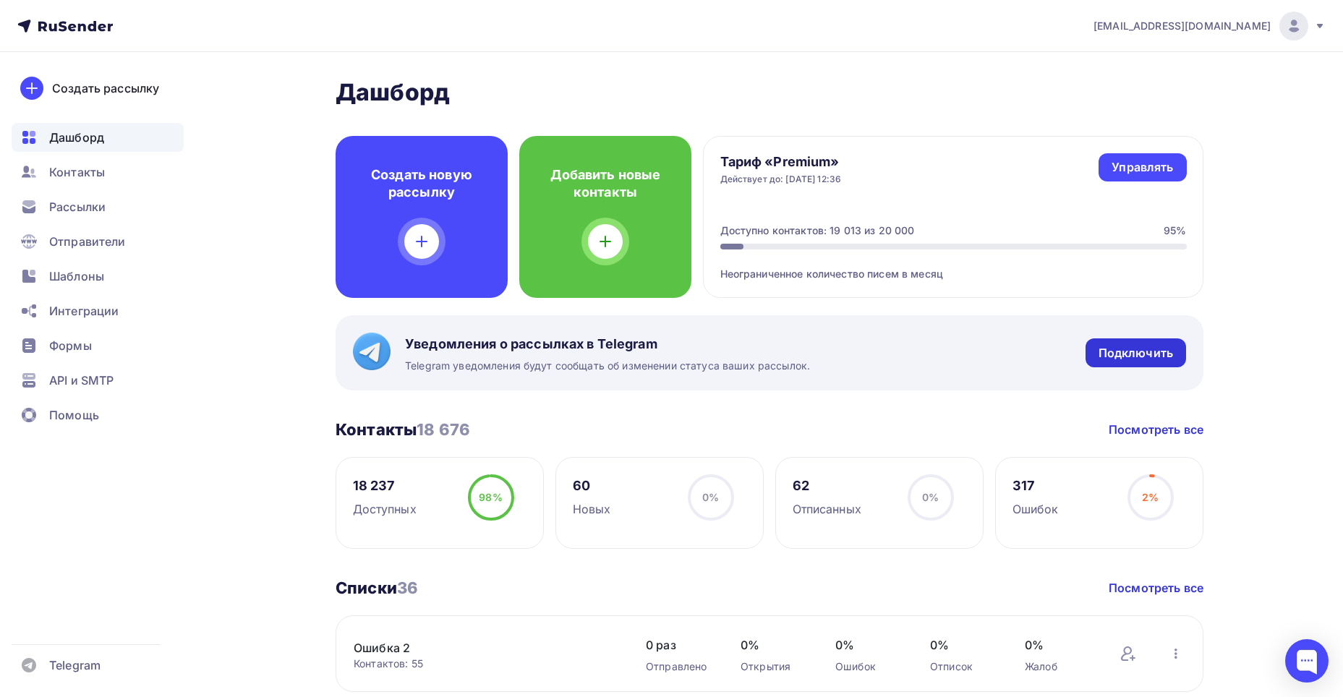
click at [1139, 359] on div "Подключить" at bounding box center [1135, 353] width 74 height 17
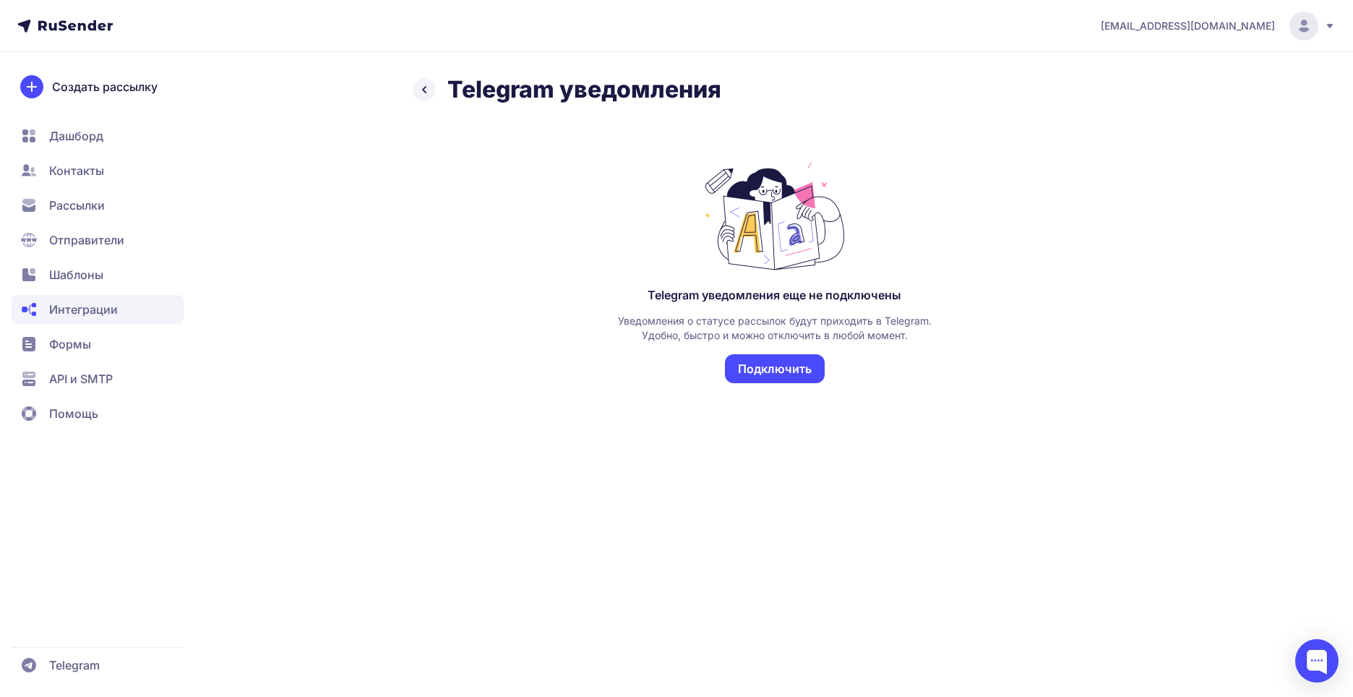
click at [798, 367] on button "Подключить" at bounding box center [775, 368] width 100 height 29
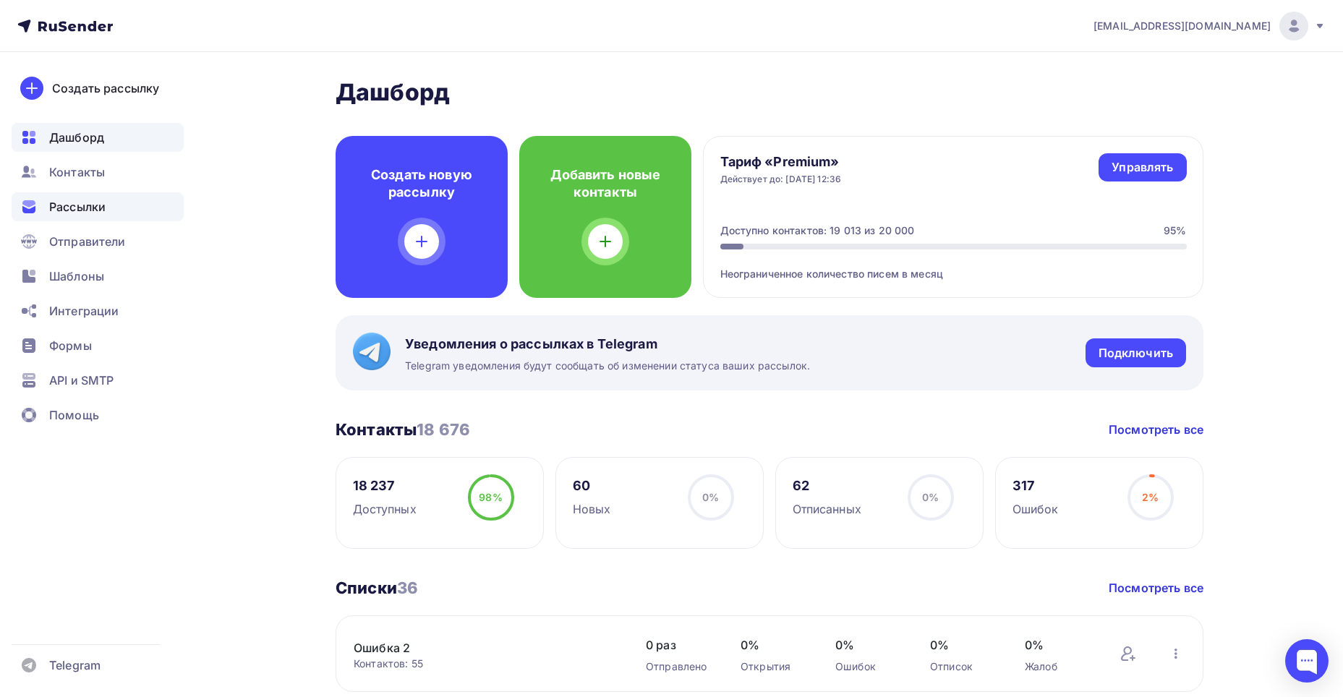
click at [96, 206] on span "Рассылки" at bounding box center [77, 206] width 56 height 17
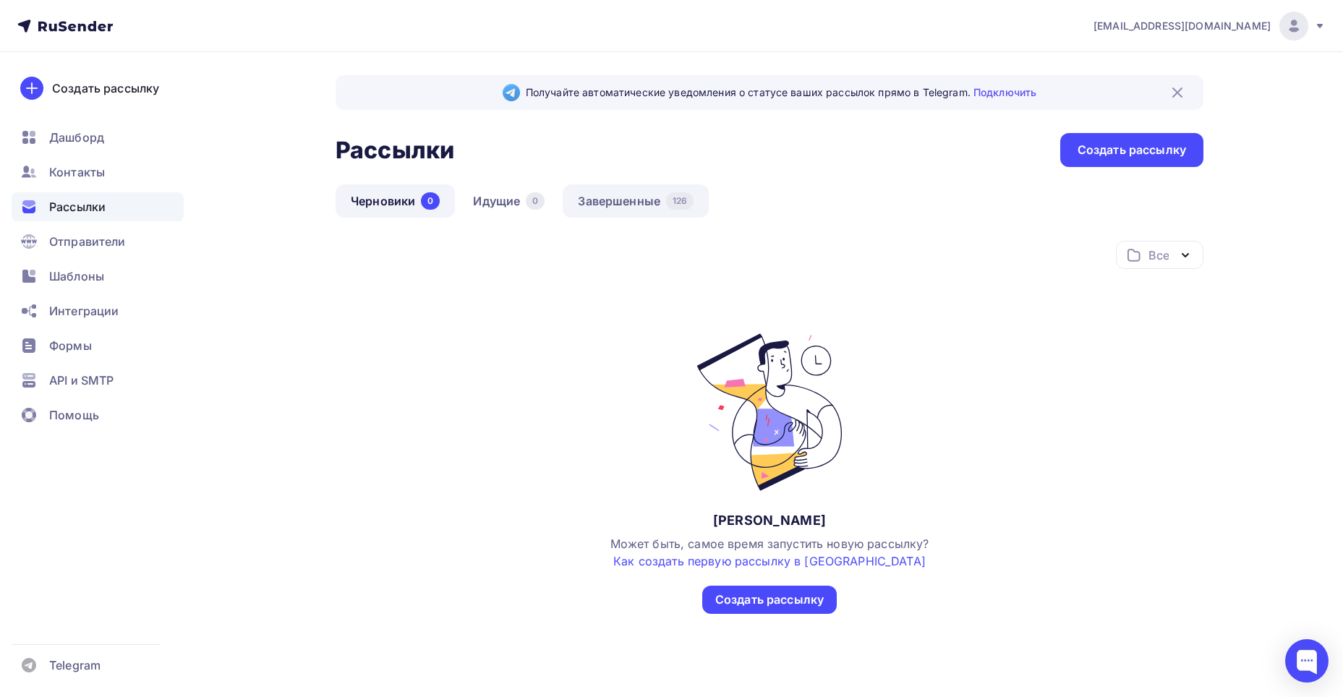
click at [604, 192] on link "Завершенные 126" at bounding box center [635, 200] width 146 height 33
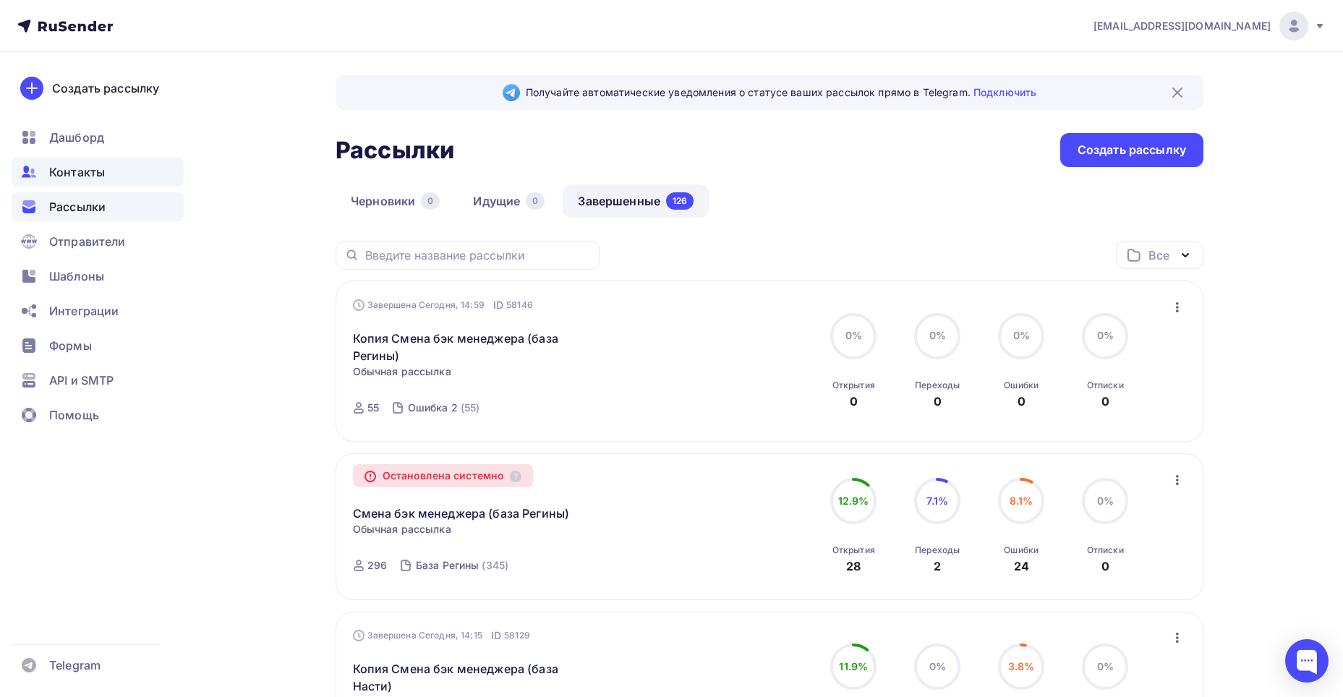
click at [113, 184] on div "Контакты" at bounding box center [98, 172] width 172 height 29
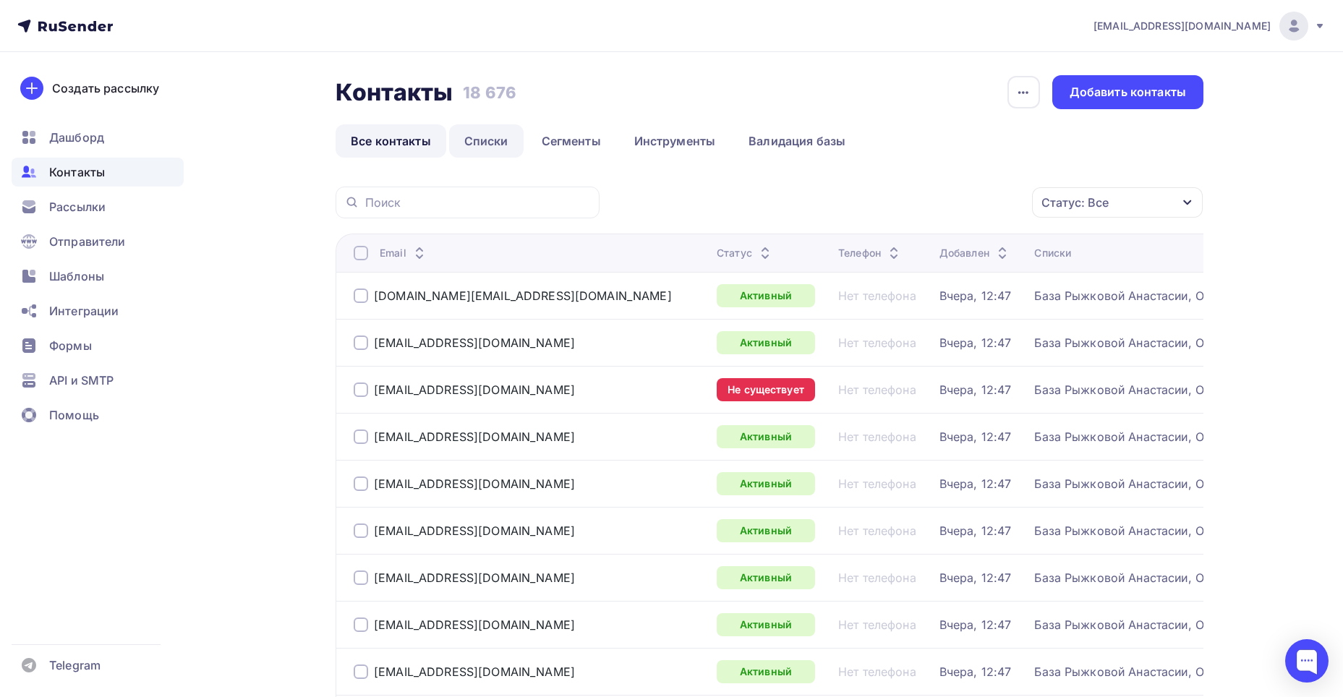
click at [487, 135] on link "Списки" at bounding box center [486, 140] width 74 height 33
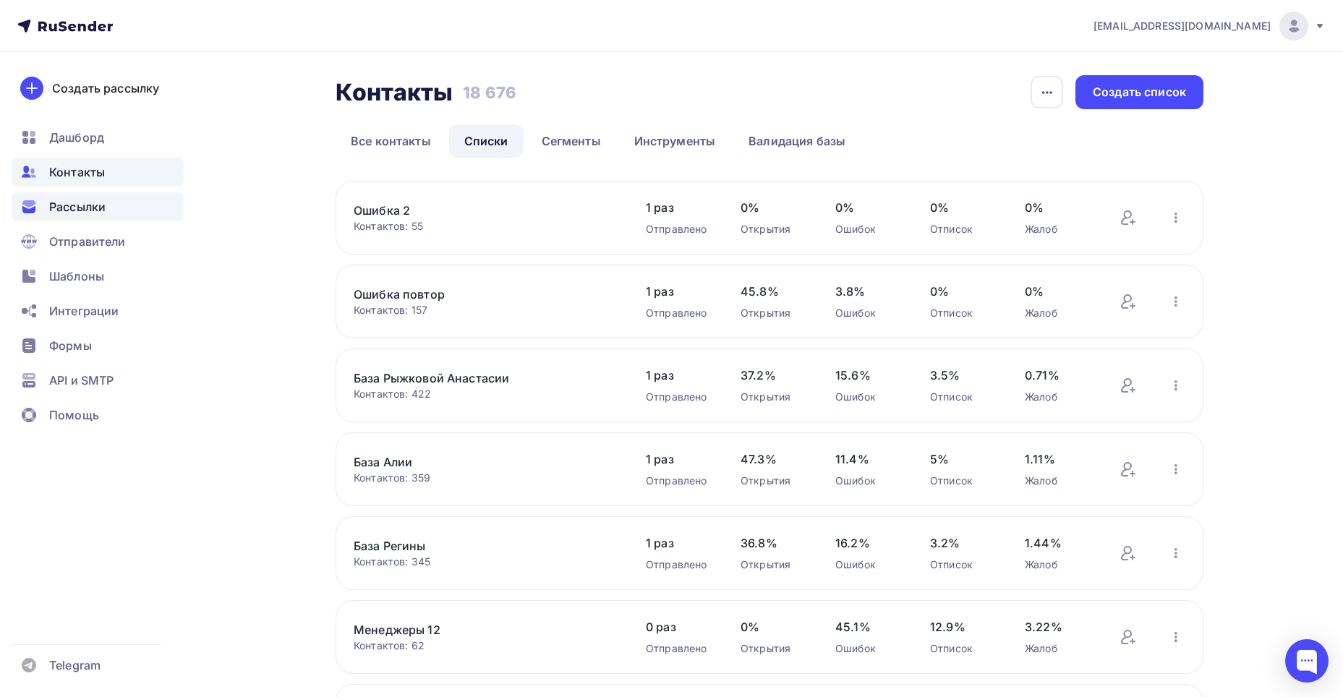
click at [117, 209] on div "Рассылки" at bounding box center [98, 206] width 172 height 29
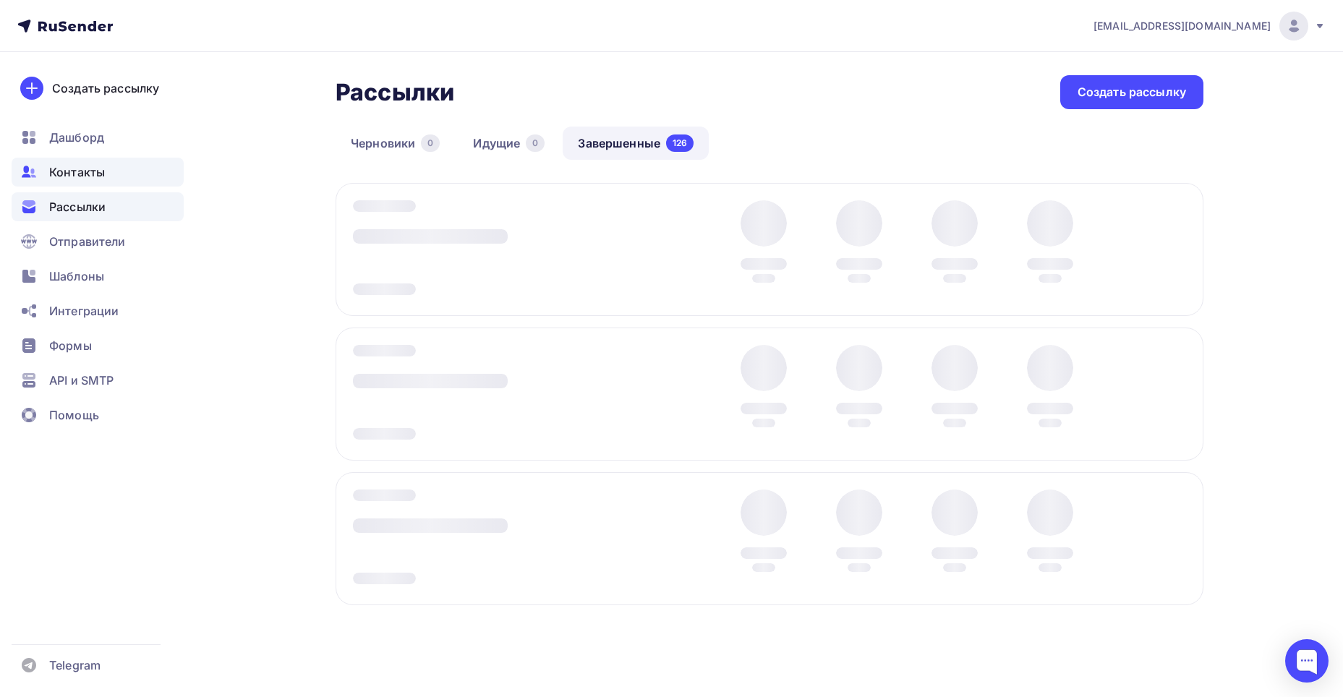
click at [113, 179] on div "Контакты" at bounding box center [98, 172] width 172 height 29
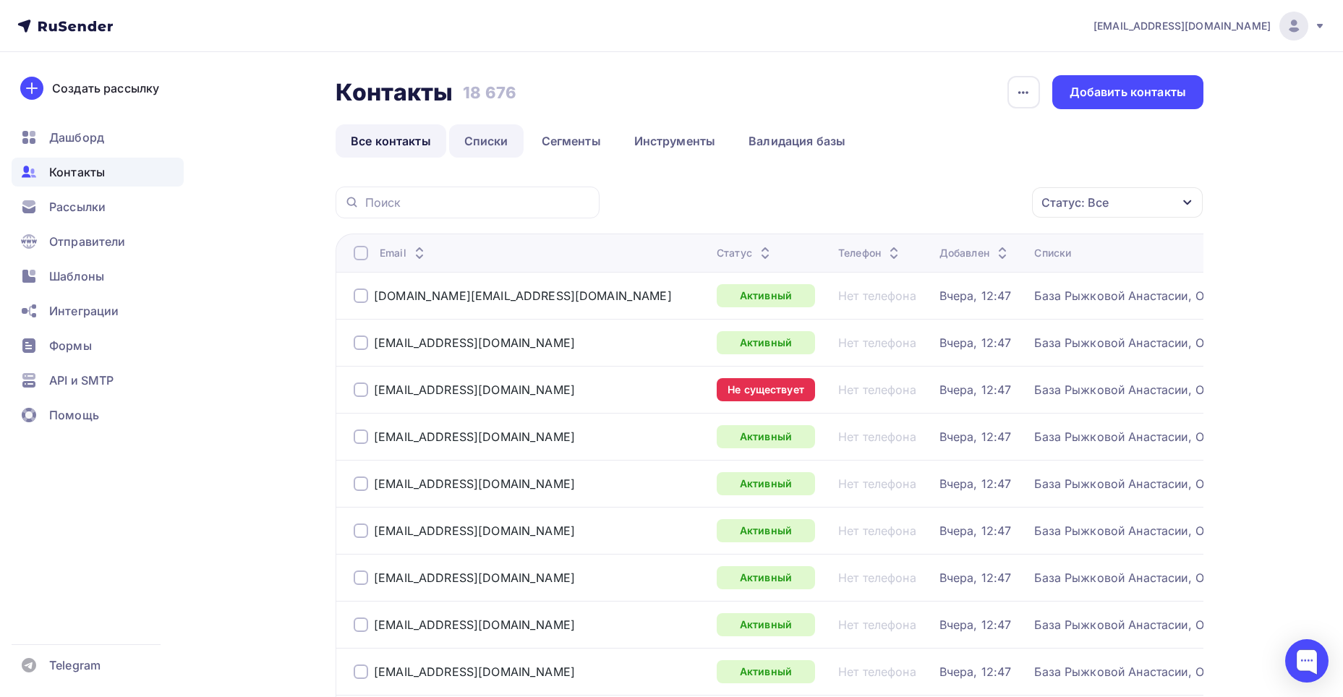
click at [460, 137] on link "Списки" at bounding box center [486, 140] width 74 height 33
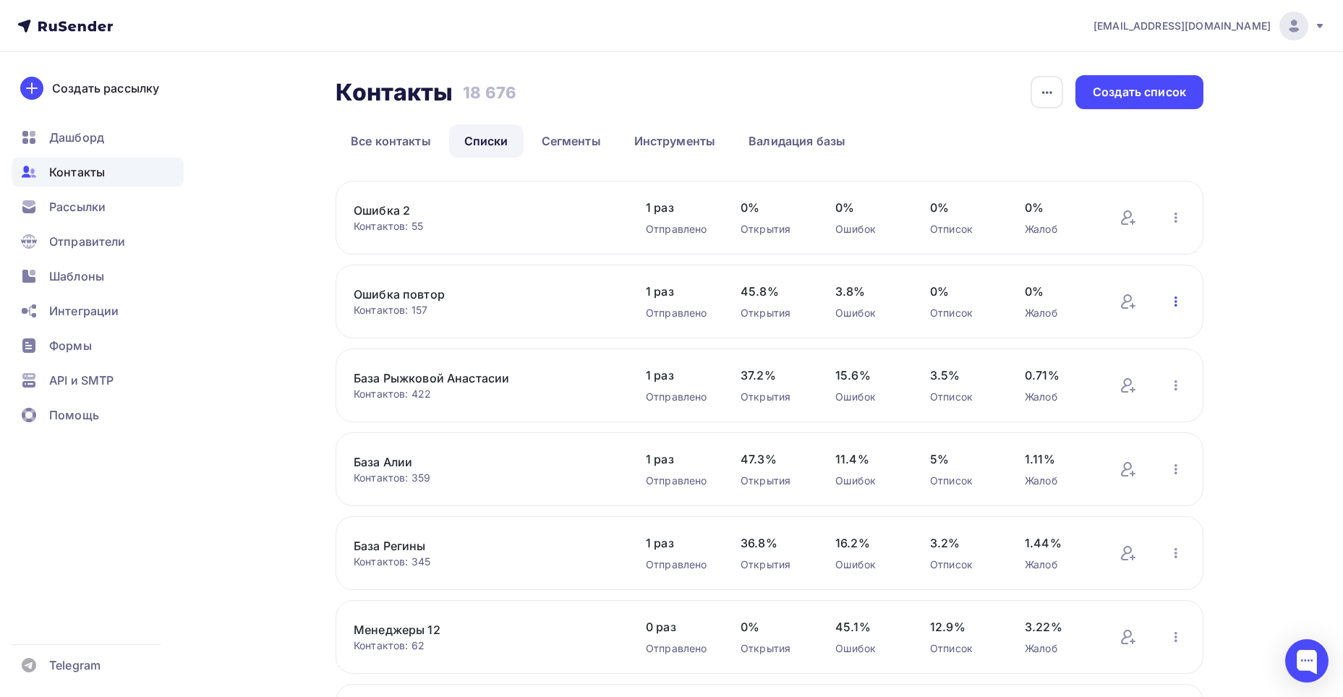
click at [1176, 299] on icon "button" at bounding box center [1175, 301] width 3 height 10
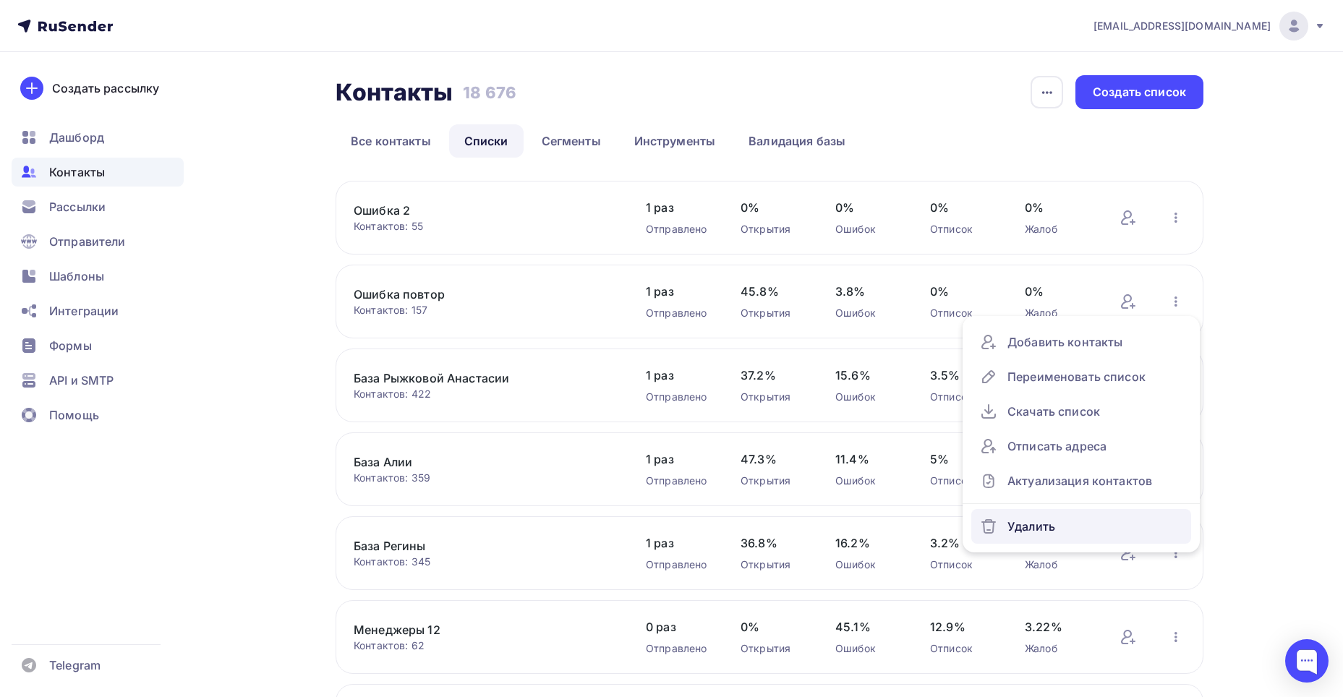
click at [1044, 539] on link "Удалить" at bounding box center [1081, 526] width 220 height 35
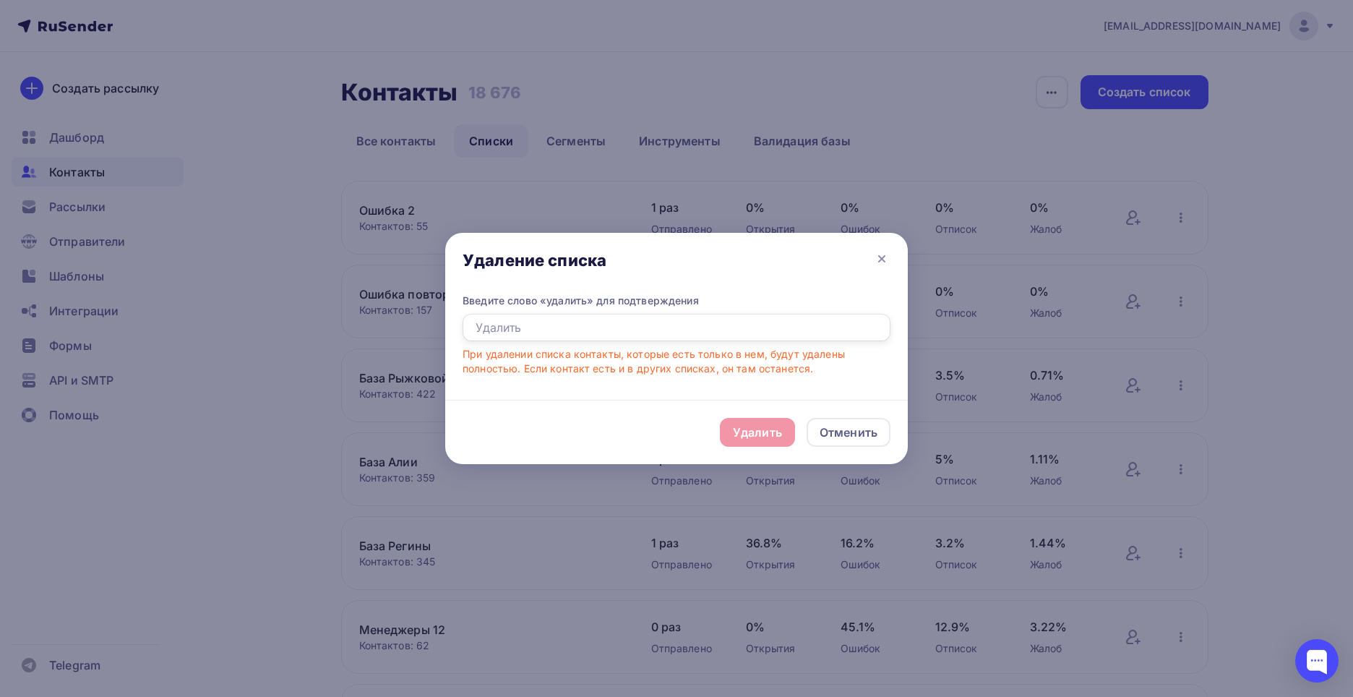
click at [701, 333] on input "text" at bounding box center [677, 327] width 428 height 27
type input "удалить"
click at [763, 428] on div "Удалить" at bounding box center [757, 432] width 49 height 17
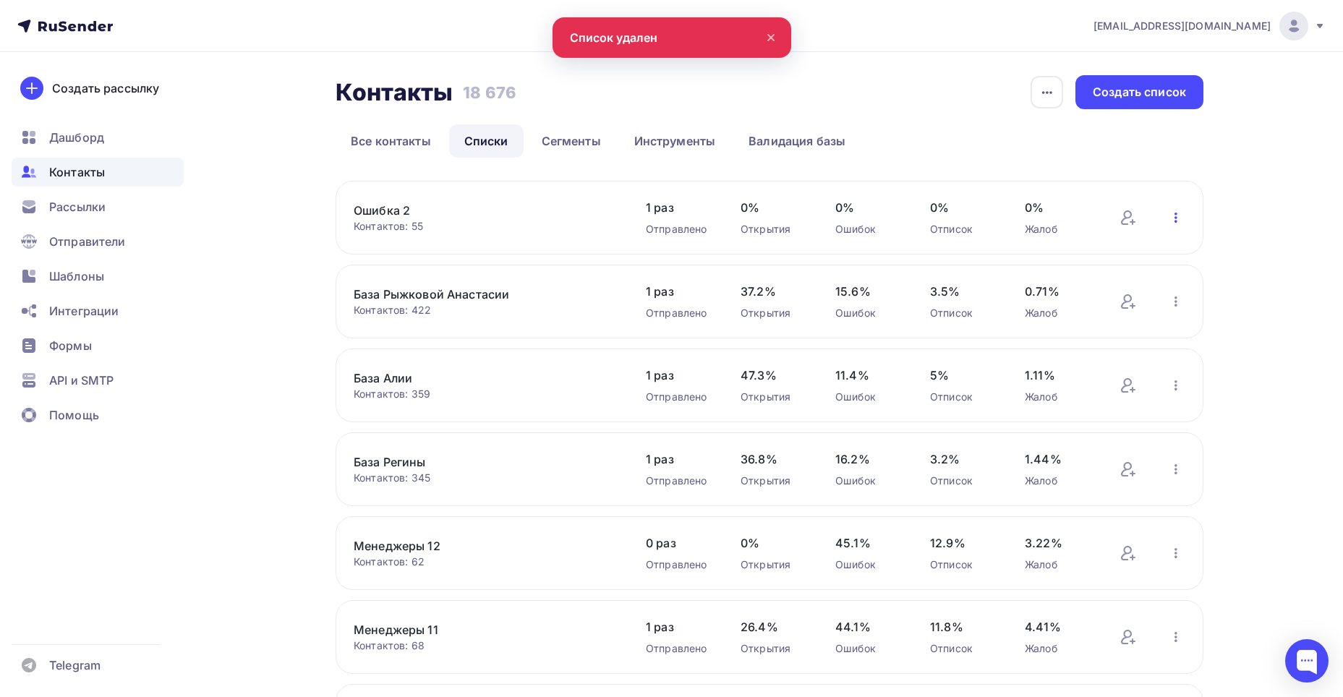
click at [1170, 216] on icon "button" at bounding box center [1175, 217] width 17 height 17
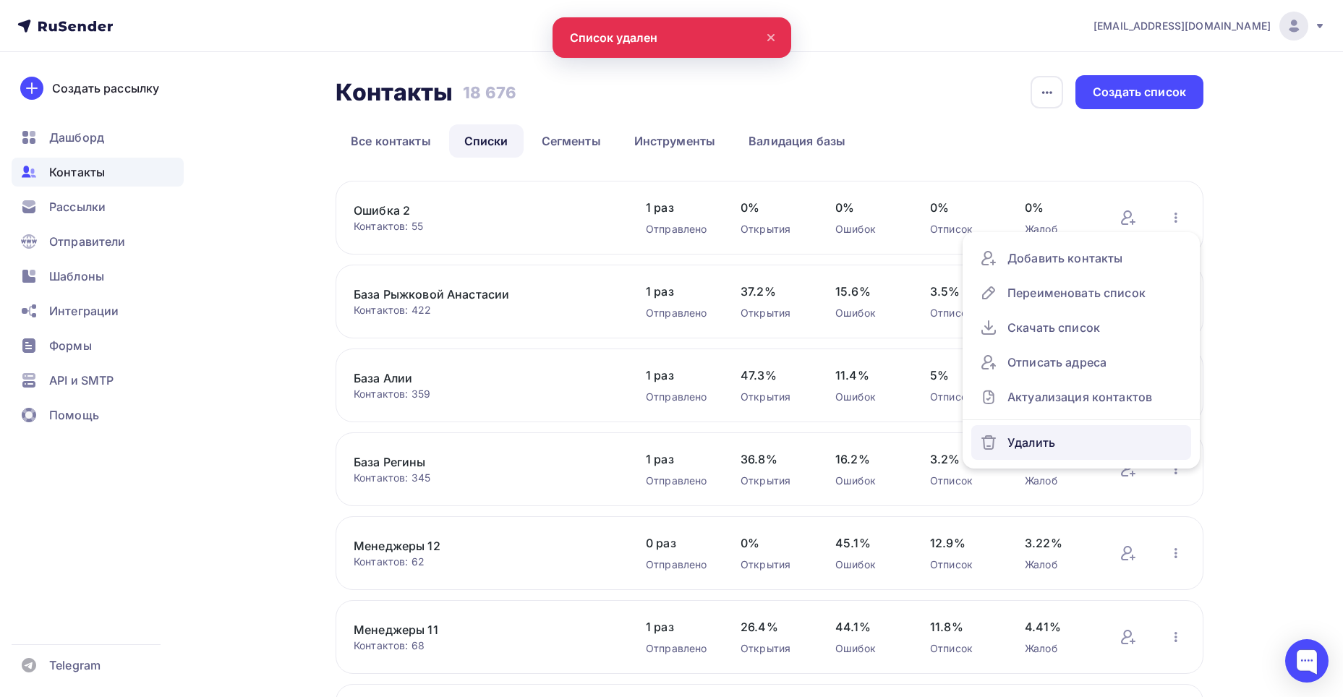
click at [1105, 438] on div "Удалить" at bounding box center [1081, 442] width 202 height 23
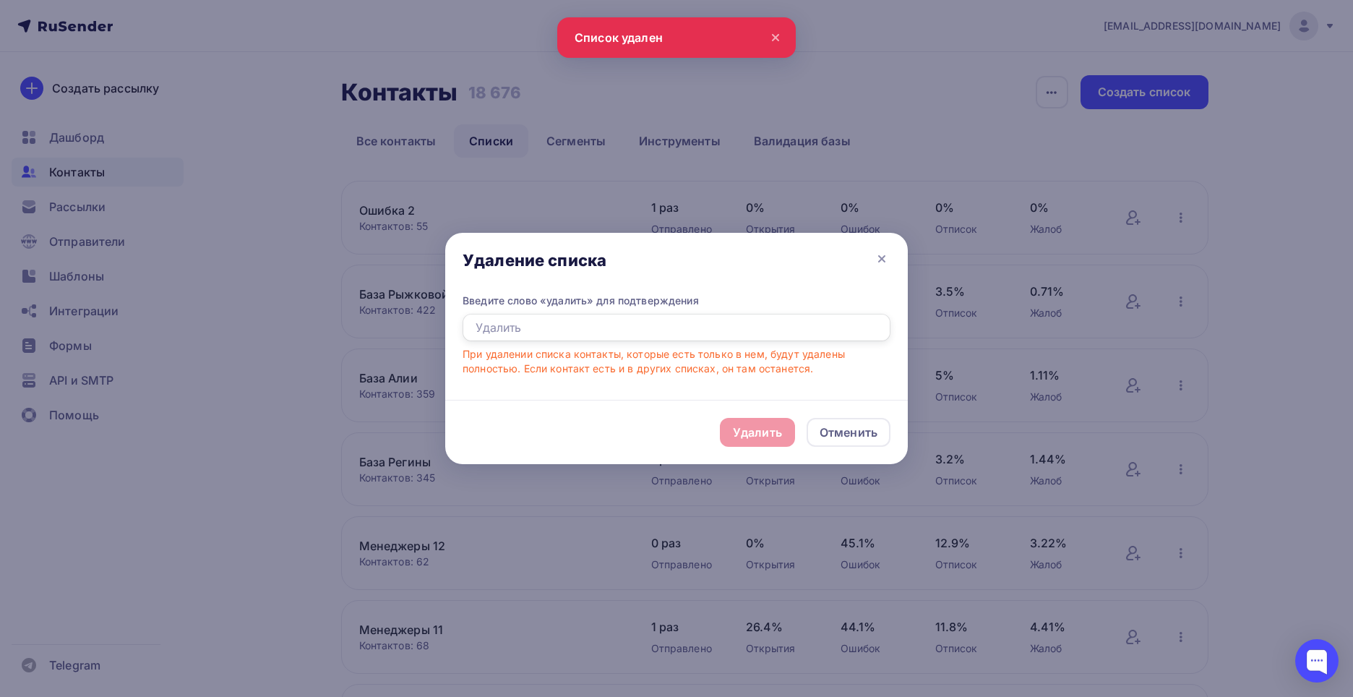
click at [814, 328] on input "text" at bounding box center [677, 327] width 428 height 27
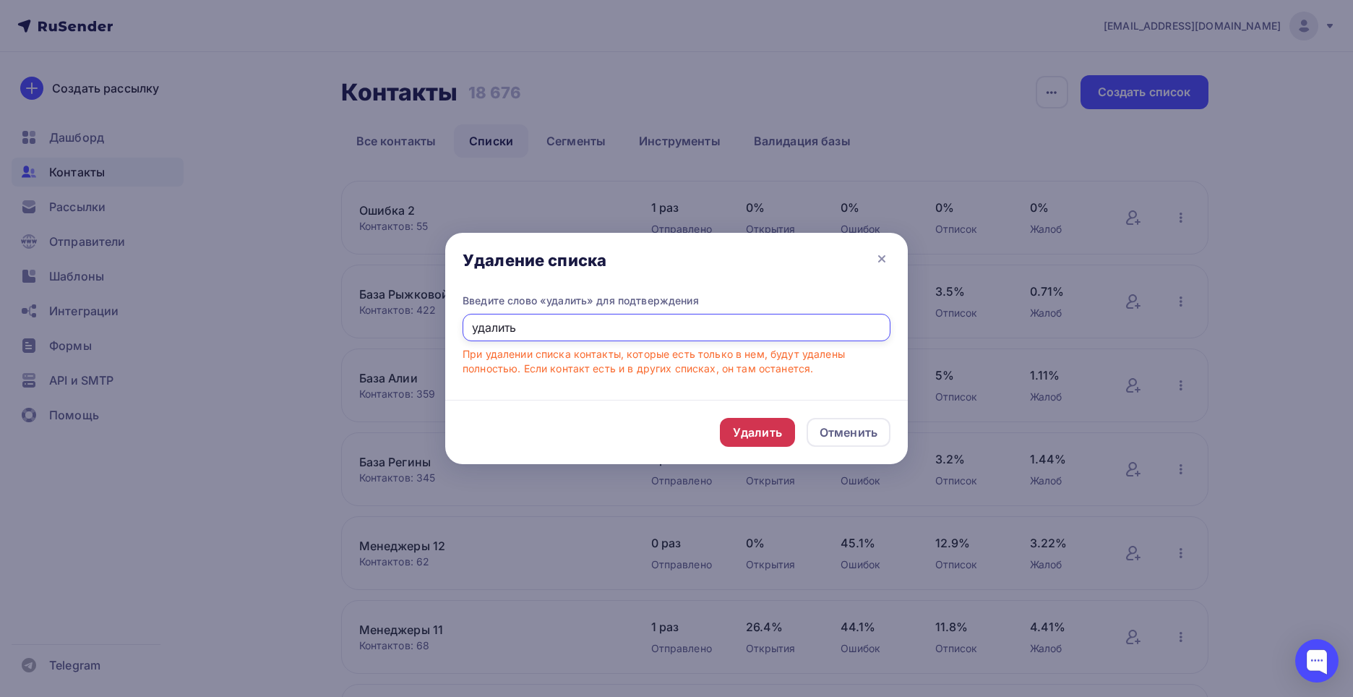
type input "удалить"
click at [764, 427] on div "Удалить" at bounding box center [757, 432] width 49 height 17
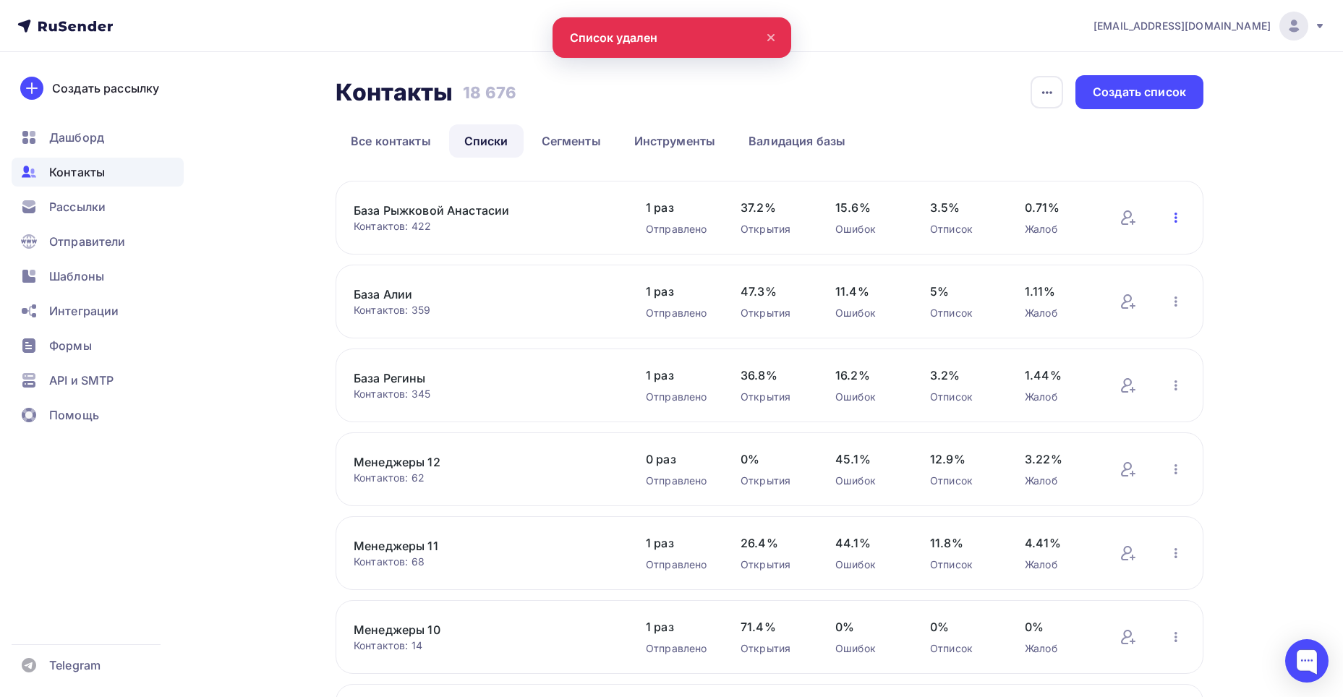
click at [1177, 213] on icon "button" at bounding box center [1175, 217] width 17 height 17
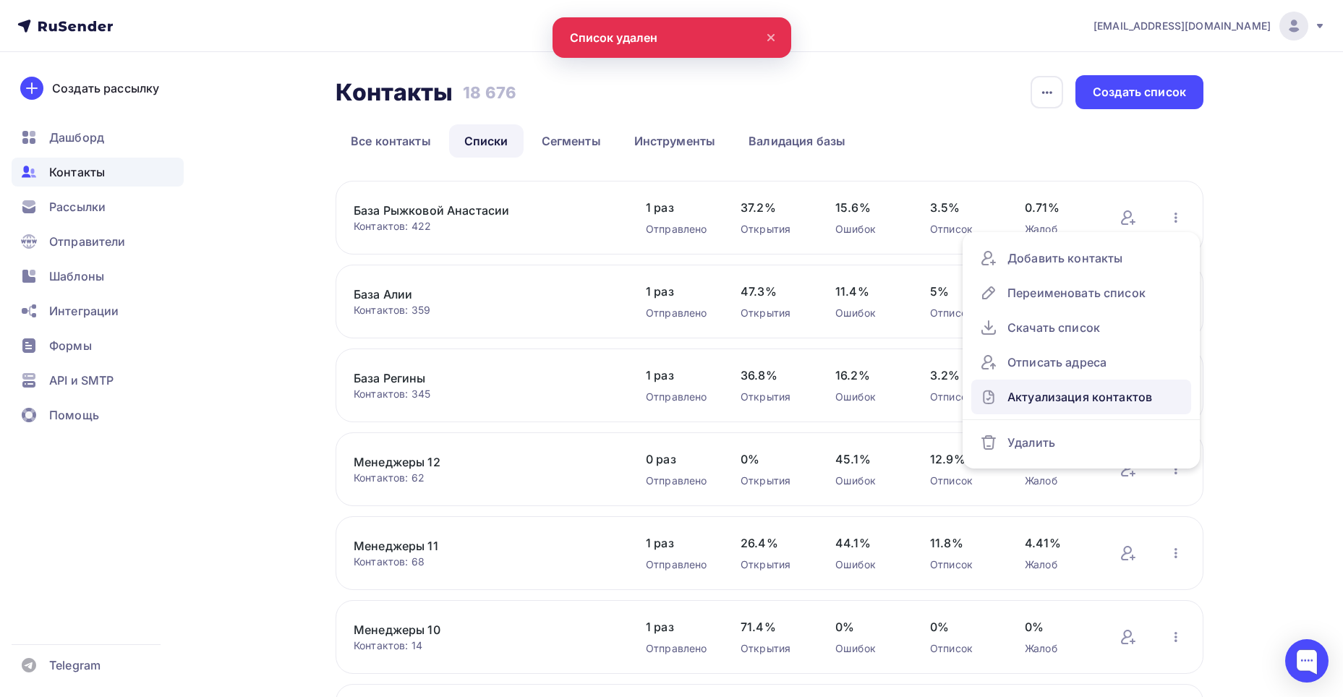
click at [1137, 395] on div "Актуализация контактов" at bounding box center [1081, 396] width 202 height 23
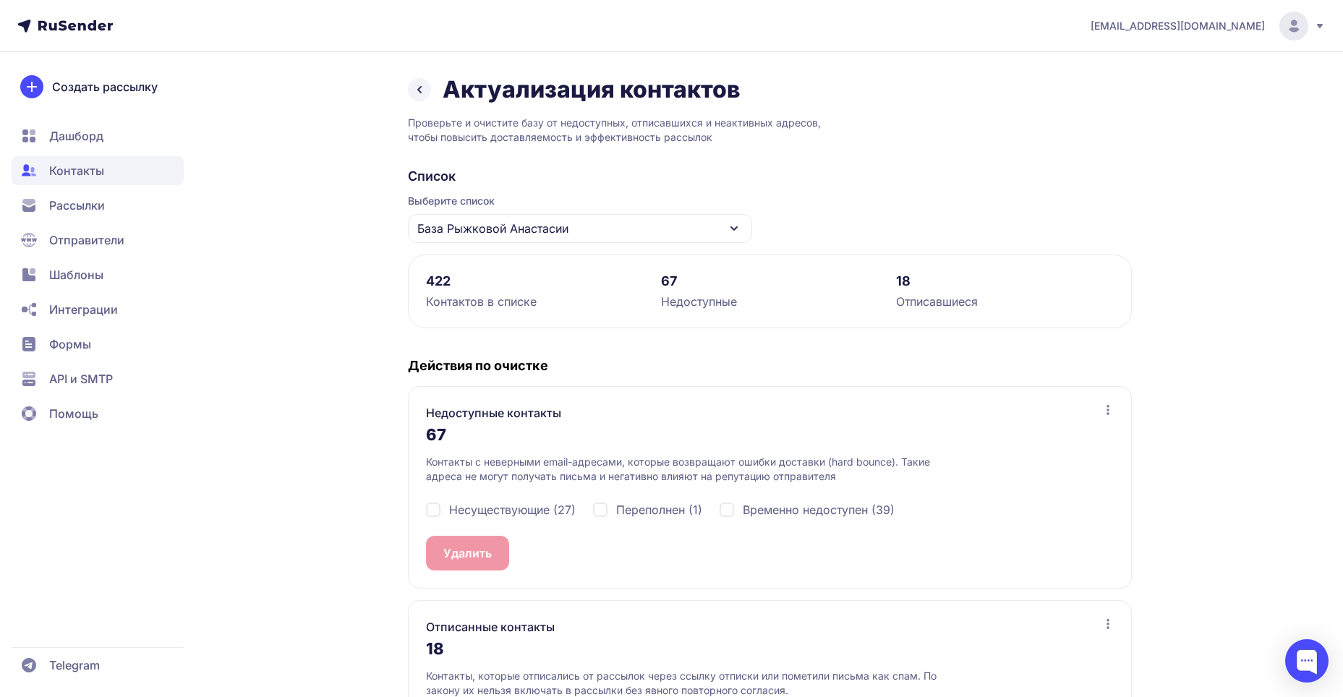
click at [417, 96] on icon at bounding box center [419, 89] width 17 height 17
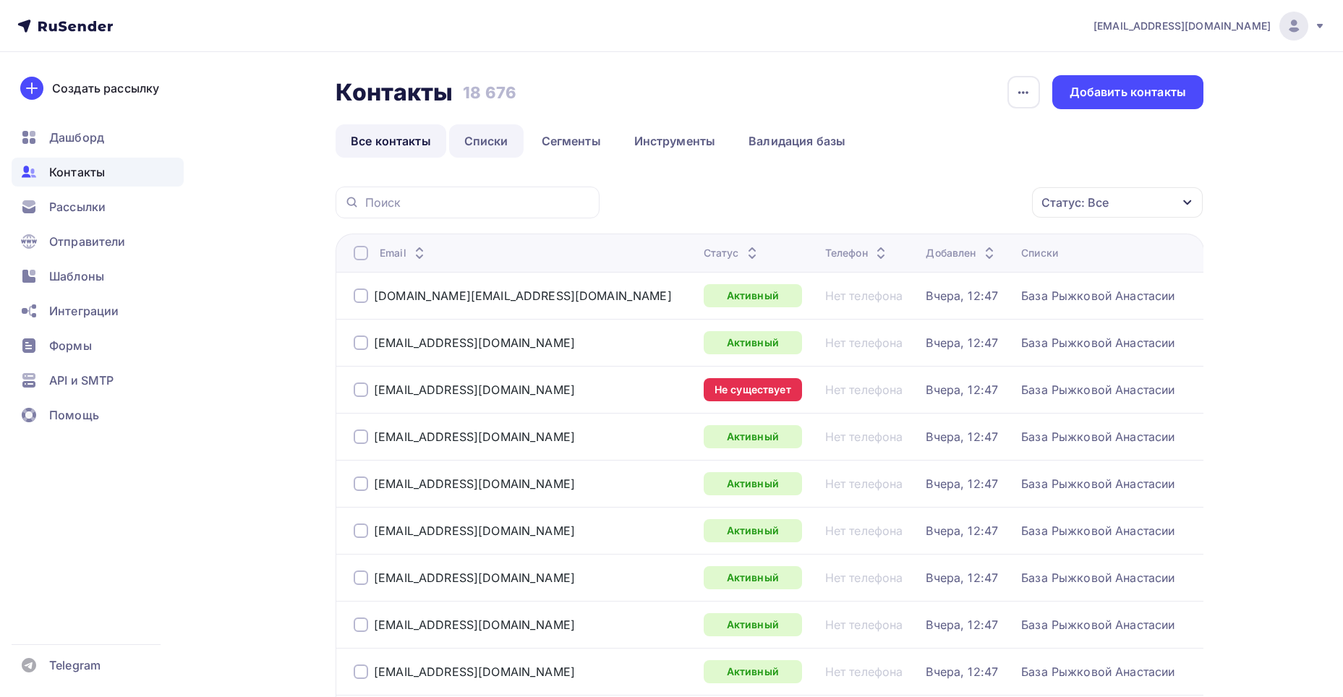
click at [493, 146] on link "Списки" at bounding box center [486, 140] width 74 height 33
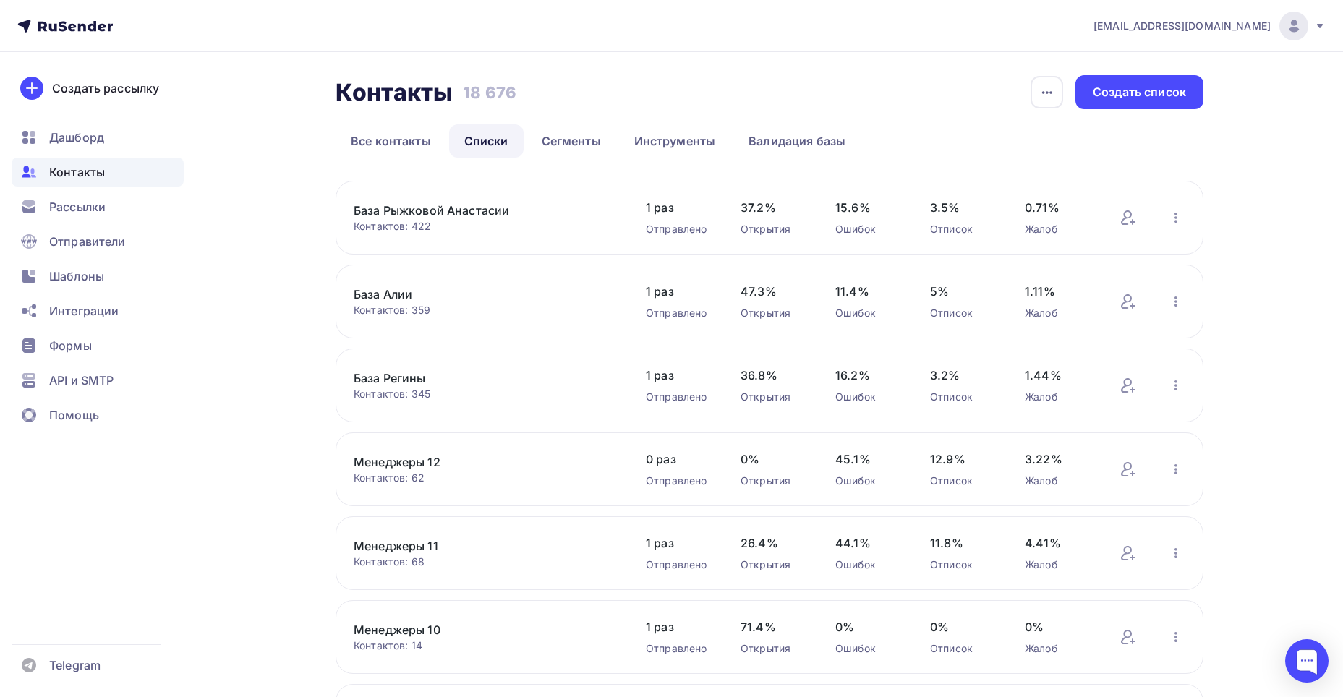
click at [402, 375] on link "База Регины" at bounding box center [477, 377] width 246 height 17
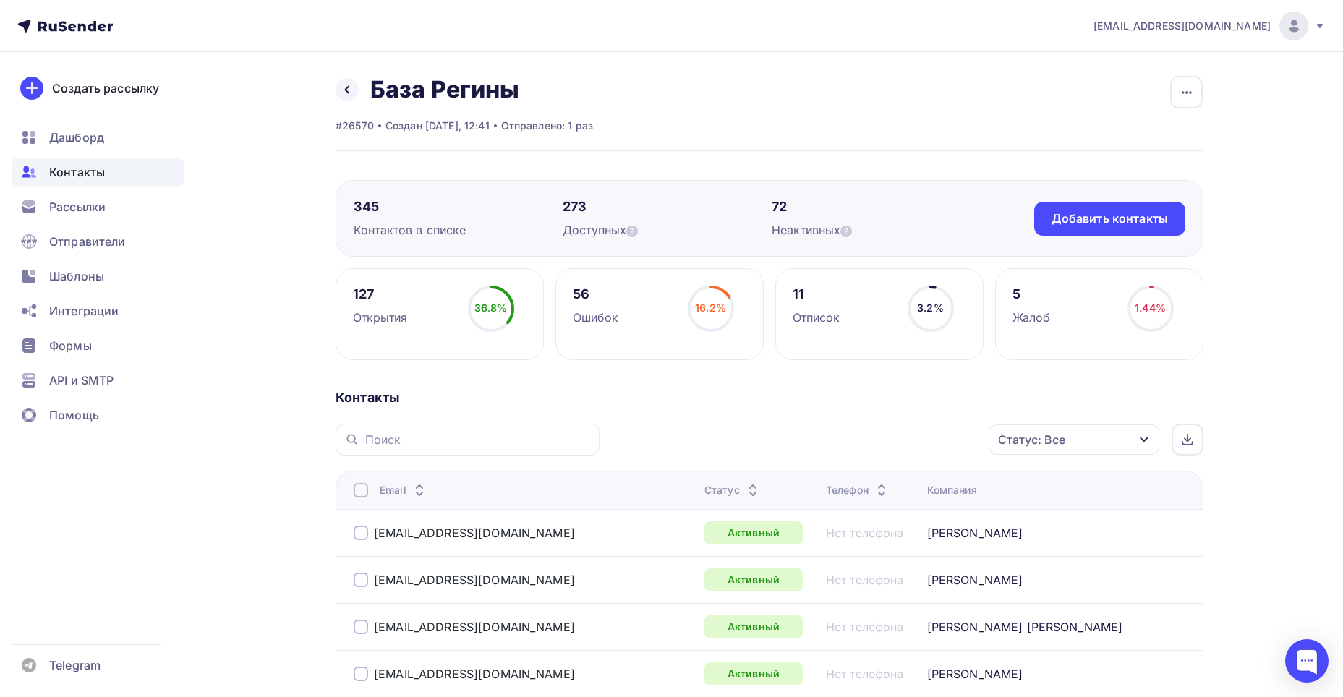
click at [1117, 432] on div "Статус: Все" at bounding box center [1073, 439] width 171 height 30
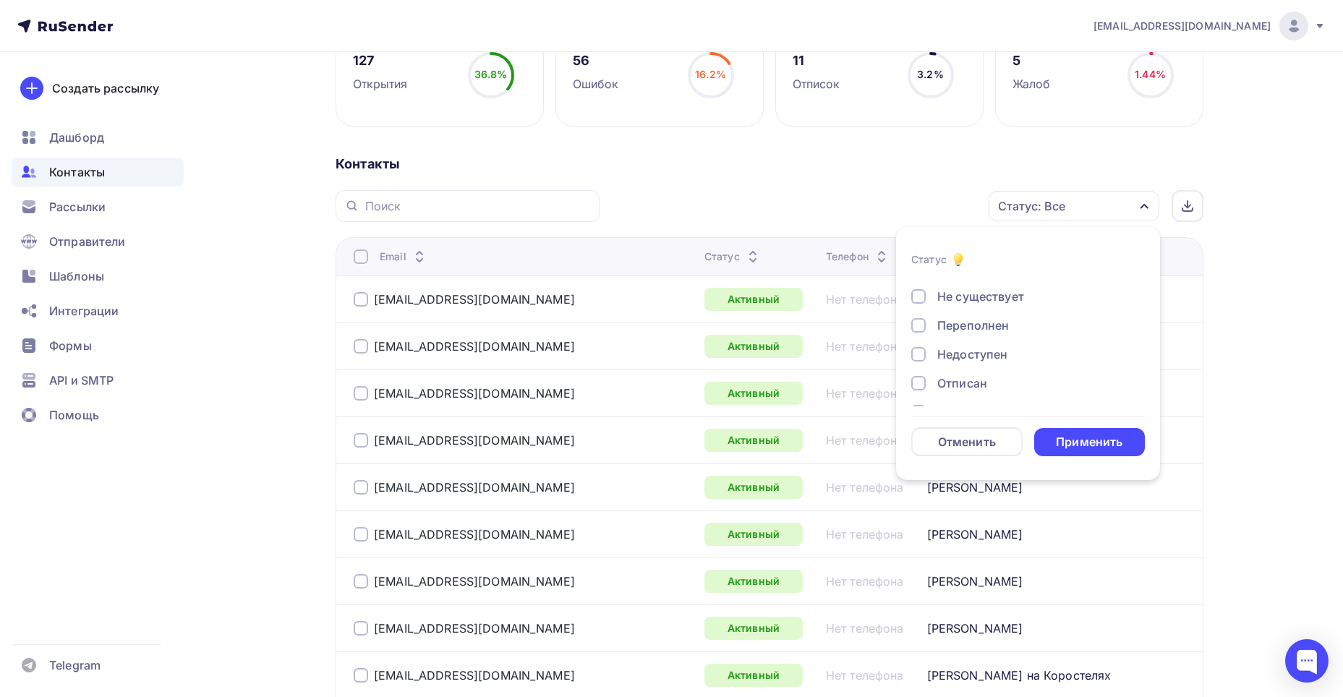
scroll to position [105, 0]
click at [951, 387] on div "Жалоба" at bounding box center [960, 385] width 46 height 17
click at [948, 359] on div "Отписан вручную" at bounding box center [989, 356] width 104 height 17
drag, startPoint x: 949, startPoint y: 327, endPoint x: 948, endPoint y: 310, distance: 16.6
click at [949, 326] on div "Отписан" at bounding box center [962, 328] width 50 height 17
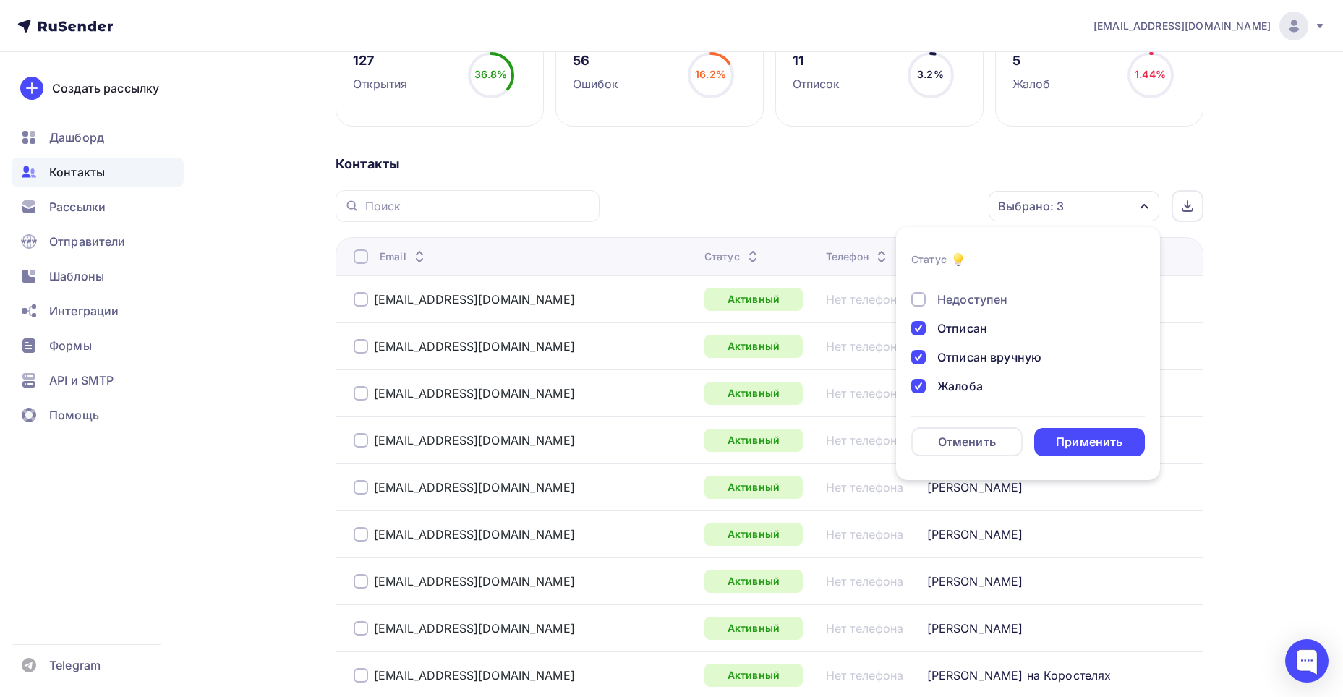
click at [948, 304] on div "Недоступен" at bounding box center [972, 299] width 70 height 17
click at [966, 348] on div "Переполнен" at bounding box center [973, 342] width 72 height 17
click at [964, 315] on div "Не существует" at bounding box center [980, 313] width 87 height 17
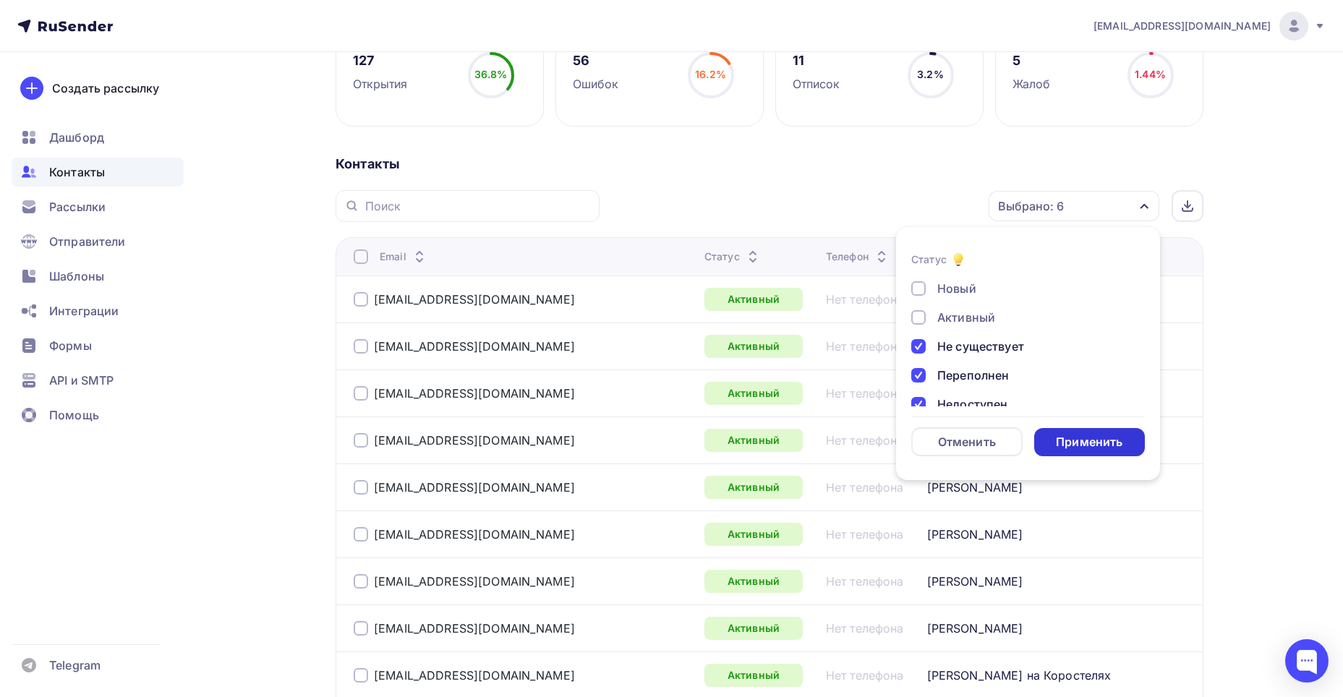
click at [1084, 450] on div "Применить" at bounding box center [1089, 442] width 111 height 28
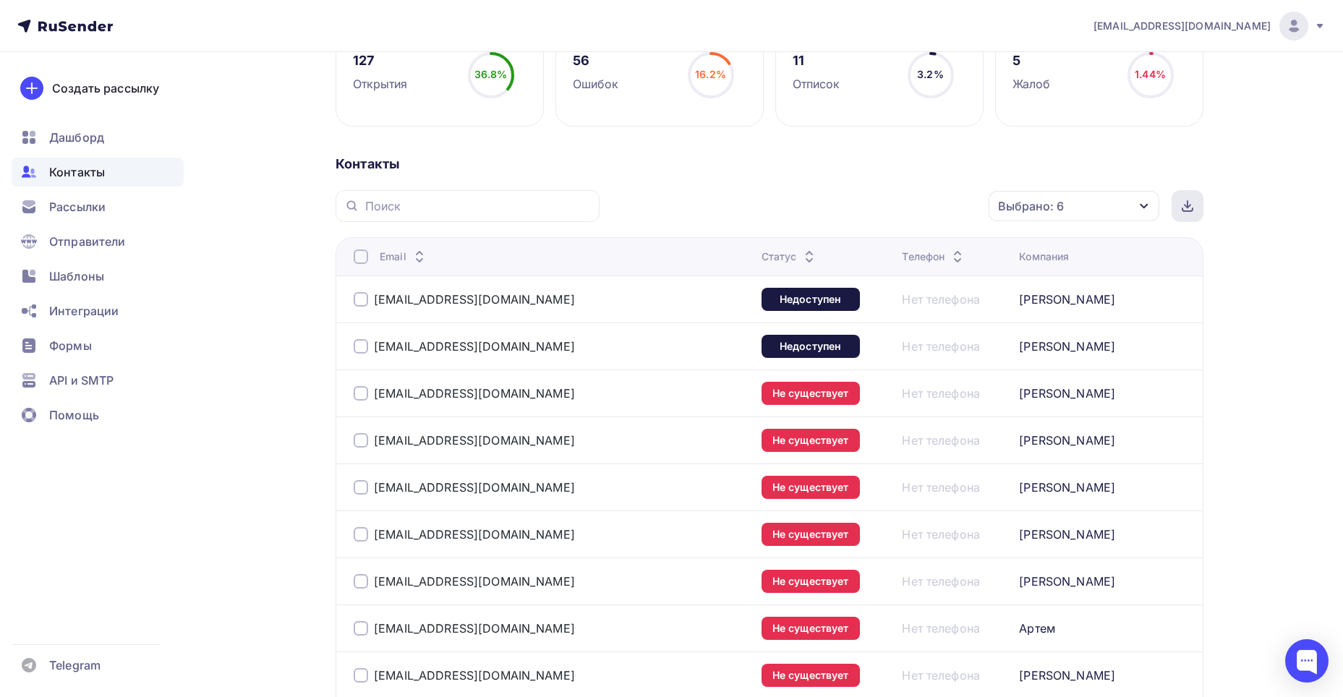
click at [1181, 208] on icon at bounding box center [1187, 206] width 12 height 12
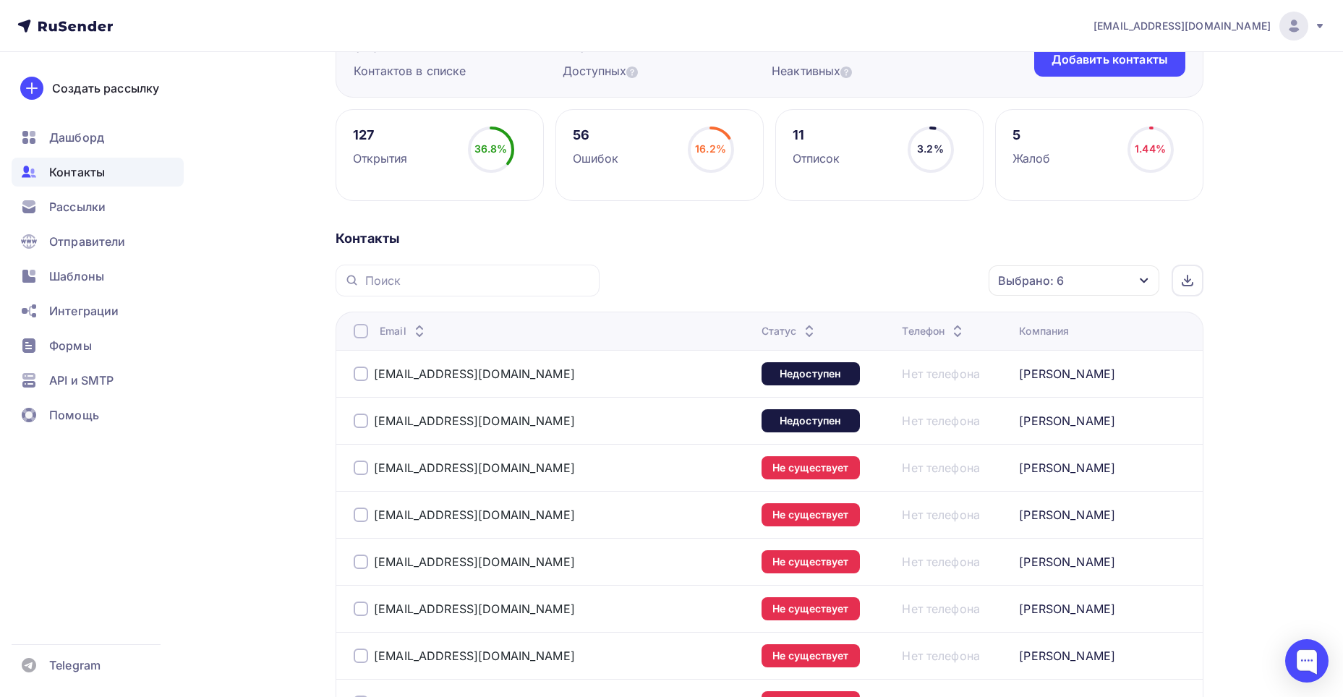
scroll to position [17, 0]
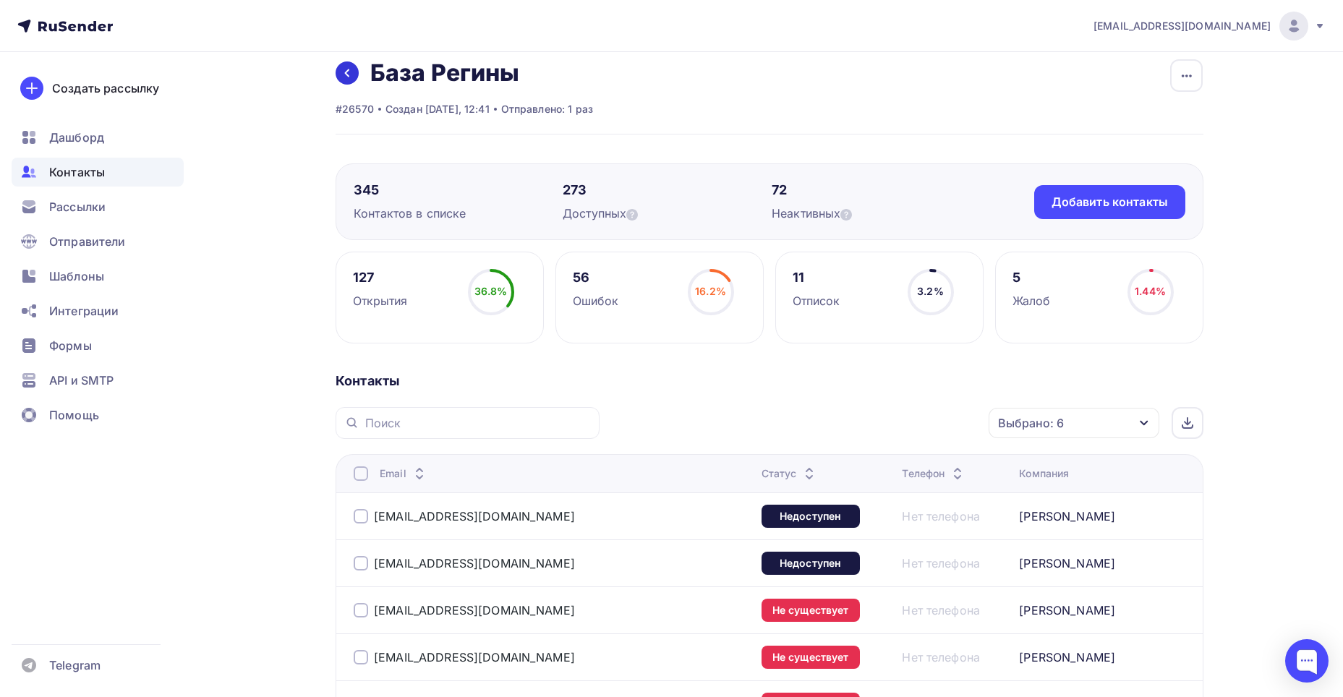
click at [354, 72] on link at bounding box center [346, 72] width 23 height 23
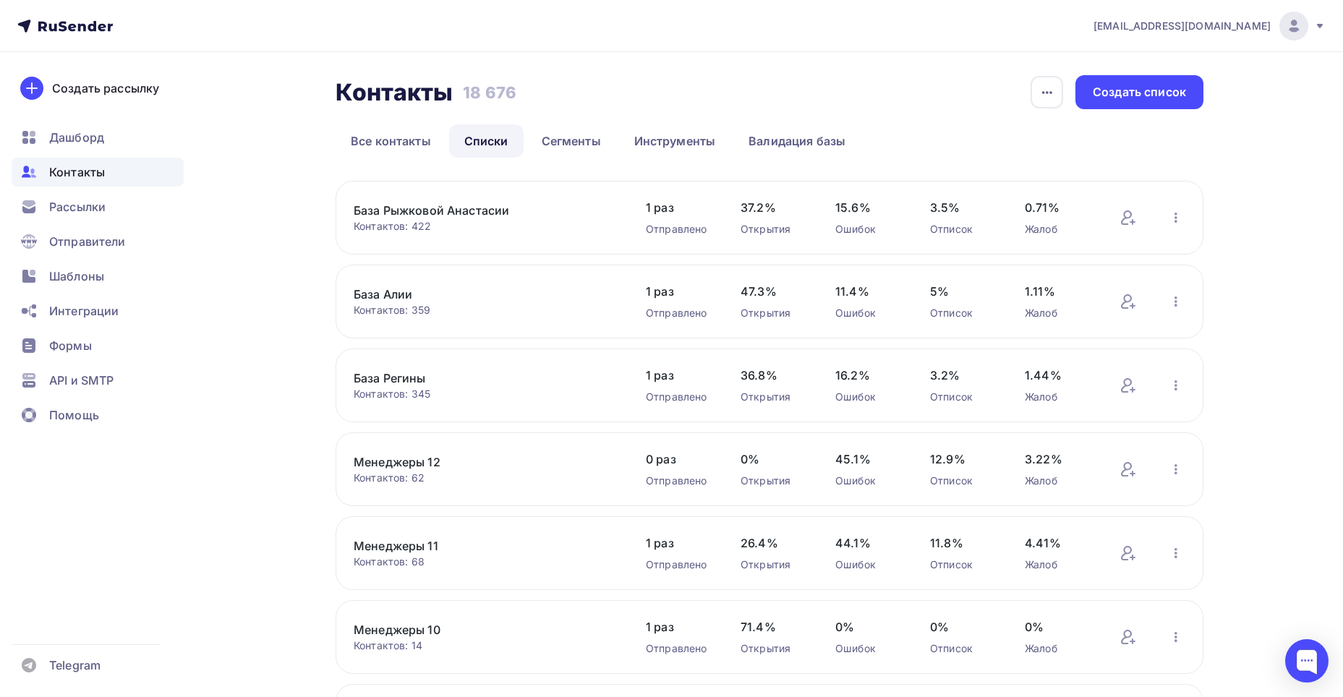
click at [408, 295] on link "База Алии" at bounding box center [477, 294] width 246 height 17
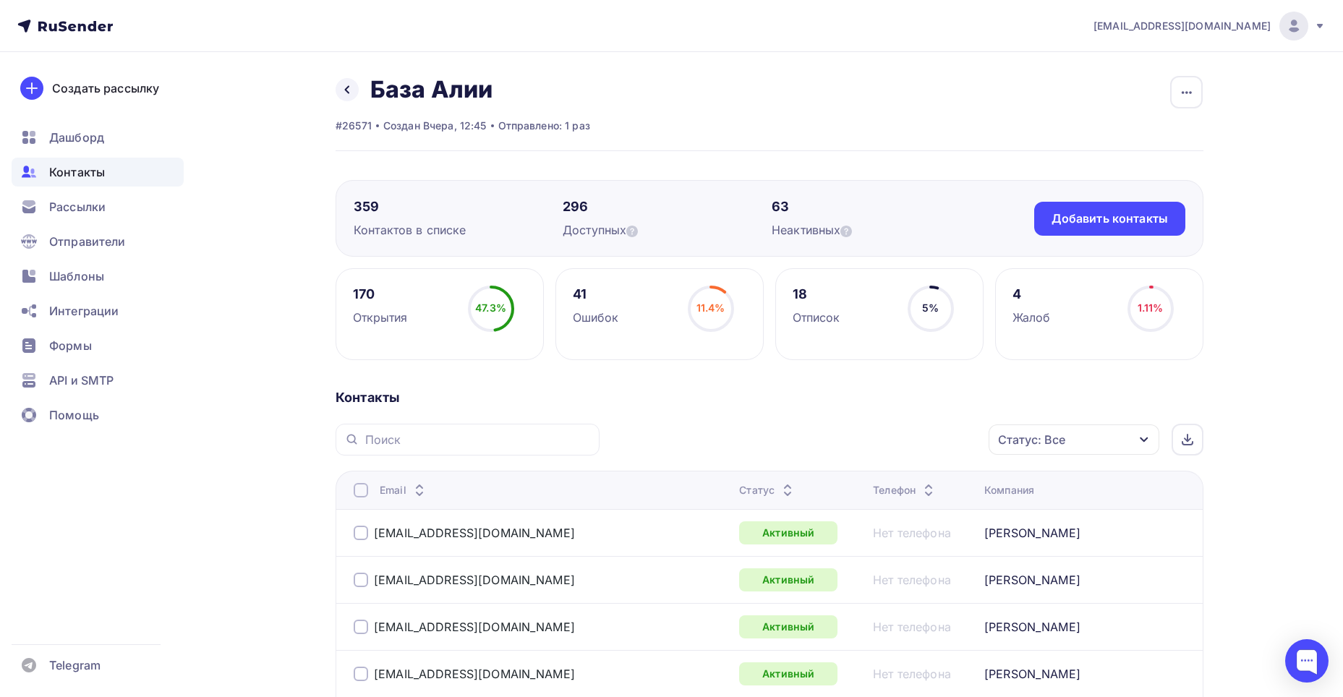
click at [1072, 435] on div "Статус: Все" at bounding box center [1073, 439] width 171 height 30
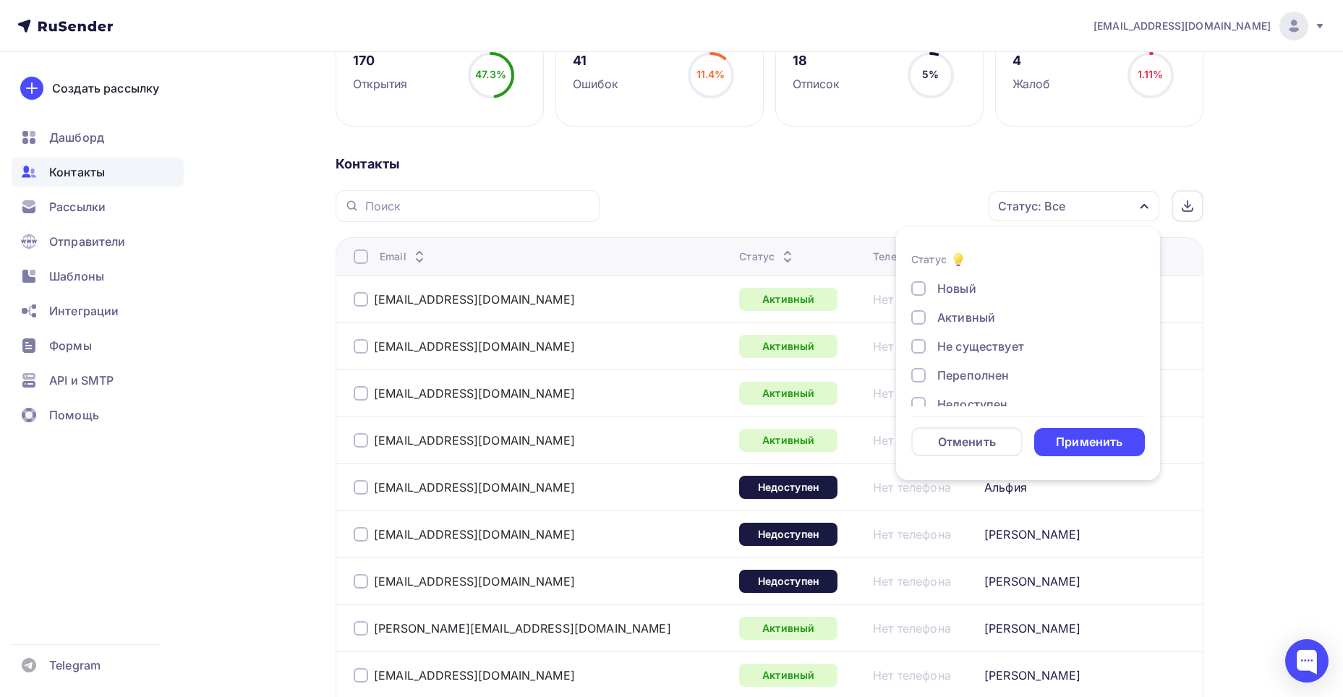
scroll to position [105, 0]
drag, startPoint x: 967, startPoint y: 386, endPoint x: 967, endPoint y: 348, distance: 38.3
click at [967, 385] on div "Жалоба" at bounding box center [960, 385] width 46 height 17
click at [967, 348] on div "Новый Активный Не существует Переполнен Недоступен Отписан Отписан вручную [GEO…" at bounding box center [1028, 285] width 234 height 220
click at [967, 351] on div "Отписан вручную" at bounding box center [989, 356] width 104 height 17
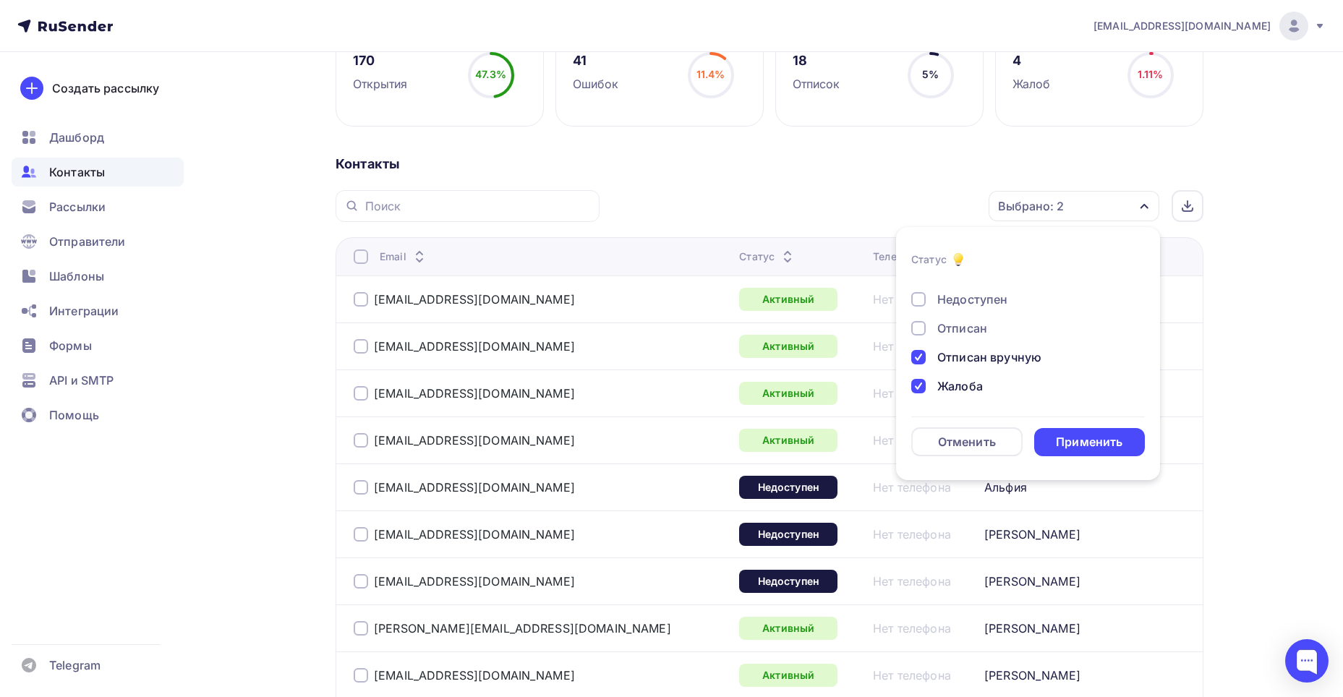
click at [955, 322] on div "Отписан" at bounding box center [962, 328] width 50 height 17
click at [989, 299] on div "Недоступен" at bounding box center [972, 299] width 70 height 17
click at [984, 369] on div "Переполнен" at bounding box center [973, 375] width 72 height 17
click at [1020, 329] on div "Новый Активный Не существует Переполнен Недоступен Отписан Отписан вручную [GEO…" at bounding box center [1028, 390] width 234 height 220
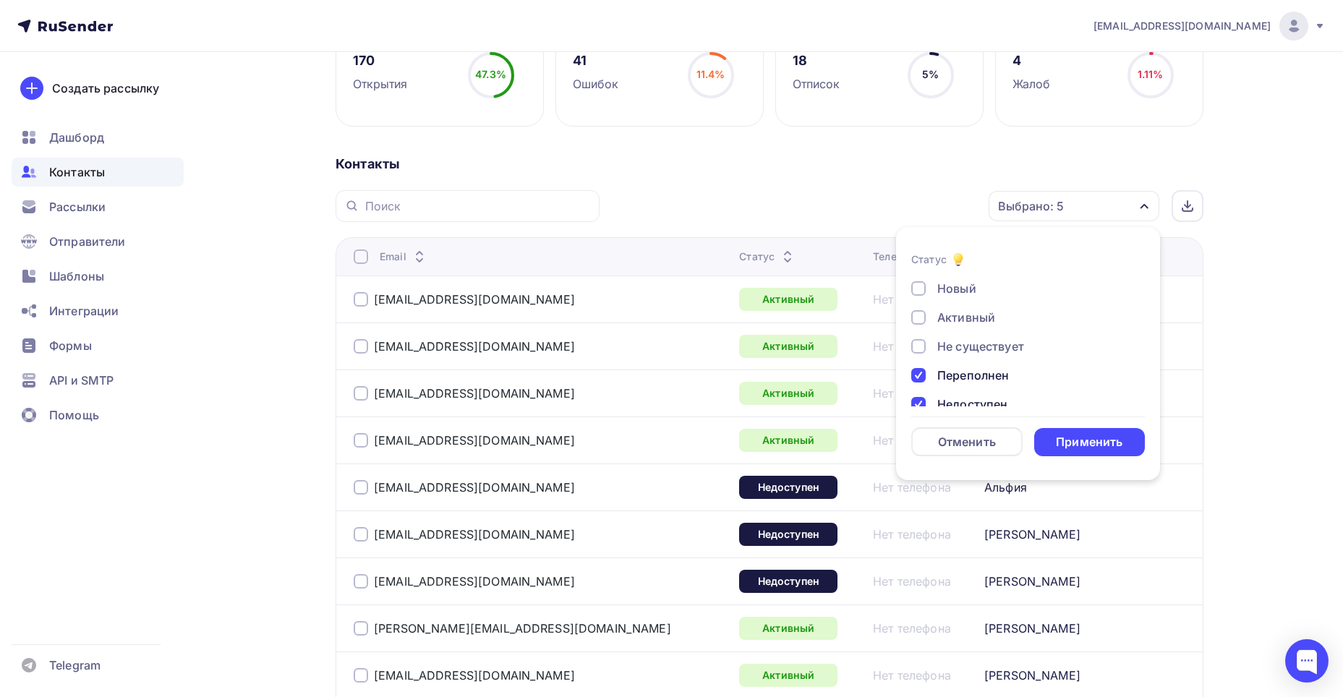
click at [1019, 345] on div "Не существует" at bounding box center [980, 346] width 87 height 17
click at [1088, 434] on div "Применить" at bounding box center [1089, 442] width 67 height 17
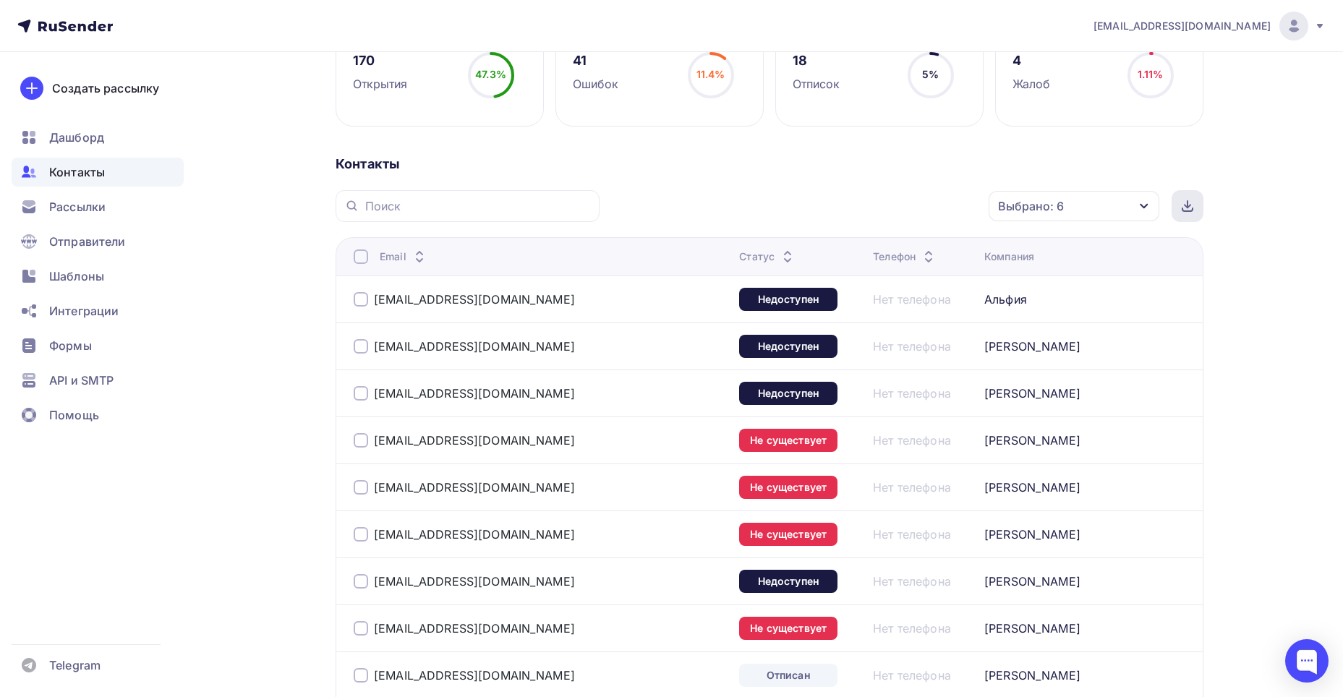
click at [1183, 202] on icon at bounding box center [1187, 206] width 12 height 12
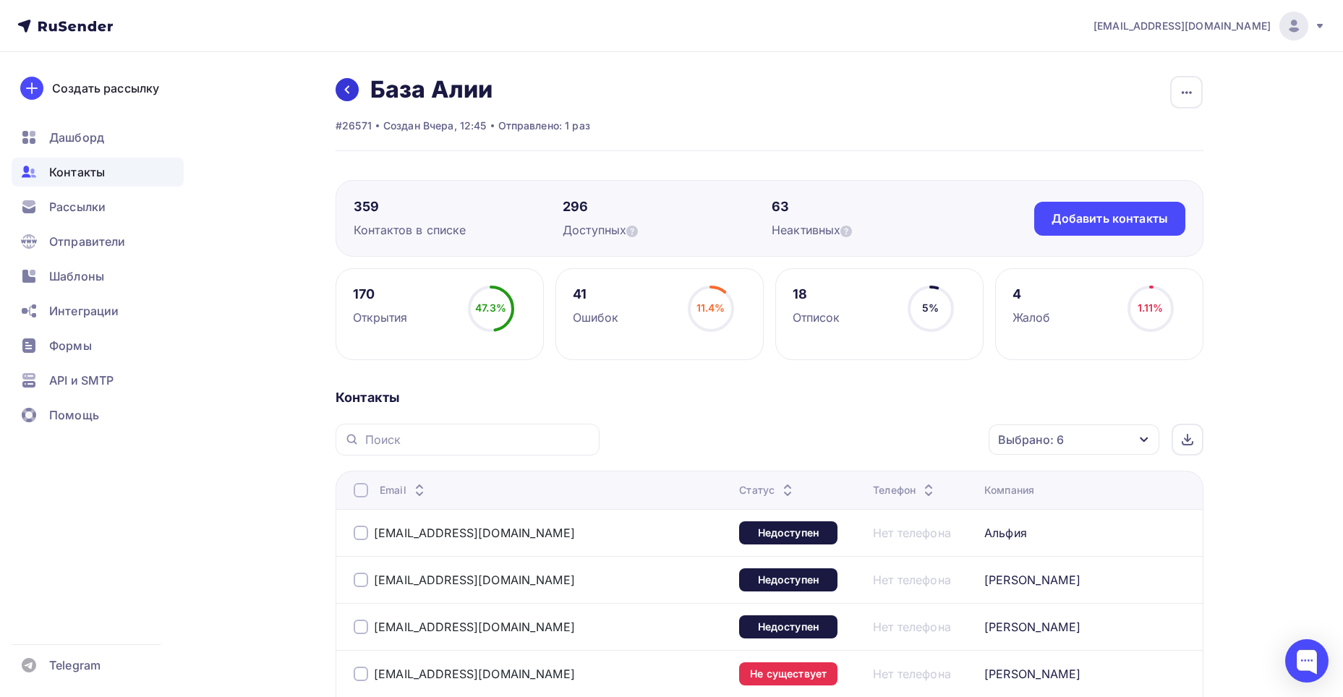
click at [342, 82] on link at bounding box center [346, 89] width 23 height 23
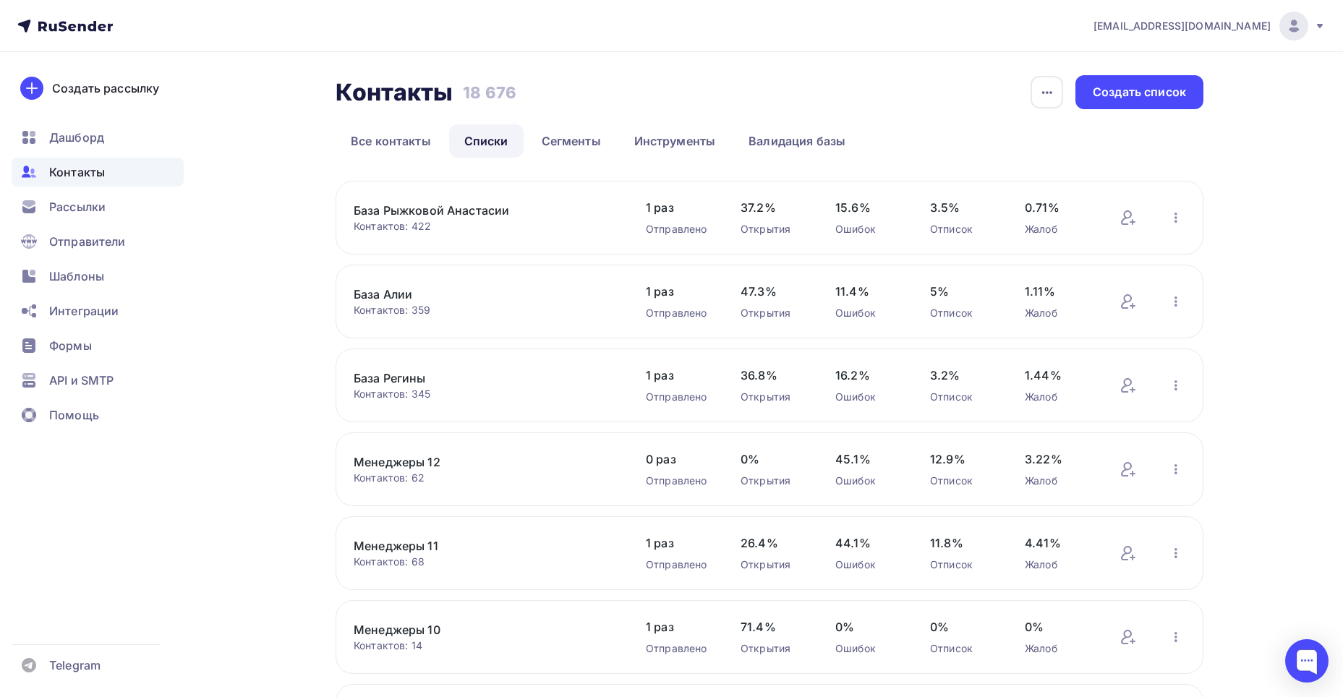
click at [403, 208] on link "База Рыжковой Анастасии" at bounding box center [477, 210] width 246 height 17
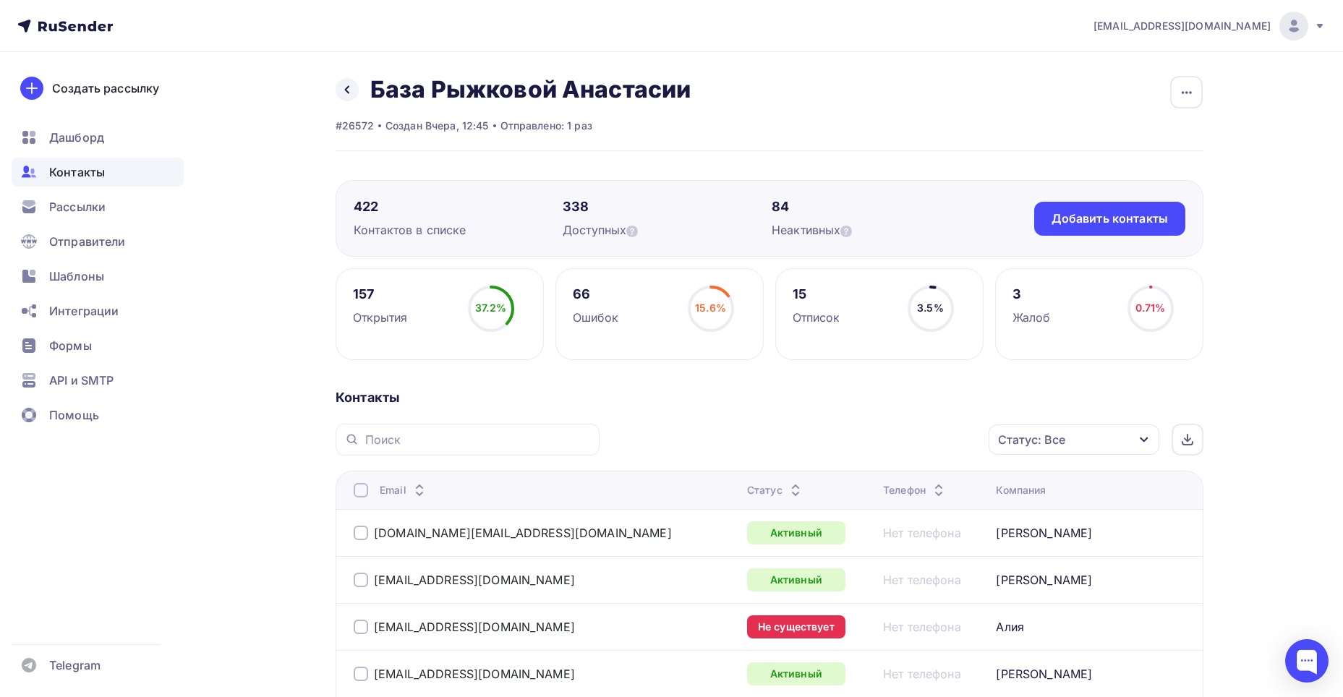
click at [1096, 437] on div "Статус: Все" at bounding box center [1073, 439] width 171 height 30
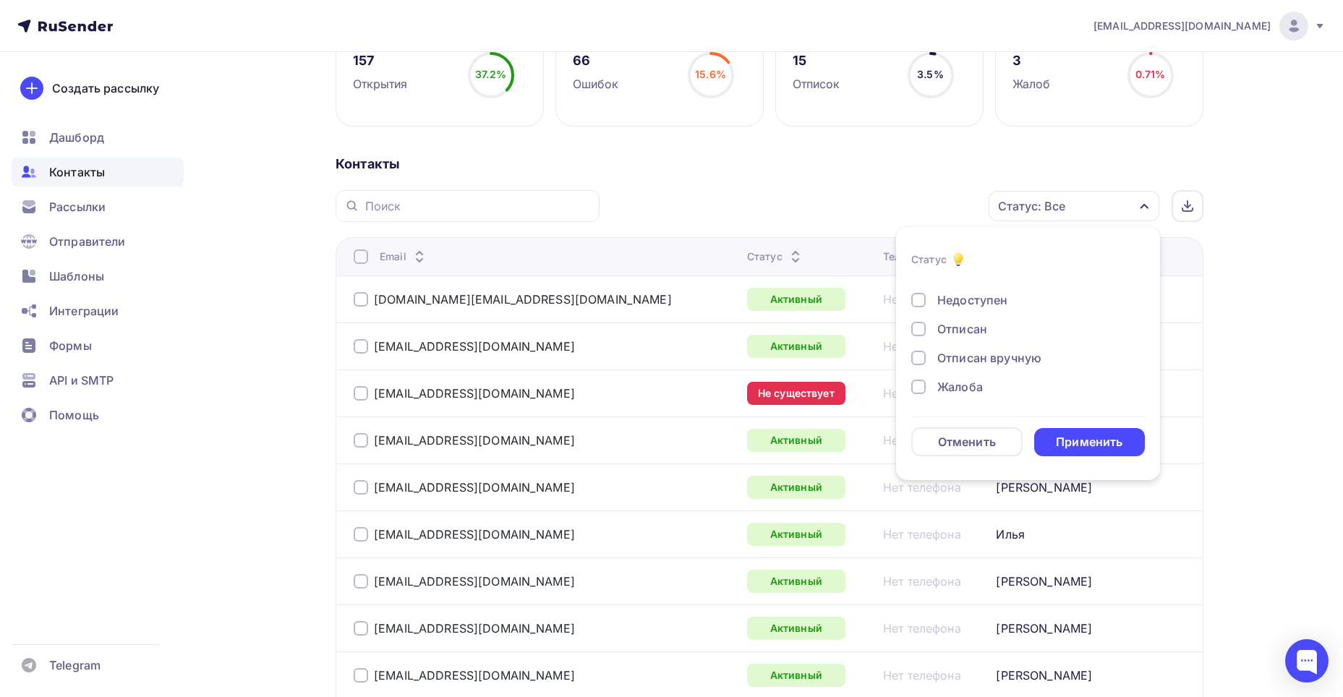
scroll to position [105, 0]
drag, startPoint x: 960, startPoint y: 383, endPoint x: 946, endPoint y: 354, distance: 33.0
click at [959, 377] on div "Жалоба" at bounding box center [960, 385] width 46 height 17
click at [944, 352] on div "Отписан вручную" at bounding box center [989, 356] width 104 height 17
drag, startPoint x: 931, startPoint y: 328, endPoint x: 926, endPoint y: 306, distance: 22.1
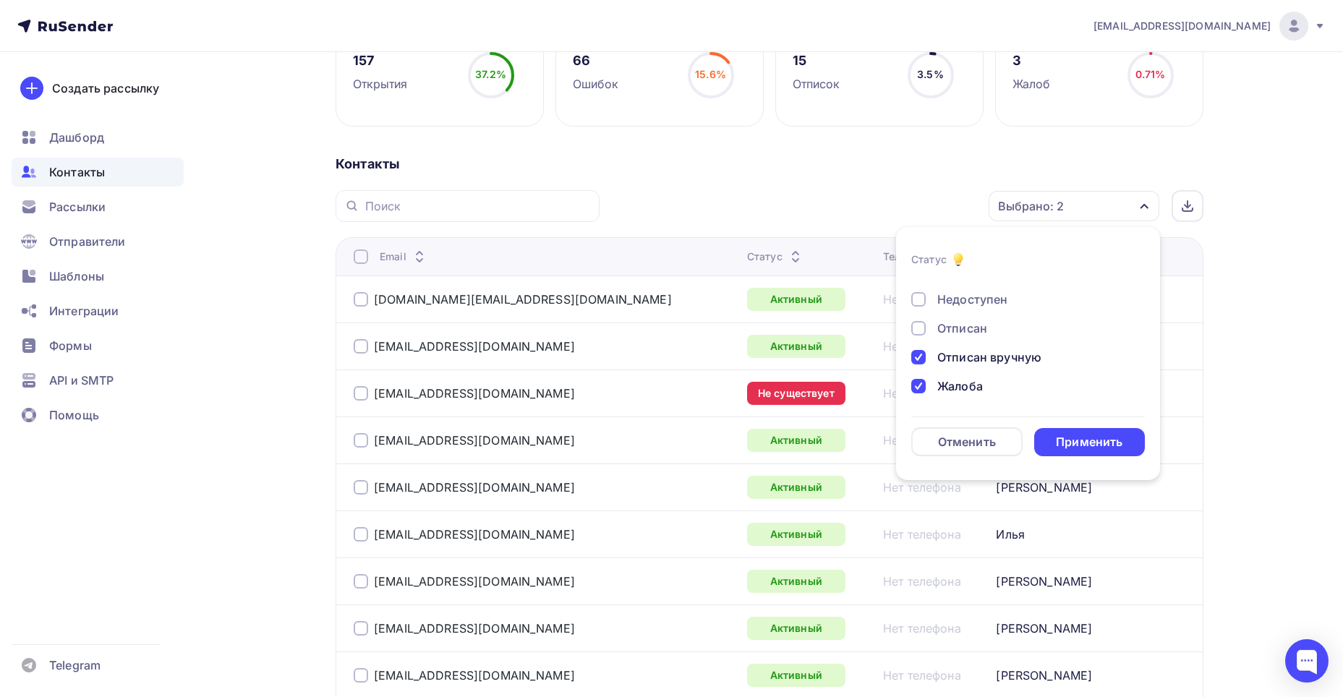
click at [929, 324] on div "Отписан" at bounding box center [1019, 328] width 217 height 17
click at [926, 301] on div "Недоступен" at bounding box center [1019, 299] width 217 height 17
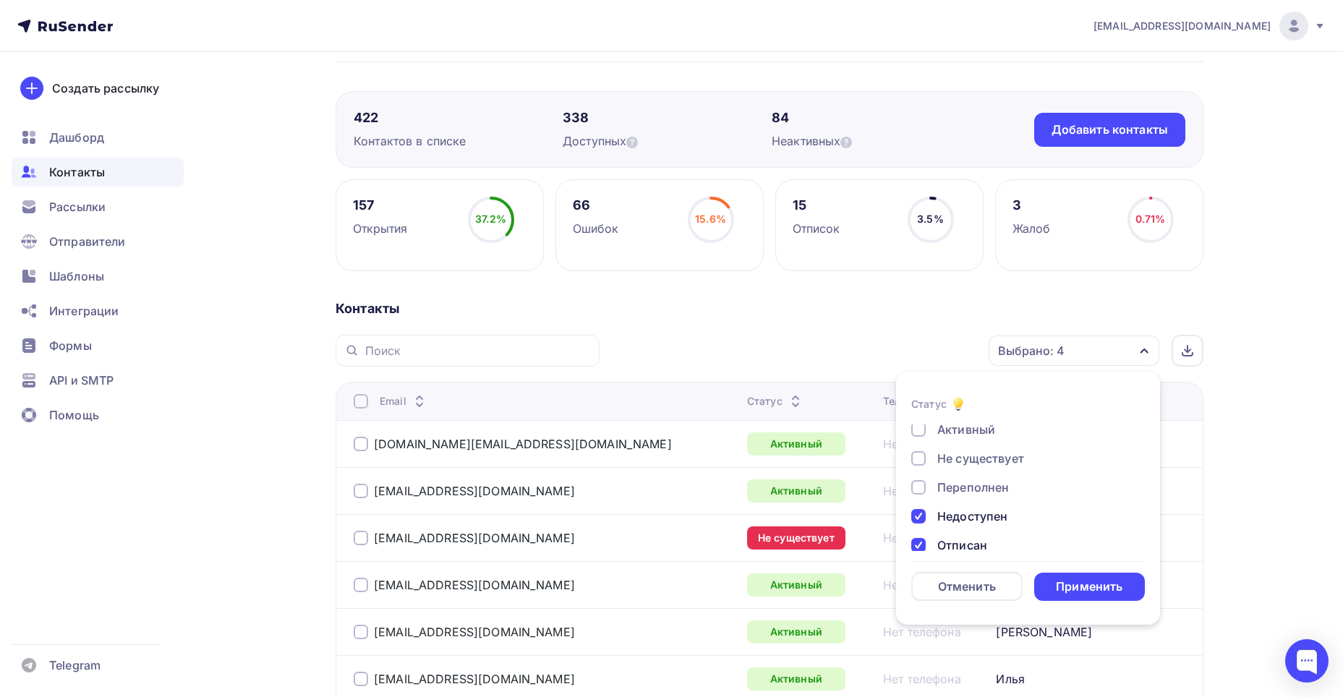
scroll to position [0, 0]
drag, startPoint x: 976, startPoint y: 523, endPoint x: 971, endPoint y: 501, distance: 22.3
click at [976, 521] on div "Переполнен" at bounding box center [973, 519] width 72 height 17
click at [970, 497] on div "Не существует" at bounding box center [980, 490] width 87 height 17
click at [1072, 580] on div "Применить" at bounding box center [1089, 586] width 67 height 17
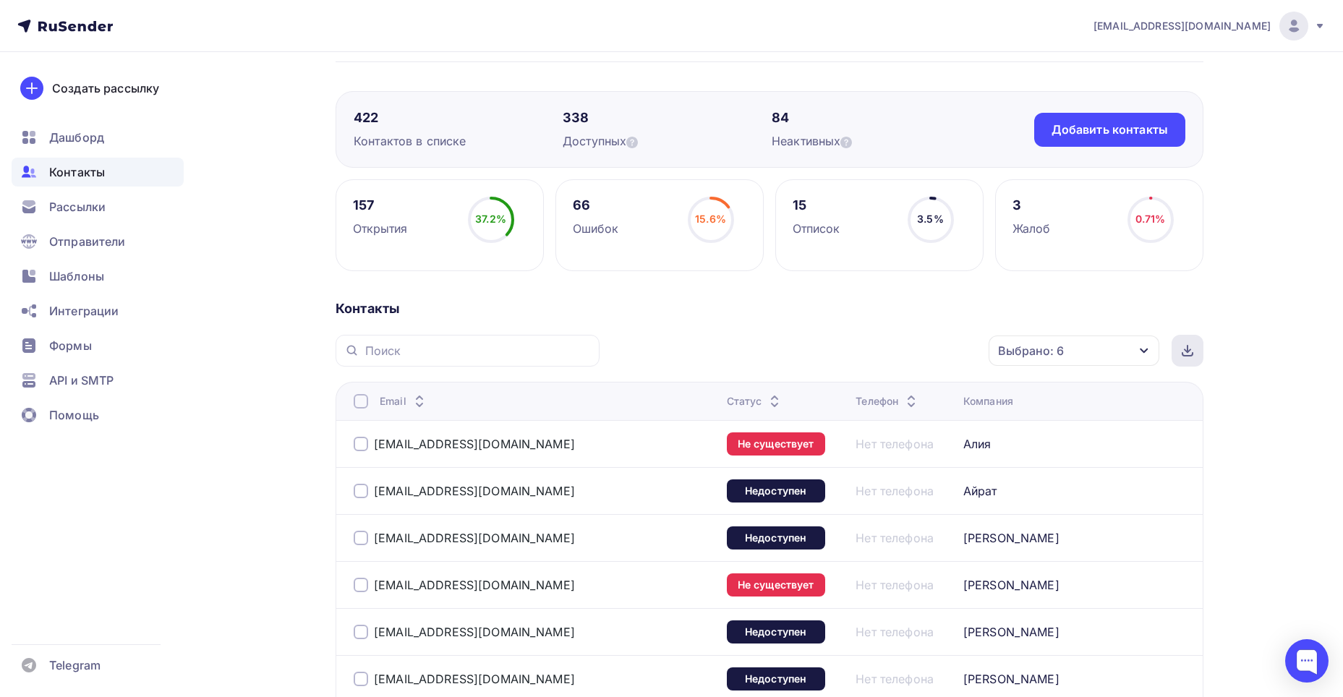
click at [1180, 350] on div at bounding box center [1187, 351] width 32 height 32
